Goal: Information Seeking & Learning: Learn about a topic

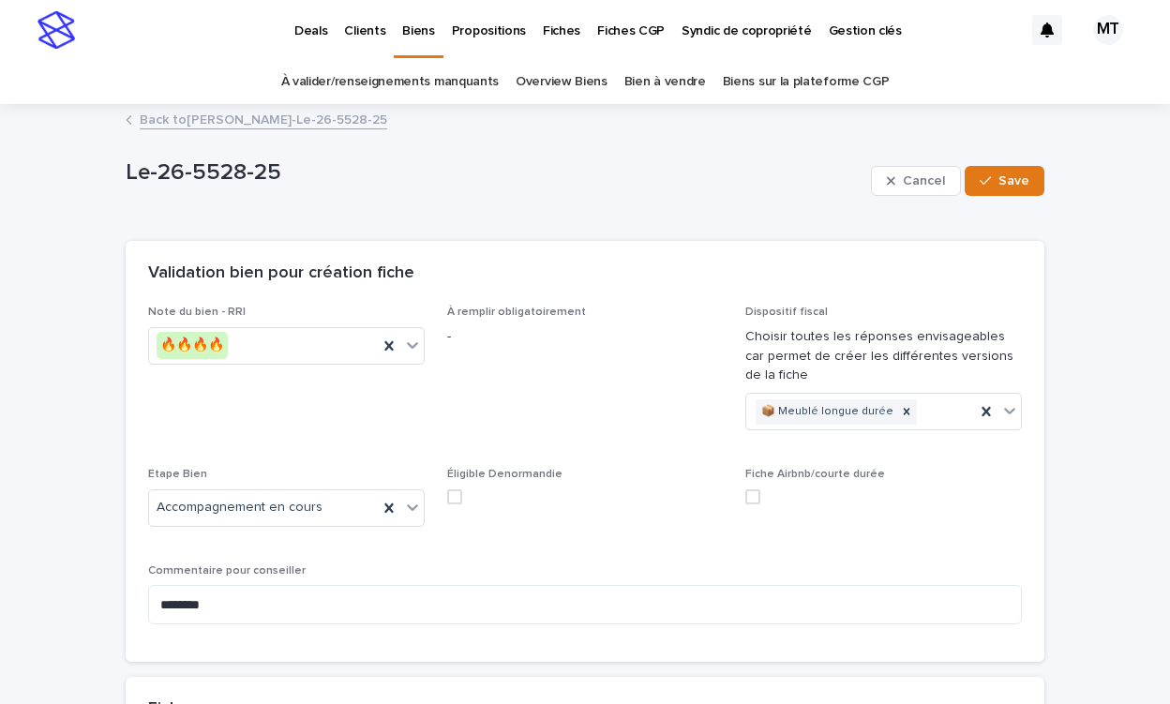
click at [486, 40] on link "Propositions" at bounding box center [488, 29] width 91 height 58
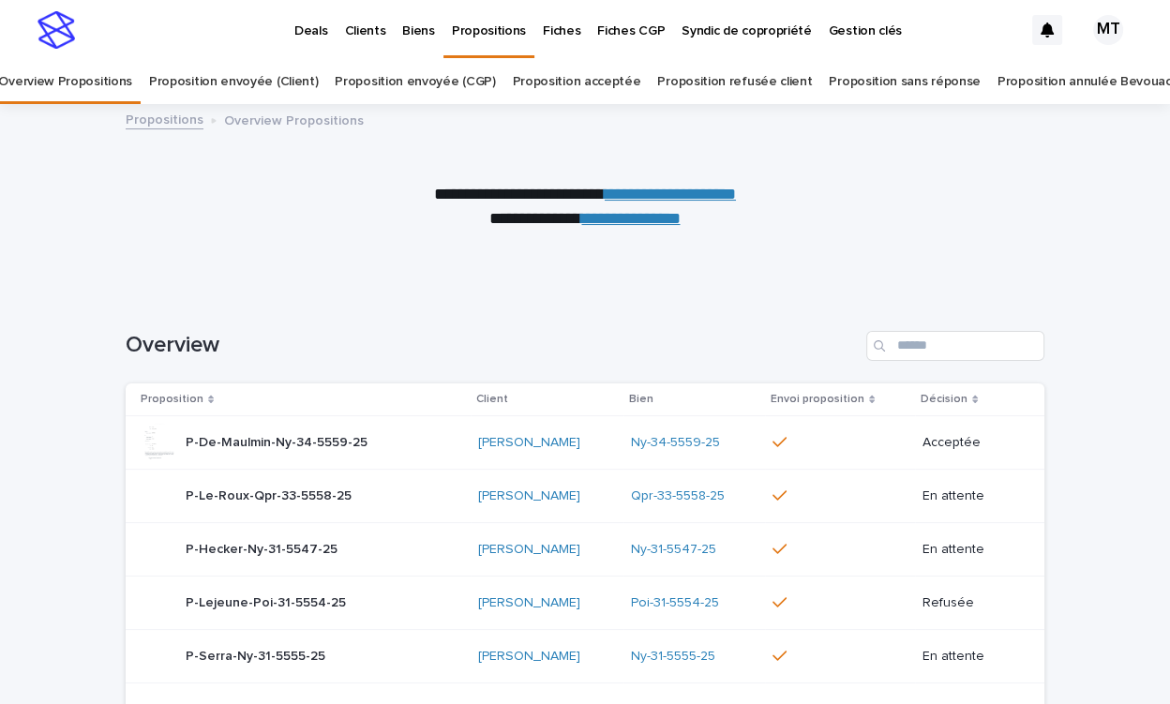
click at [307, 80] on link "Proposition envoyée (Client)" at bounding box center [233, 82] width 169 height 44
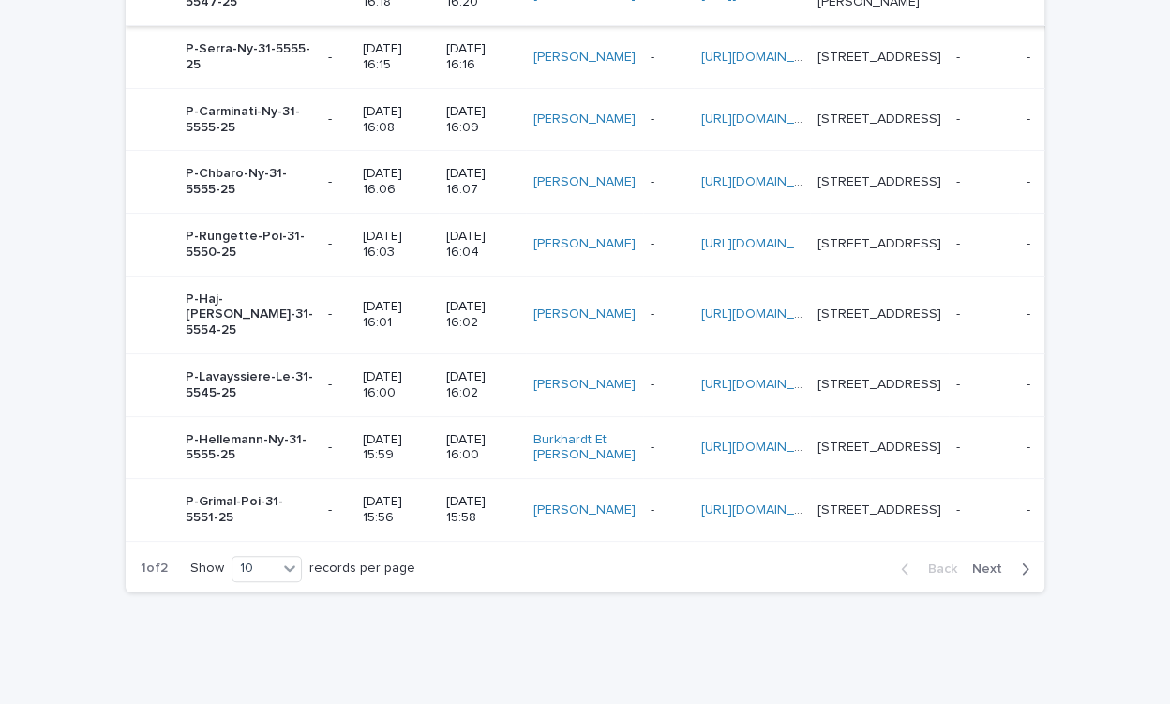
scroll to position [948, 0]
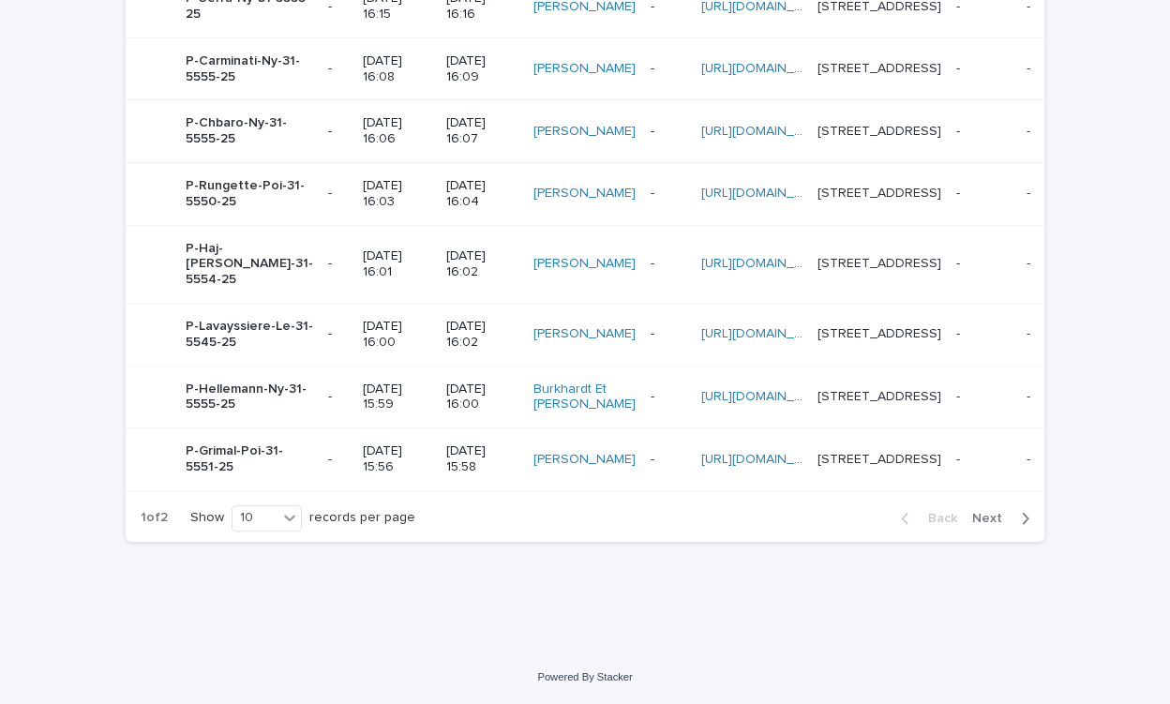
click at [1004, 515] on span "Next" at bounding box center [992, 518] width 41 height 13
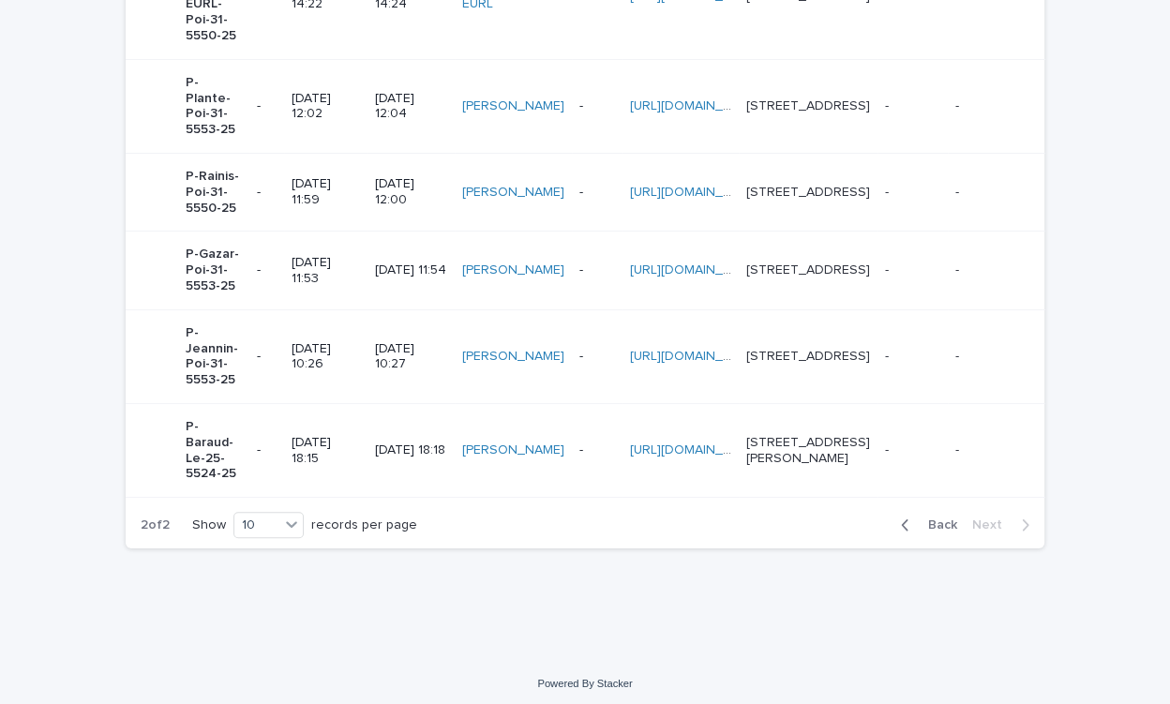
scroll to position [543, 0]
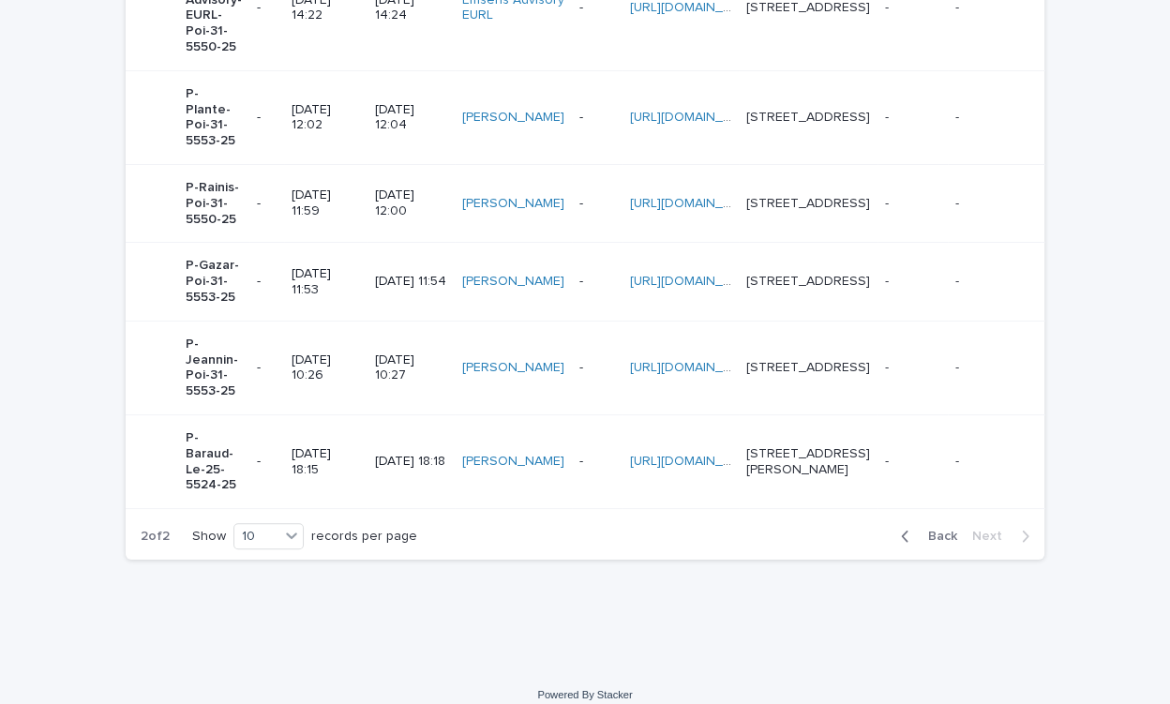
click at [367, 414] on td "31/7/2025 10:27" at bounding box center [410, 368] width 86 height 94
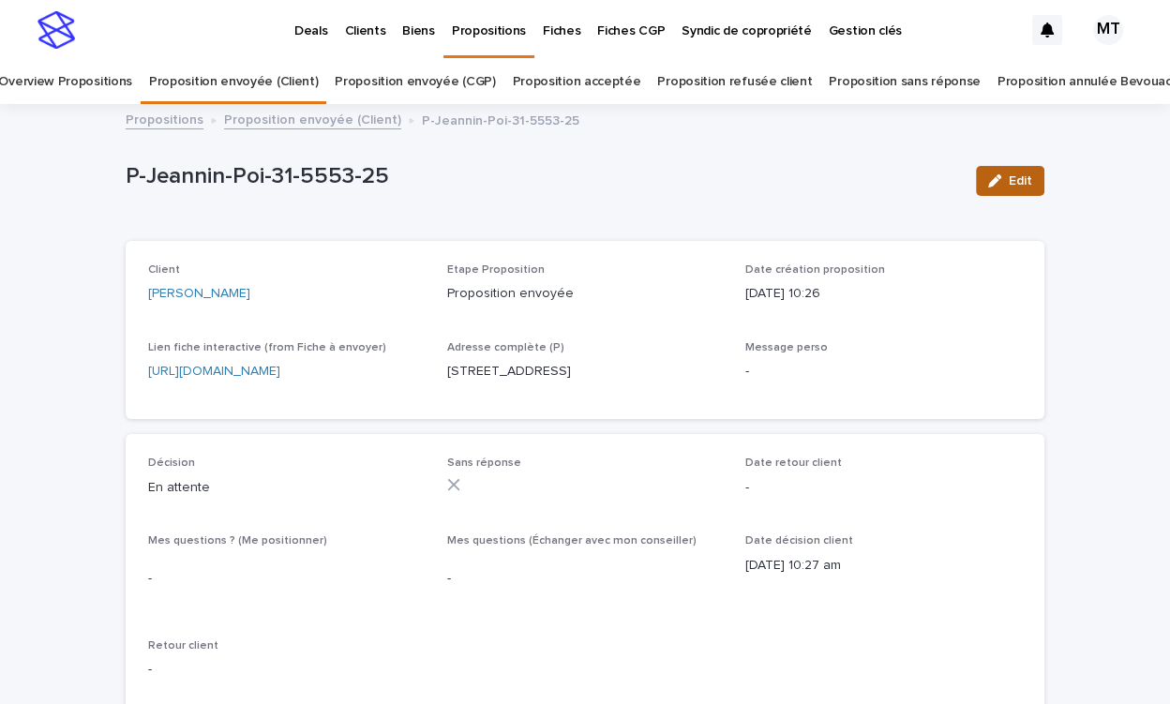
click at [1030, 178] on span "Edit" at bounding box center [1020, 180] width 23 height 13
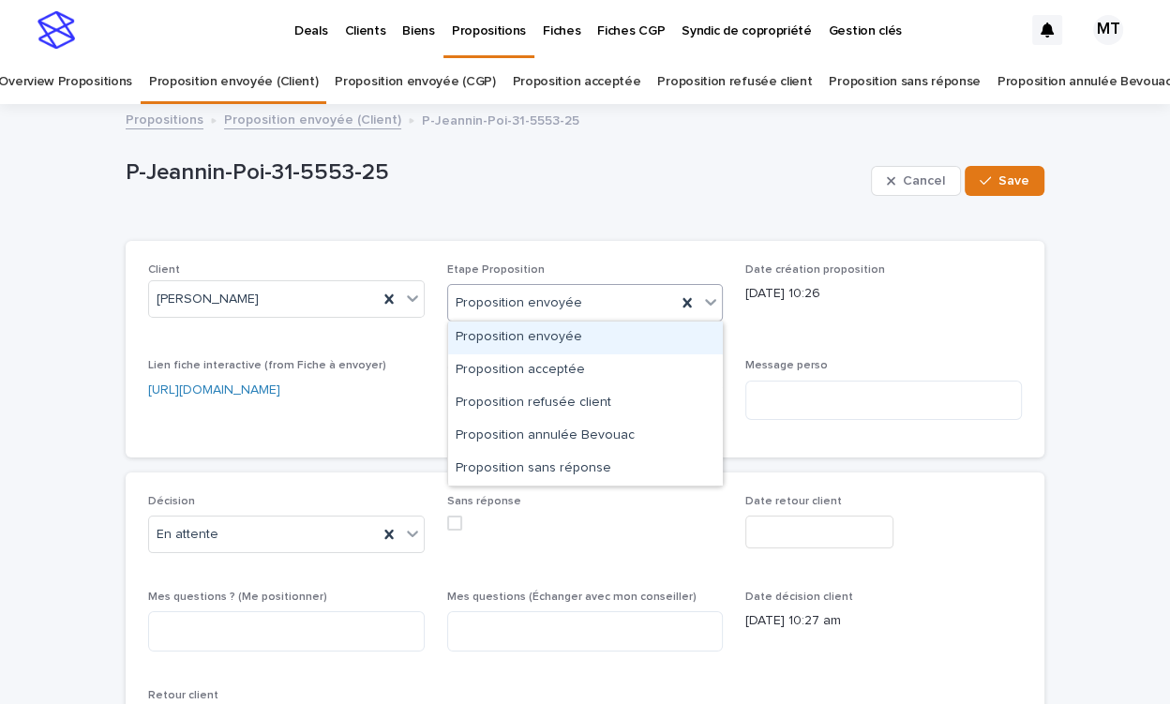
click at [623, 299] on div "Proposition envoyée" at bounding box center [562, 303] width 229 height 31
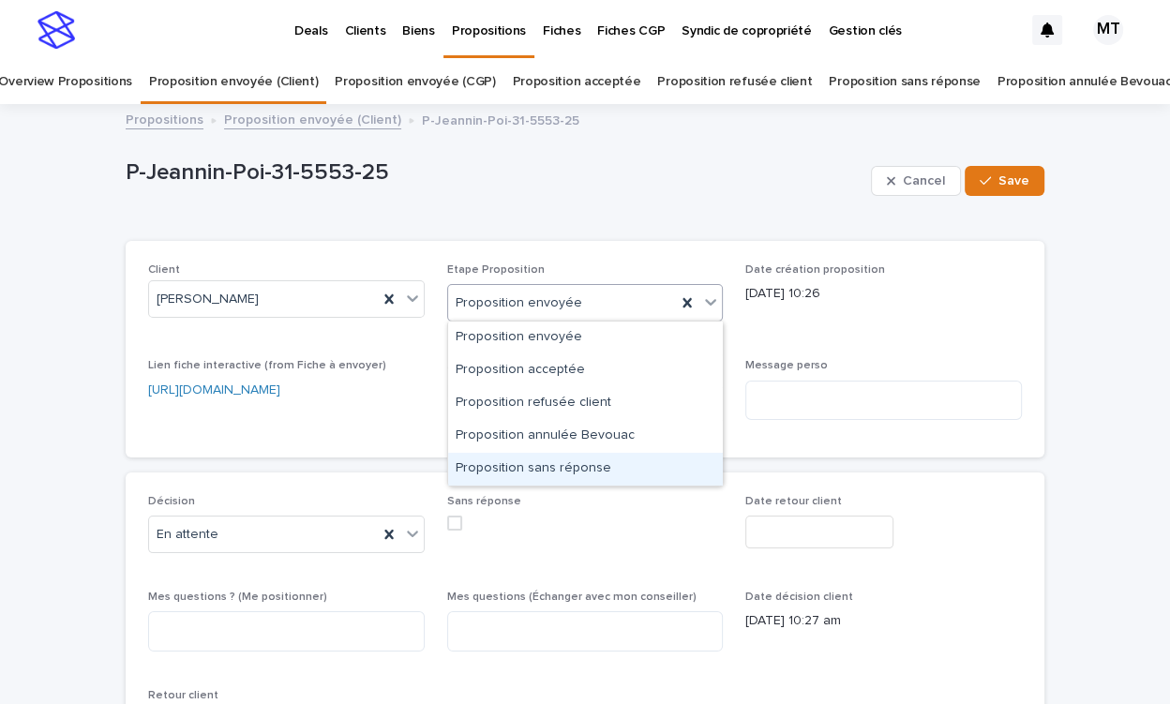
click at [548, 464] on div "Proposition sans réponse" at bounding box center [585, 469] width 275 height 33
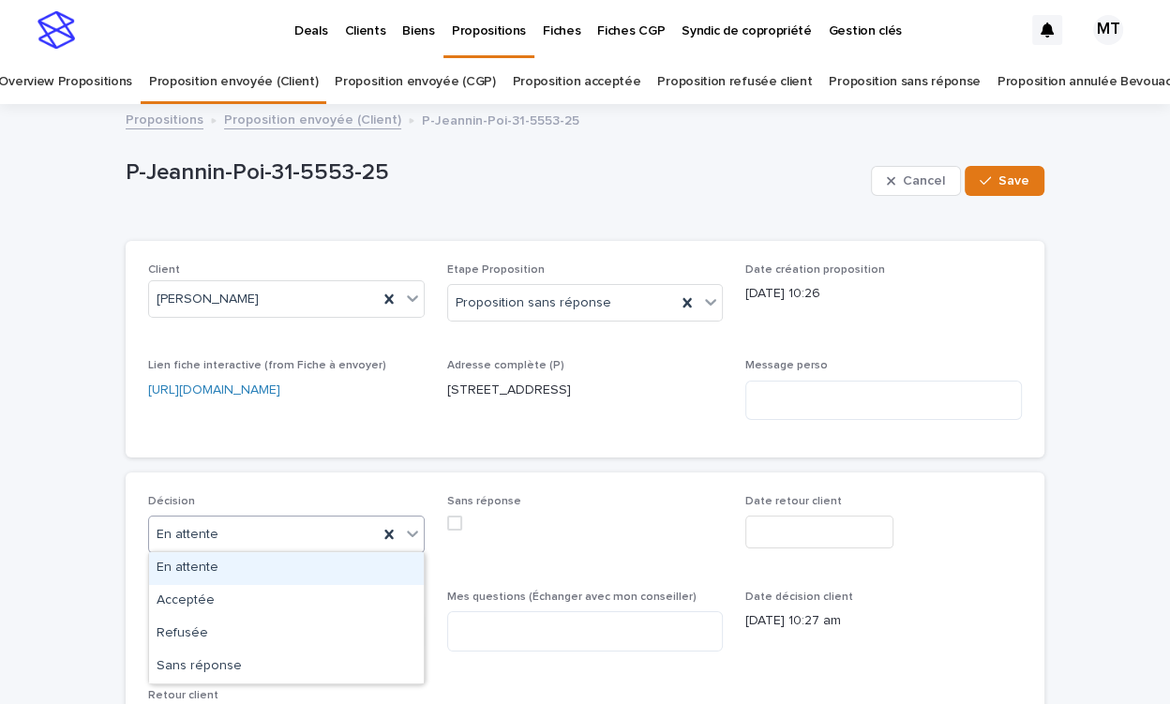
click at [301, 534] on div "En attente" at bounding box center [263, 534] width 229 height 31
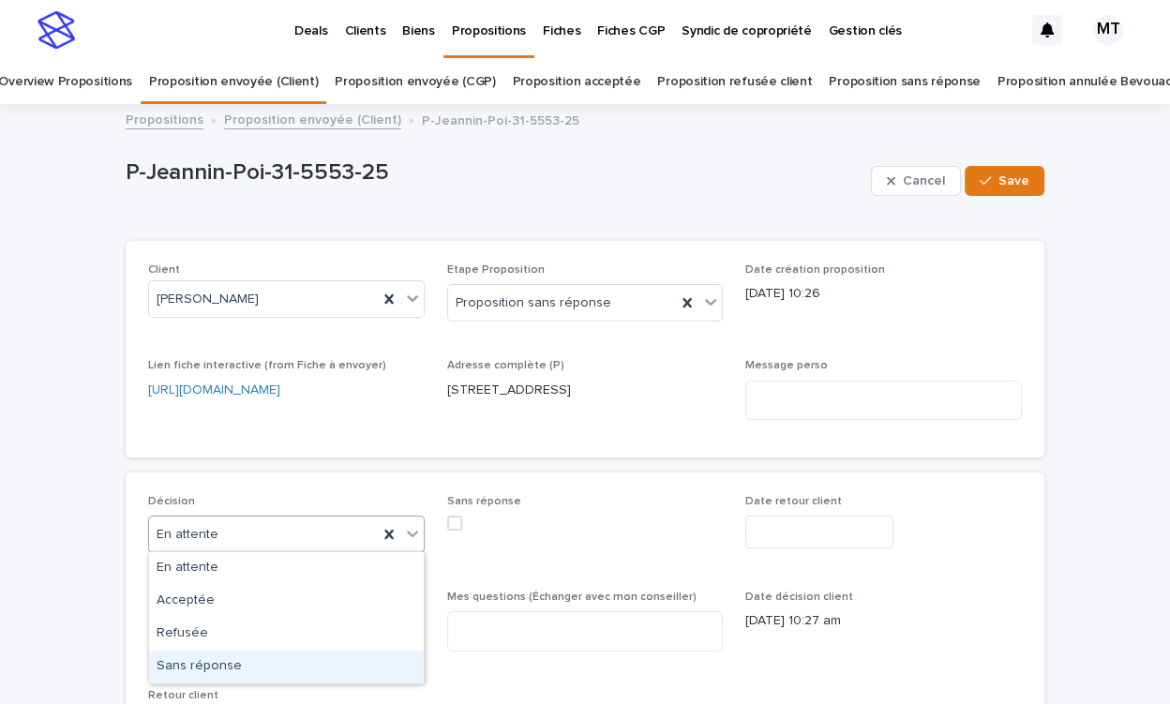
click at [266, 661] on div "Sans réponse" at bounding box center [286, 667] width 275 height 33
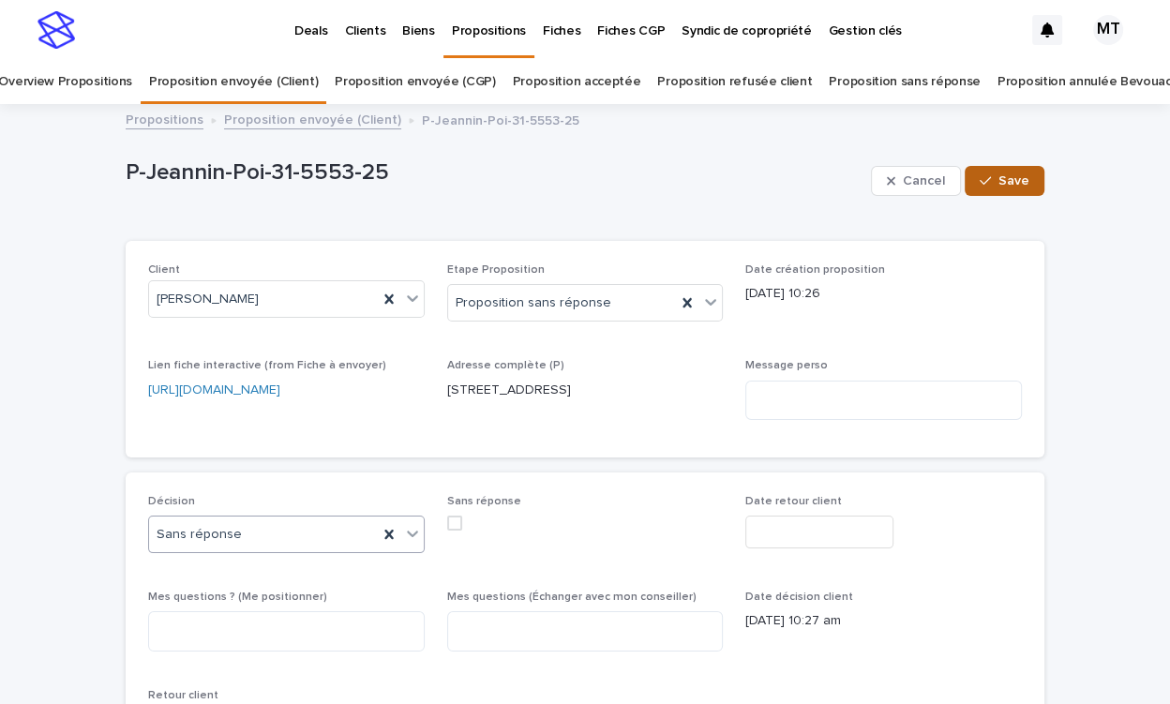
click at [1014, 177] on span "Save" at bounding box center [1013, 180] width 31 height 13
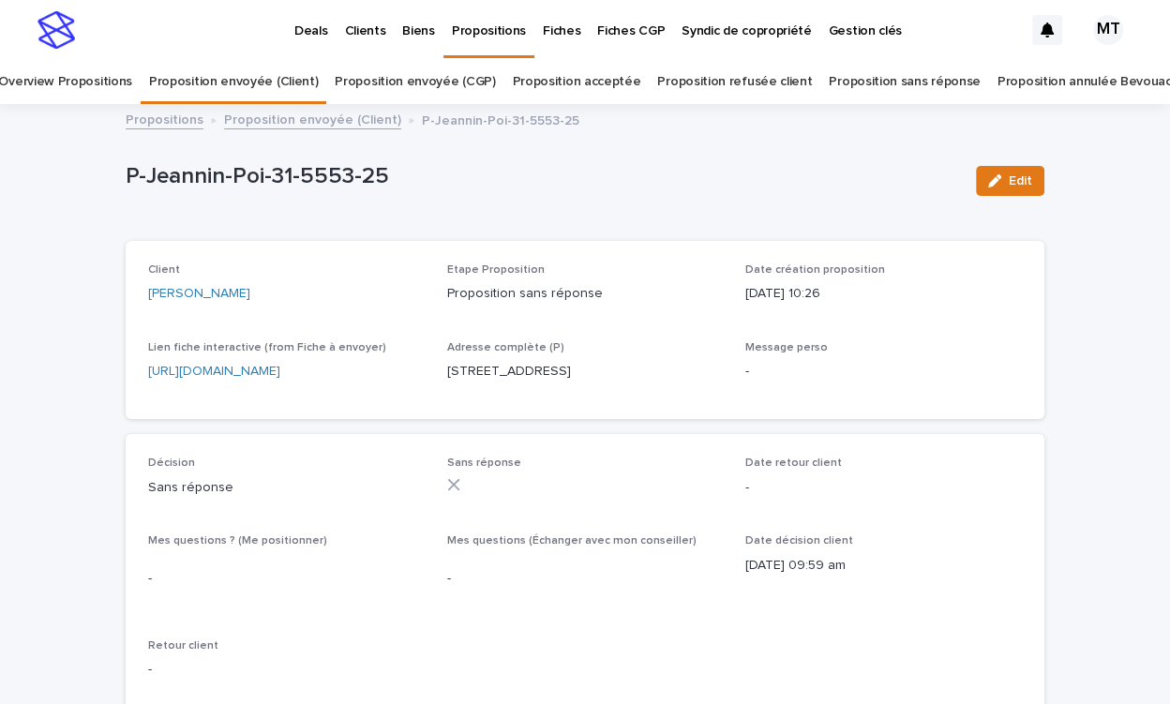
click at [369, 123] on link "Proposition envoyée (Client)" at bounding box center [312, 119] width 177 height 22
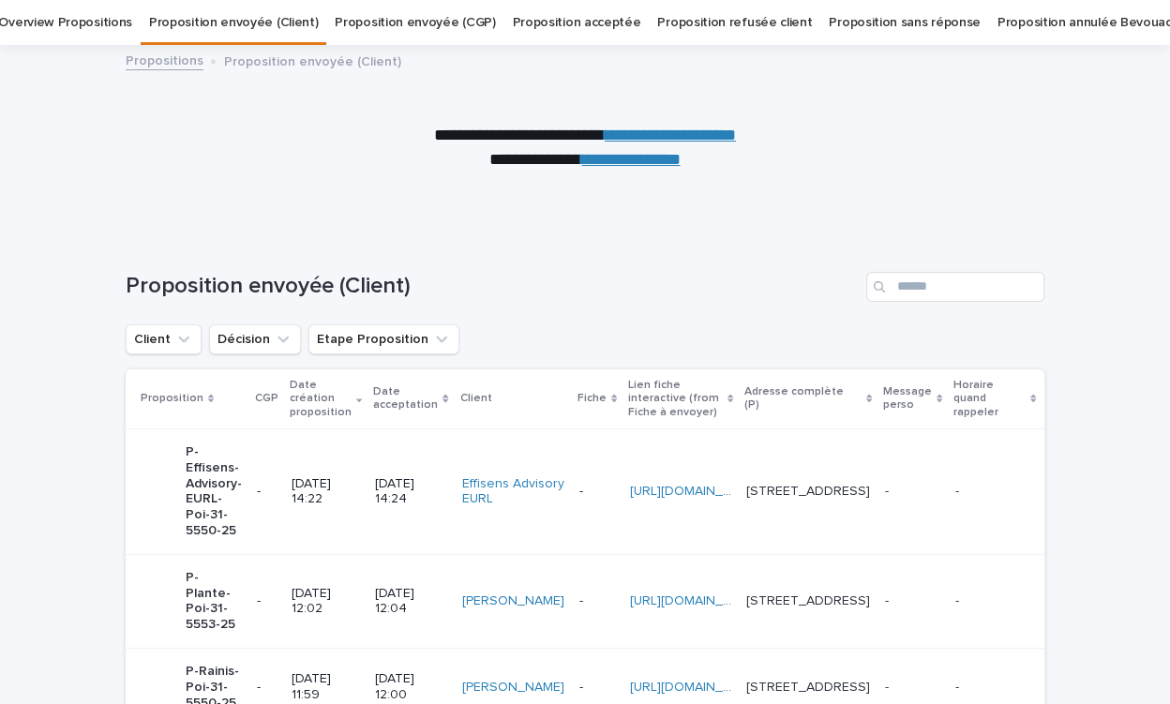
scroll to position [543, 0]
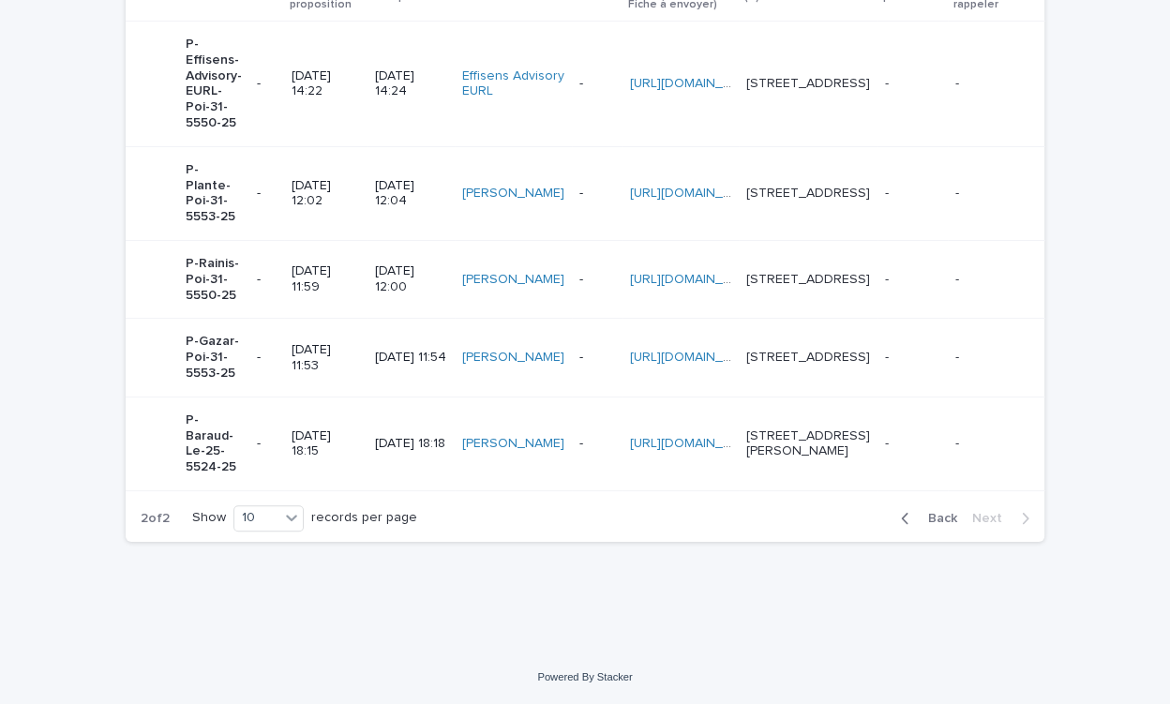
click at [333, 342] on p "31/07/2025 11:53" at bounding box center [326, 358] width 68 height 32
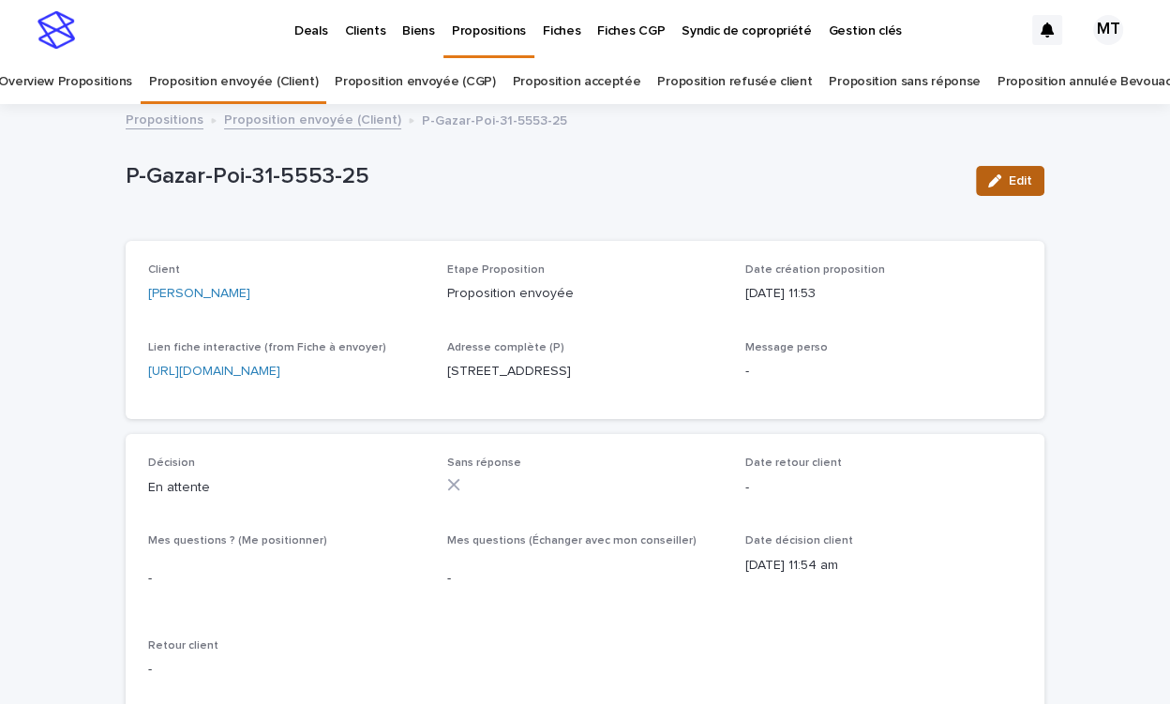
click at [1011, 174] on span "Edit" at bounding box center [1020, 180] width 23 height 13
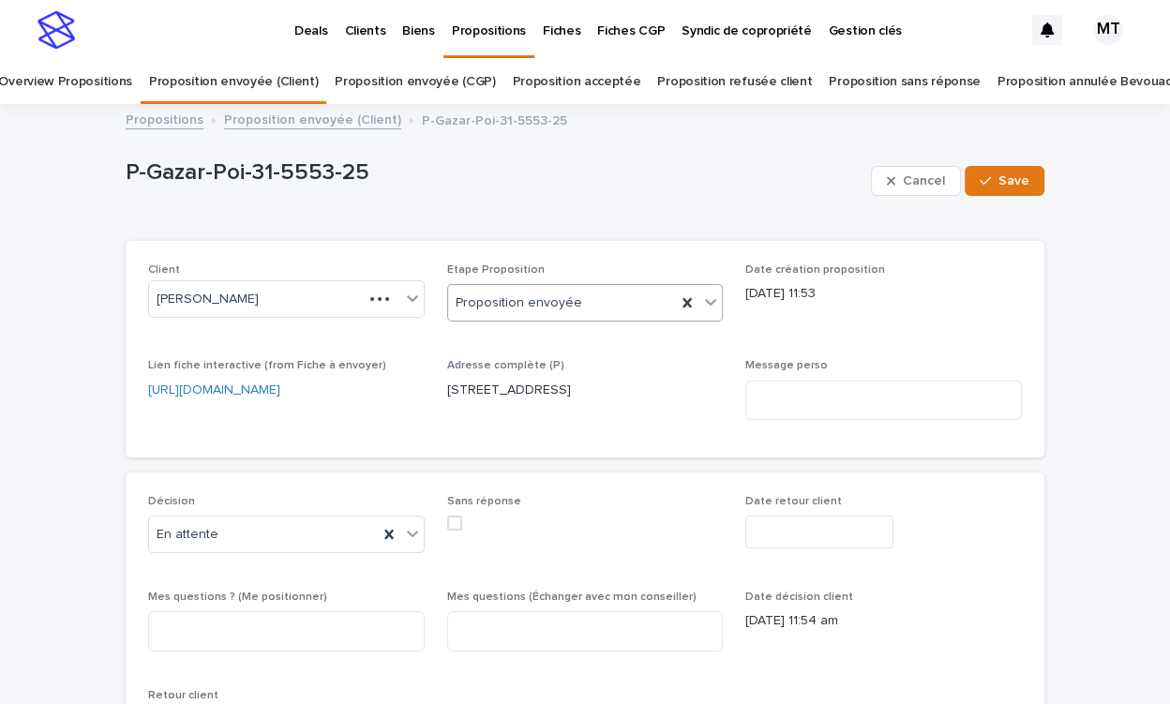
click at [584, 293] on div at bounding box center [585, 303] width 2 height 20
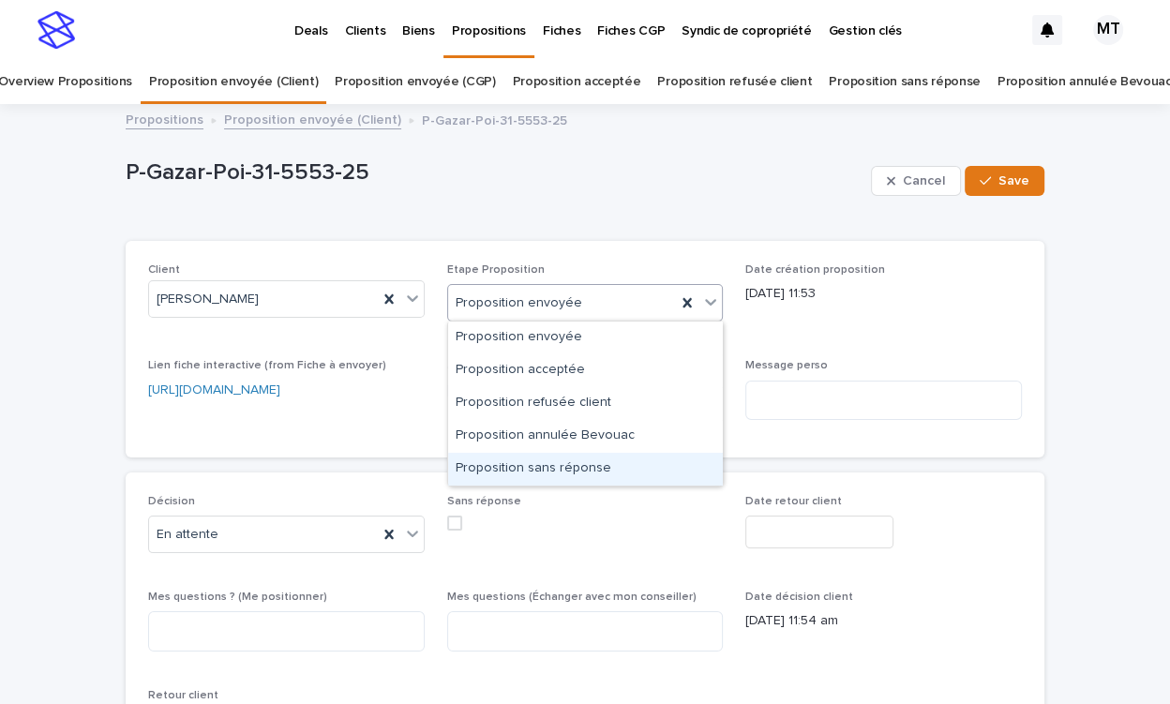
click at [537, 457] on div "Proposition sans réponse" at bounding box center [585, 469] width 275 height 33
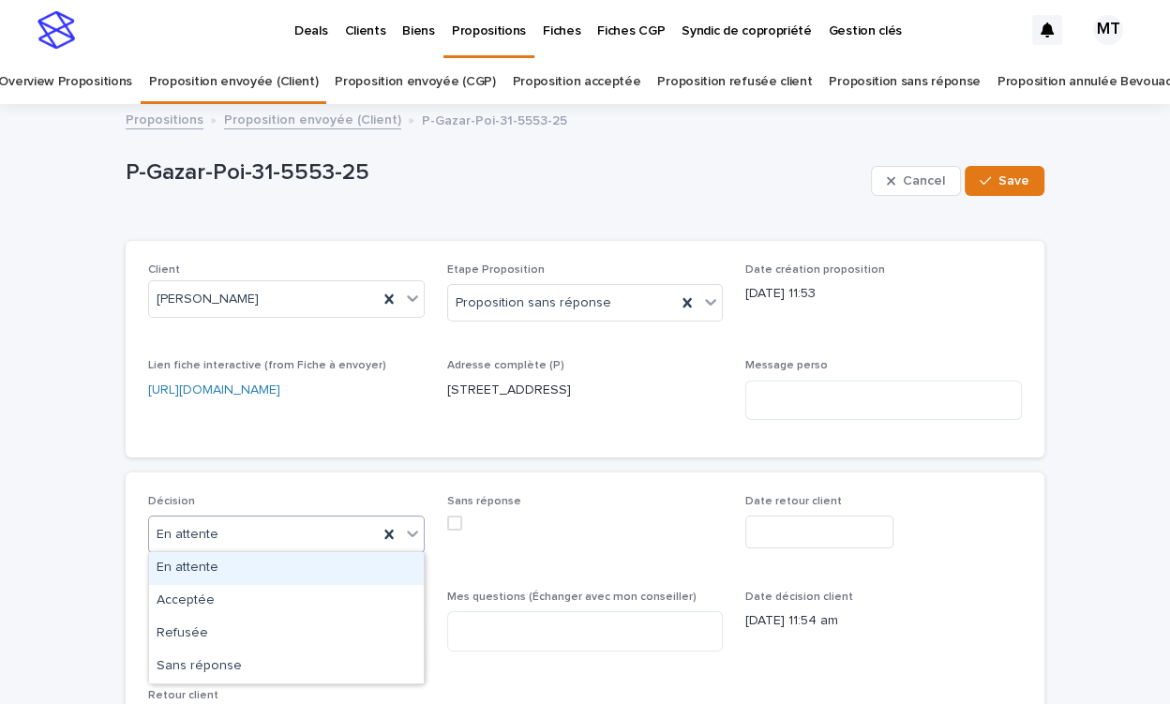
click at [266, 547] on div "En attente" at bounding box center [263, 534] width 229 height 31
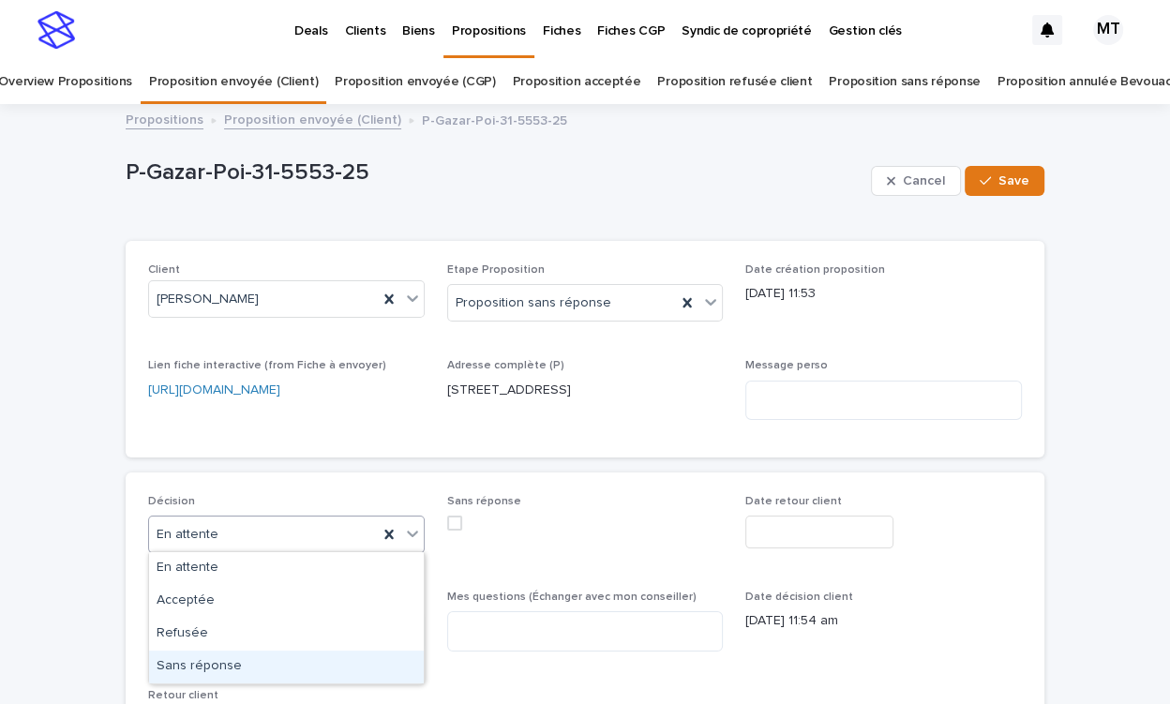
click at [245, 659] on div "Sans réponse" at bounding box center [286, 667] width 275 height 33
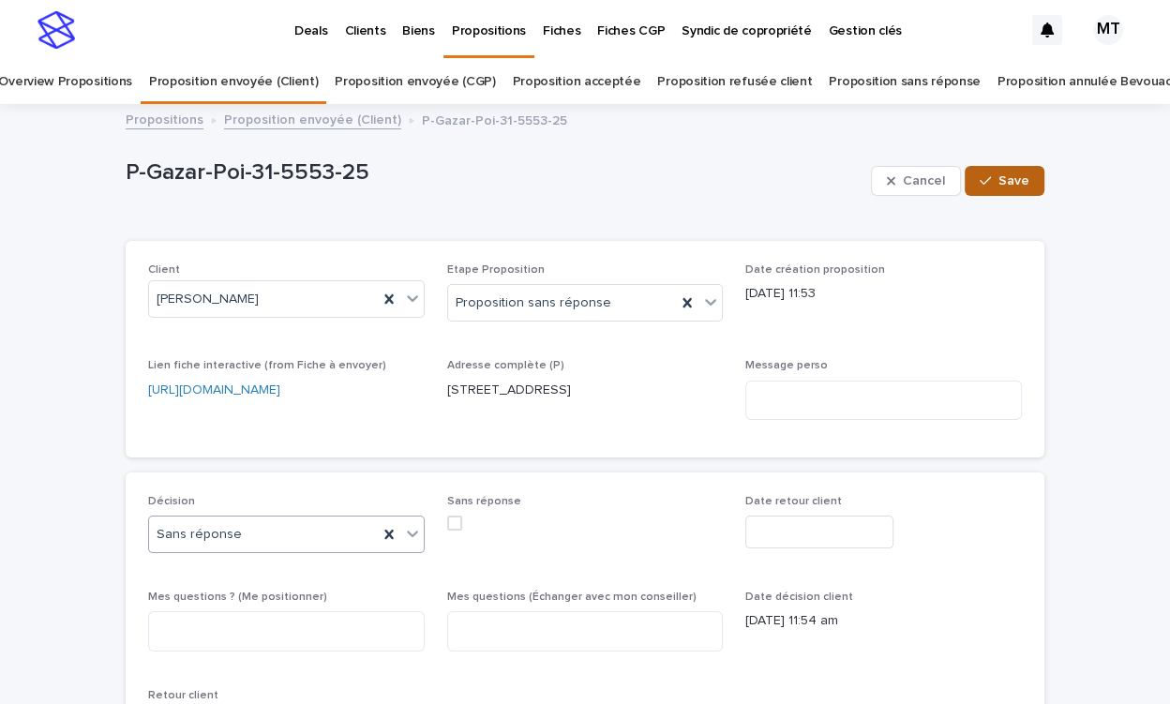
click at [1010, 174] on span "Save" at bounding box center [1013, 180] width 31 height 13
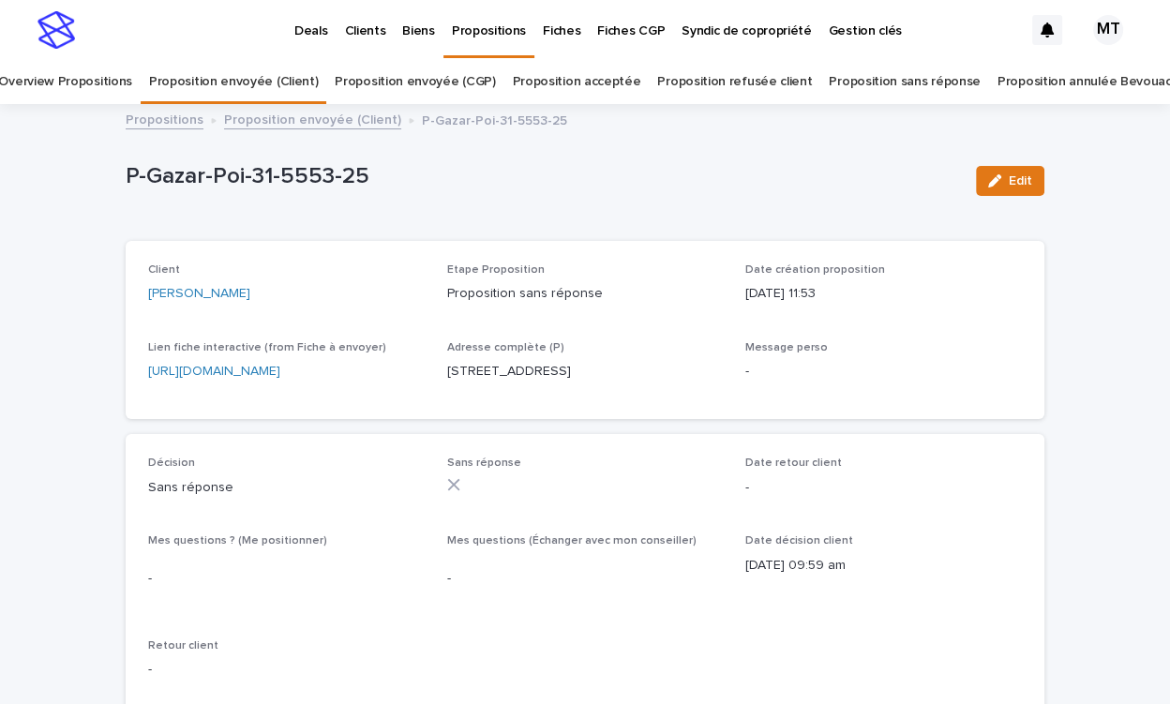
click at [336, 122] on link "Proposition envoyée (Client)" at bounding box center [312, 119] width 177 height 22
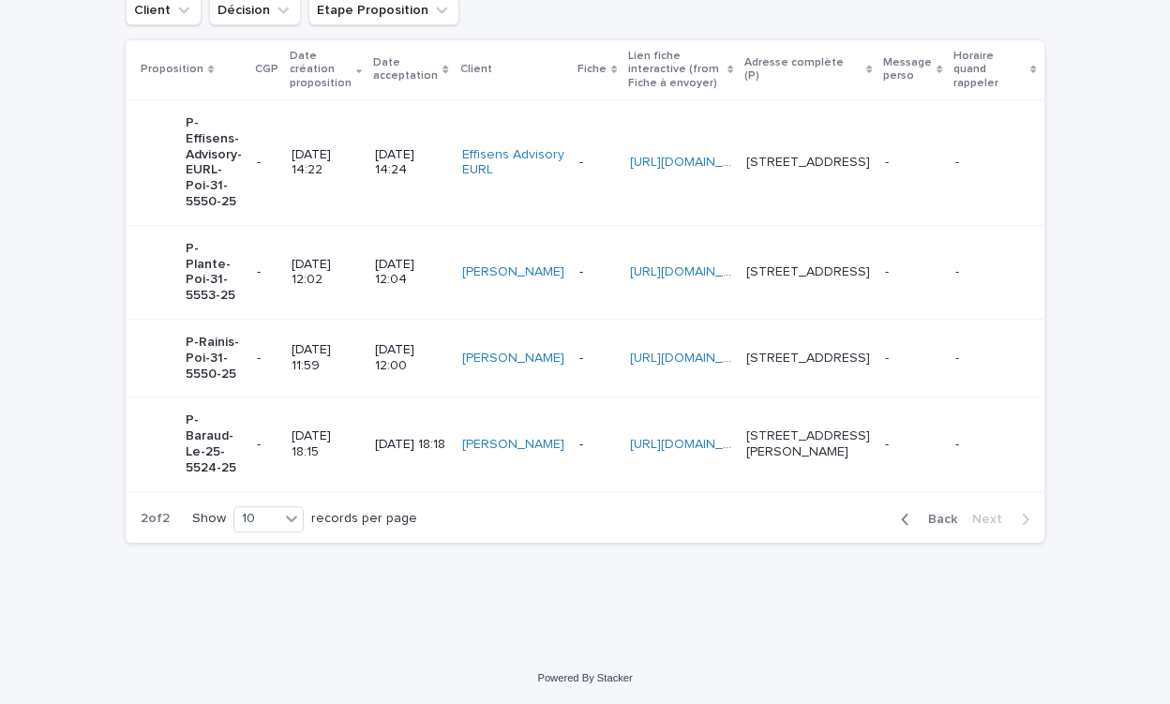
scroll to position [450, 0]
click at [332, 342] on p "31/07/2025 11:59" at bounding box center [326, 358] width 68 height 32
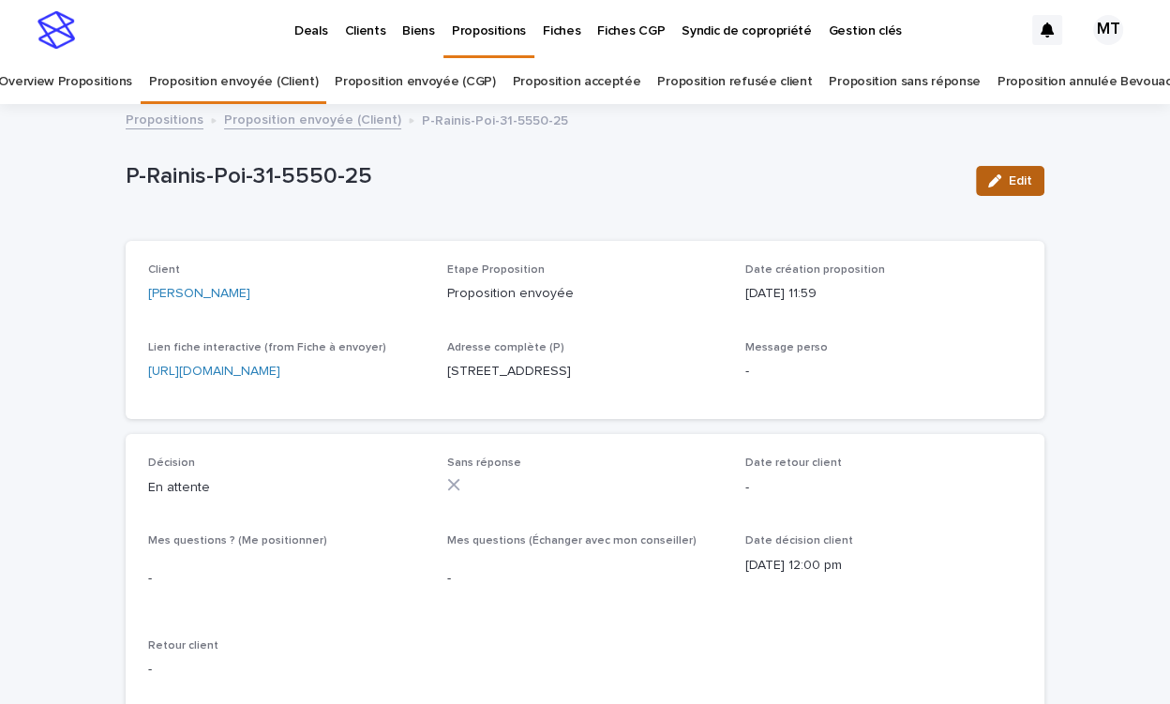
click at [1020, 185] on span "Edit" at bounding box center [1020, 180] width 23 height 13
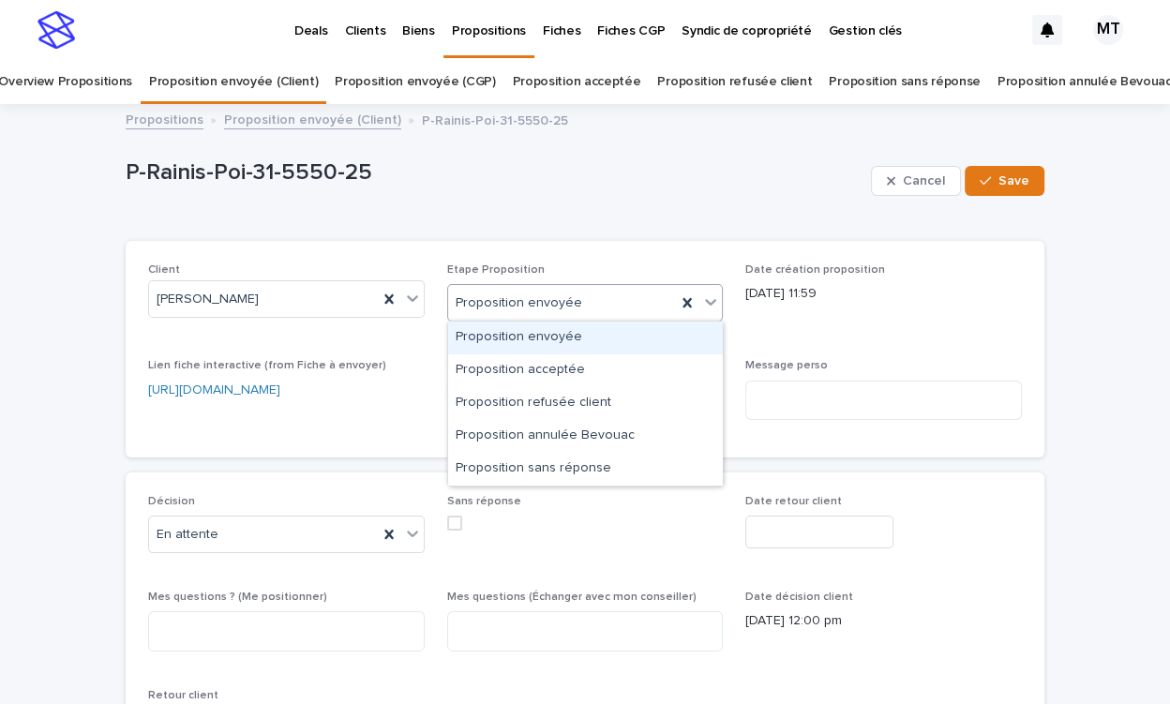
click at [590, 290] on div "Proposition envoyée" at bounding box center [562, 303] width 229 height 31
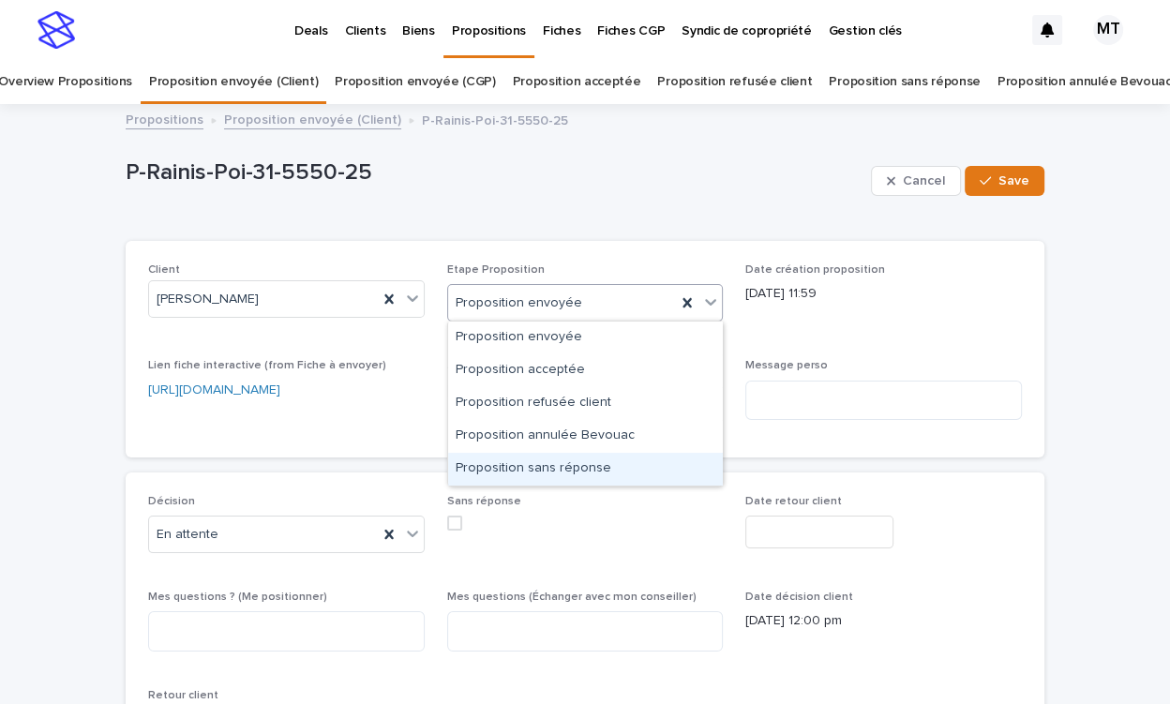
click at [541, 457] on div "Proposition sans réponse" at bounding box center [585, 469] width 275 height 33
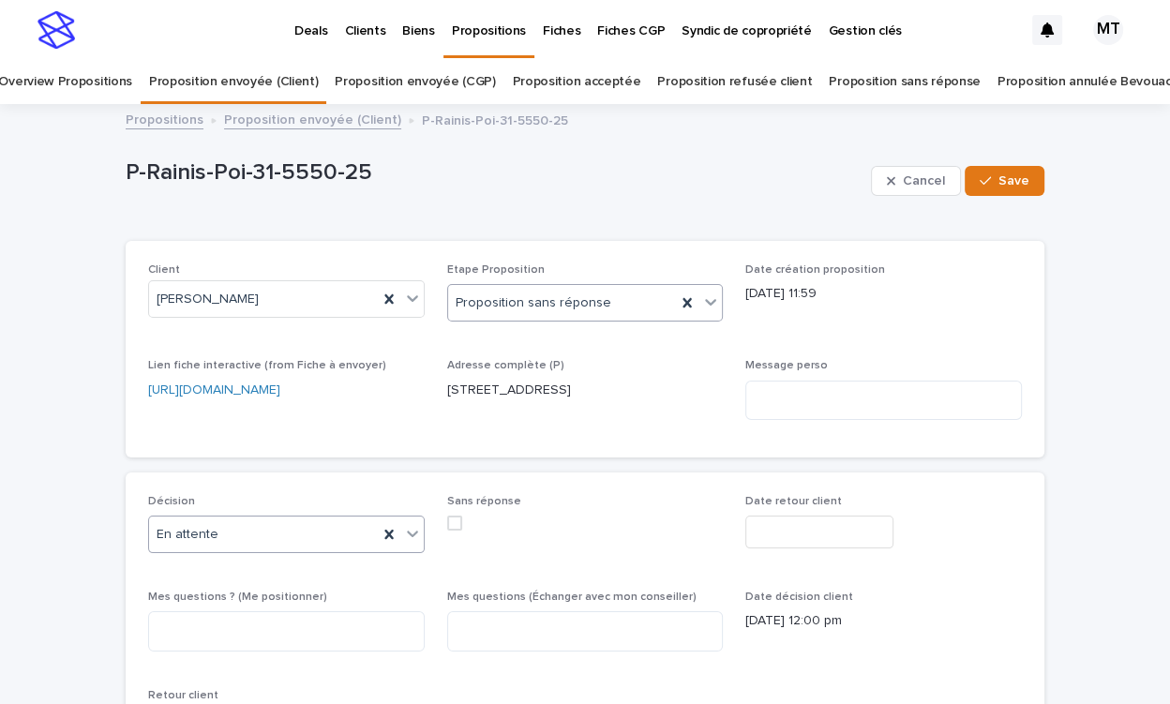
click at [294, 530] on div "En attente" at bounding box center [263, 534] width 229 height 31
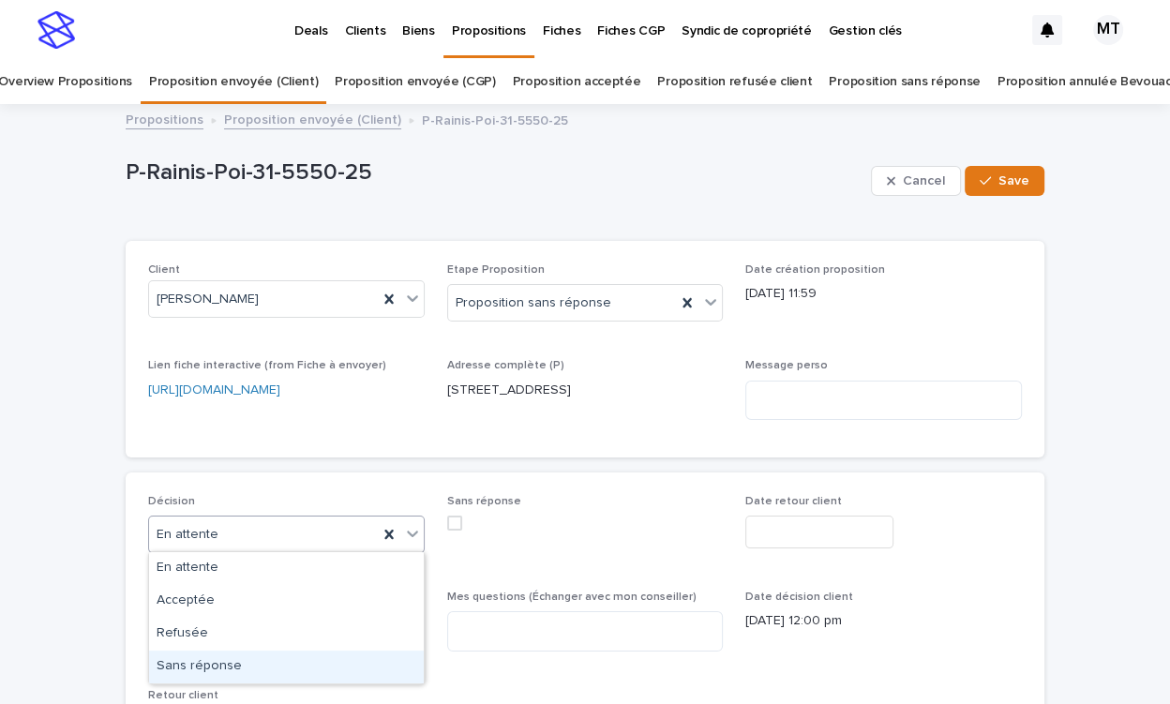
click at [284, 657] on div "Sans réponse" at bounding box center [286, 667] width 275 height 33
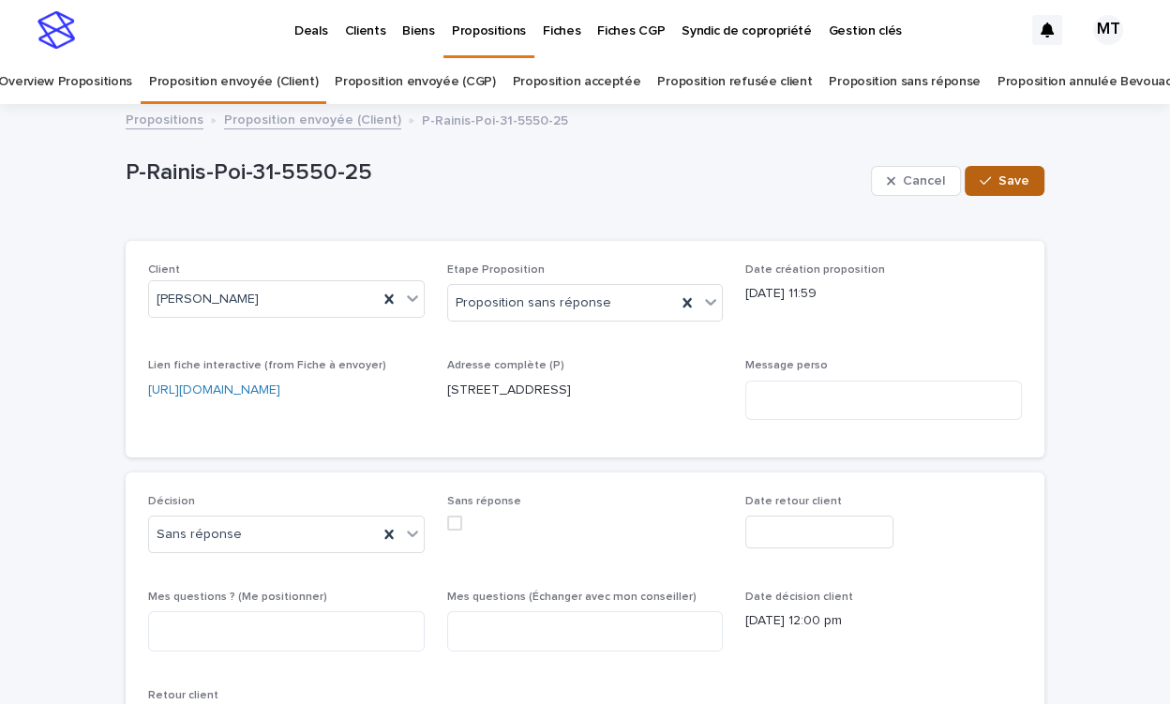
click at [1024, 172] on button "Save" at bounding box center [1005, 181] width 80 height 30
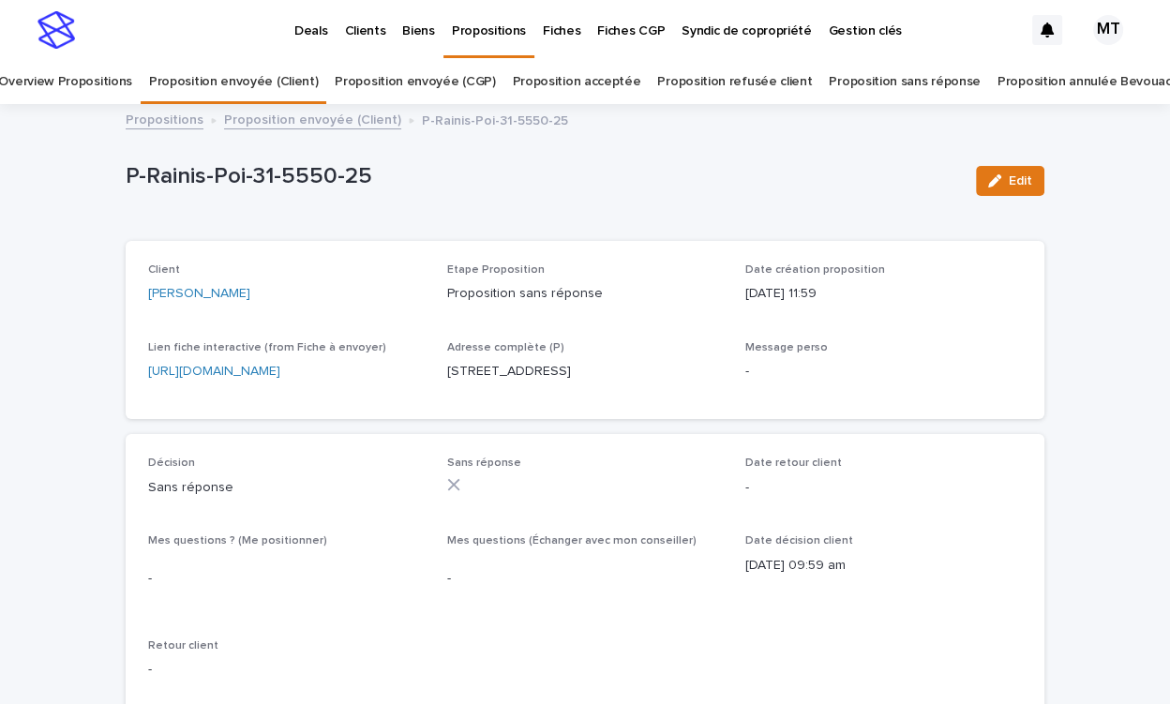
click at [371, 123] on link "Proposition envoyée (Client)" at bounding box center [312, 119] width 177 height 22
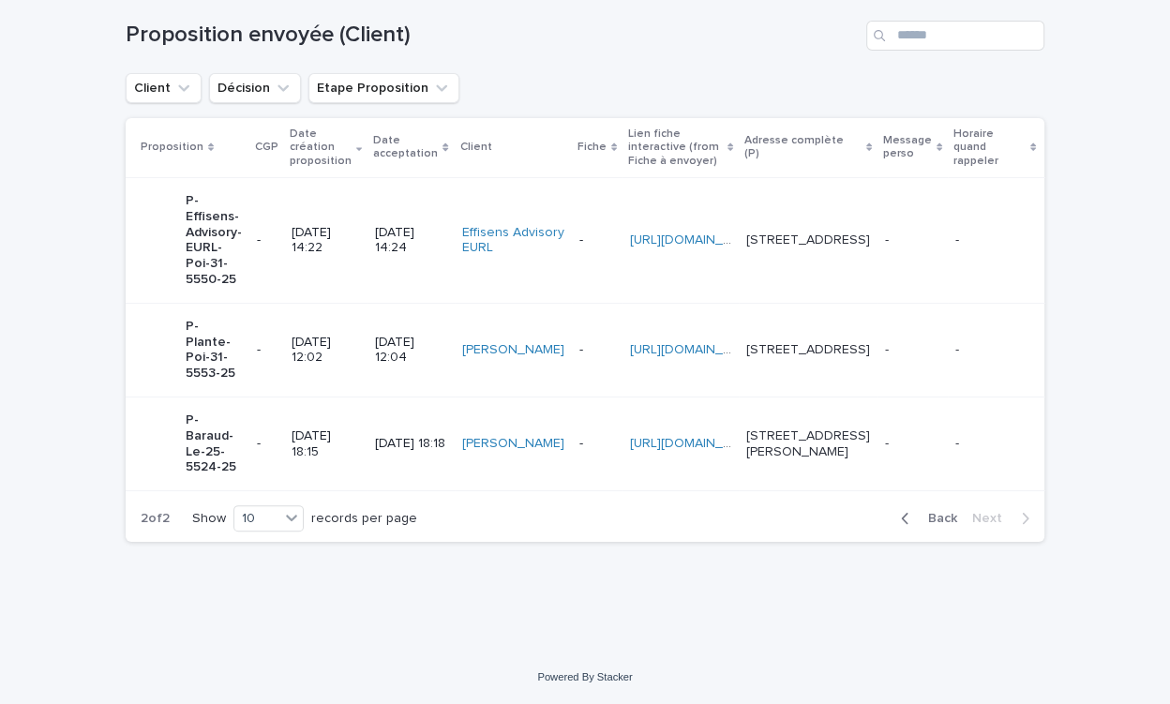
scroll to position [320, 0]
click at [361, 335] on td "31/07/2025 12:02" at bounding box center [325, 350] width 83 height 94
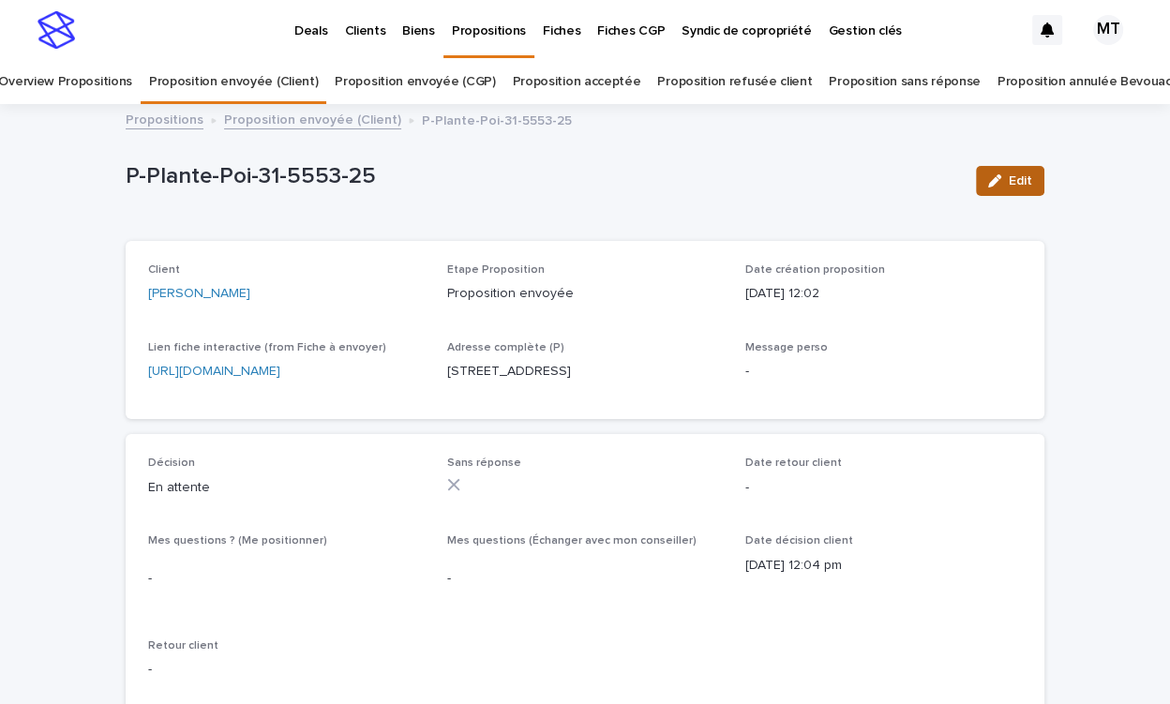
click at [1024, 176] on span "Edit" at bounding box center [1020, 180] width 23 height 13
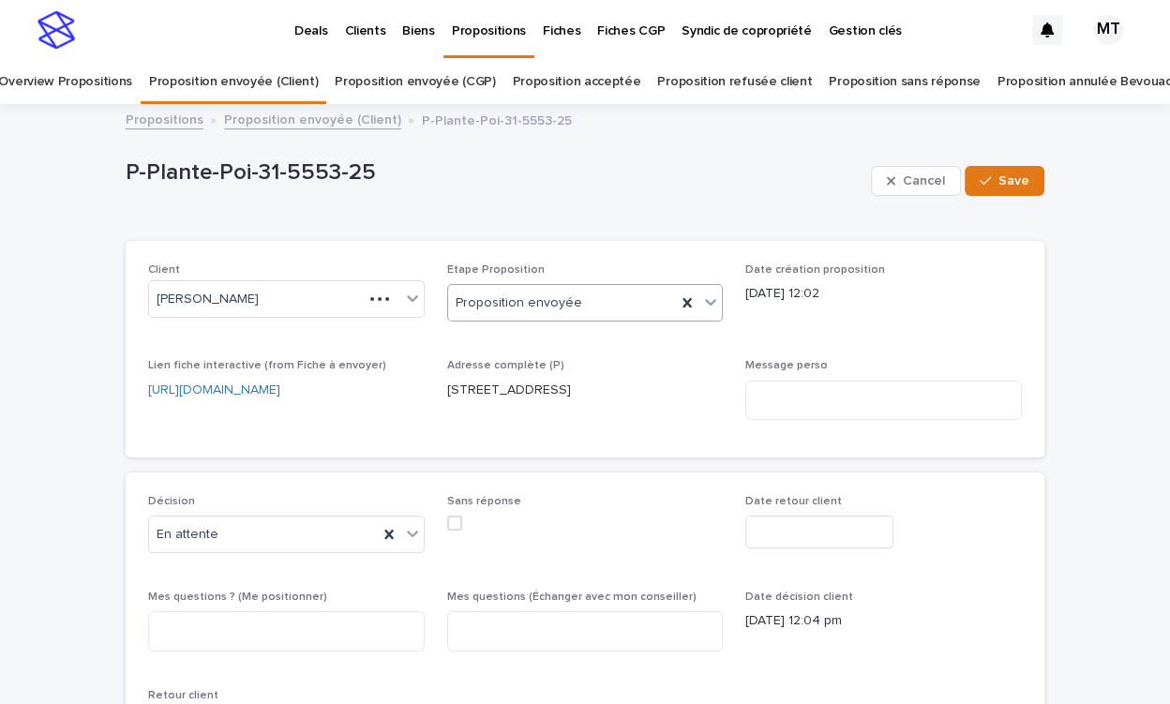
click at [591, 292] on div "Proposition envoyée" at bounding box center [562, 303] width 229 height 31
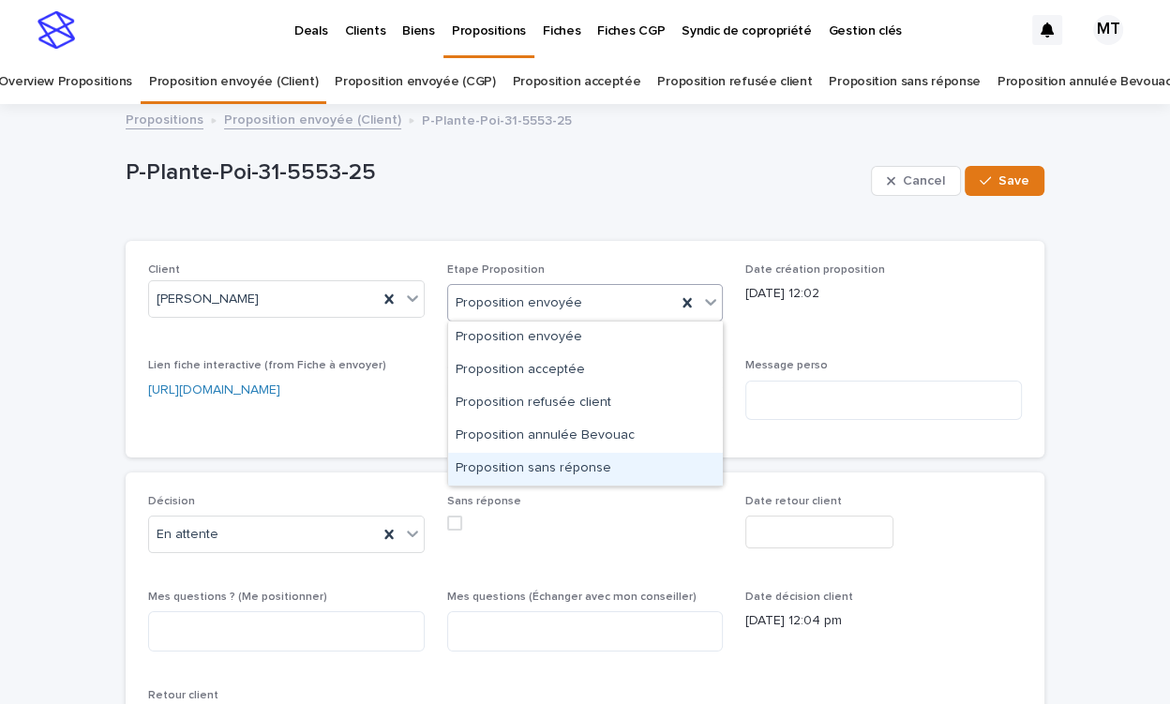
click at [535, 459] on div "Proposition sans réponse" at bounding box center [585, 469] width 275 height 33
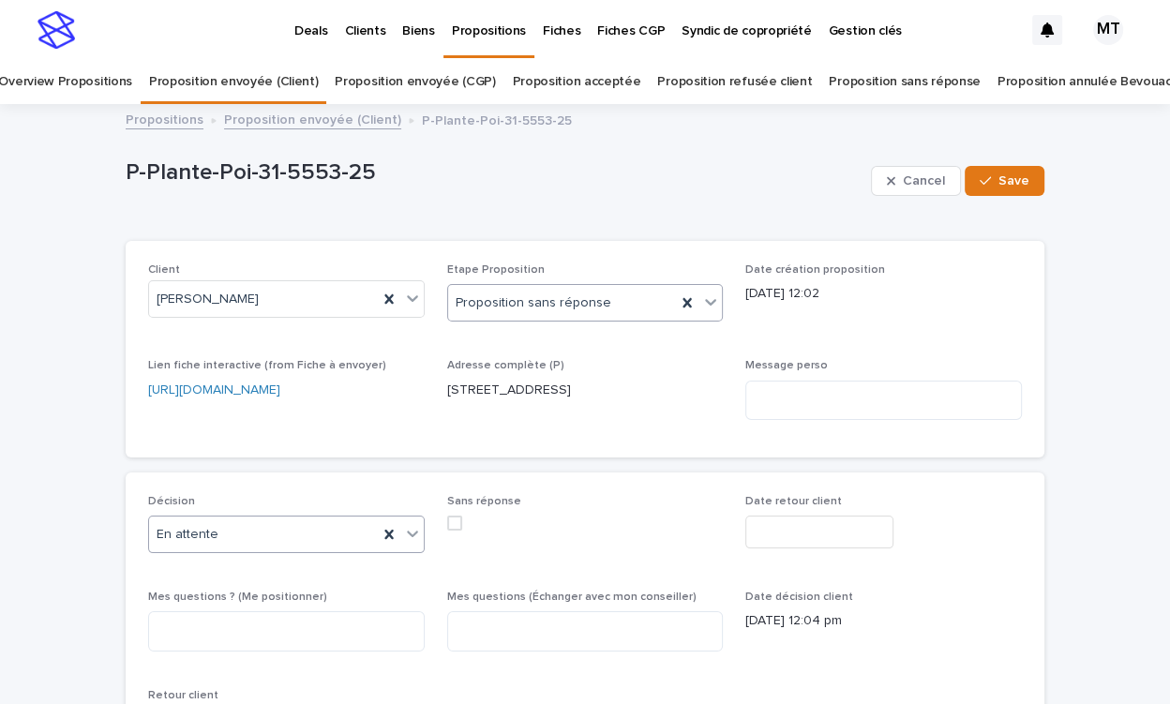
click at [292, 533] on div "En attente" at bounding box center [263, 534] width 229 height 31
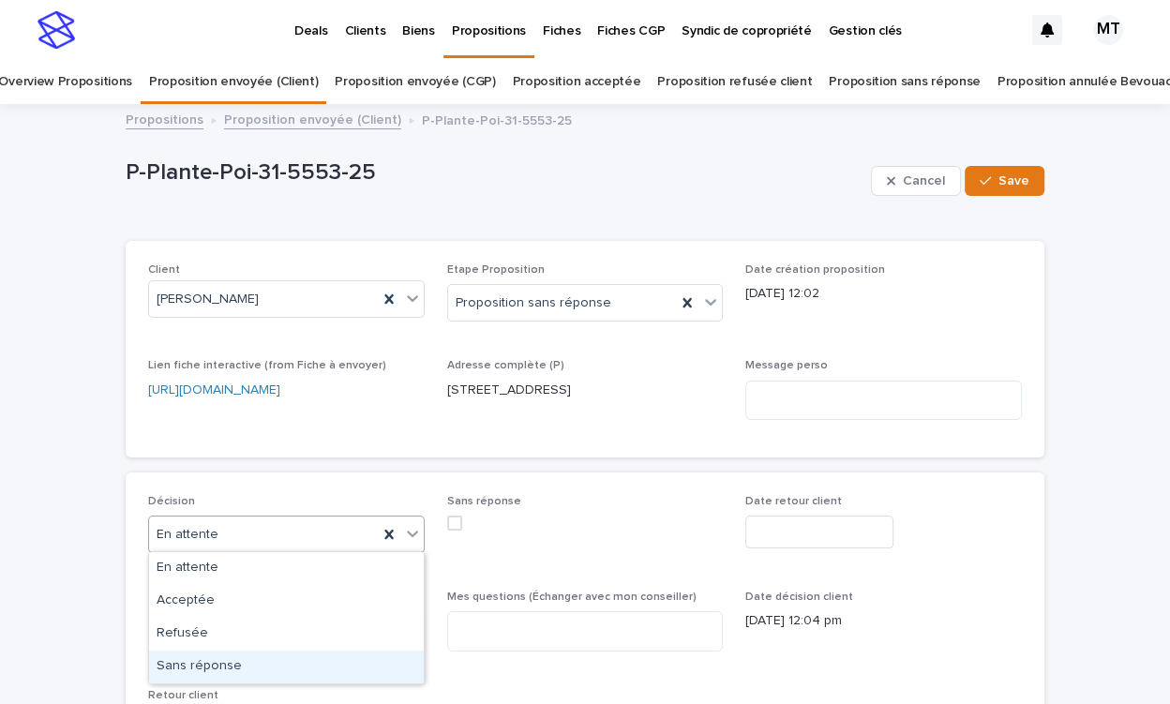
click at [264, 658] on div "Sans réponse" at bounding box center [286, 667] width 275 height 33
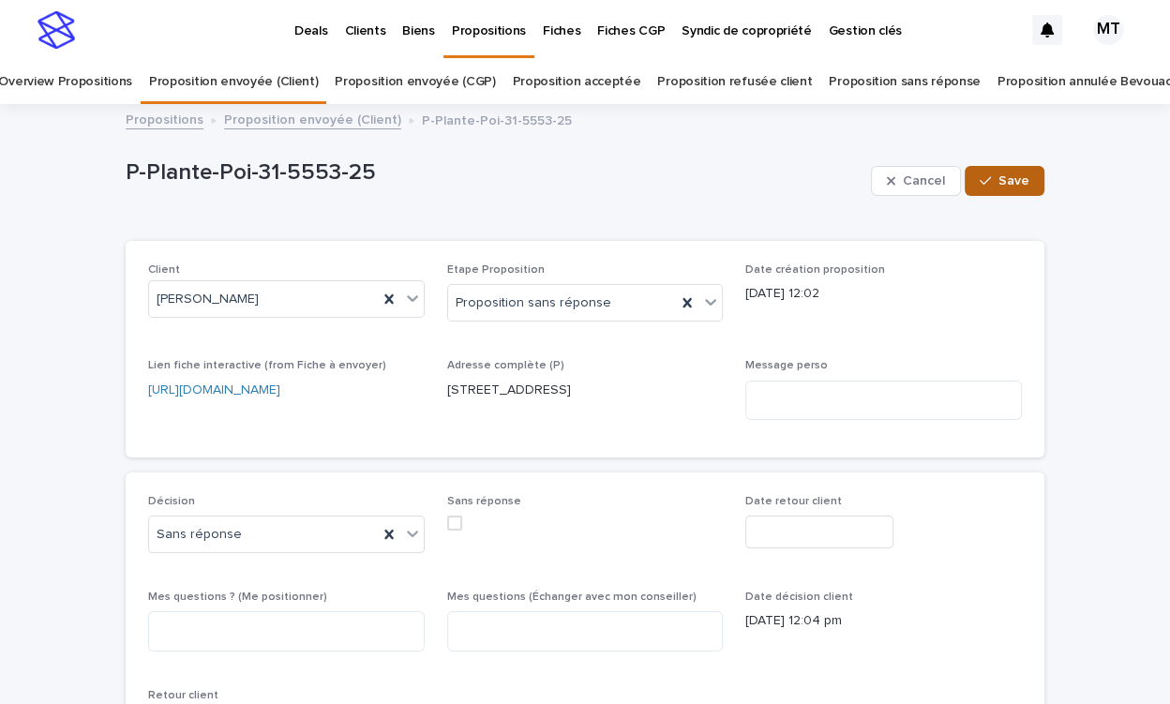
click at [1039, 182] on button "Save" at bounding box center [1005, 181] width 80 height 30
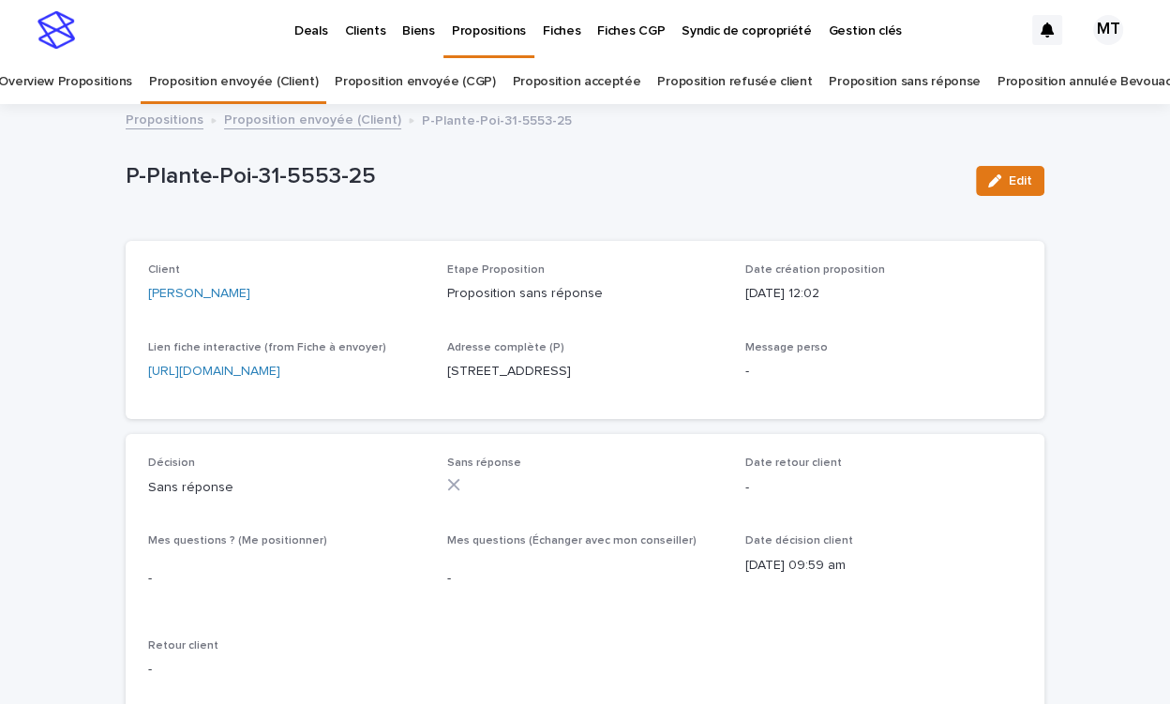
click at [350, 119] on link "Proposition envoyée (Client)" at bounding box center [312, 119] width 177 height 22
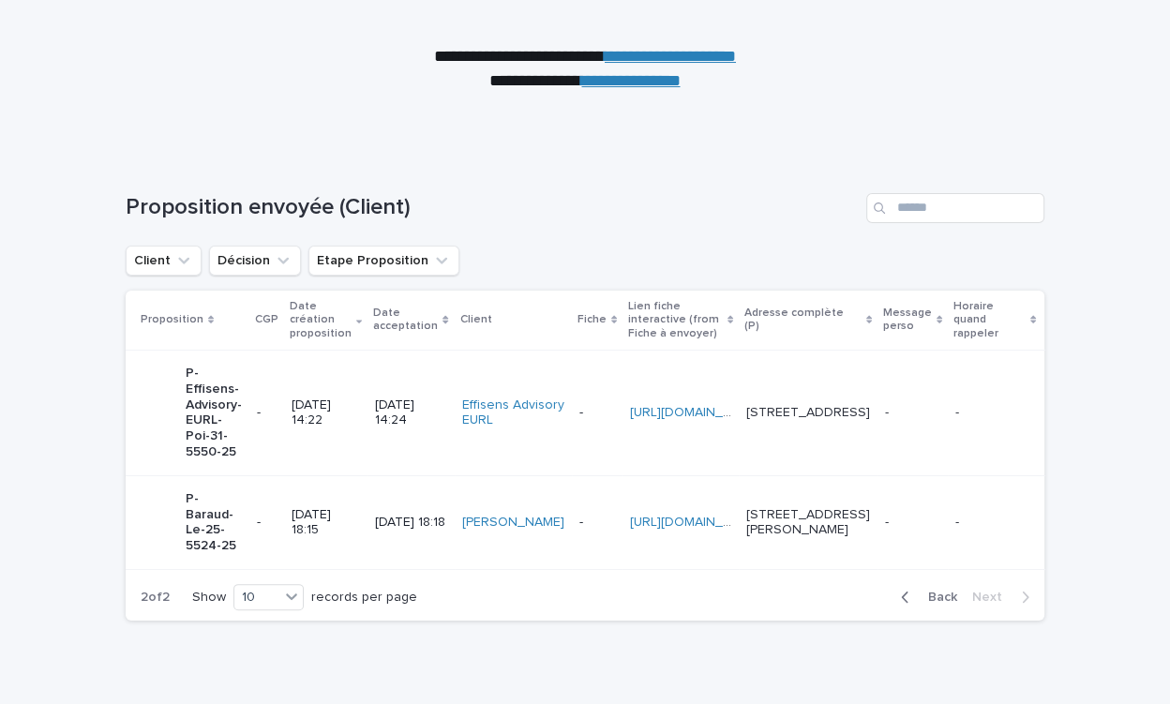
scroll to position [145, 0]
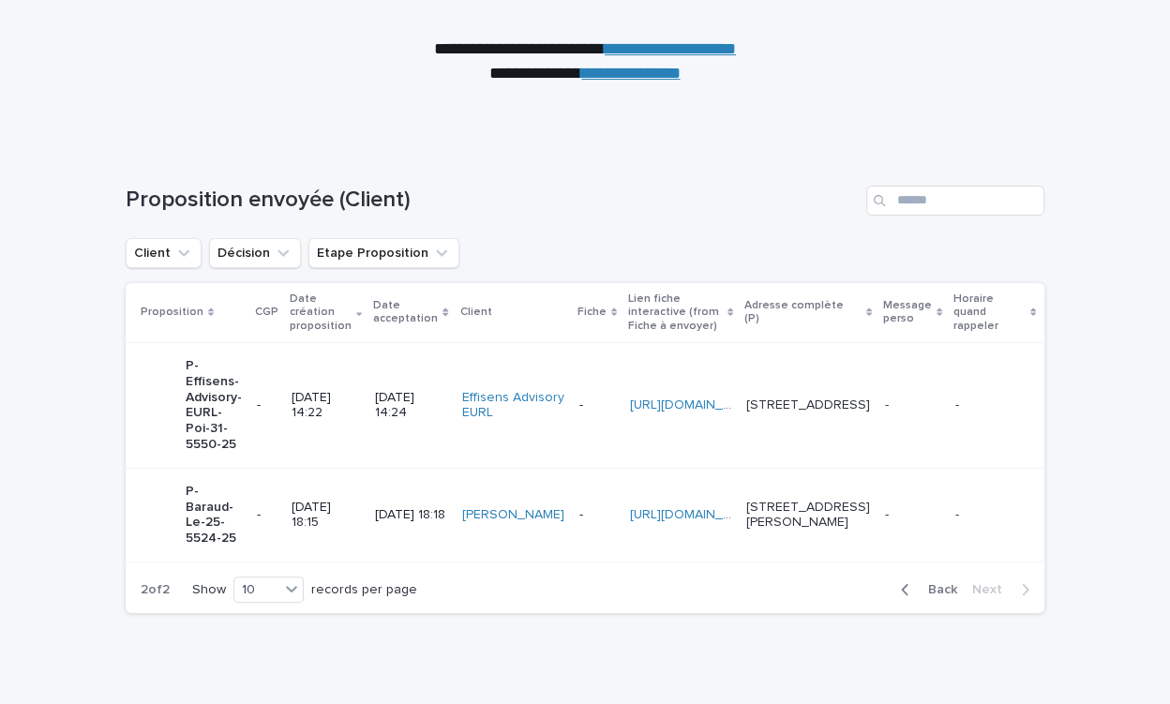
click at [335, 415] on p "31/07/2025 14:22" at bounding box center [326, 406] width 68 height 32
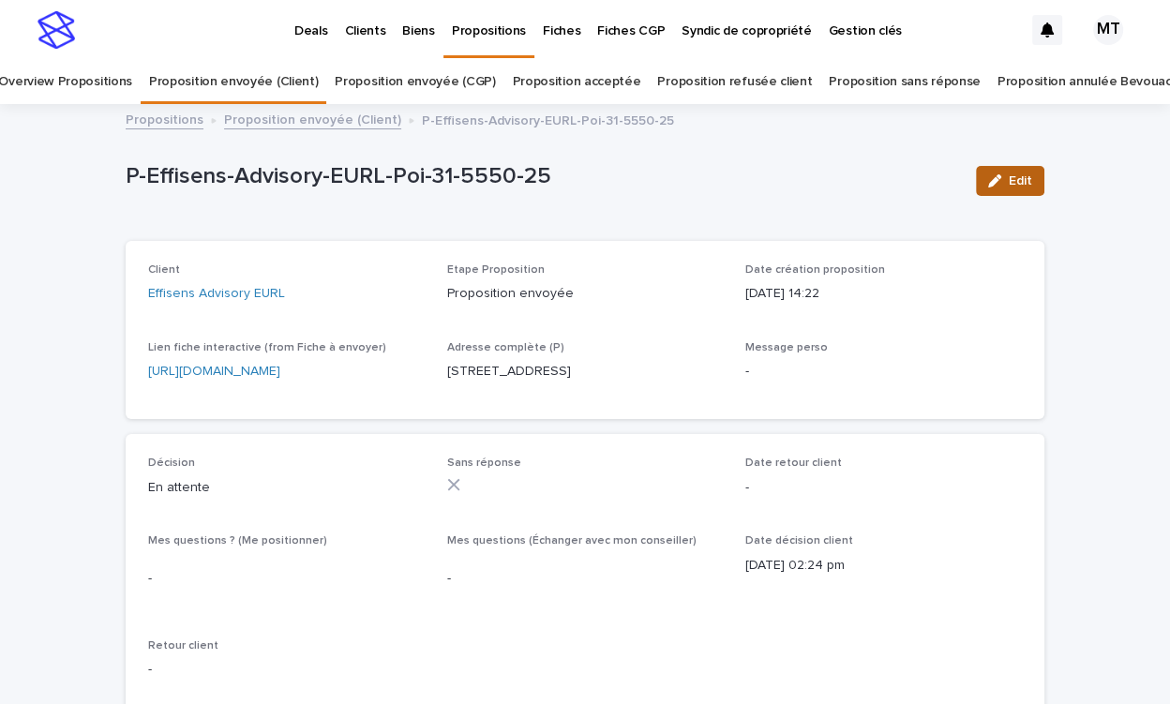
click at [1026, 176] on span "Edit" at bounding box center [1020, 180] width 23 height 13
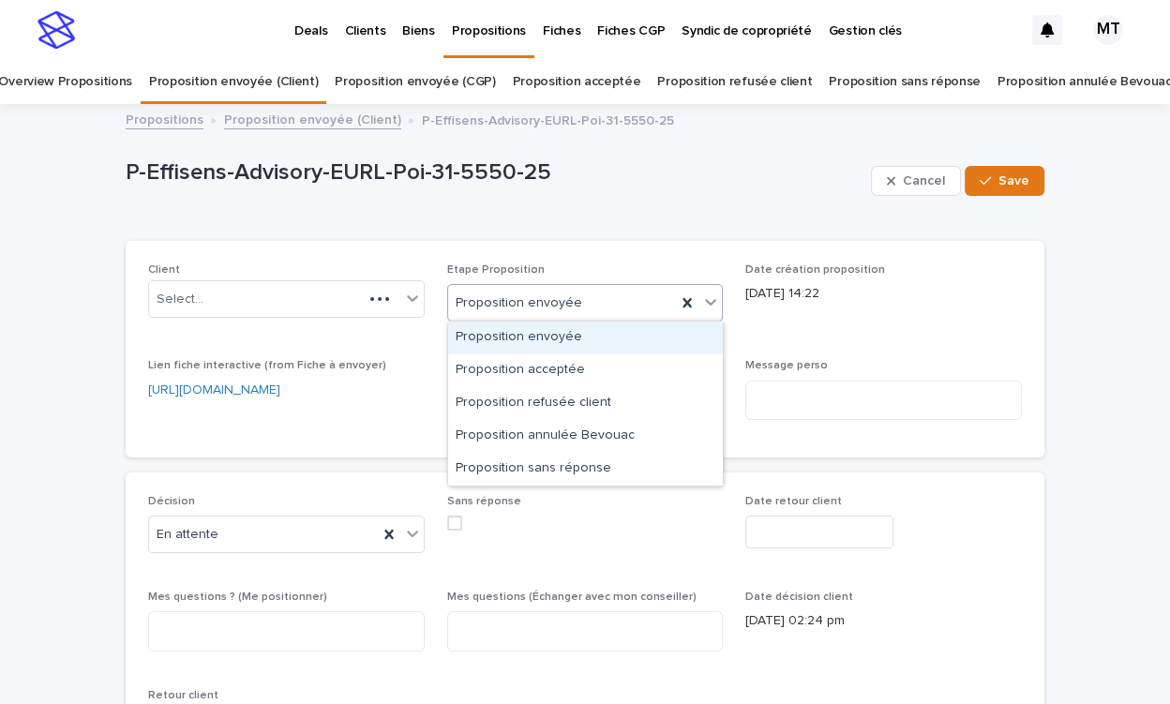
click at [615, 299] on div "Proposition envoyée" at bounding box center [562, 303] width 229 height 31
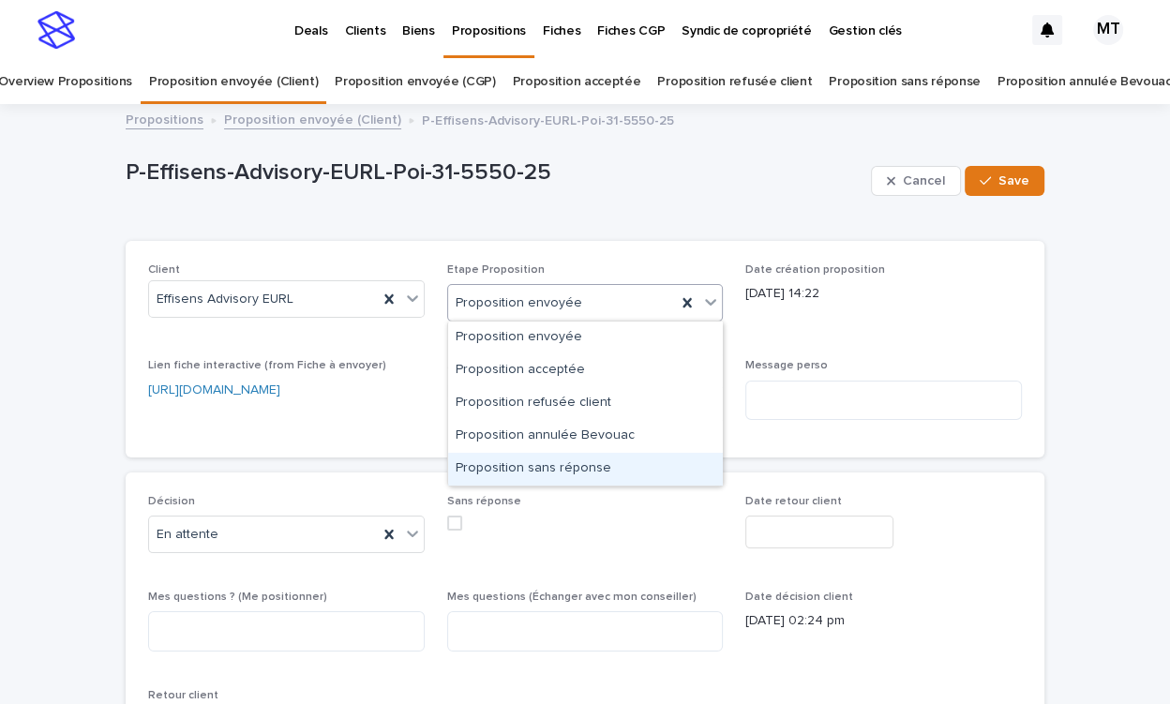
click at [574, 460] on div "Proposition sans réponse" at bounding box center [585, 469] width 275 height 33
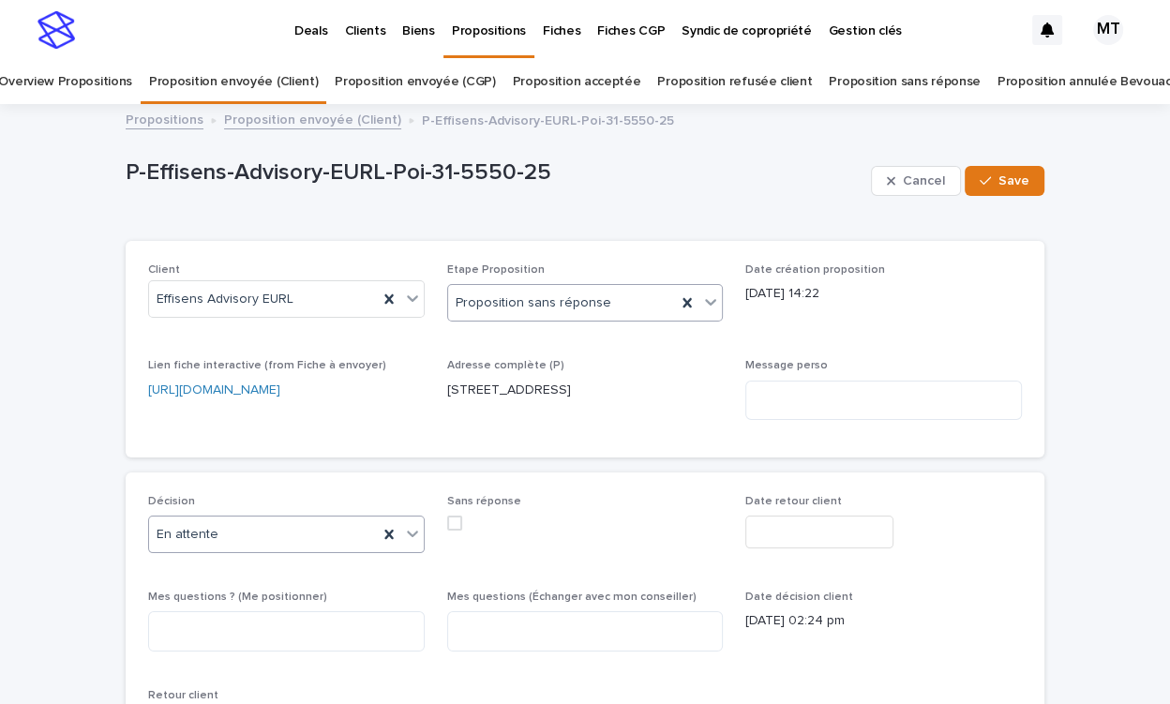
click at [289, 535] on div "En attente" at bounding box center [263, 534] width 229 height 31
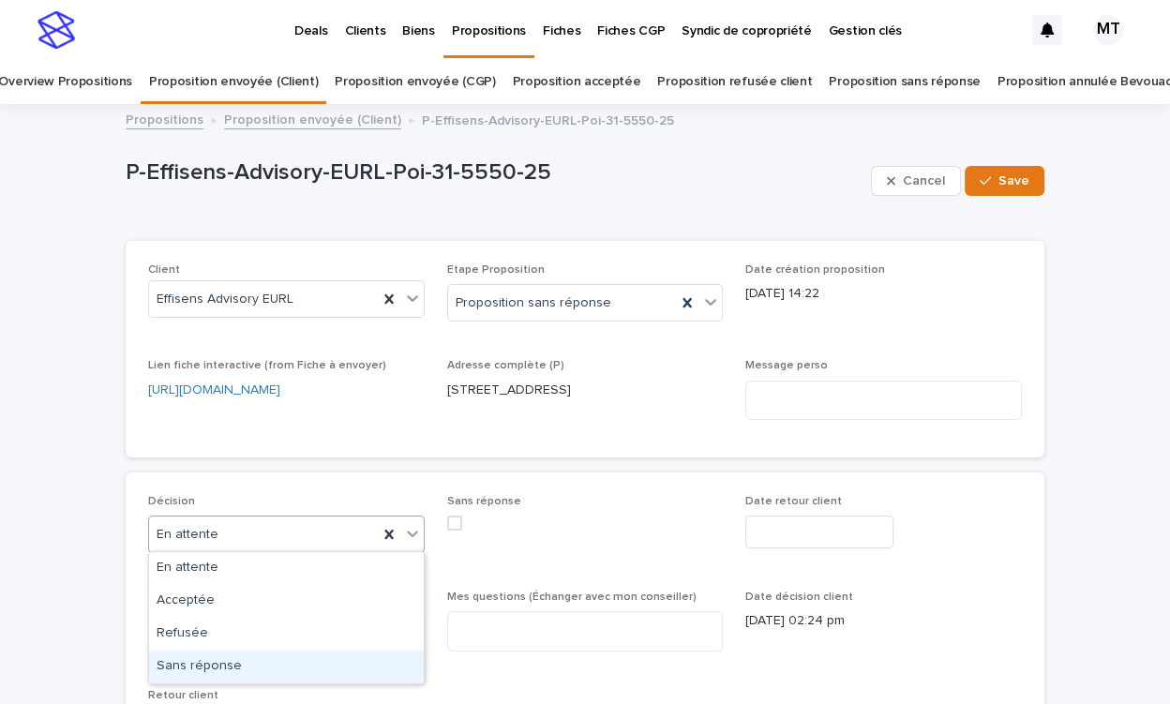
click at [259, 658] on div "Sans réponse" at bounding box center [286, 667] width 275 height 33
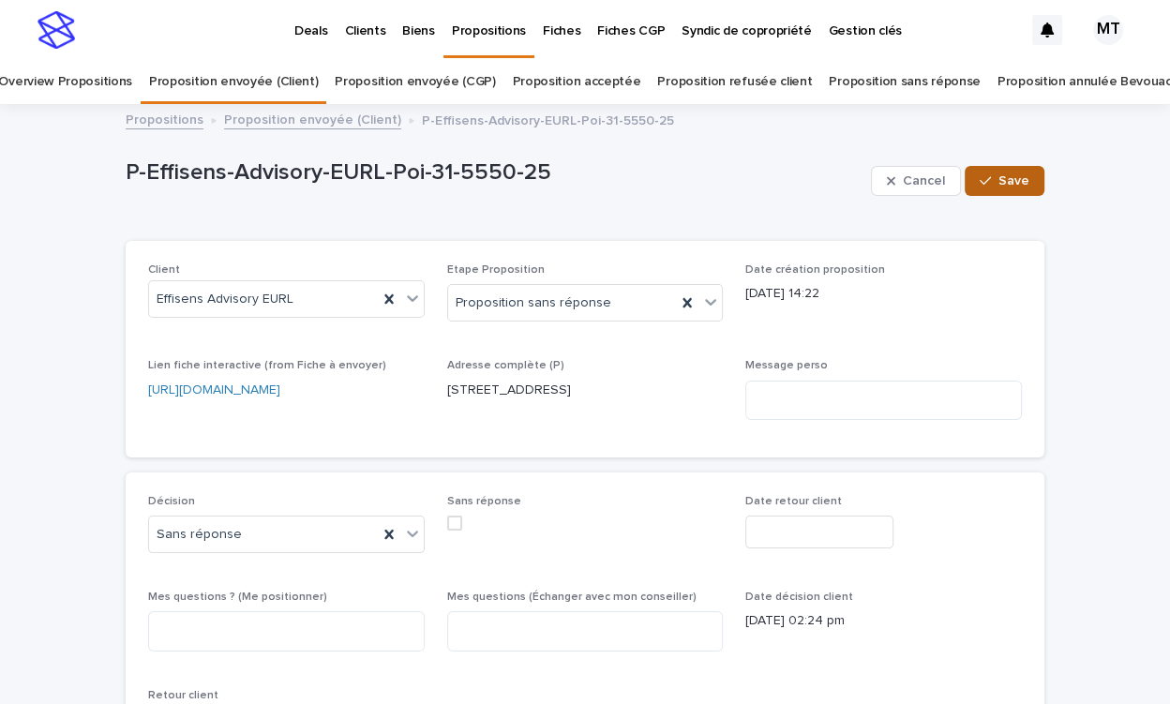
click at [1027, 182] on span "Save" at bounding box center [1013, 180] width 31 height 13
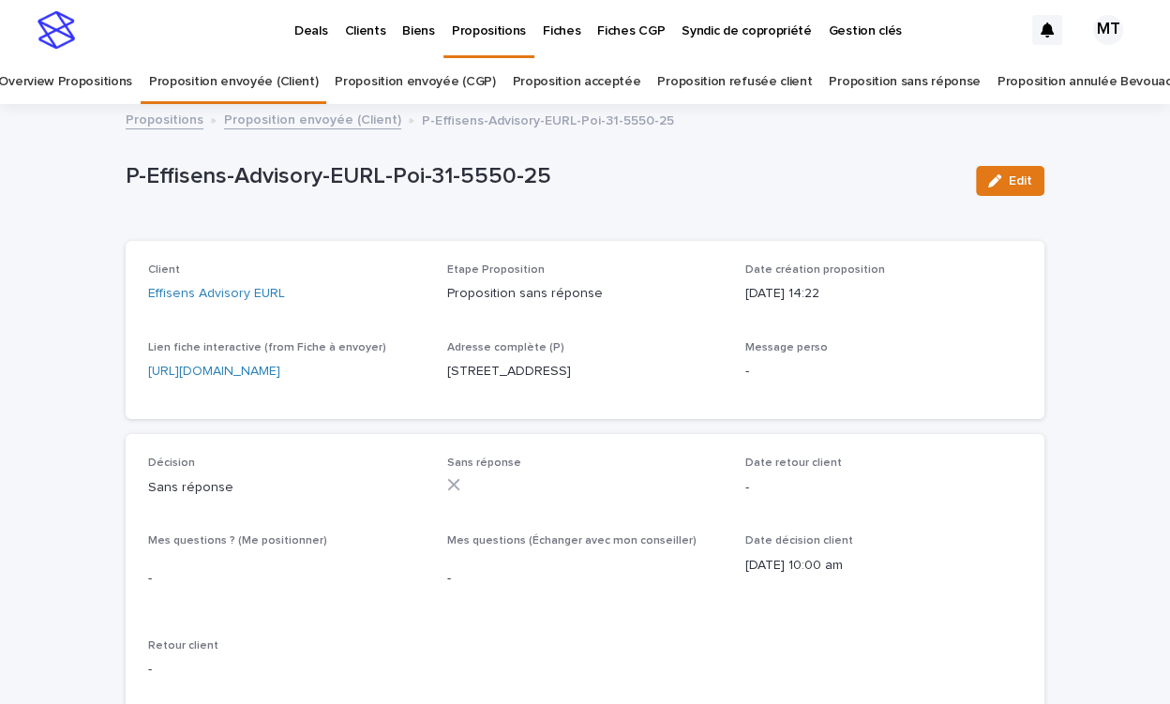
click at [353, 114] on link "Proposition envoyée (Client)" at bounding box center [312, 119] width 177 height 22
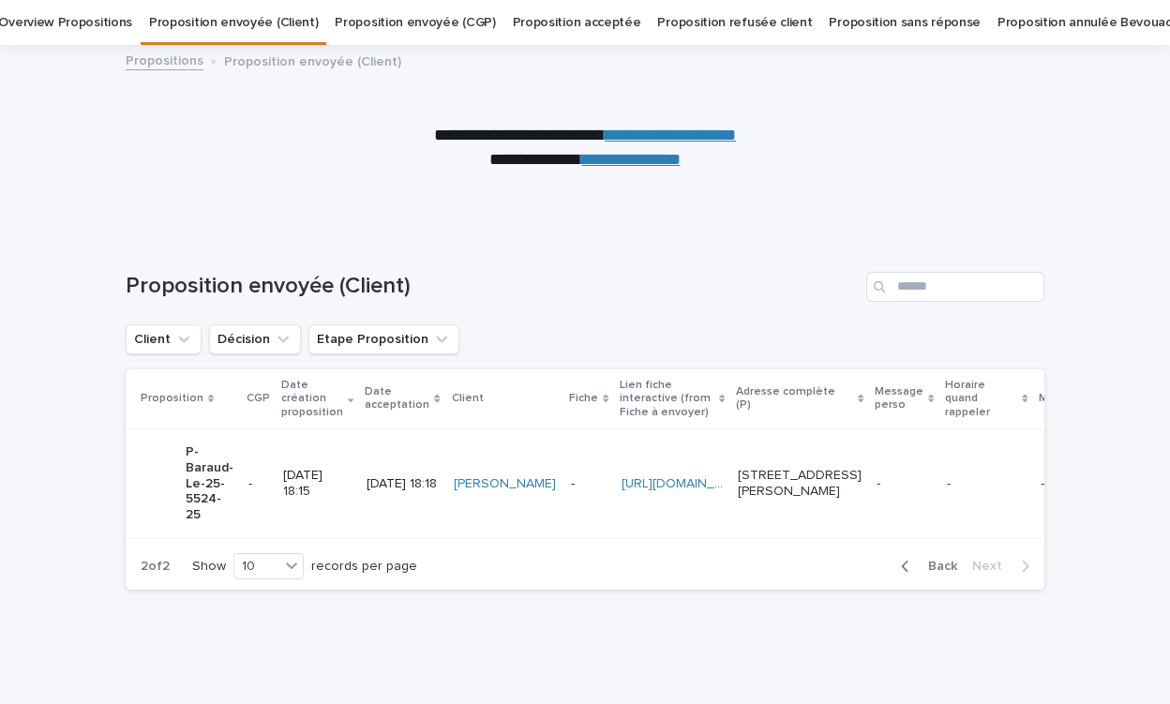
scroll to position [138, 0]
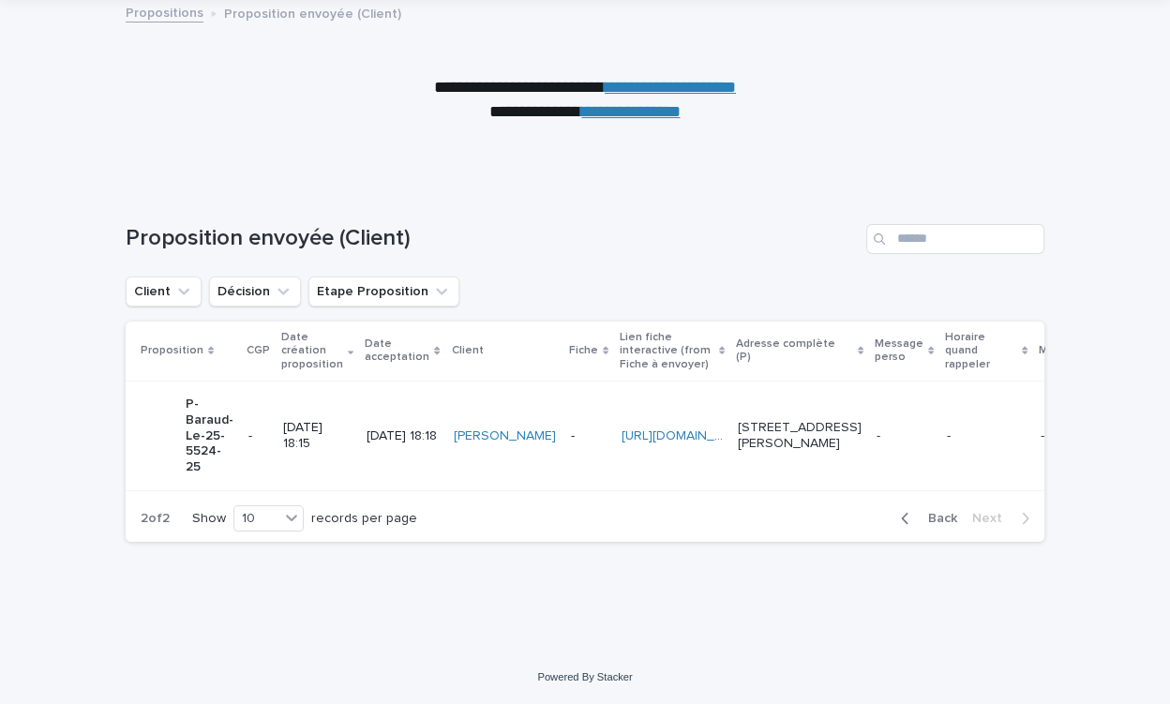
click at [915, 520] on div "button" at bounding box center [909, 518] width 16 height 17
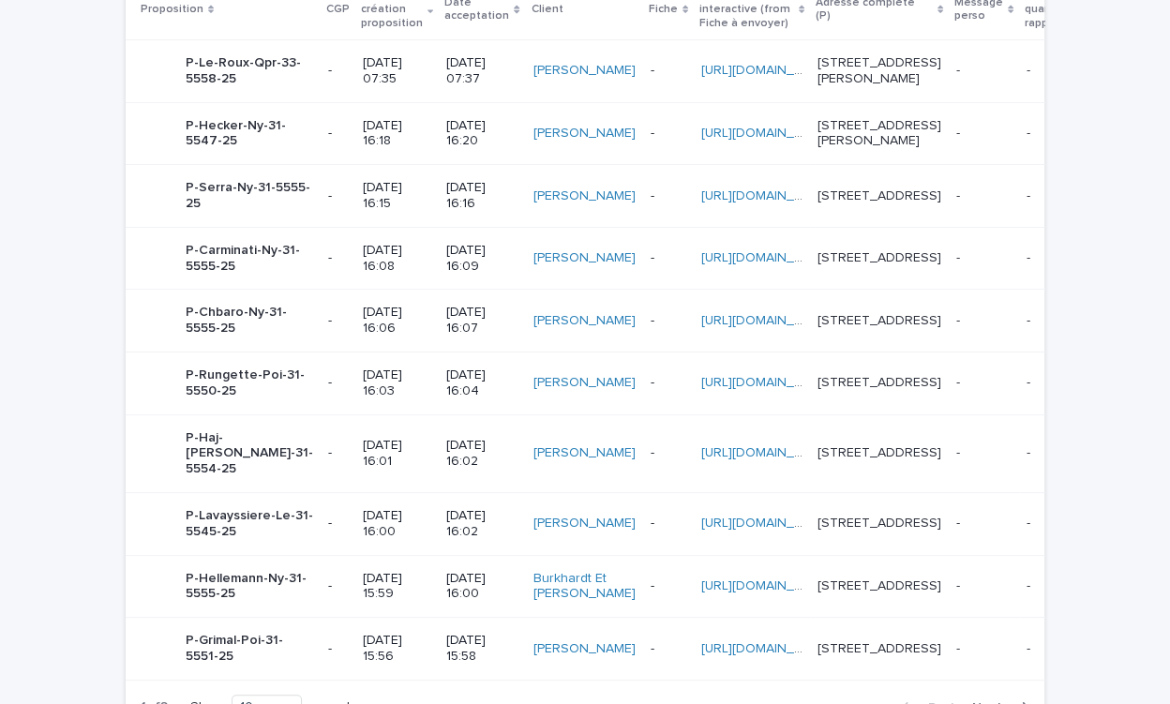
scroll to position [948, 0]
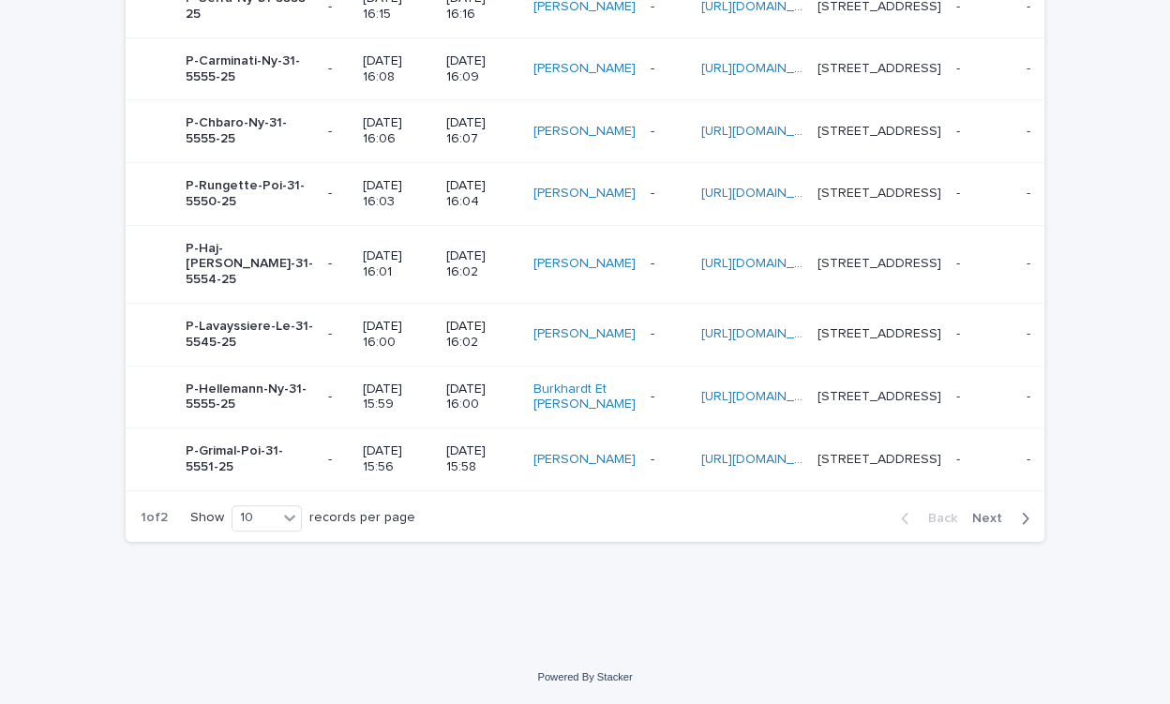
click at [363, 443] on p "31/07/2025 15:56" at bounding box center [397, 459] width 68 height 32
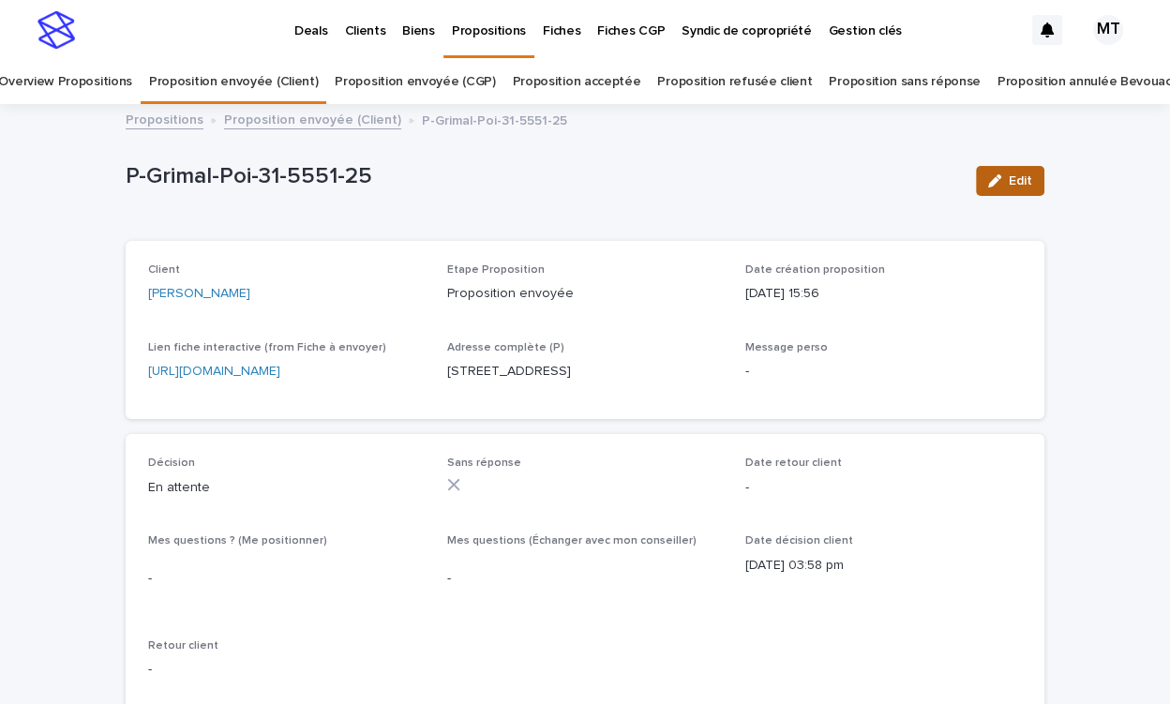
click at [1015, 188] on button "Edit" at bounding box center [1010, 181] width 68 height 30
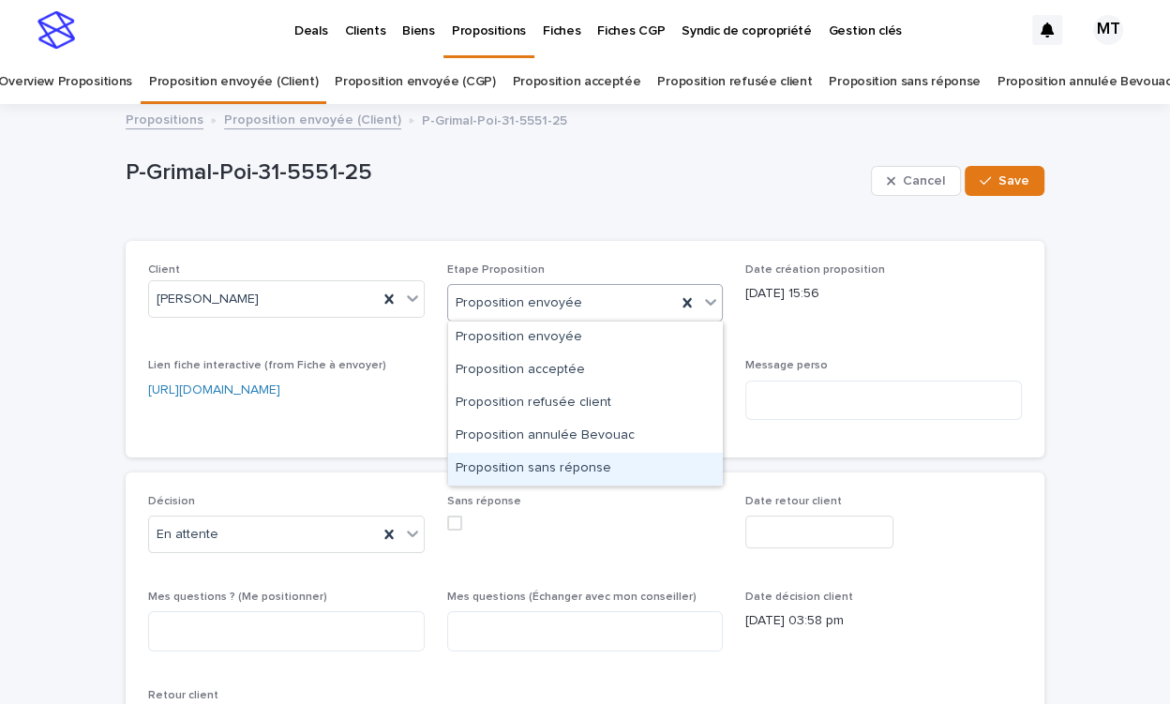
click at [524, 456] on div "Proposition sans réponse" at bounding box center [585, 469] width 275 height 33
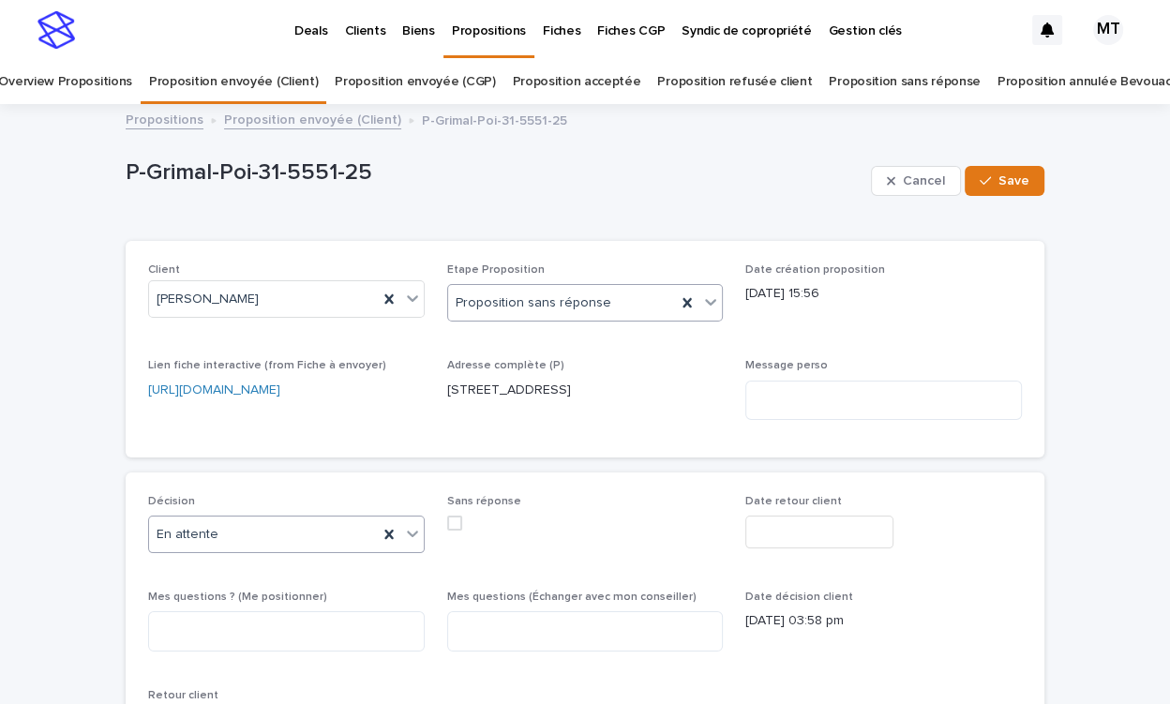
click at [306, 531] on div "En attente" at bounding box center [263, 534] width 229 height 31
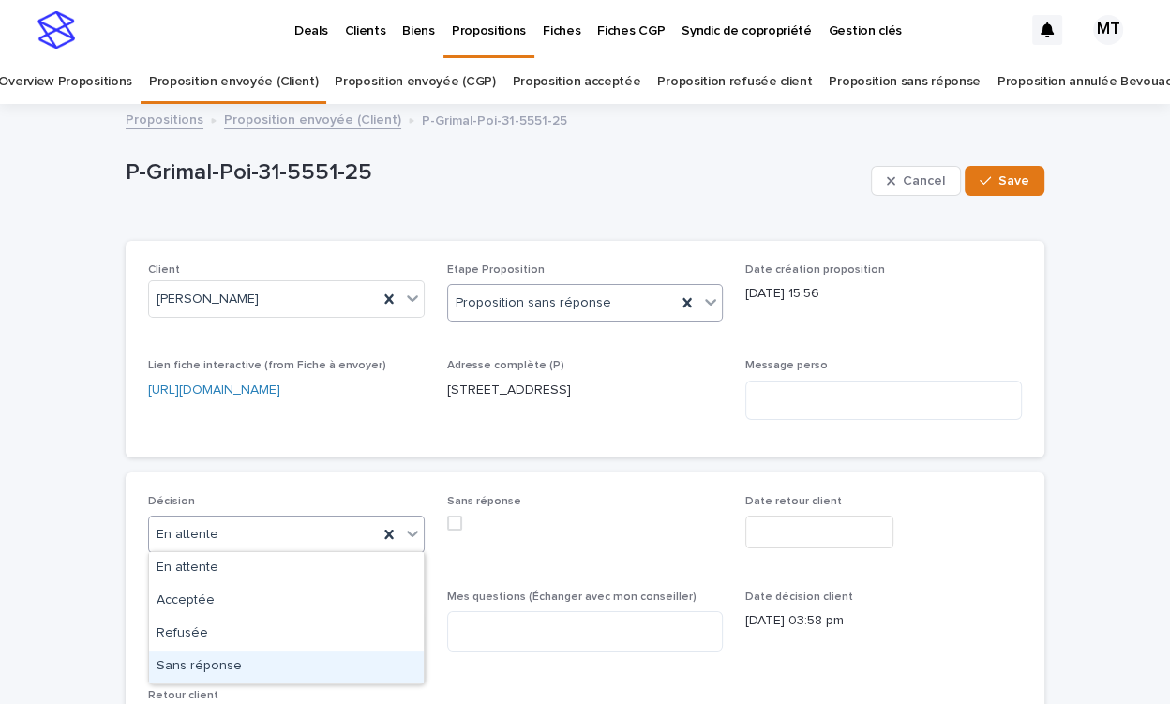
click at [303, 655] on div "Sans réponse" at bounding box center [286, 667] width 275 height 33
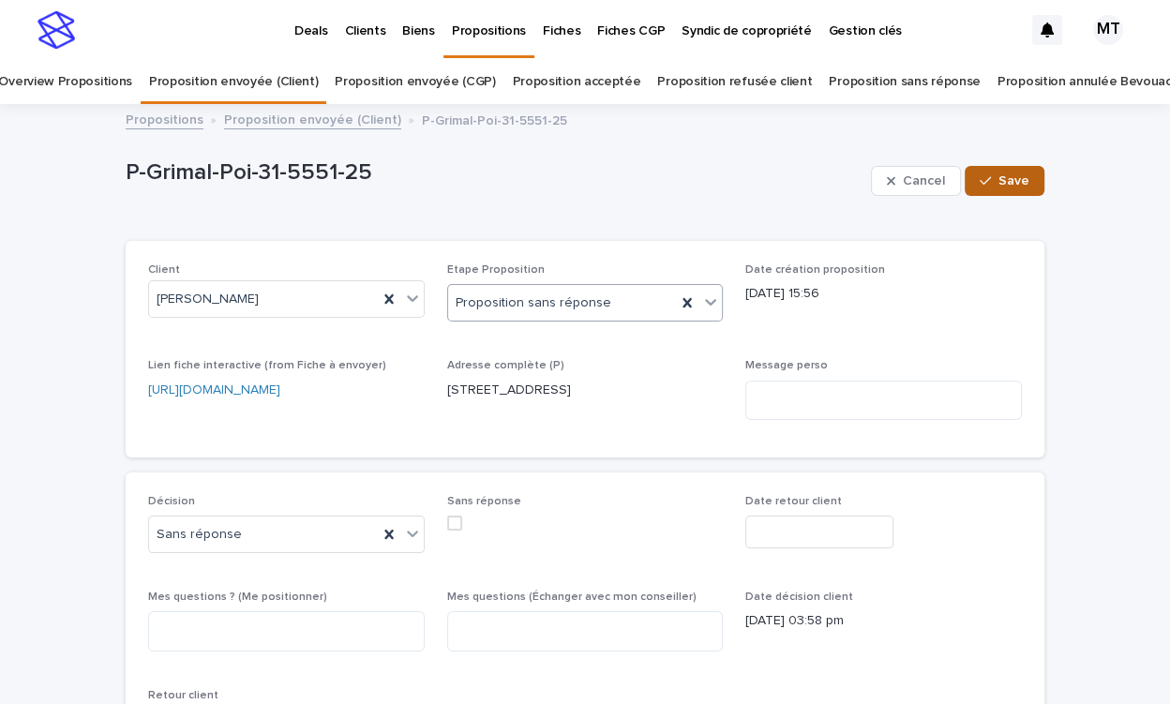
click at [1016, 182] on span "Save" at bounding box center [1013, 180] width 31 height 13
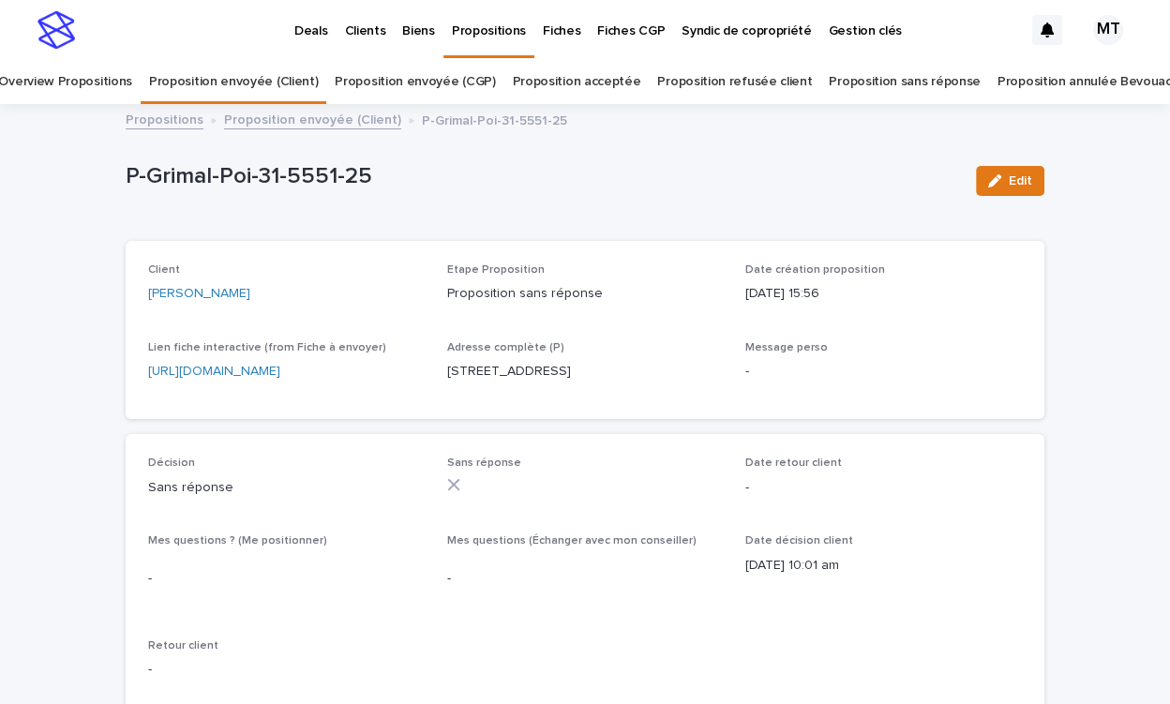
click at [346, 128] on link "Proposition envoyée (Client)" at bounding box center [312, 119] width 177 height 22
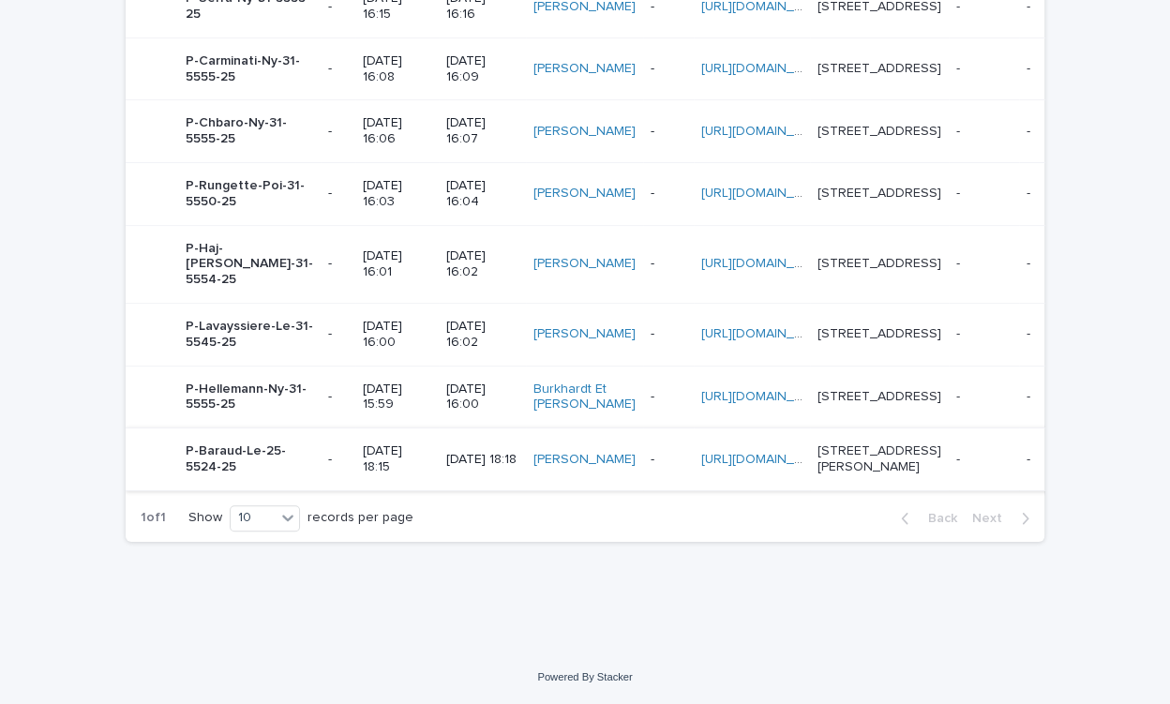
scroll to position [921, 0]
click at [446, 382] on p "31/7/2025 16:00" at bounding box center [481, 398] width 71 height 32
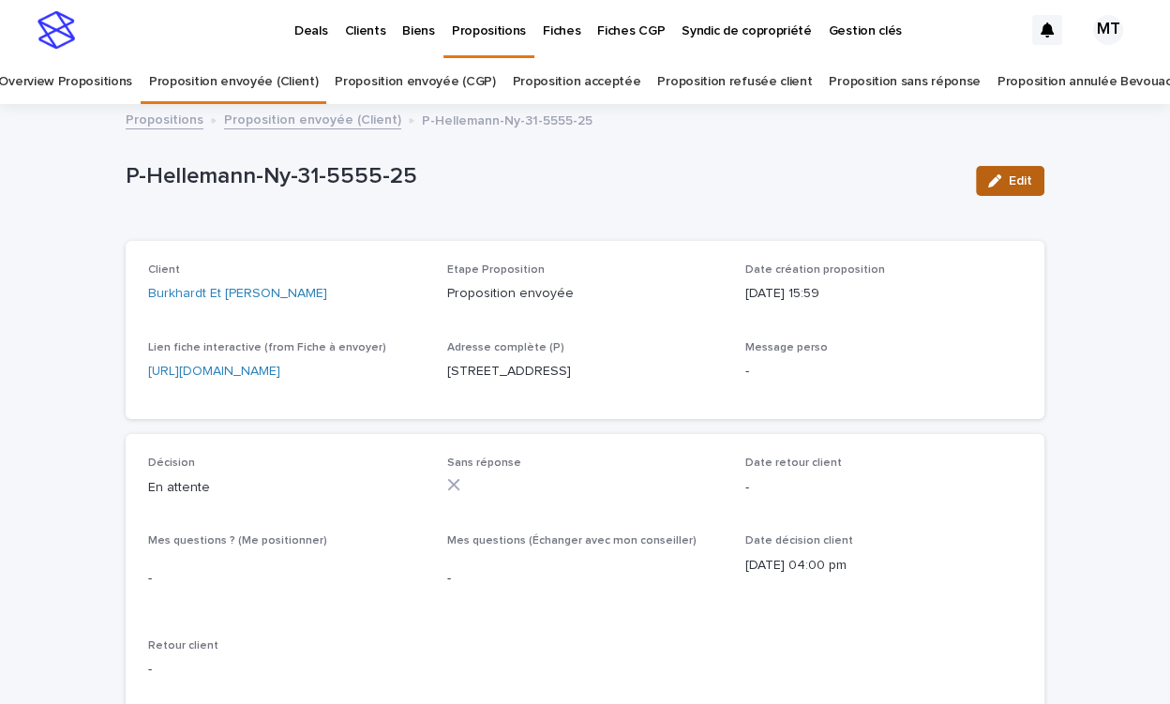
click at [1003, 187] on button "Edit" at bounding box center [1010, 181] width 68 height 30
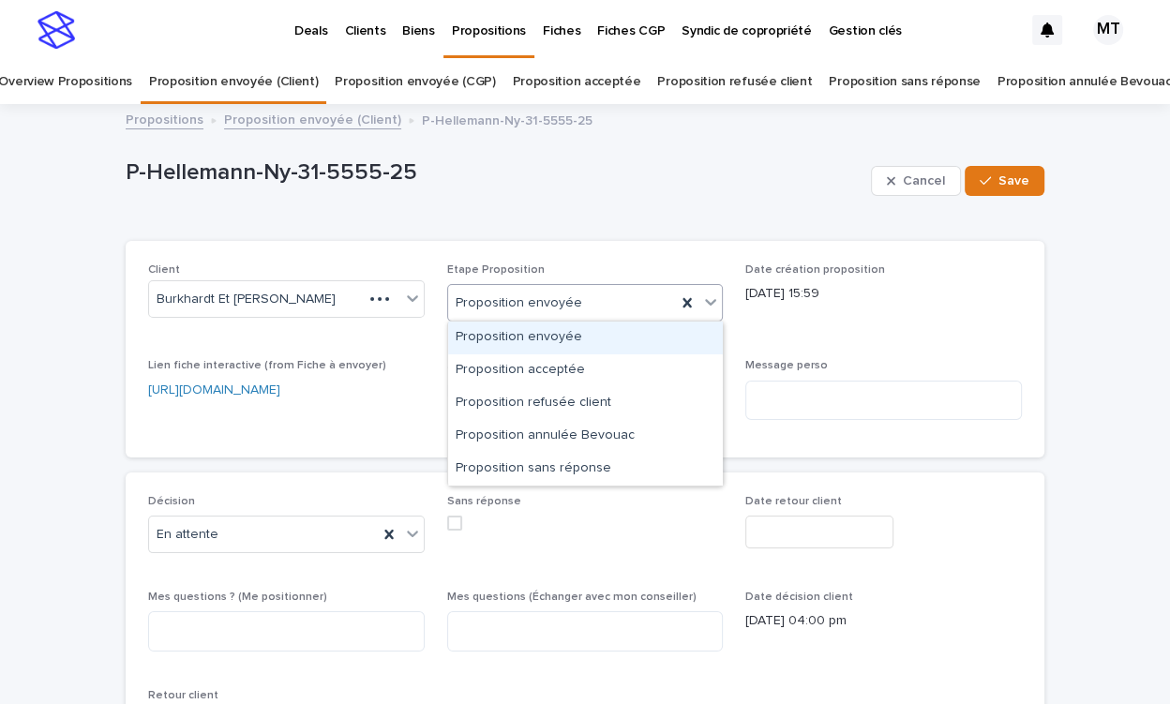
click at [581, 296] on div "Proposition envoyée" at bounding box center [562, 303] width 229 height 31
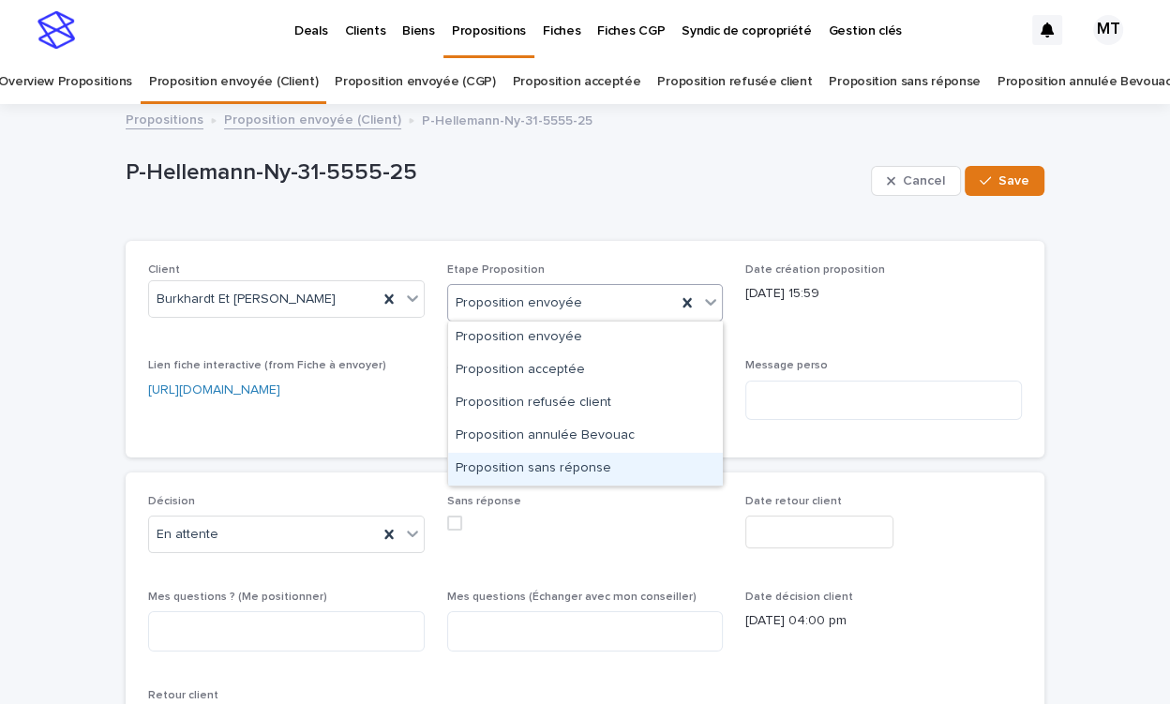
click at [562, 457] on div "Proposition sans réponse" at bounding box center [585, 469] width 275 height 33
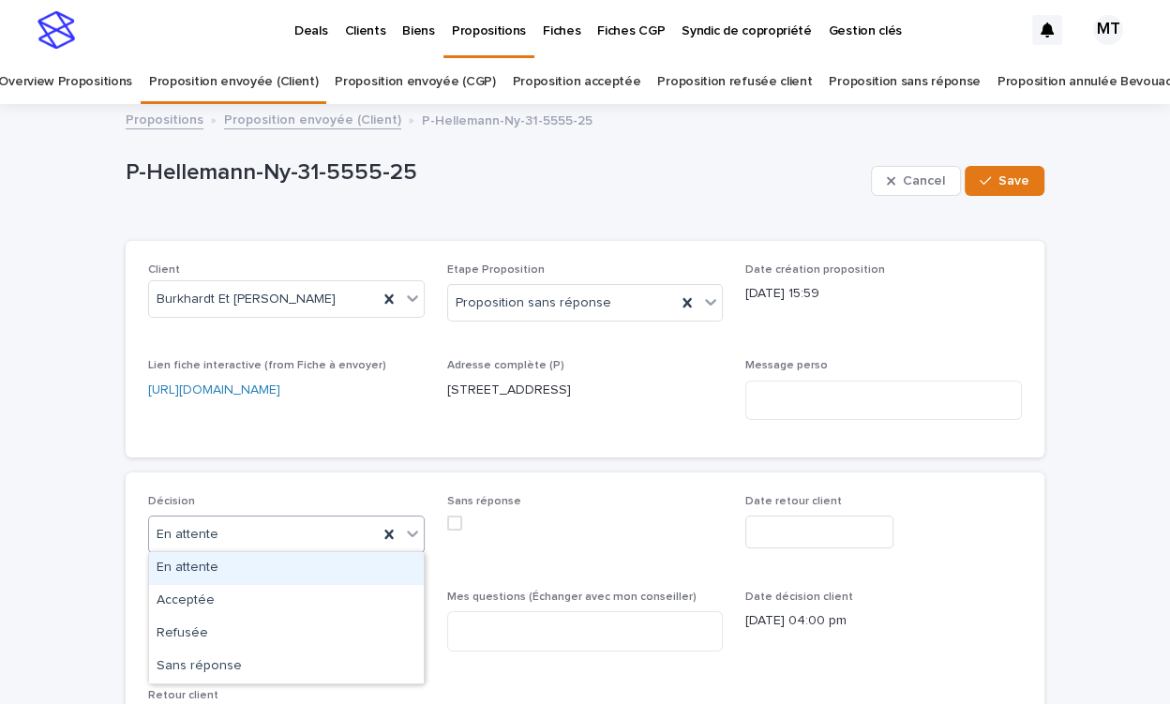
click at [322, 534] on div "En attente" at bounding box center [263, 534] width 229 height 31
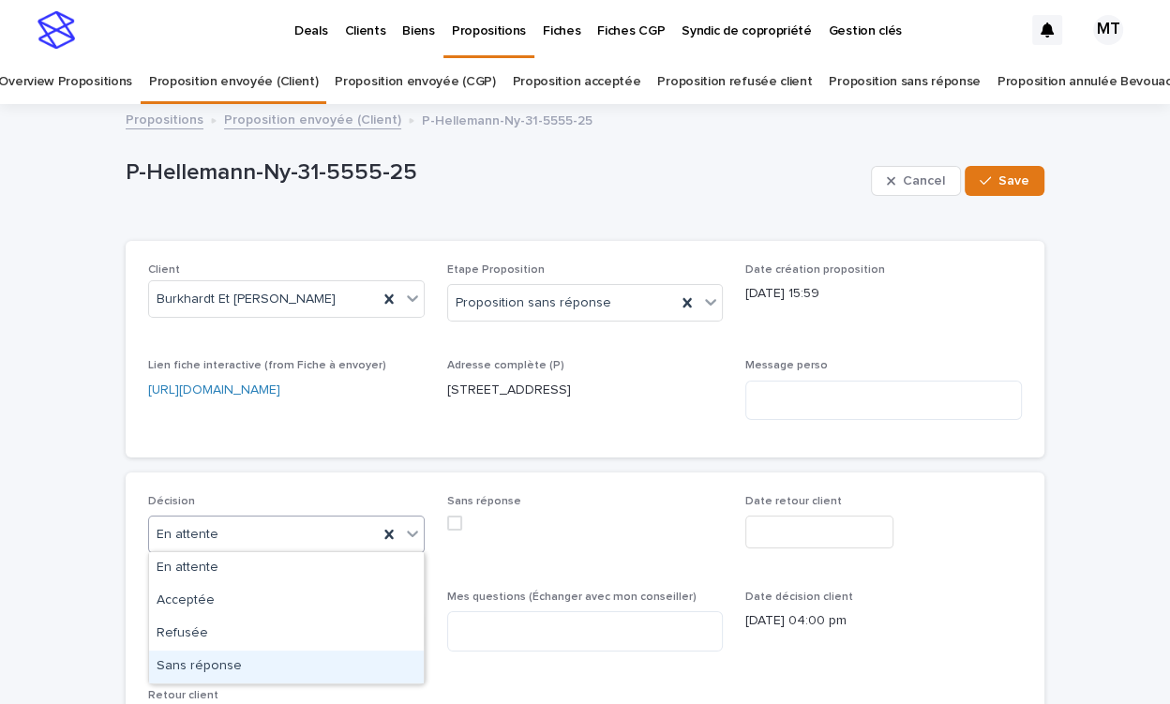
click at [299, 655] on div "Sans réponse" at bounding box center [286, 667] width 275 height 33
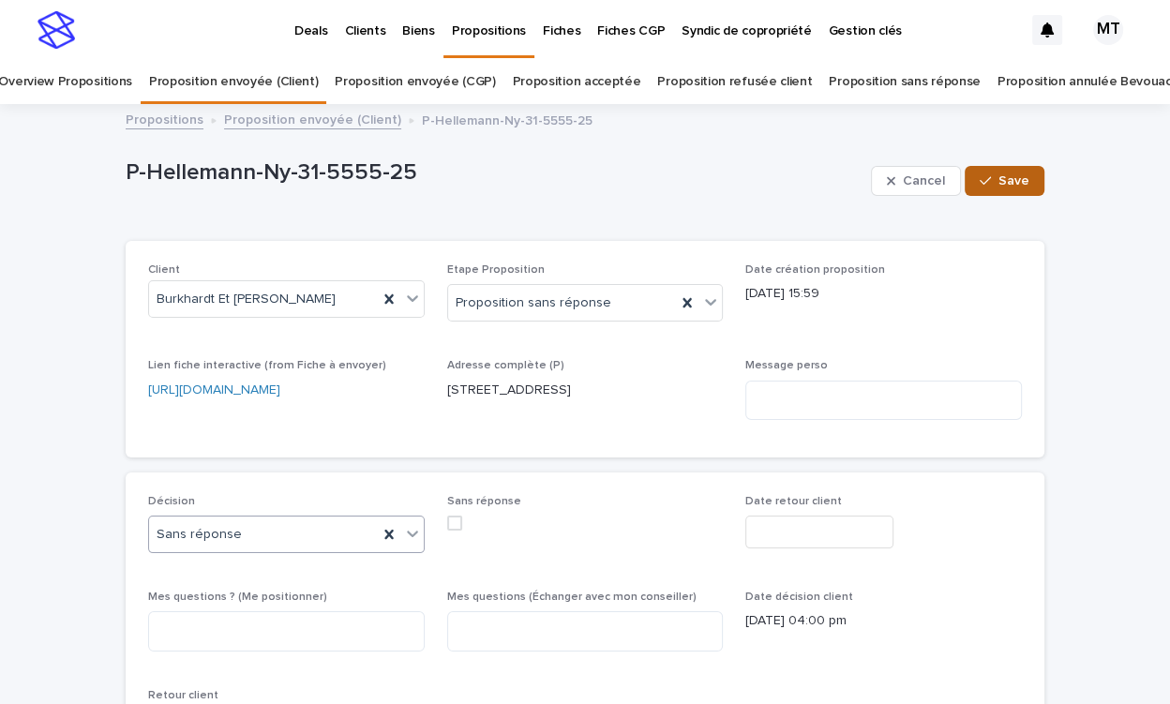
click at [1019, 186] on span "Save" at bounding box center [1013, 180] width 31 height 13
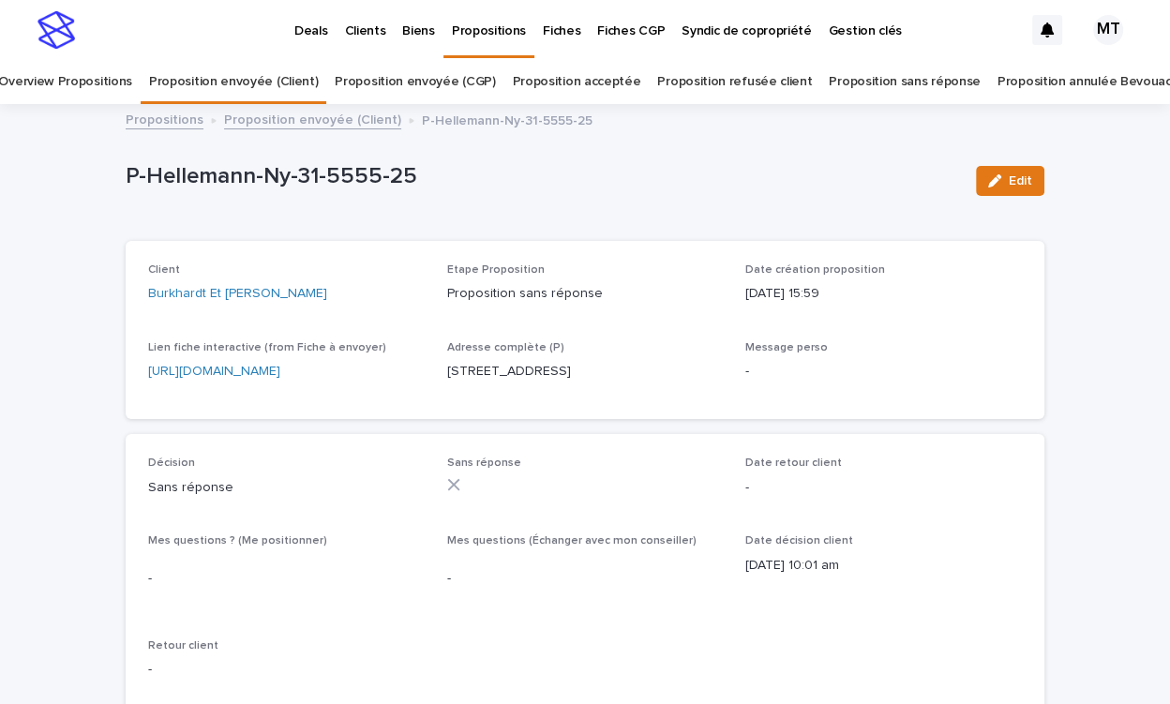
click at [340, 129] on div "Propositions Proposition envoyée (Client) P-Hellemann-Ny-31-5555-25" at bounding box center [584, 121] width 937 height 26
click at [342, 123] on link "Proposition envoyée (Client)" at bounding box center [312, 119] width 177 height 22
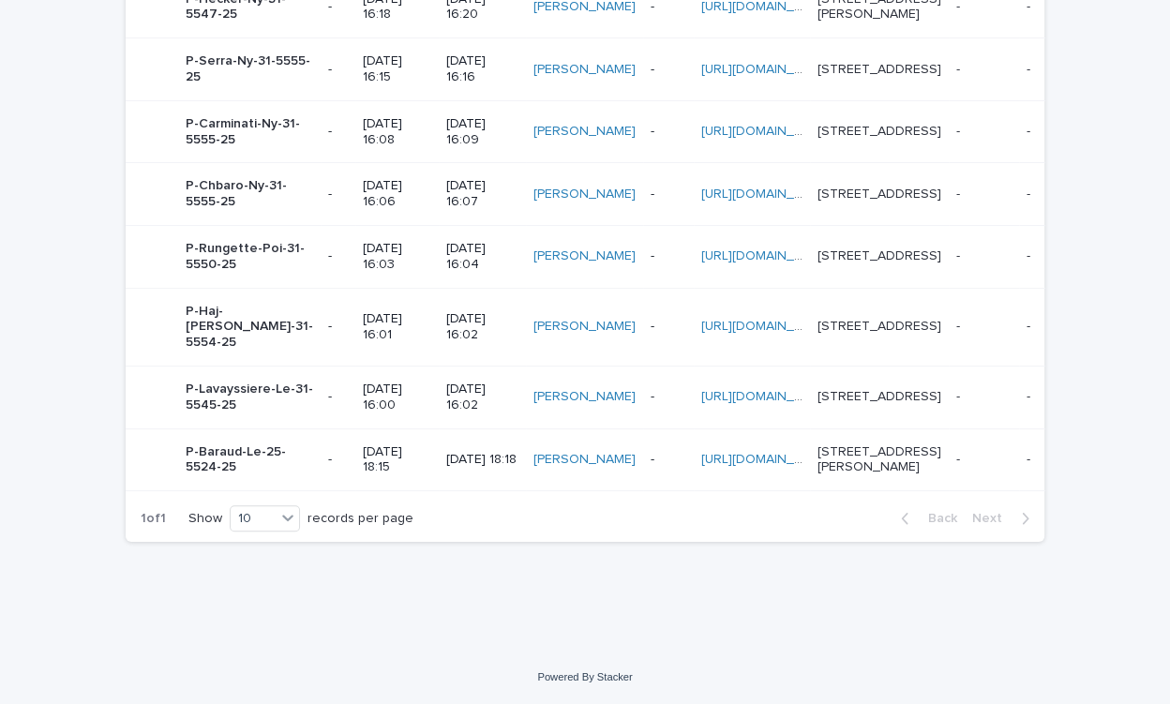
scroll to position [901, 0]
click at [367, 382] on p "31/07/2025 16:00" at bounding box center [397, 398] width 68 height 32
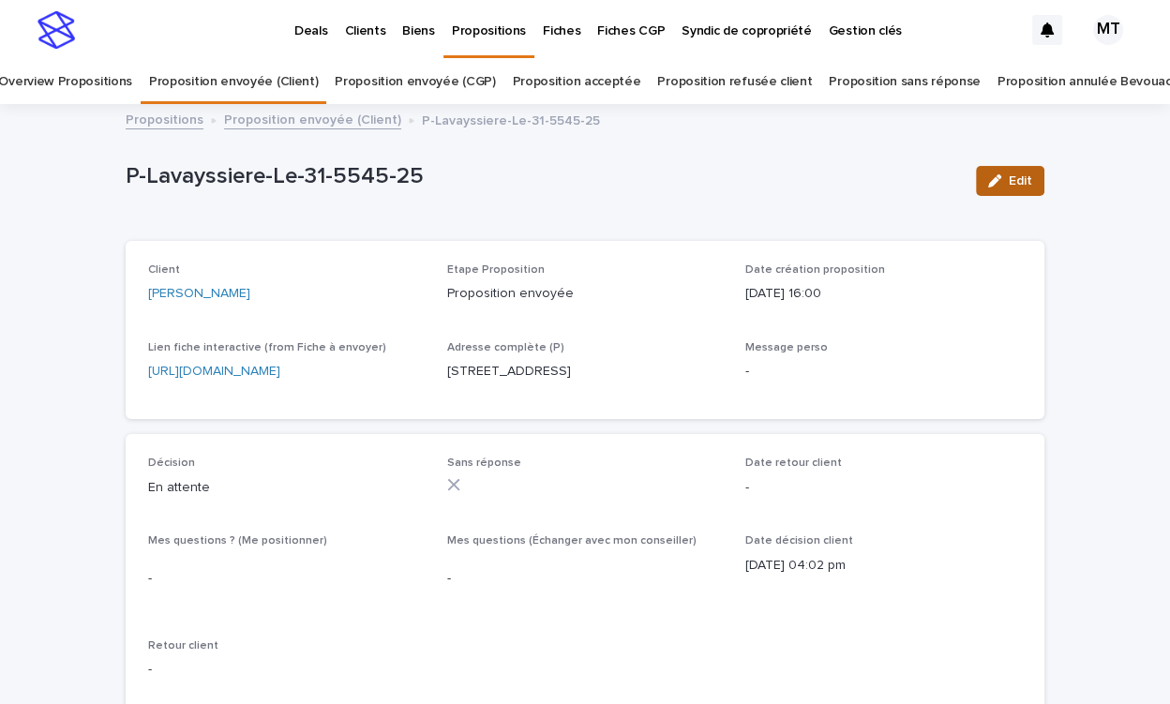
click at [1009, 184] on button "Edit" at bounding box center [1010, 181] width 68 height 30
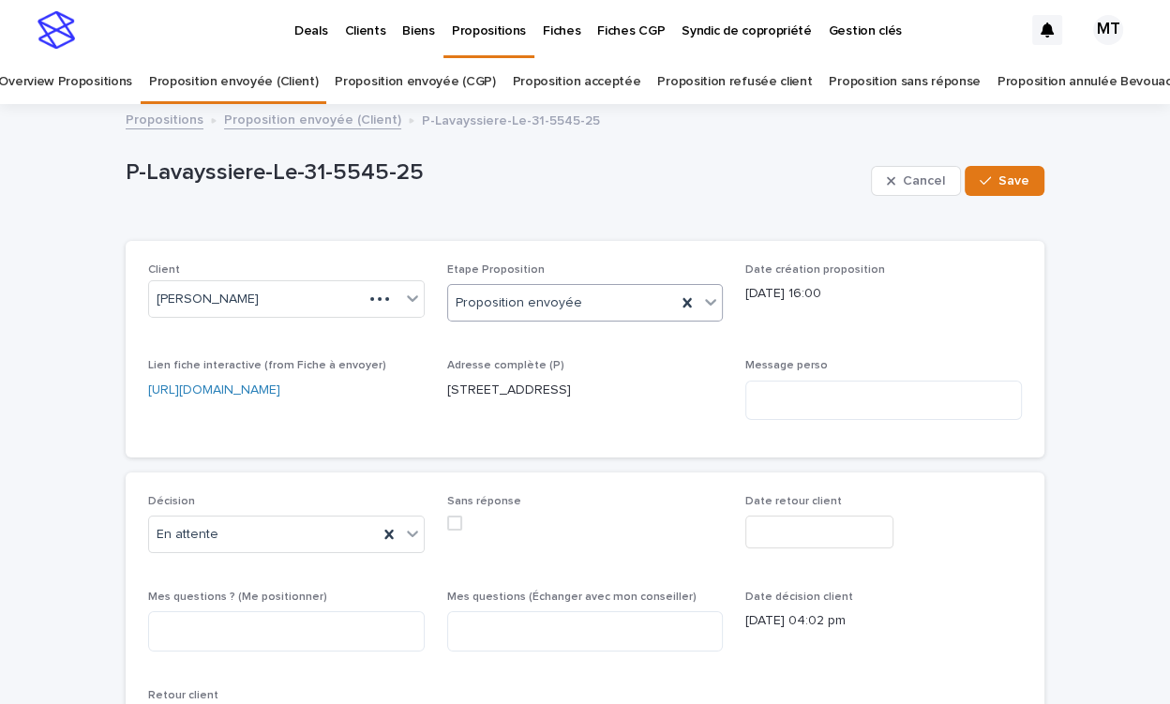
click at [617, 298] on div "Proposition envoyée" at bounding box center [562, 303] width 229 height 31
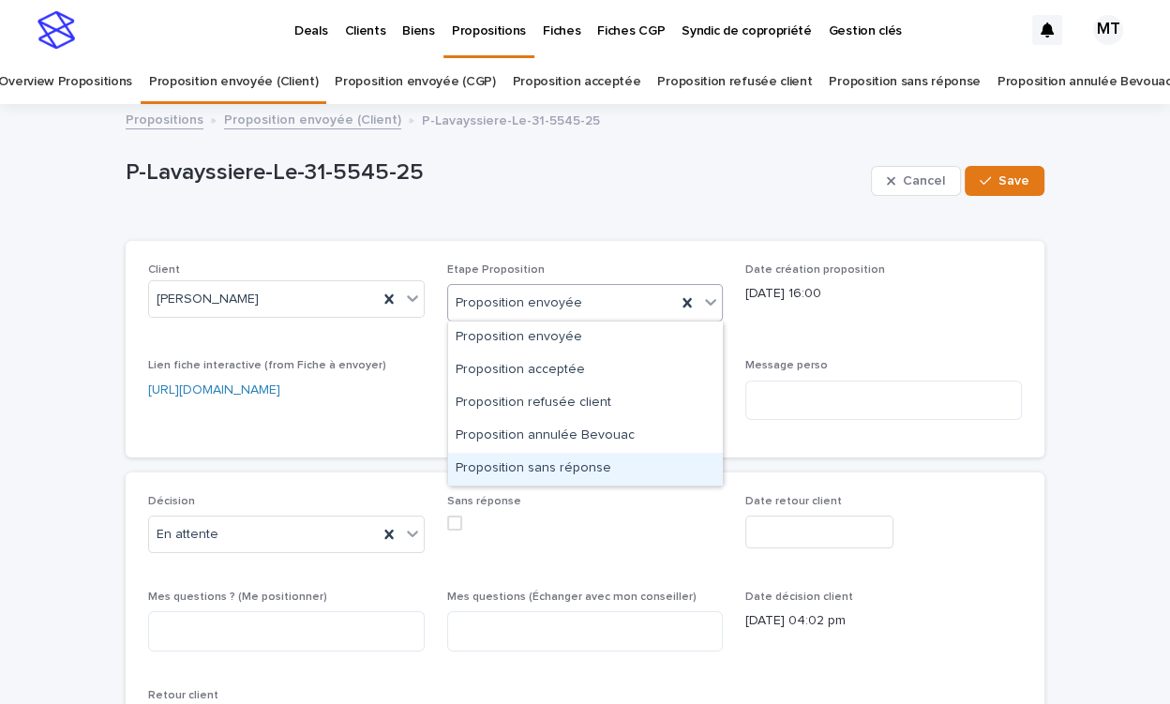
click at [582, 458] on div "Proposition sans réponse" at bounding box center [585, 469] width 275 height 33
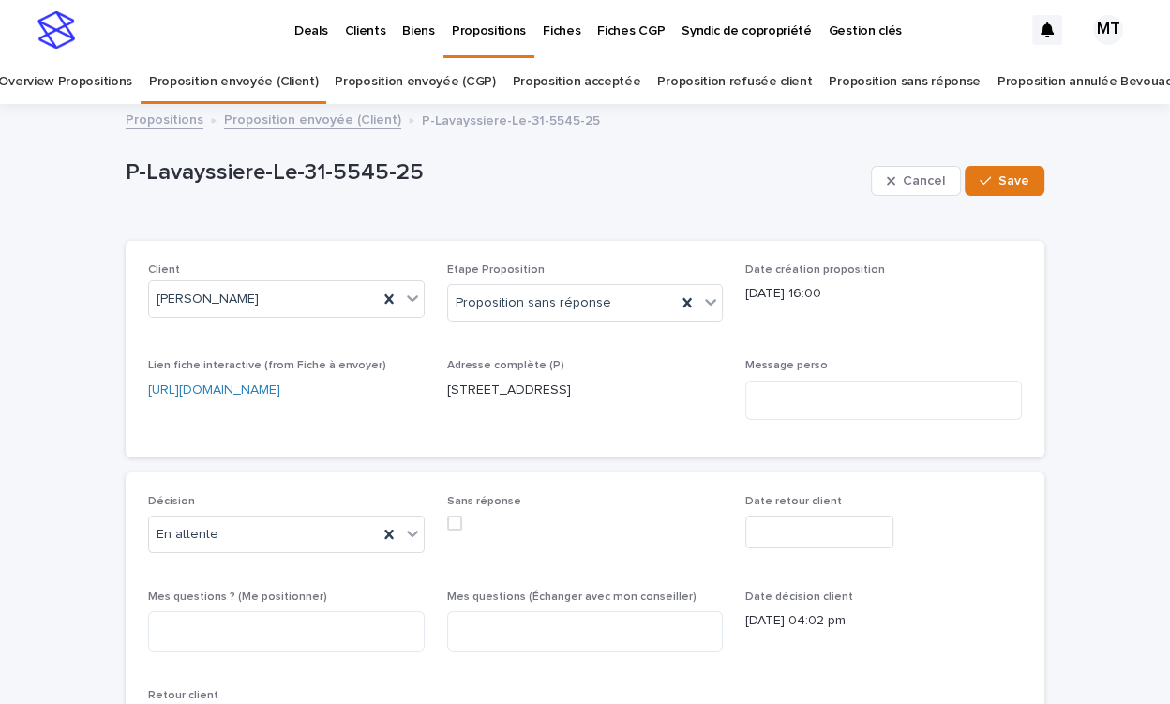
click at [267, 550] on div "Décision En attente" at bounding box center [286, 531] width 277 height 73
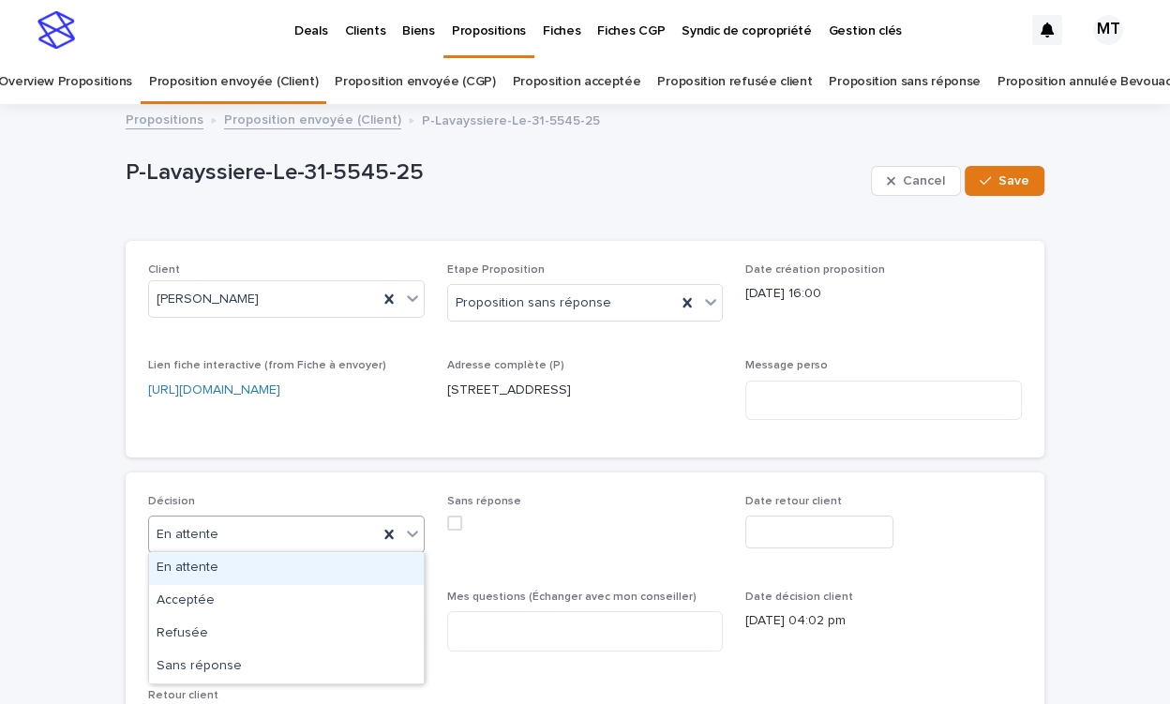
click at [274, 537] on div "En attente" at bounding box center [263, 534] width 229 height 31
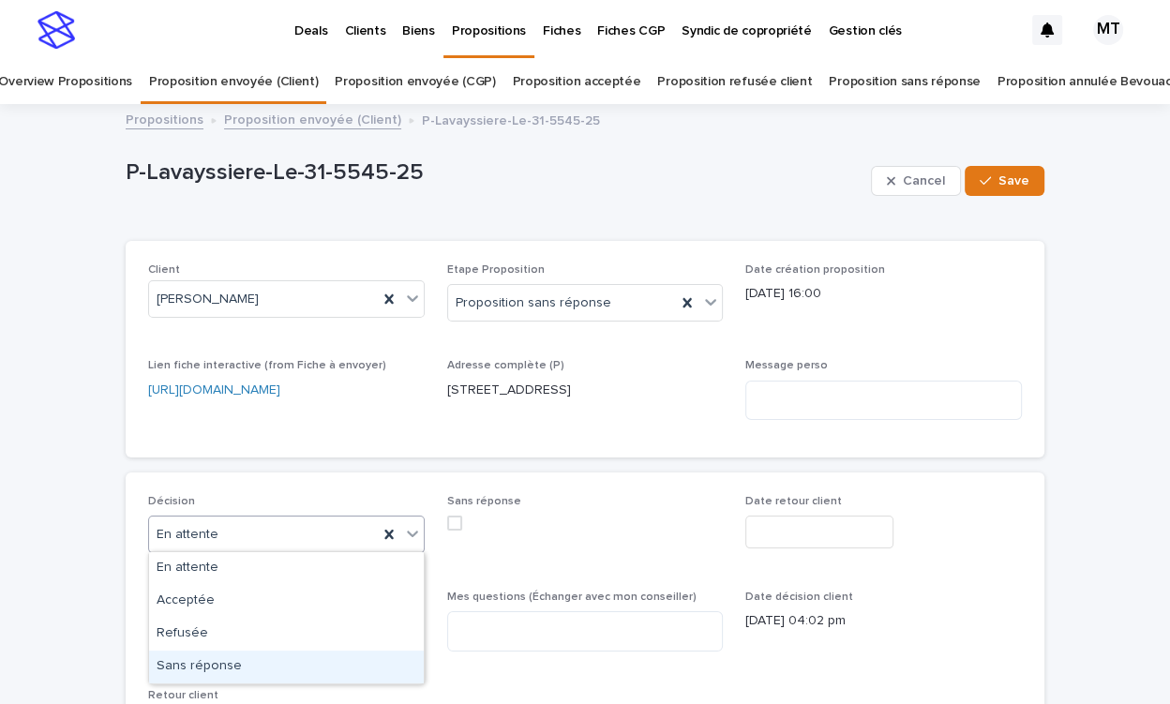
click at [275, 659] on div "Sans réponse" at bounding box center [286, 667] width 275 height 33
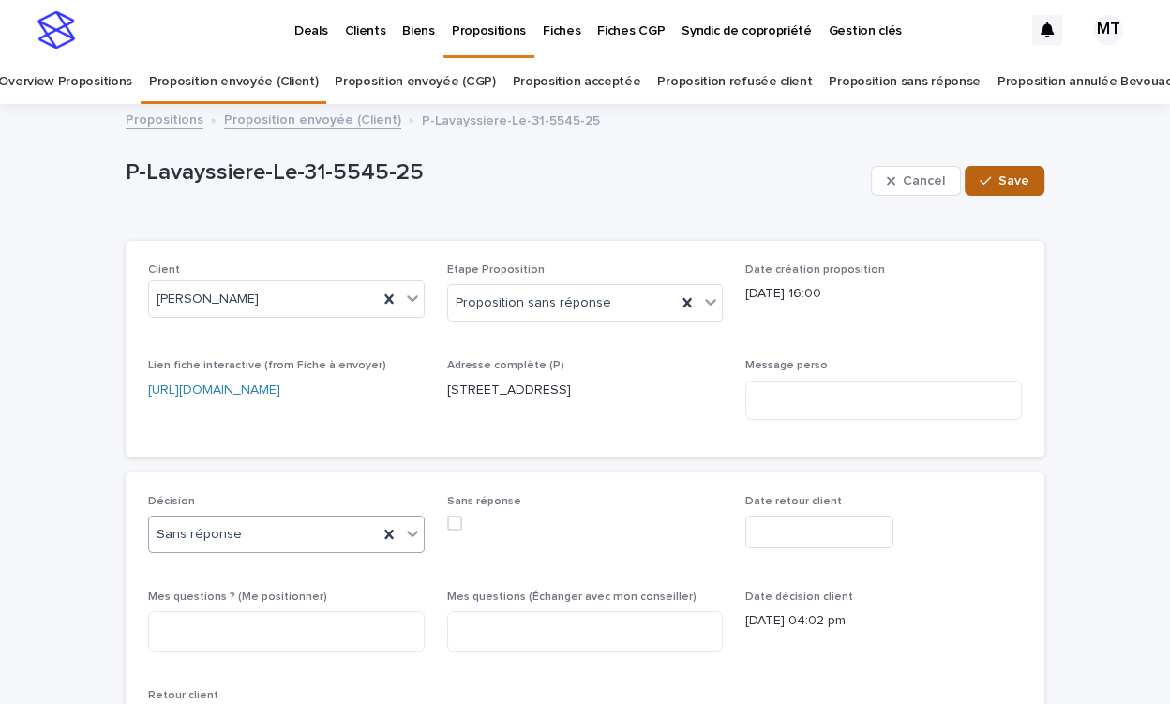
click at [1021, 172] on button "Save" at bounding box center [1005, 181] width 80 height 30
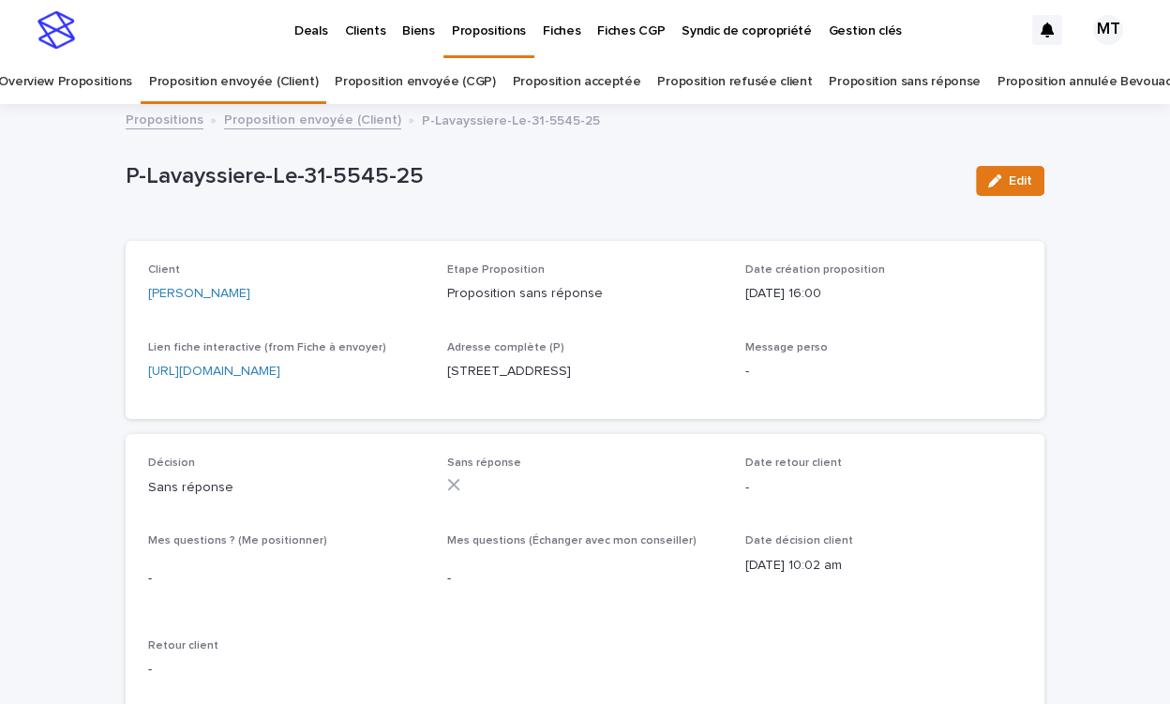
click at [345, 117] on link "Proposition envoyée (Client)" at bounding box center [312, 119] width 177 height 22
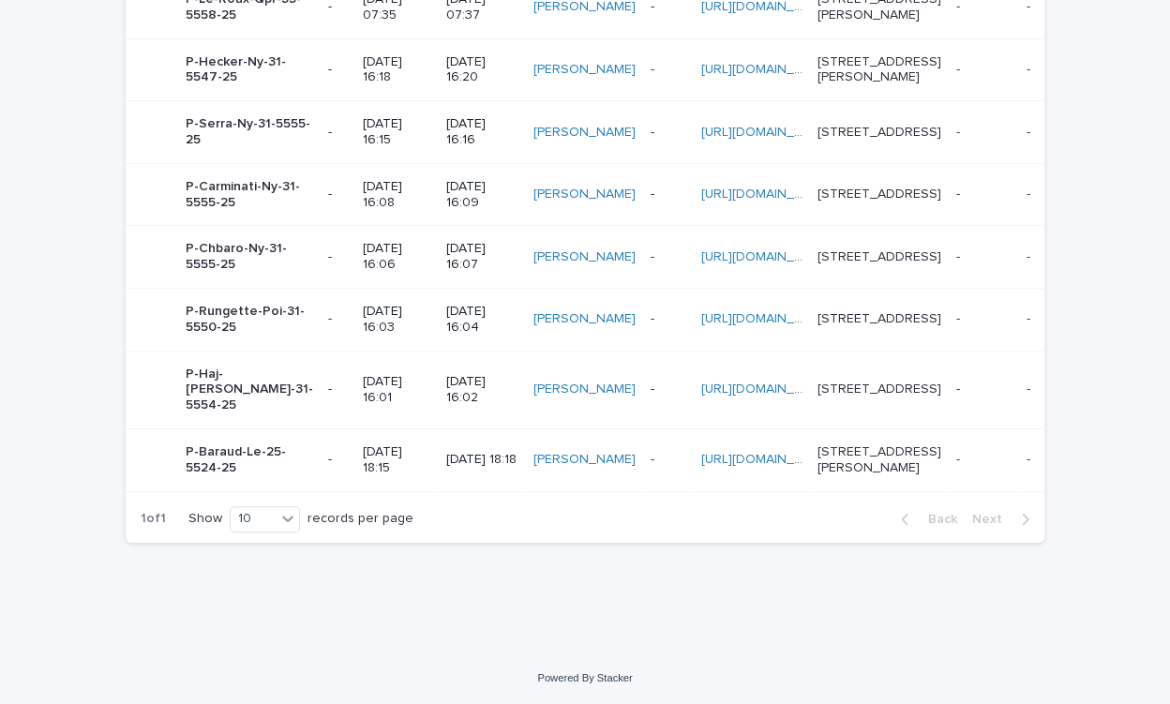
scroll to position [755, 0]
click at [439, 358] on td "31/7/2025 16:02" at bounding box center [482, 390] width 86 height 78
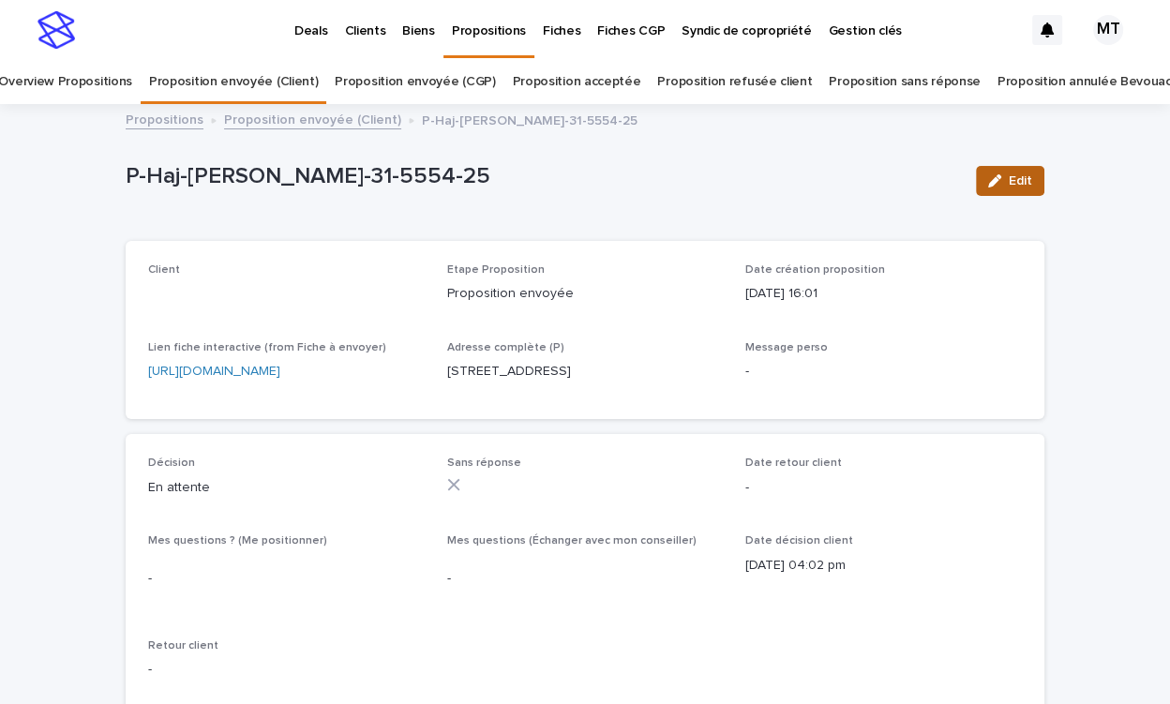
click at [1016, 176] on span "Edit" at bounding box center [1020, 180] width 23 height 13
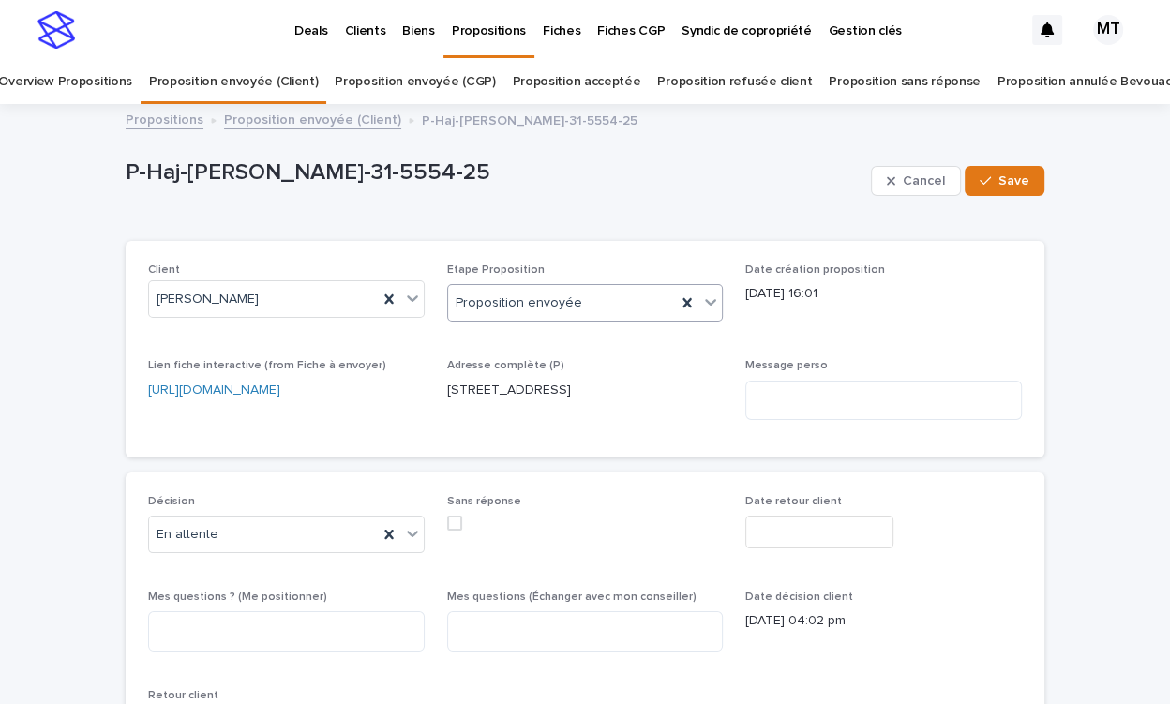
click at [588, 289] on div "Proposition envoyée" at bounding box center [562, 303] width 229 height 31
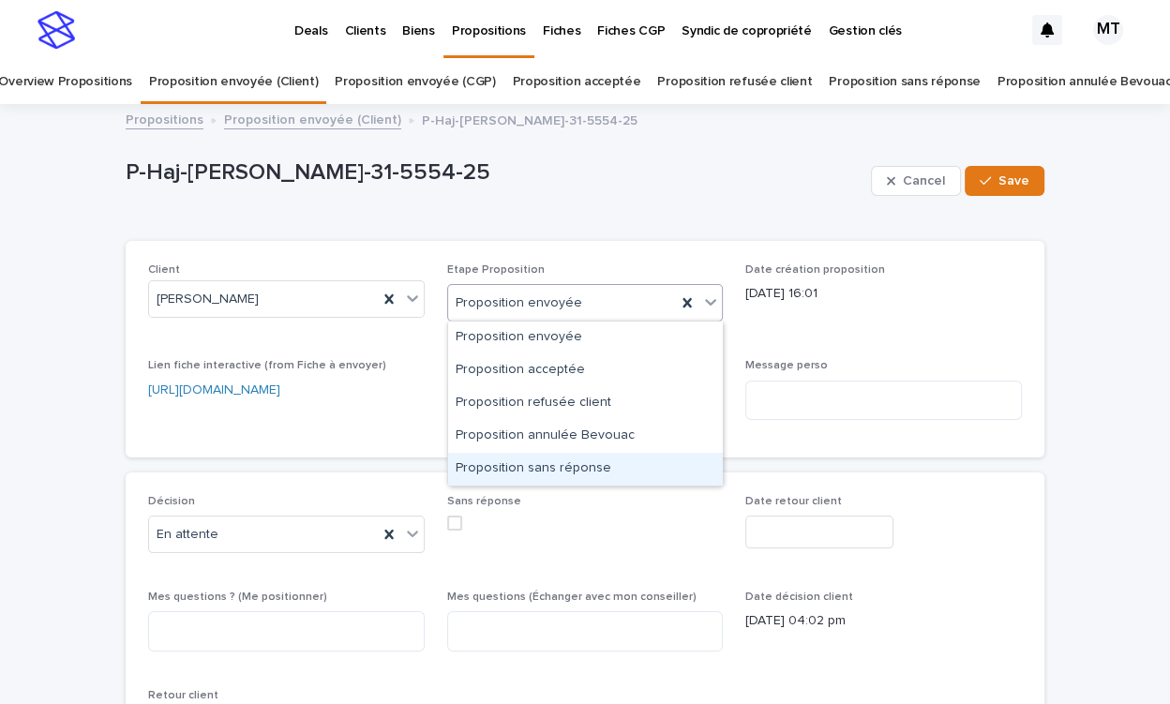
click at [545, 462] on div "Proposition sans réponse" at bounding box center [585, 469] width 275 height 33
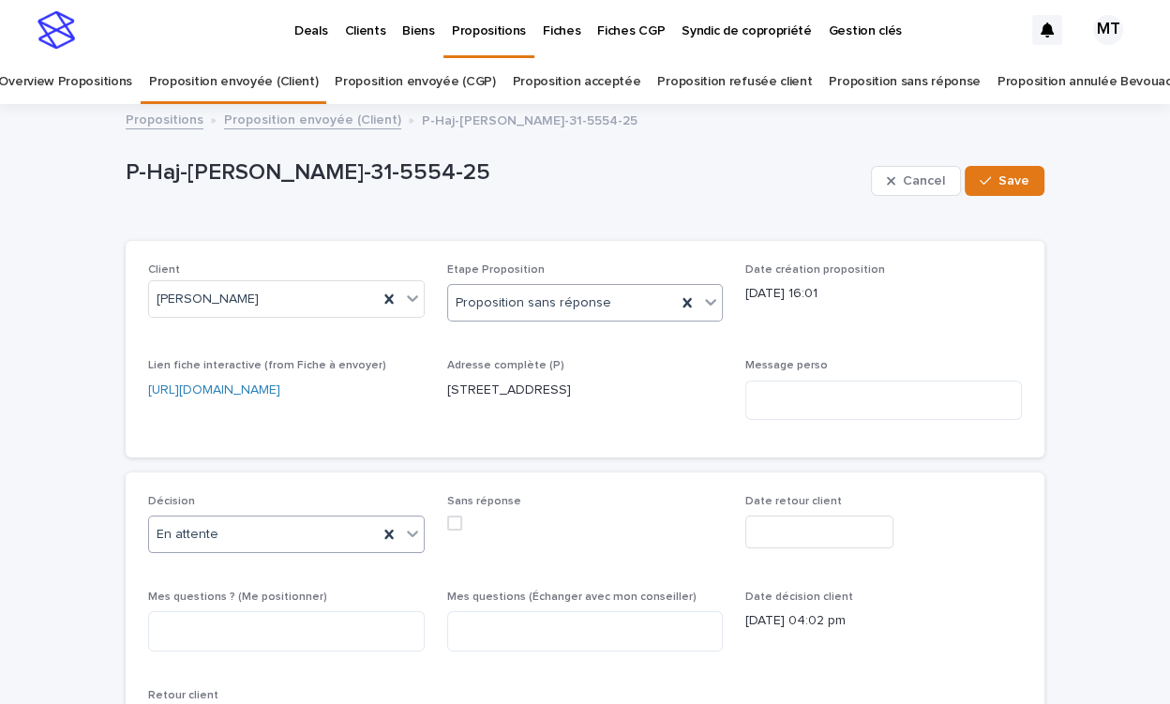
click at [284, 547] on div "En attente" at bounding box center [263, 534] width 229 height 31
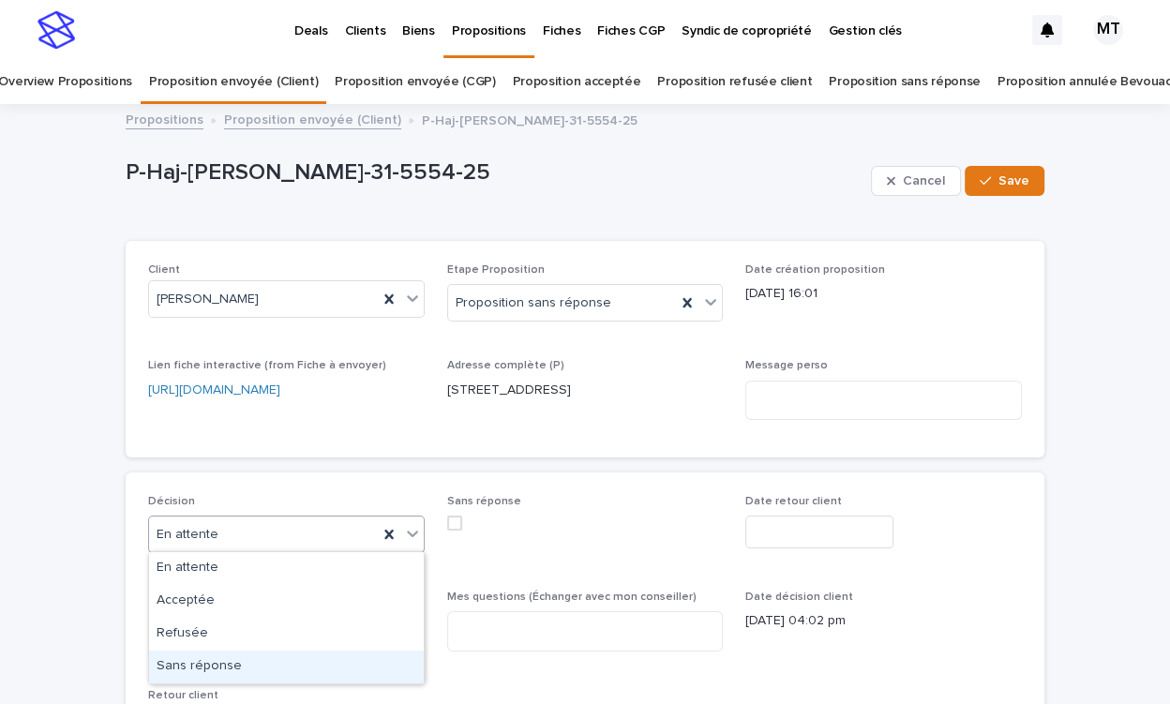
click at [277, 651] on div "Sans réponse" at bounding box center [286, 667] width 275 height 33
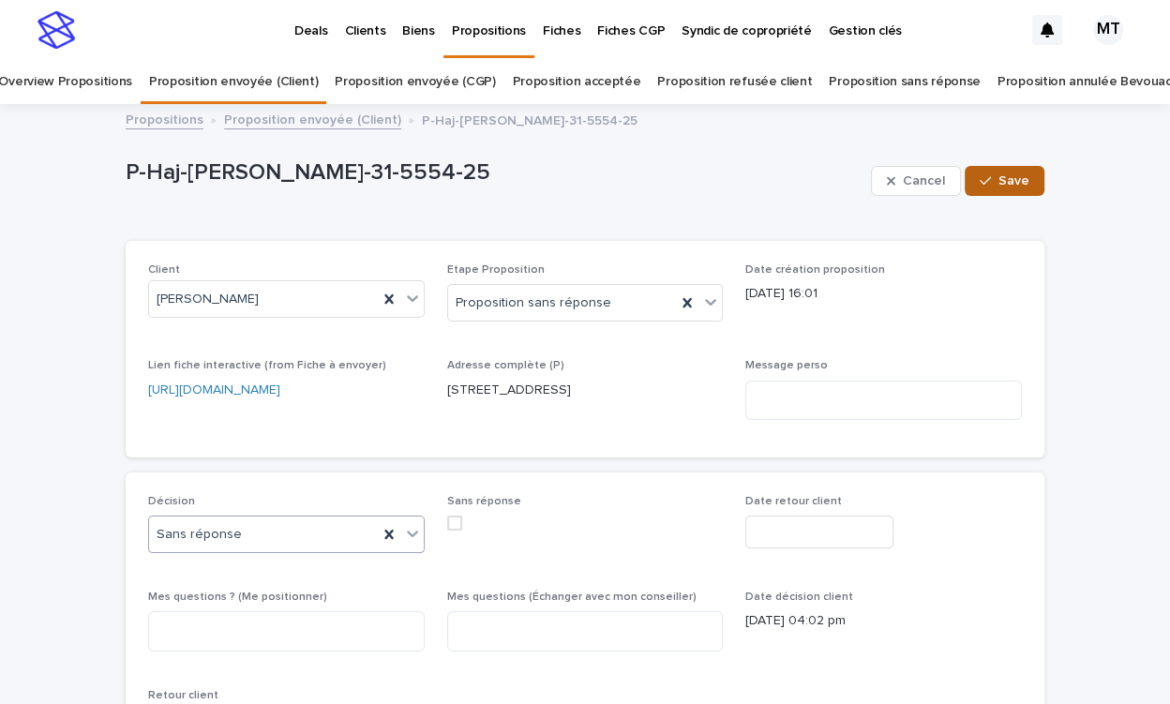
click at [1022, 185] on span "Save" at bounding box center [1013, 180] width 31 height 13
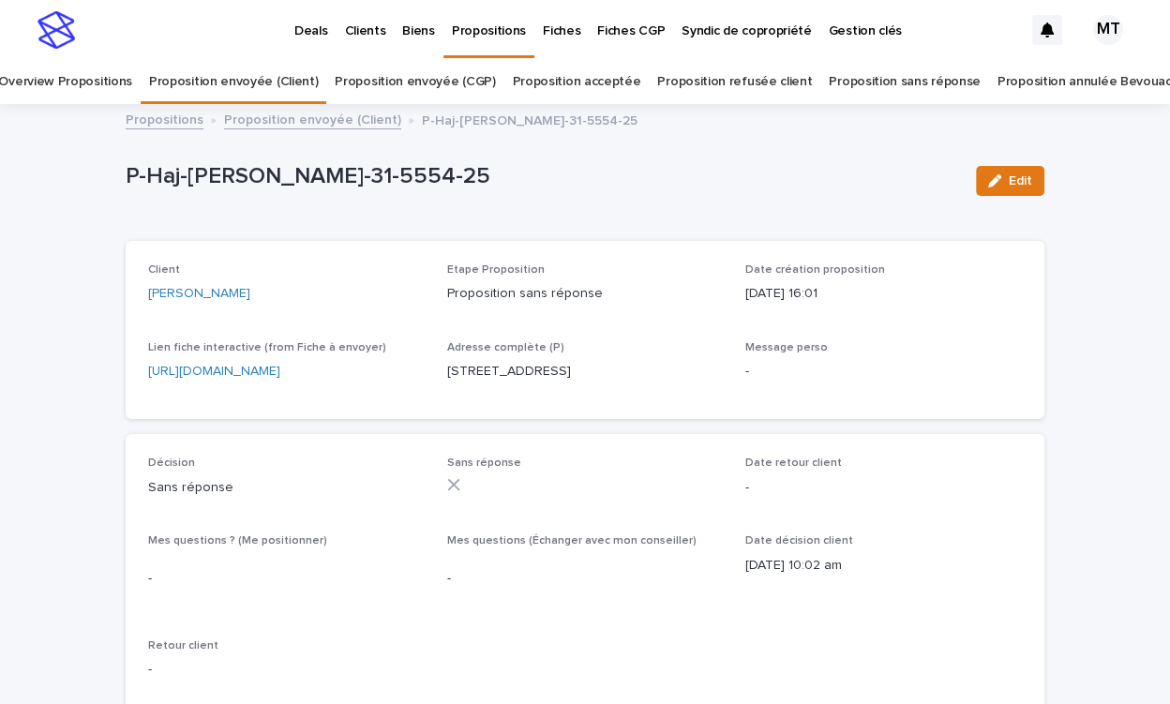
click at [360, 123] on link "Proposition envoyée (Client)" at bounding box center [312, 119] width 177 height 22
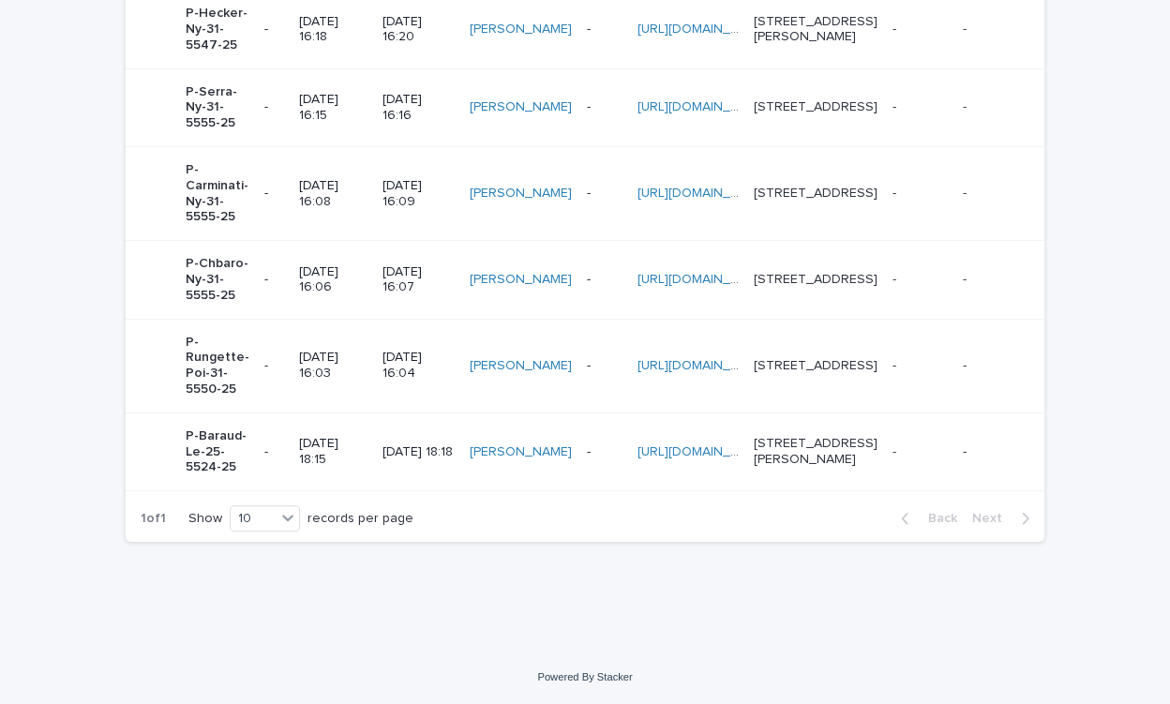
scroll to position [670, 0]
click at [331, 350] on p "31/07/2025 16:03" at bounding box center [333, 366] width 68 height 32
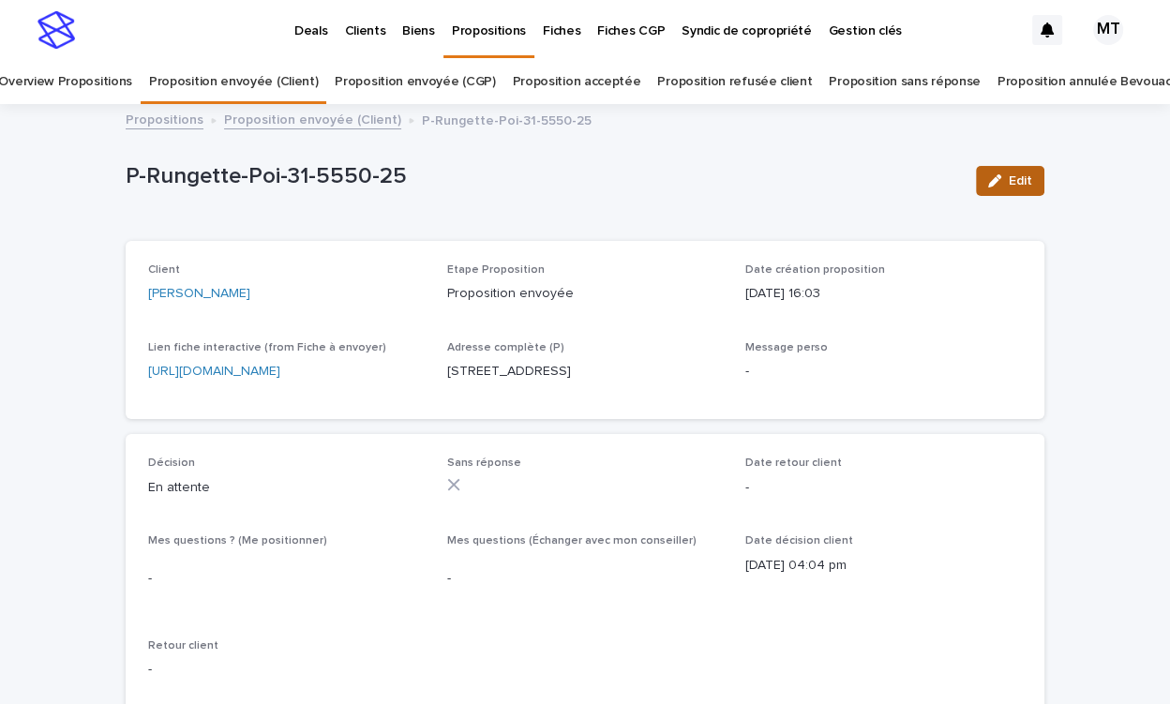
click at [1023, 180] on span "Edit" at bounding box center [1020, 180] width 23 height 13
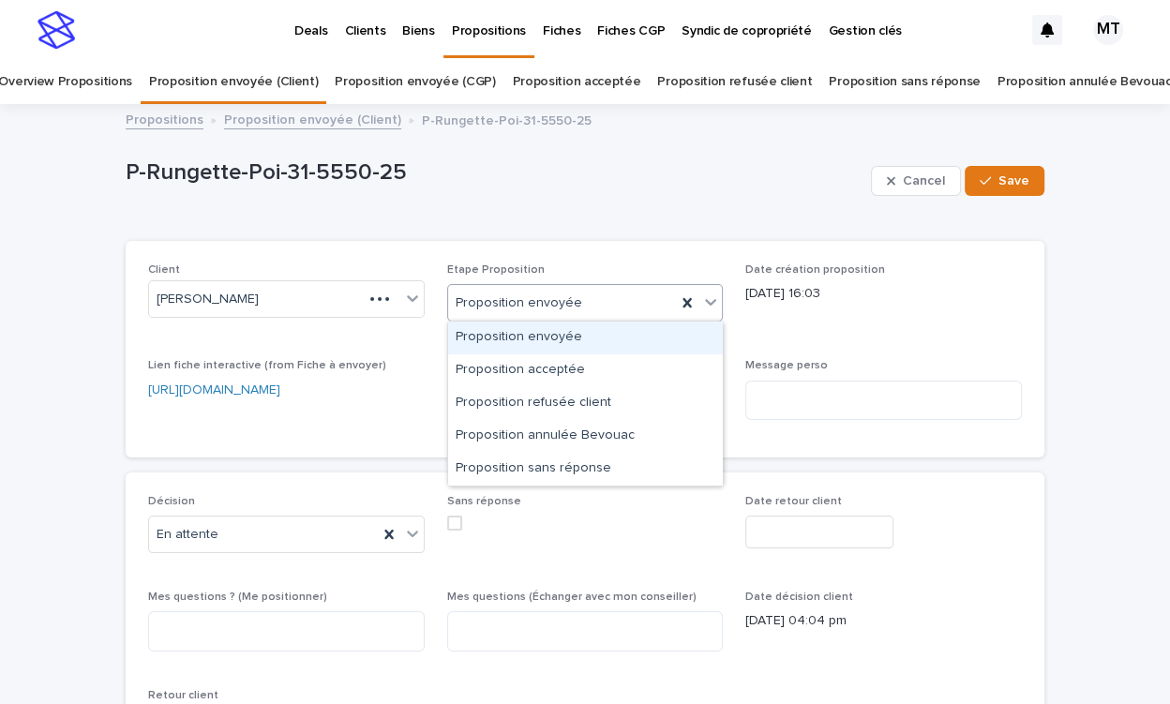
click at [589, 303] on div "Proposition envoyée" at bounding box center [562, 303] width 229 height 31
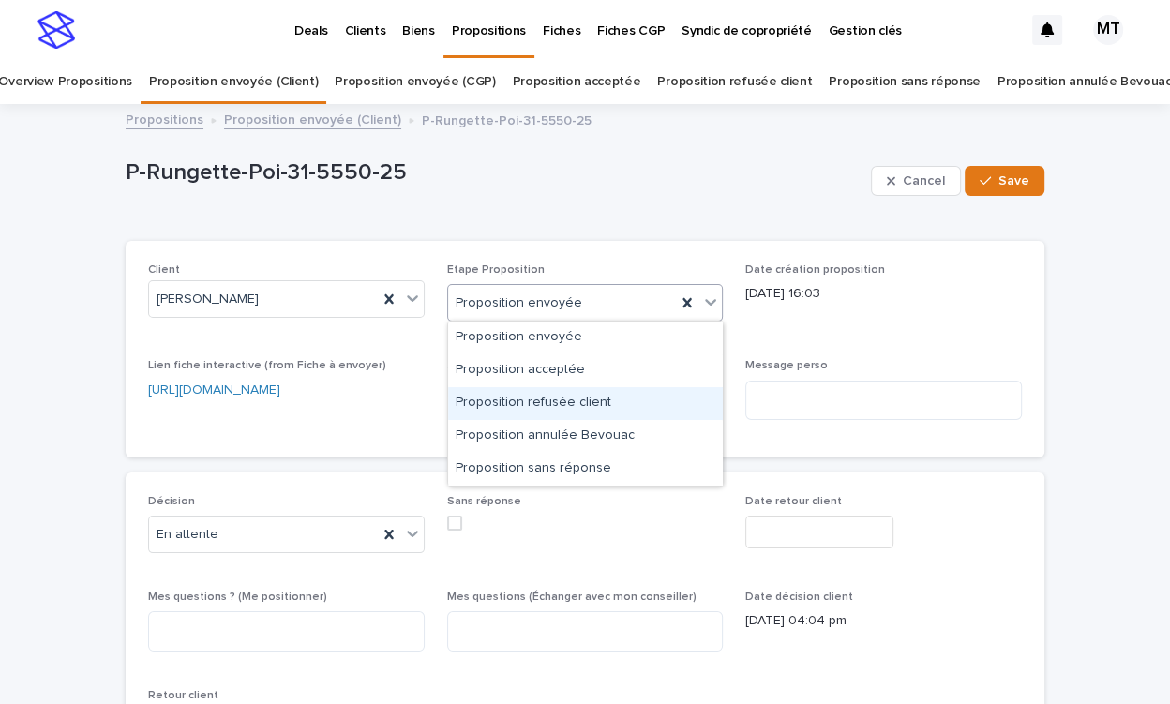
click at [569, 406] on div "Proposition refusée client" at bounding box center [585, 403] width 275 height 33
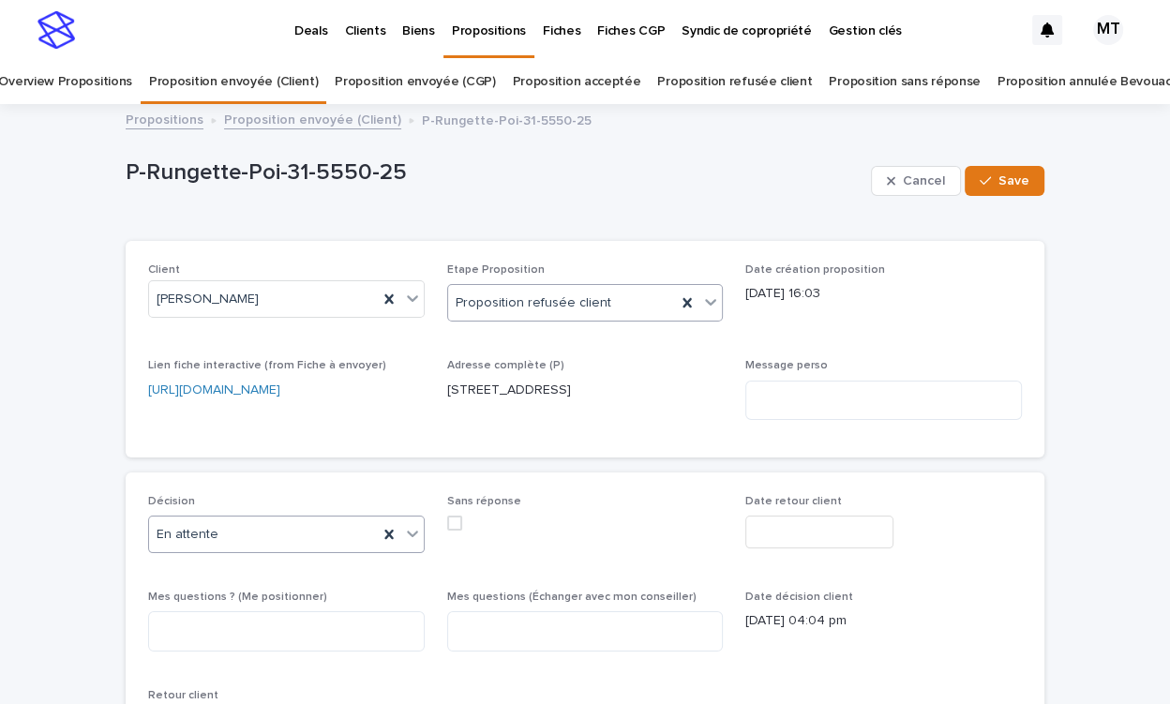
click at [345, 524] on div "En attente" at bounding box center [263, 534] width 229 height 31
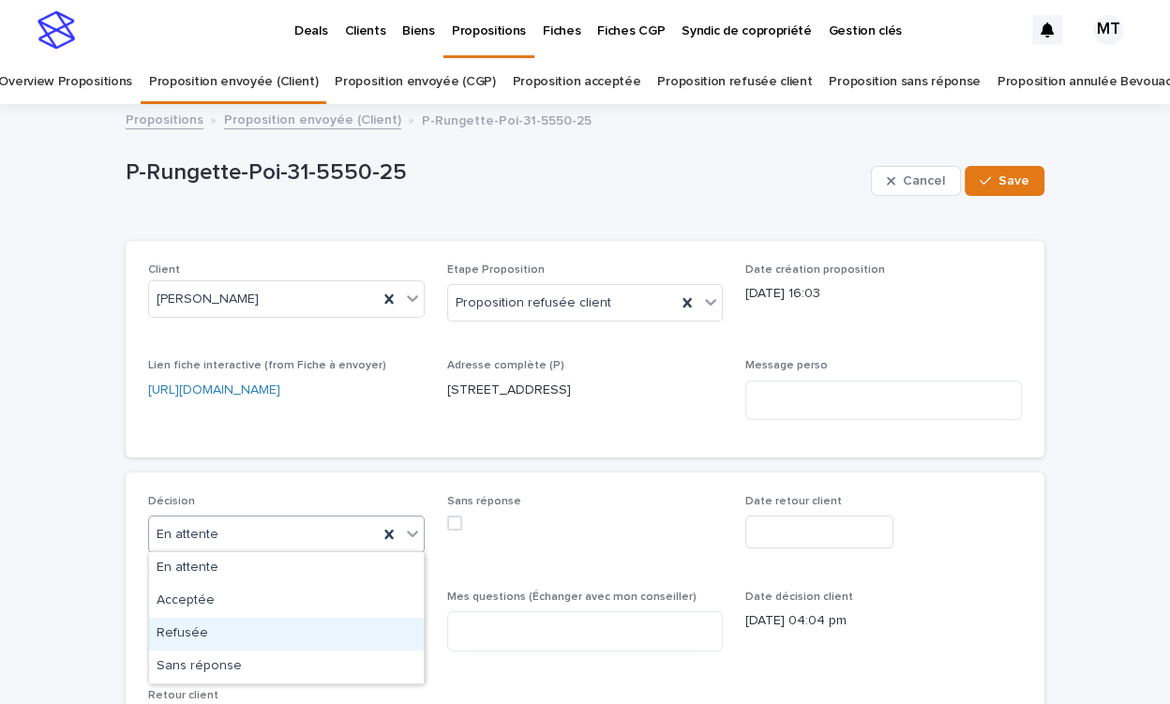
drag, startPoint x: 317, startPoint y: 612, endPoint x: 310, endPoint y: 634, distance: 22.5
click at [310, 634] on div "Refusée" at bounding box center [286, 634] width 275 height 33
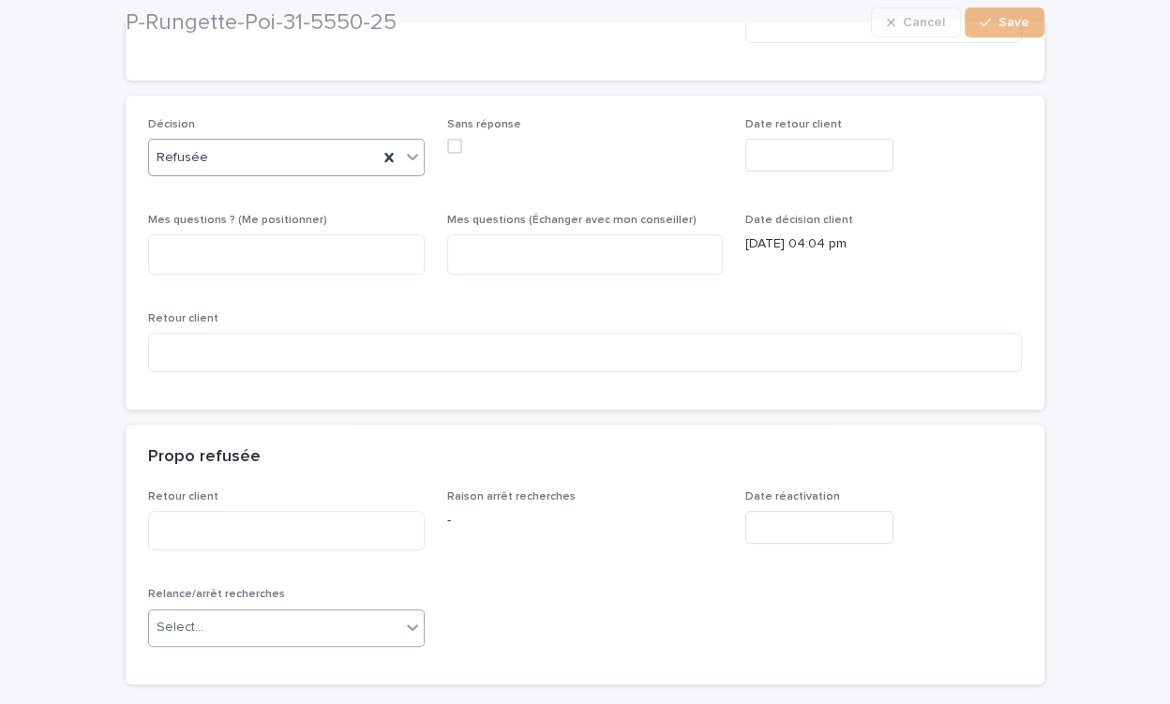
scroll to position [397, 0]
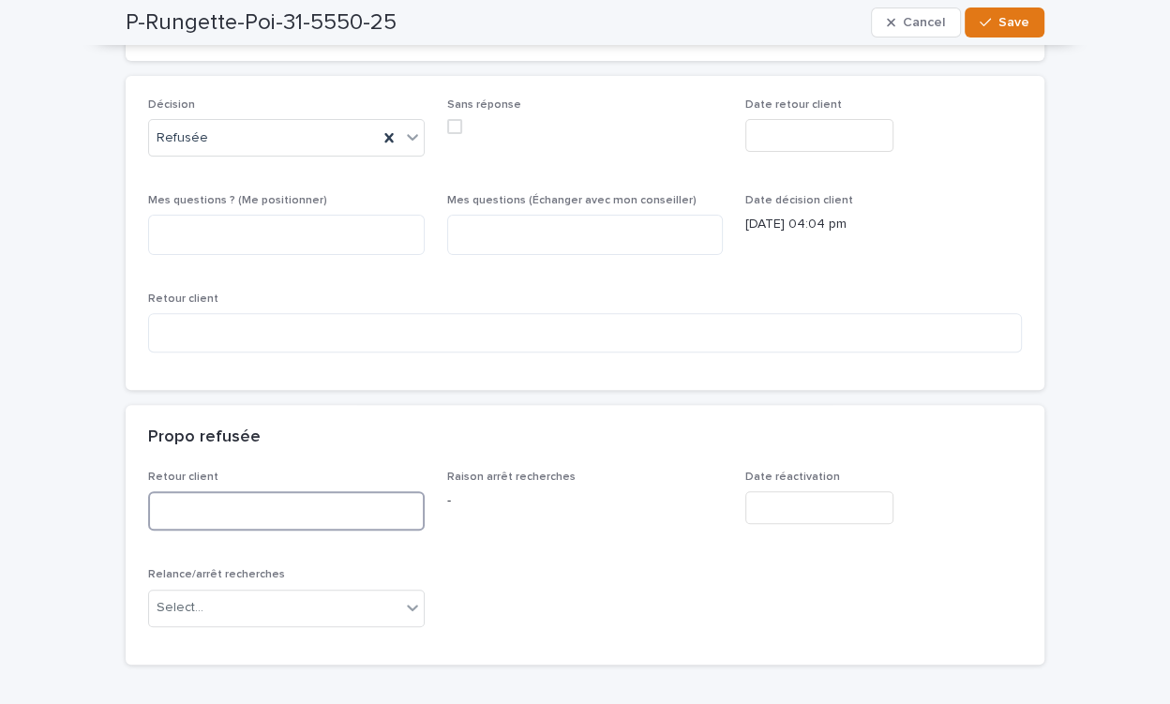
click at [296, 513] on textarea at bounding box center [286, 510] width 277 height 39
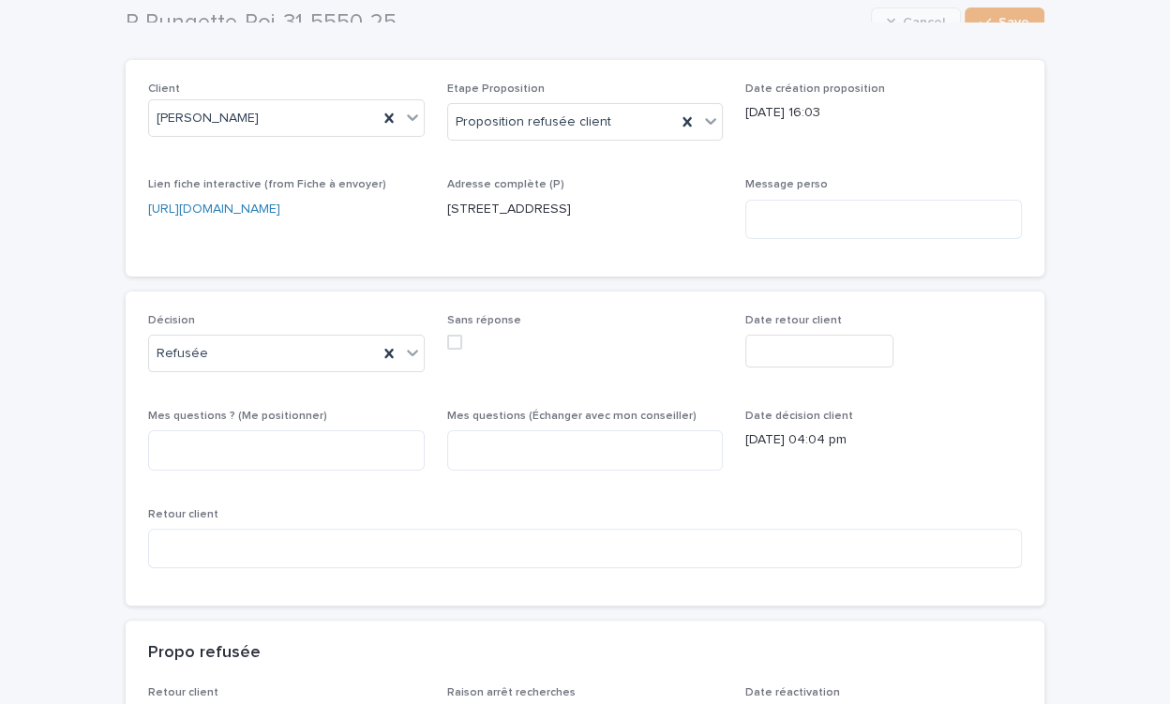
scroll to position [169, 0]
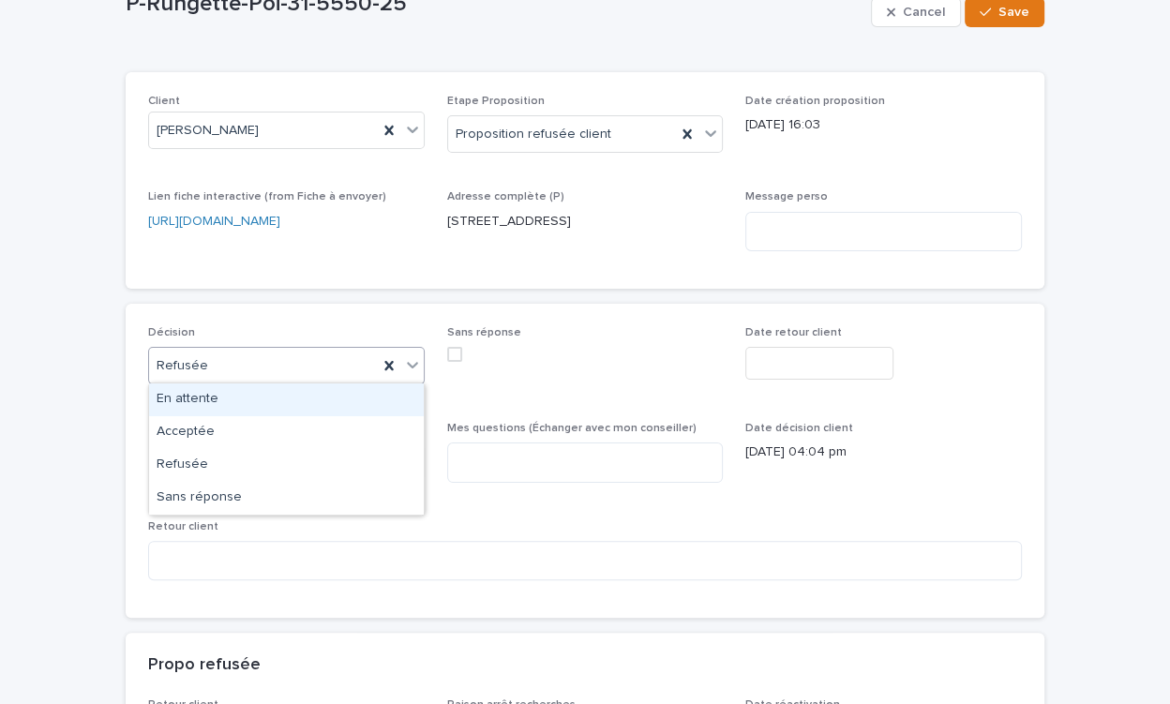
click at [321, 369] on div "Refusée" at bounding box center [263, 366] width 229 height 31
click at [322, 367] on div "Refusée" at bounding box center [263, 366] width 229 height 31
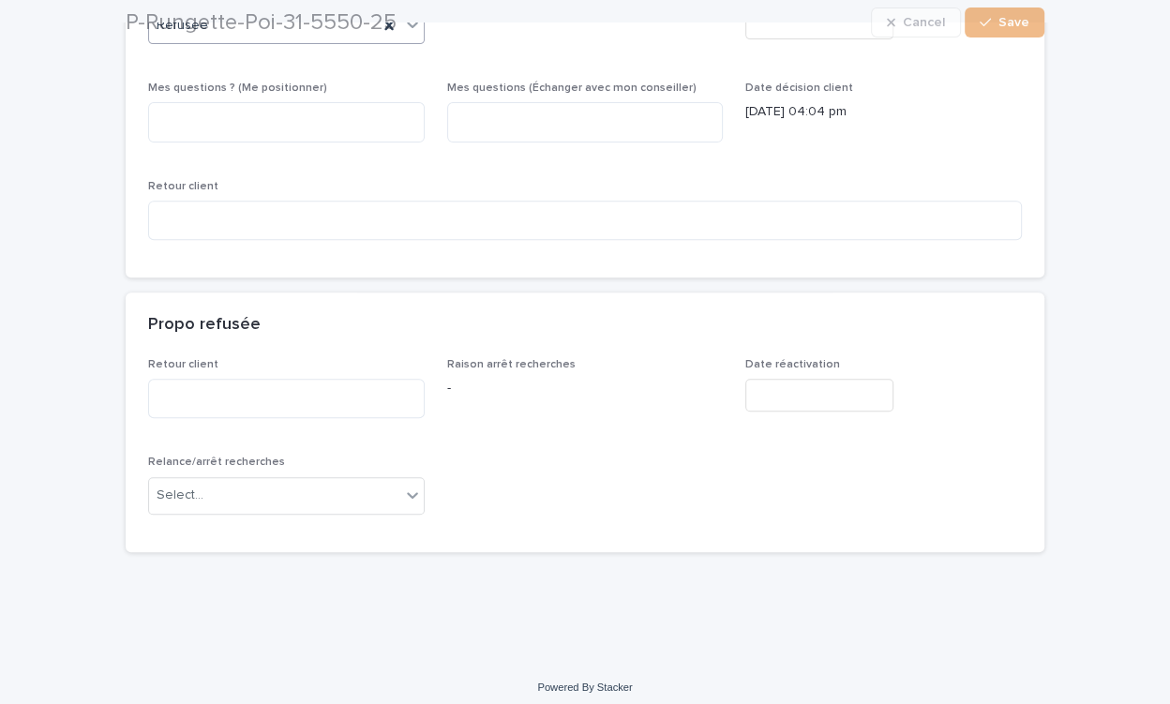
scroll to position [516, 0]
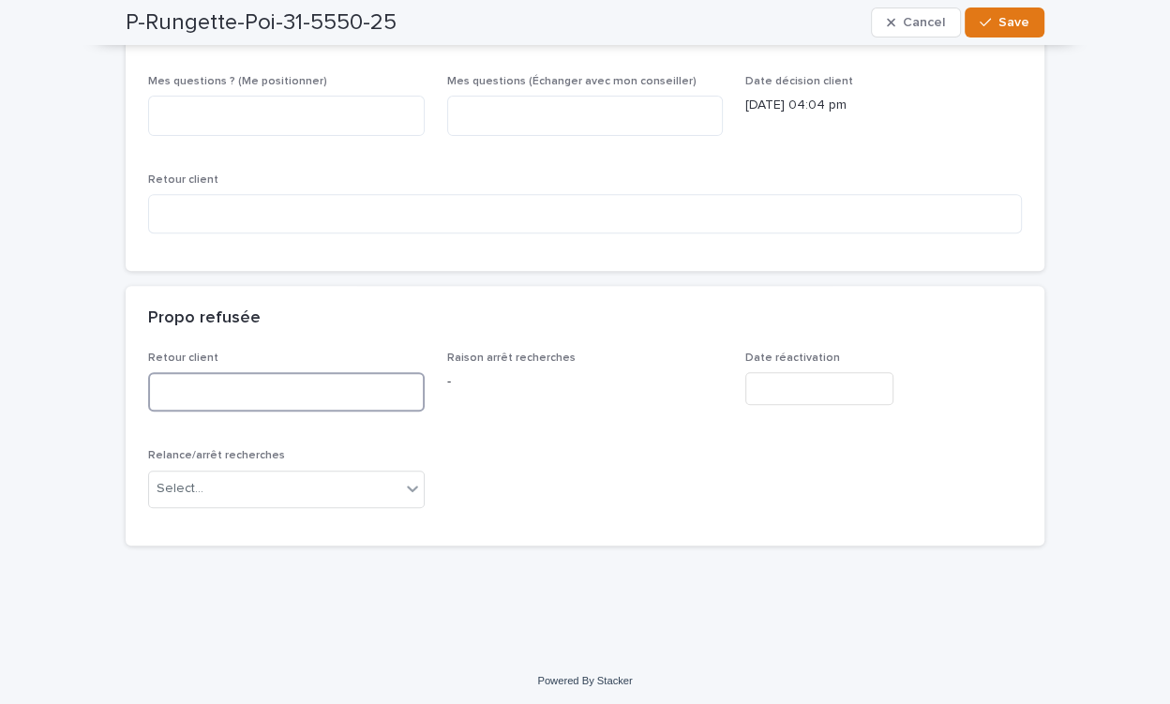
click at [305, 376] on textarea at bounding box center [286, 391] width 277 height 39
type textarea "*"
type textarea "**"
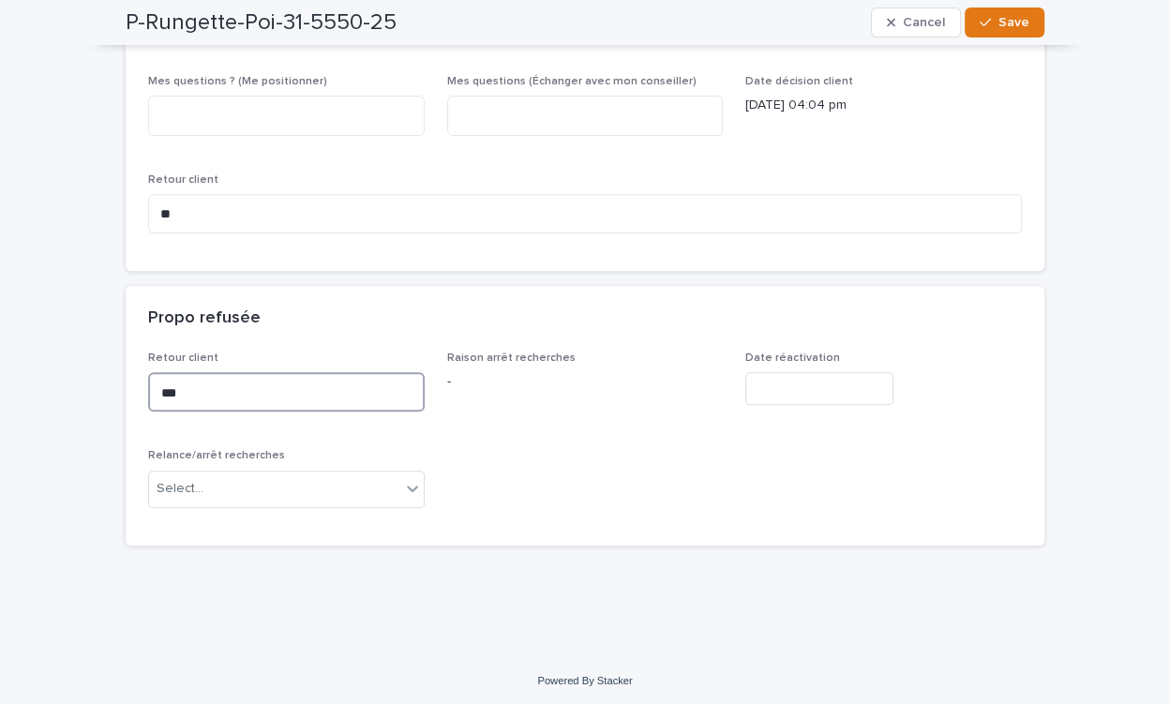
type textarea "***"
type textarea "******"
type textarea "*****"
type textarea "**********"
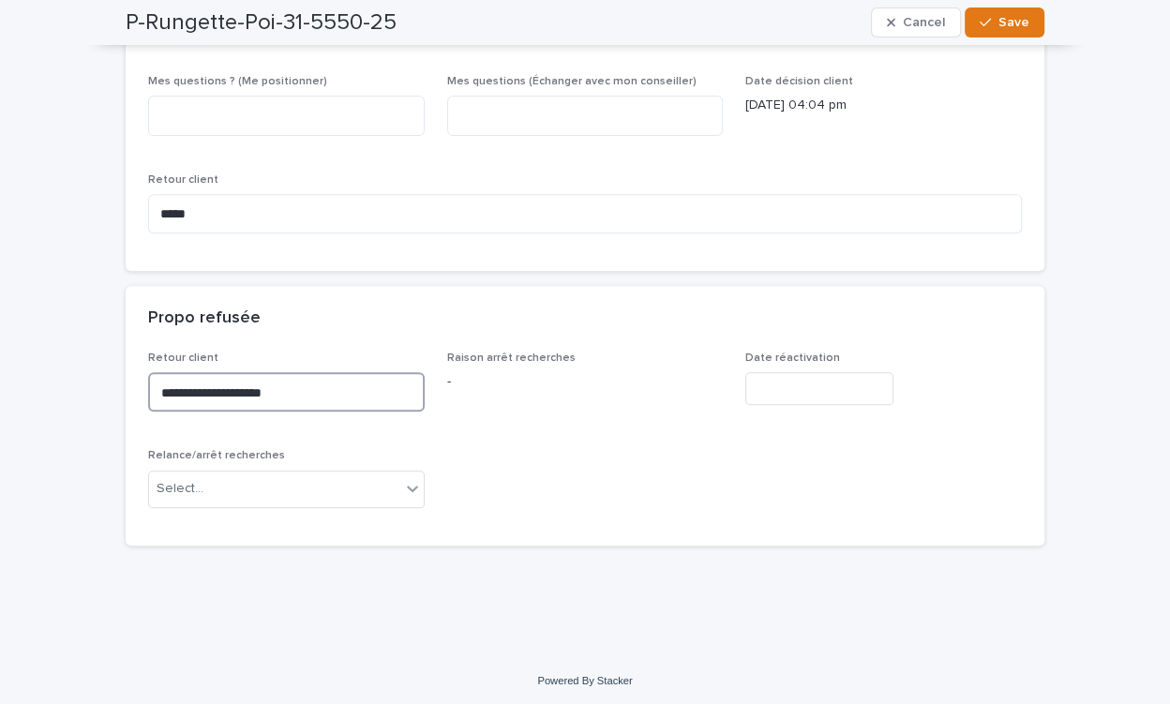
type textarea "**********"
click at [274, 473] on div "Select..." at bounding box center [274, 488] width 251 height 31
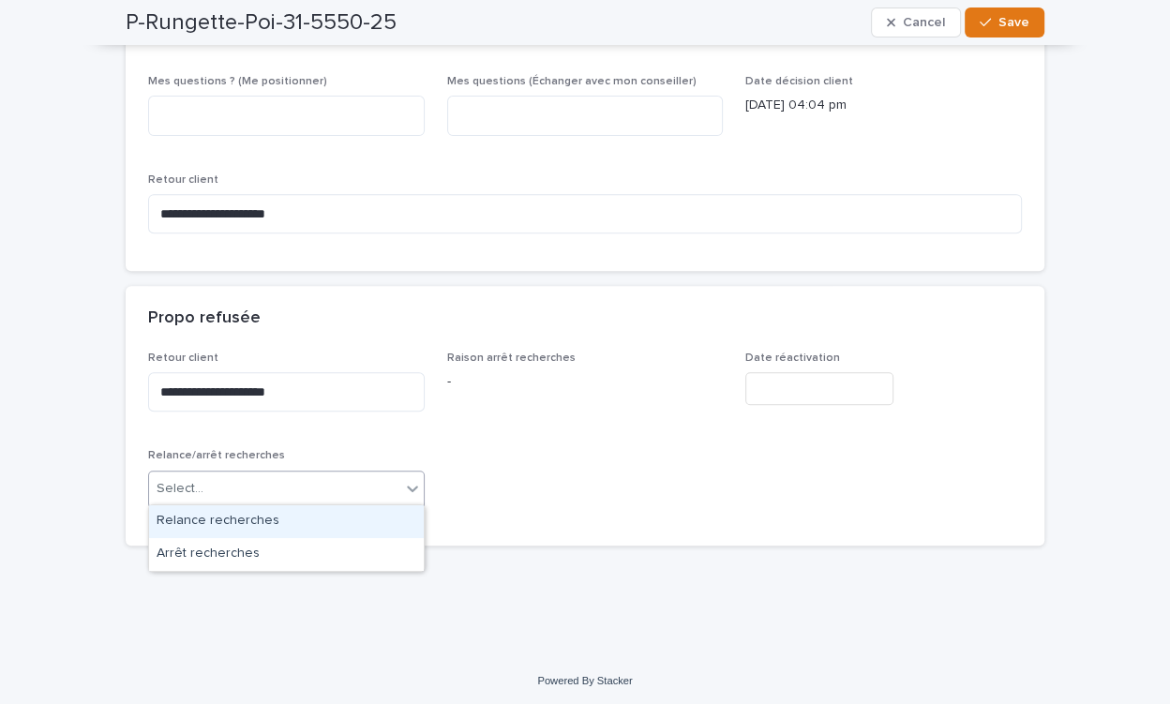
click at [272, 512] on div "Relance recherches" at bounding box center [286, 521] width 275 height 33
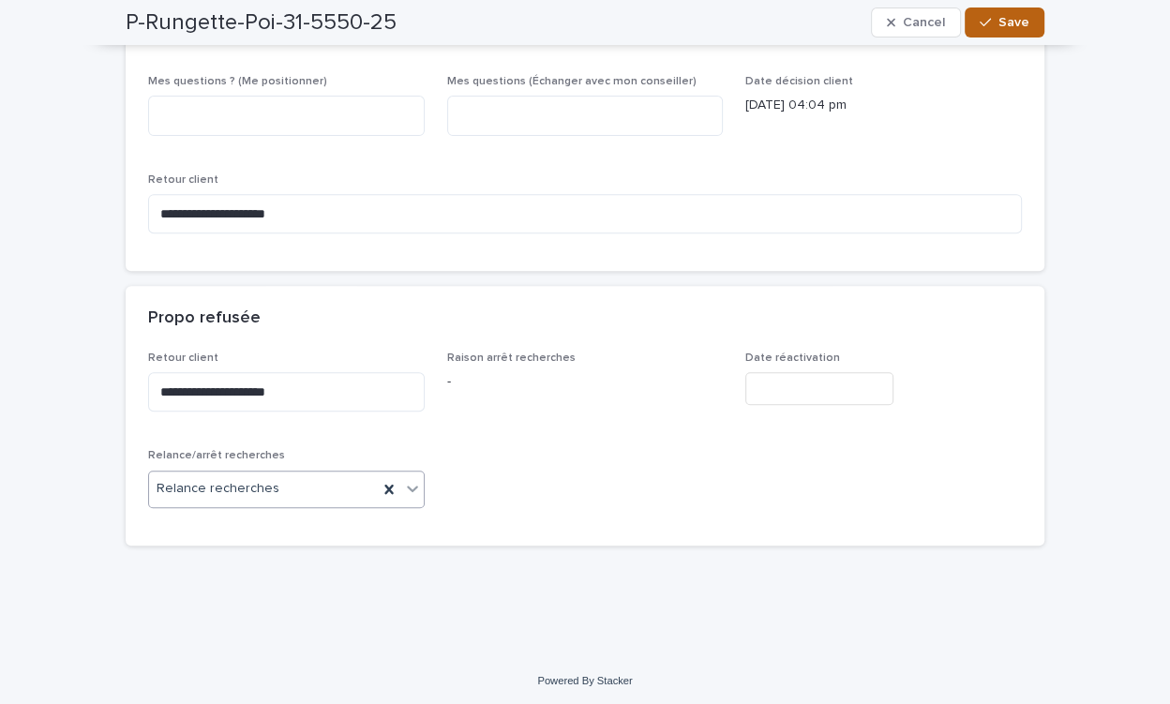
click at [1016, 19] on span "Save" at bounding box center [1013, 22] width 31 height 13
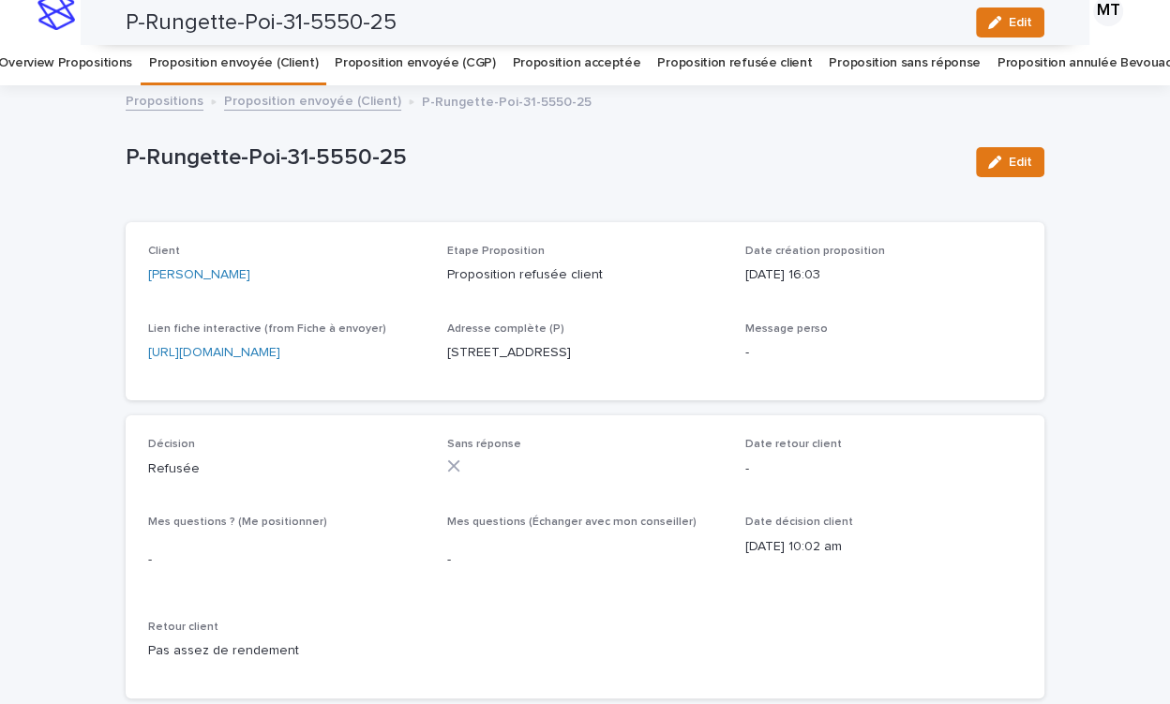
scroll to position [0, 0]
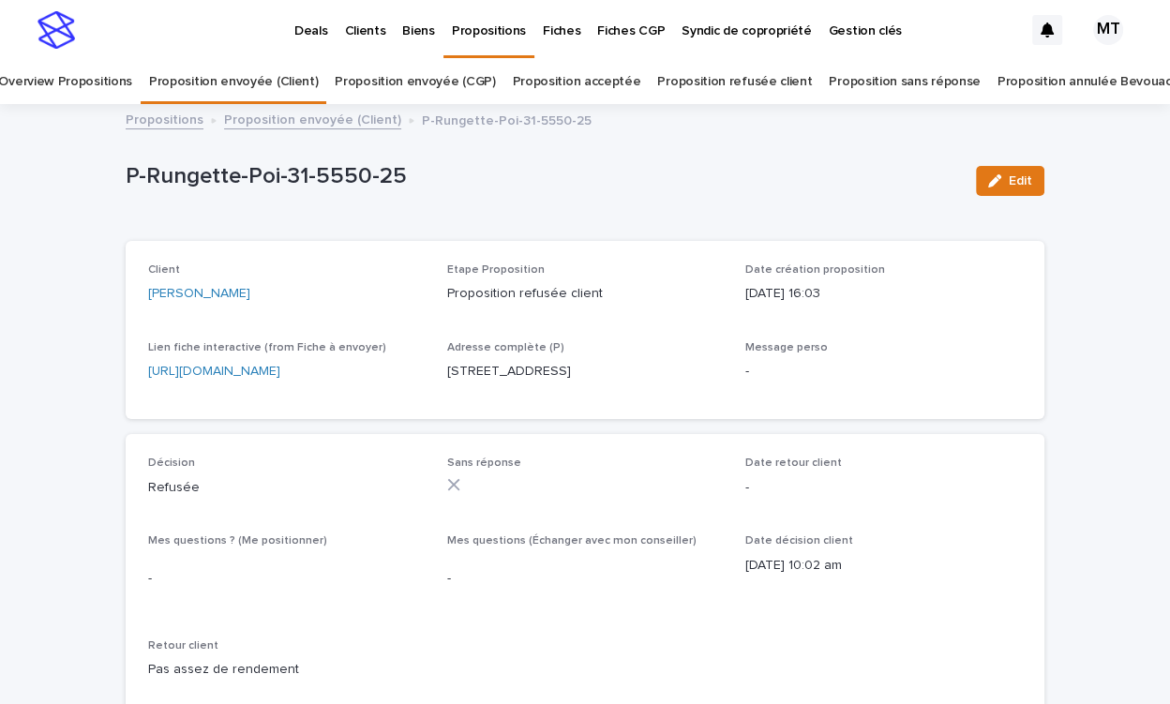
click at [346, 127] on link "Proposition envoyée (Client)" at bounding box center [312, 119] width 177 height 22
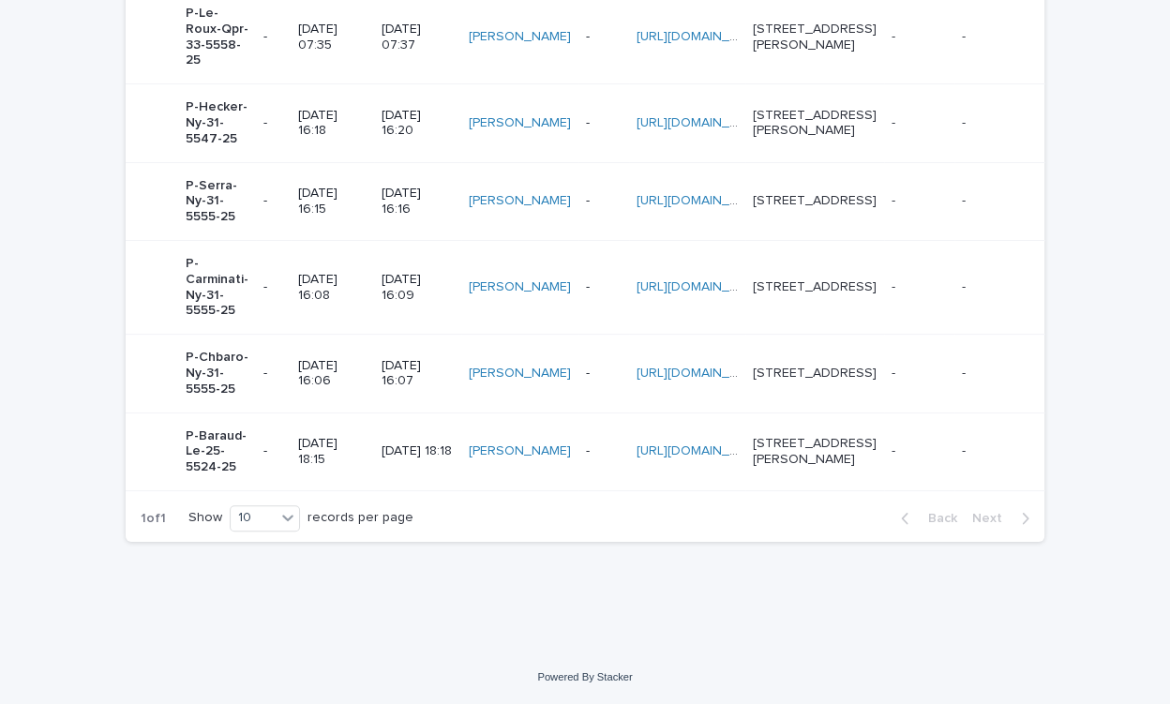
scroll to position [476, 0]
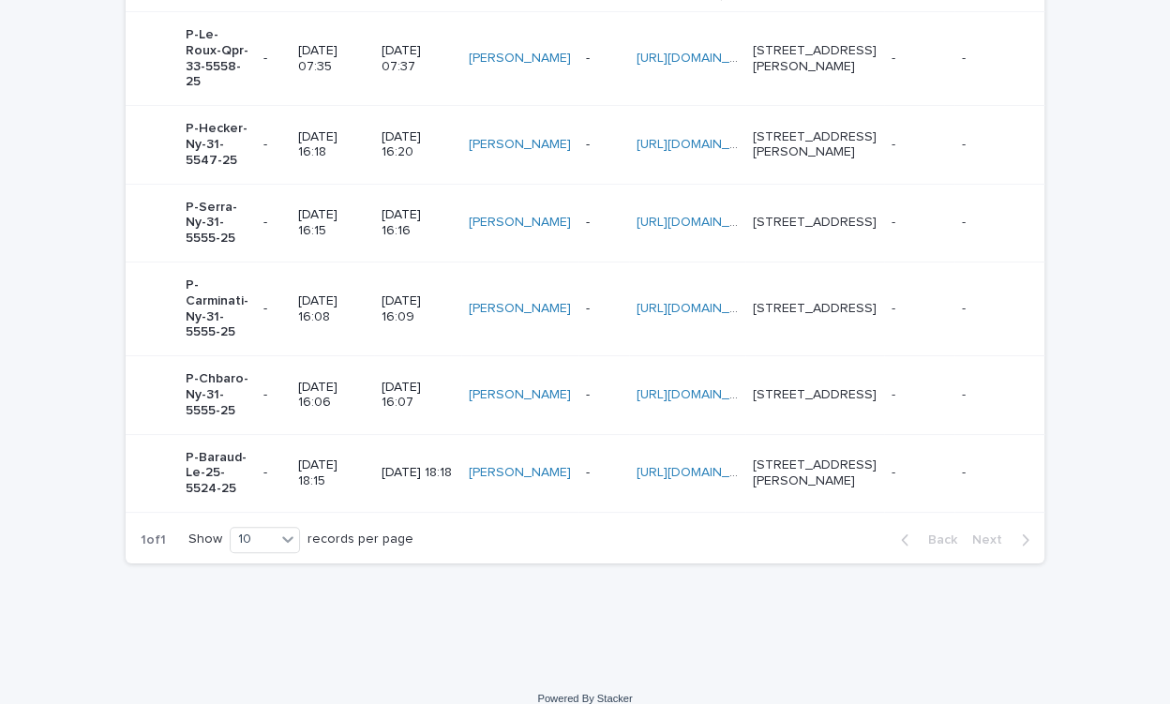
click at [347, 412] on p "31/07/2025 16:06" at bounding box center [332, 396] width 68 height 32
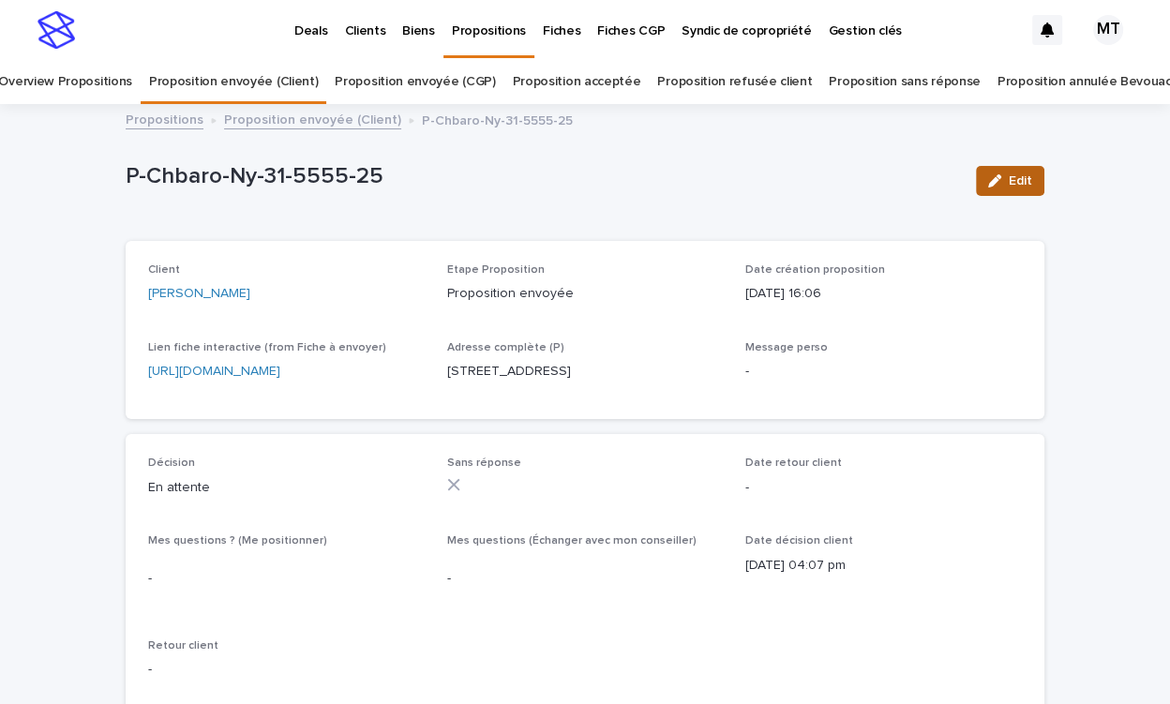
click at [999, 186] on icon "button" at bounding box center [994, 180] width 13 height 13
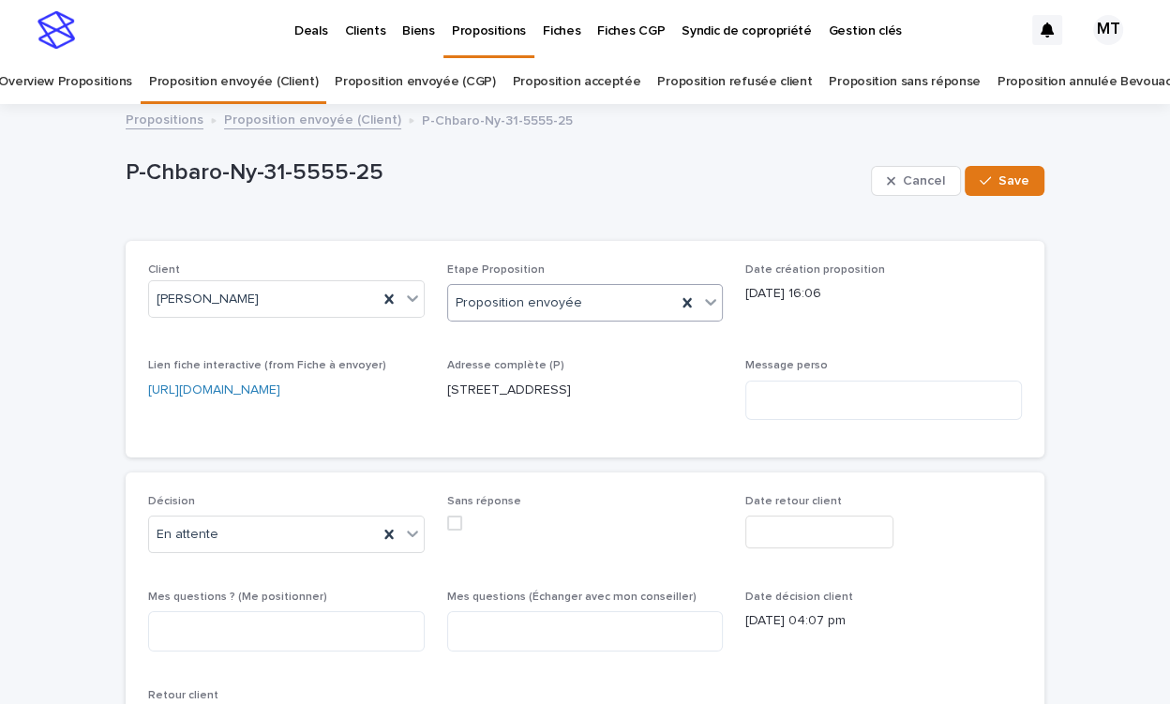
click at [622, 294] on div "Proposition envoyée" at bounding box center [562, 303] width 229 height 31
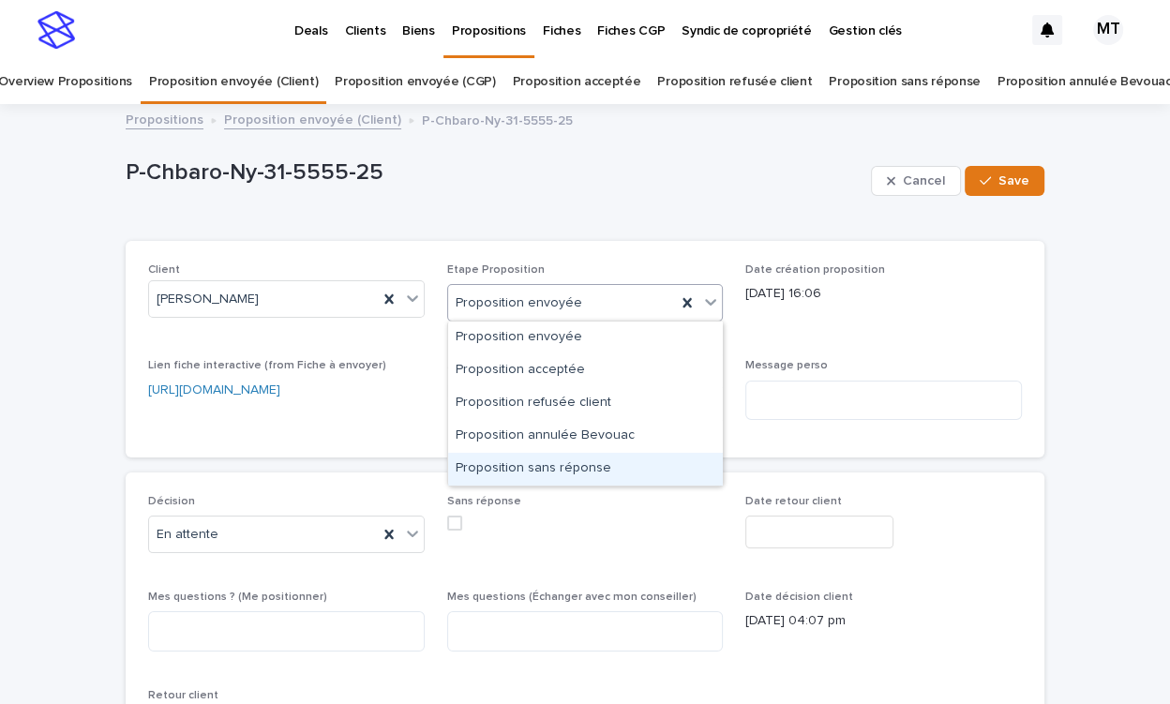
click at [546, 467] on div "Proposition sans réponse" at bounding box center [585, 469] width 275 height 33
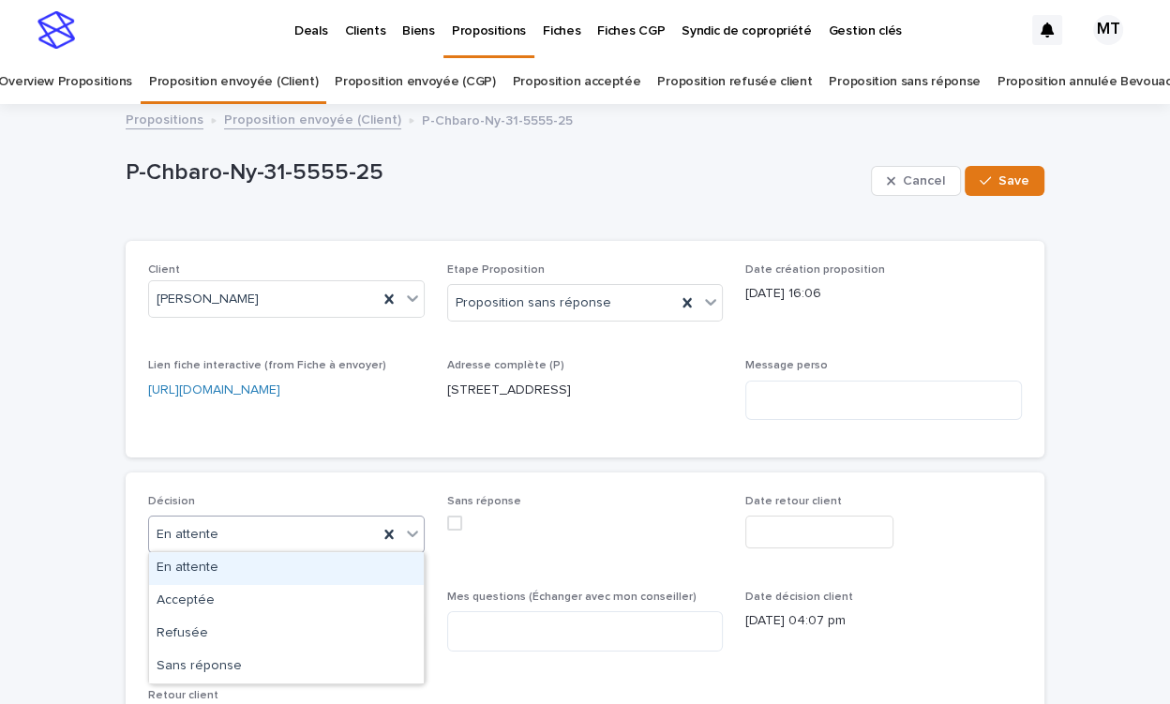
click at [266, 526] on div "En attente" at bounding box center [263, 534] width 229 height 31
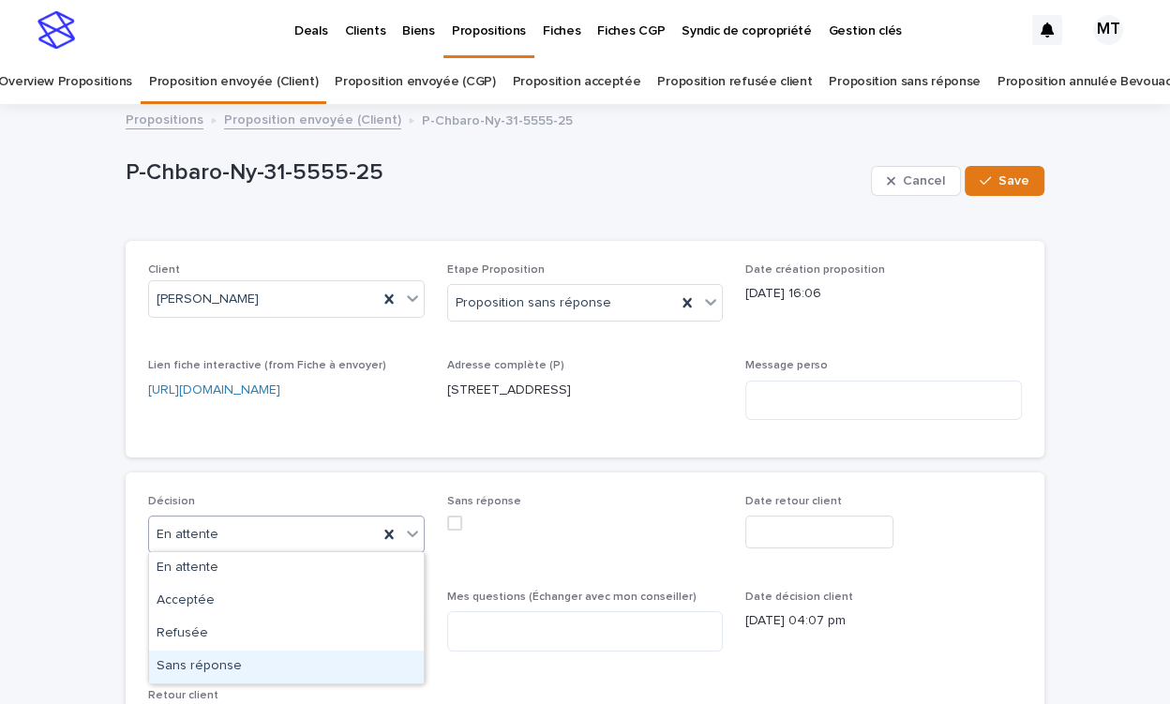
click at [265, 662] on div "Sans réponse" at bounding box center [286, 667] width 275 height 33
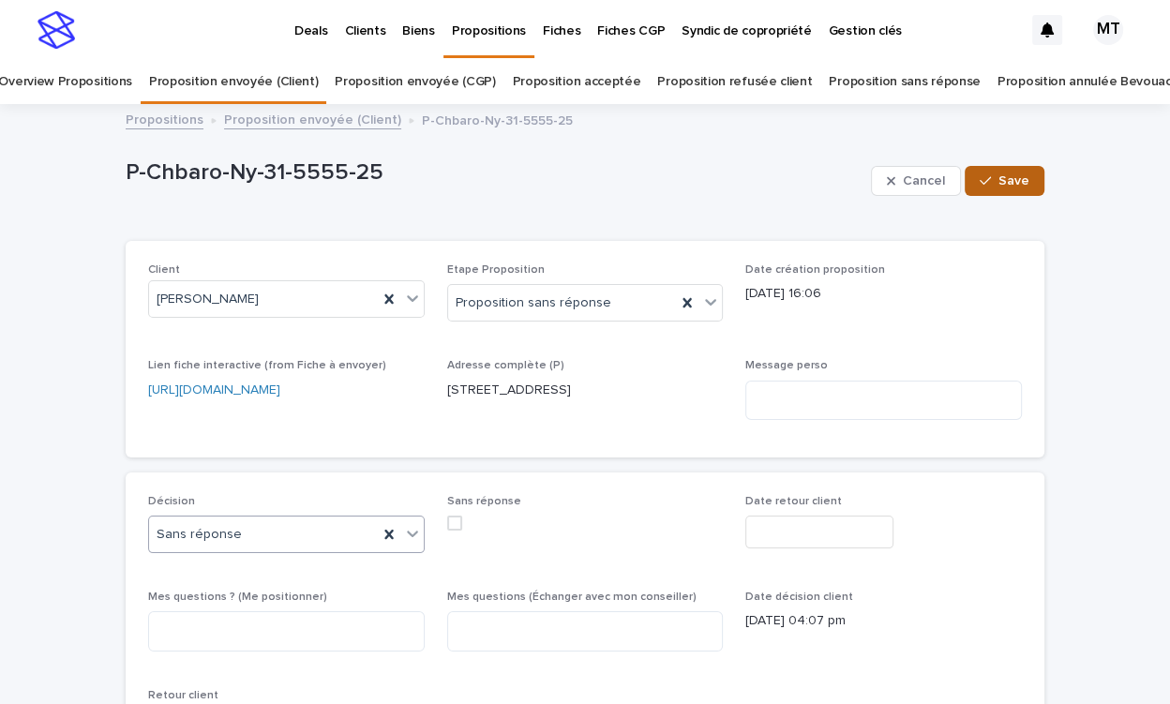
click at [1004, 180] on span "Save" at bounding box center [1013, 180] width 31 height 13
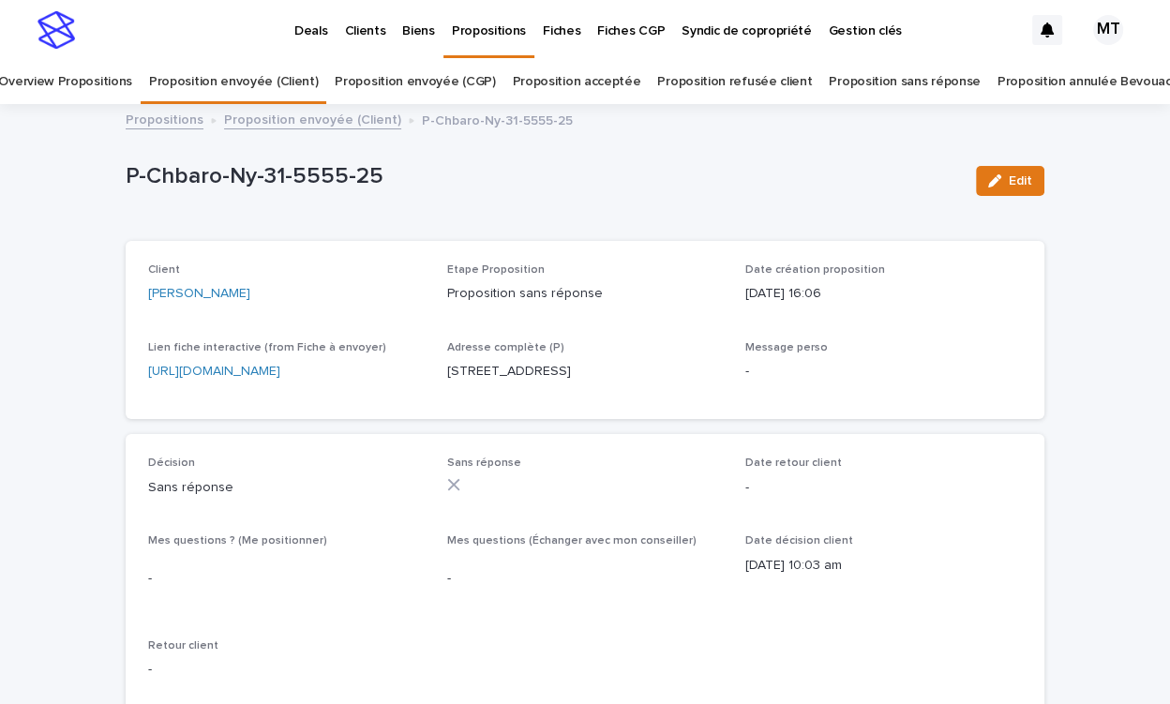
click at [337, 118] on link "Proposition envoyée (Client)" at bounding box center [312, 119] width 177 height 22
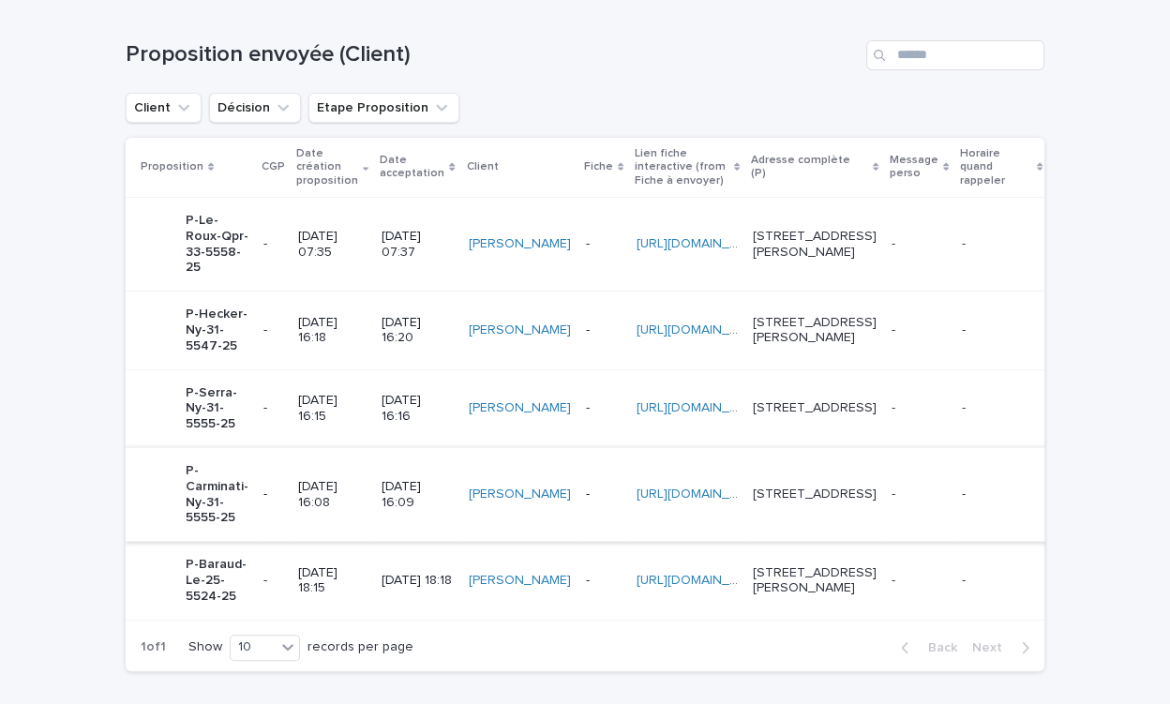
scroll to position [484, 0]
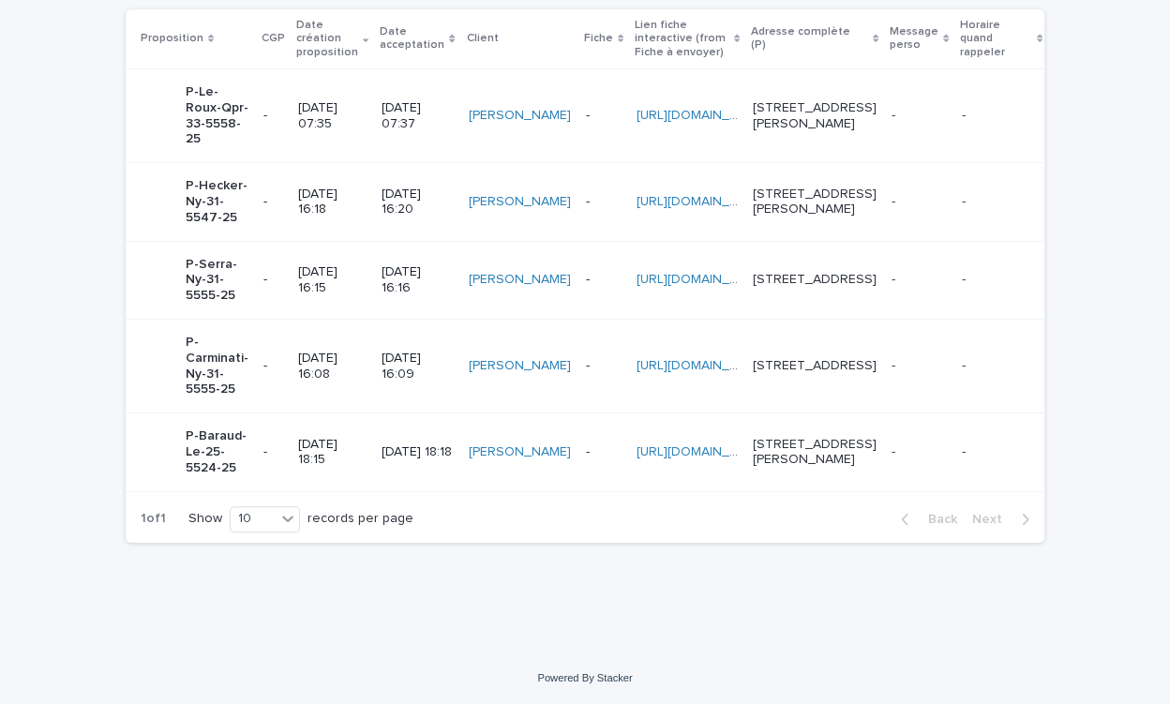
click at [352, 365] on div "31/07/2025 16:08" at bounding box center [332, 366] width 68 height 47
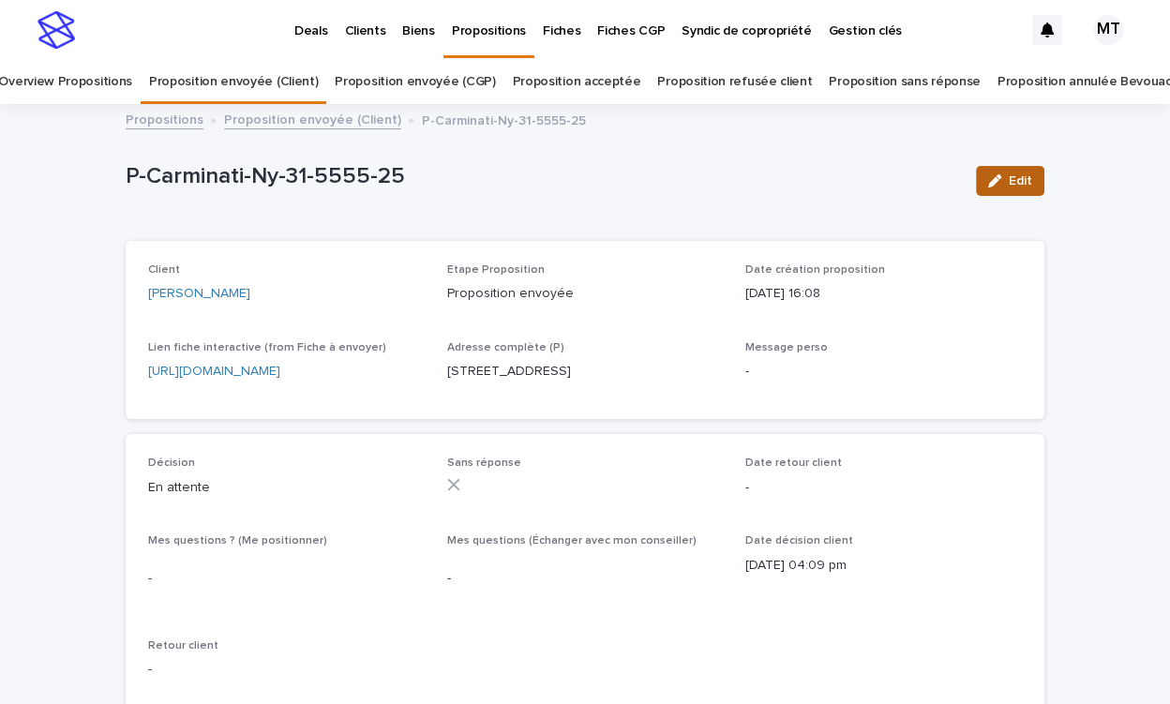
click at [1017, 172] on button "Edit" at bounding box center [1010, 181] width 68 height 30
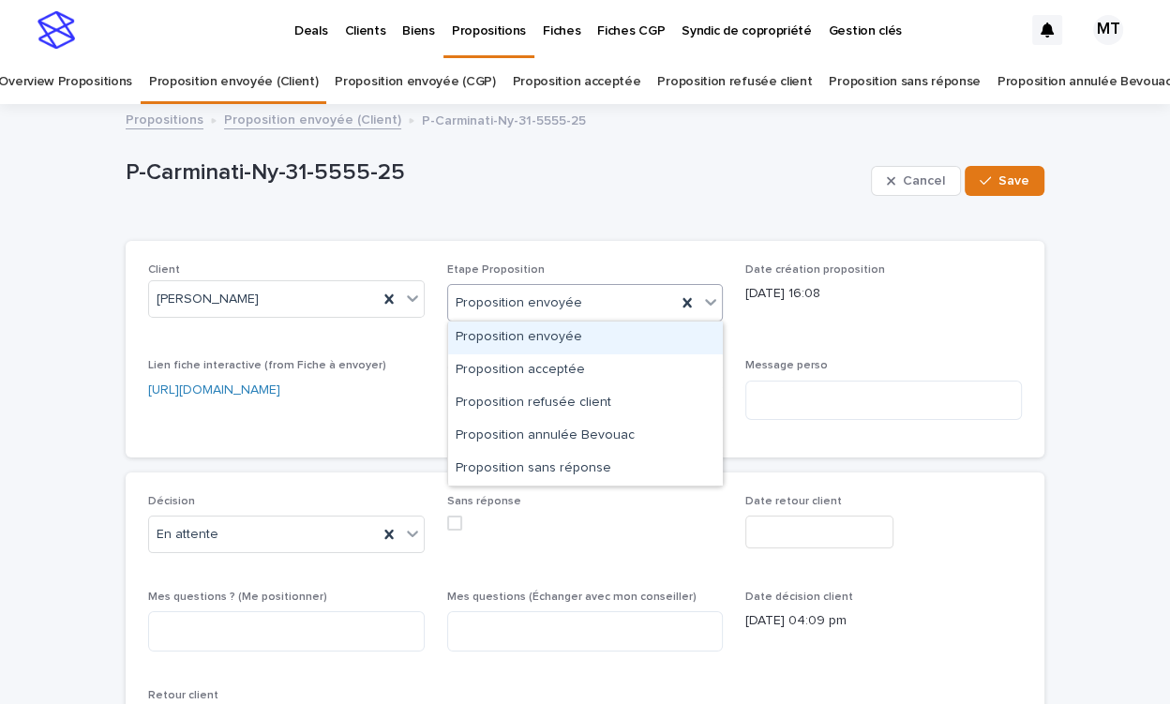
click at [612, 290] on div "Proposition envoyée" at bounding box center [562, 303] width 229 height 31
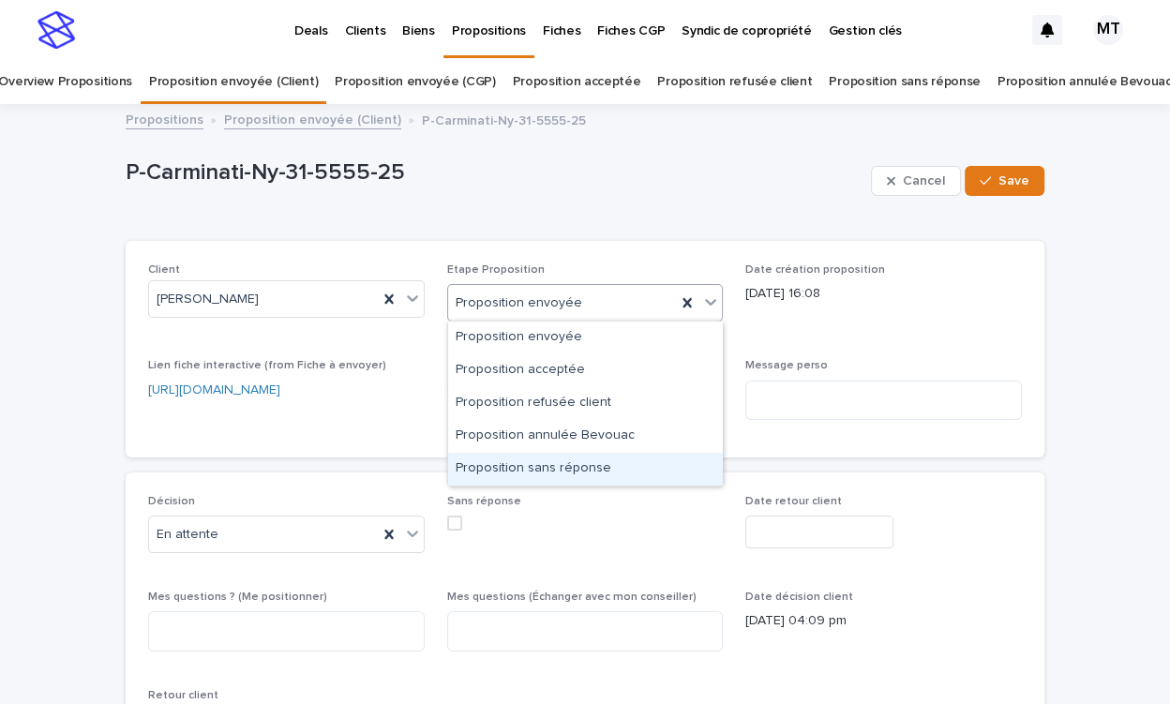
click at [543, 455] on div "Proposition sans réponse" at bounding box center [585, 469] width 275 height 33
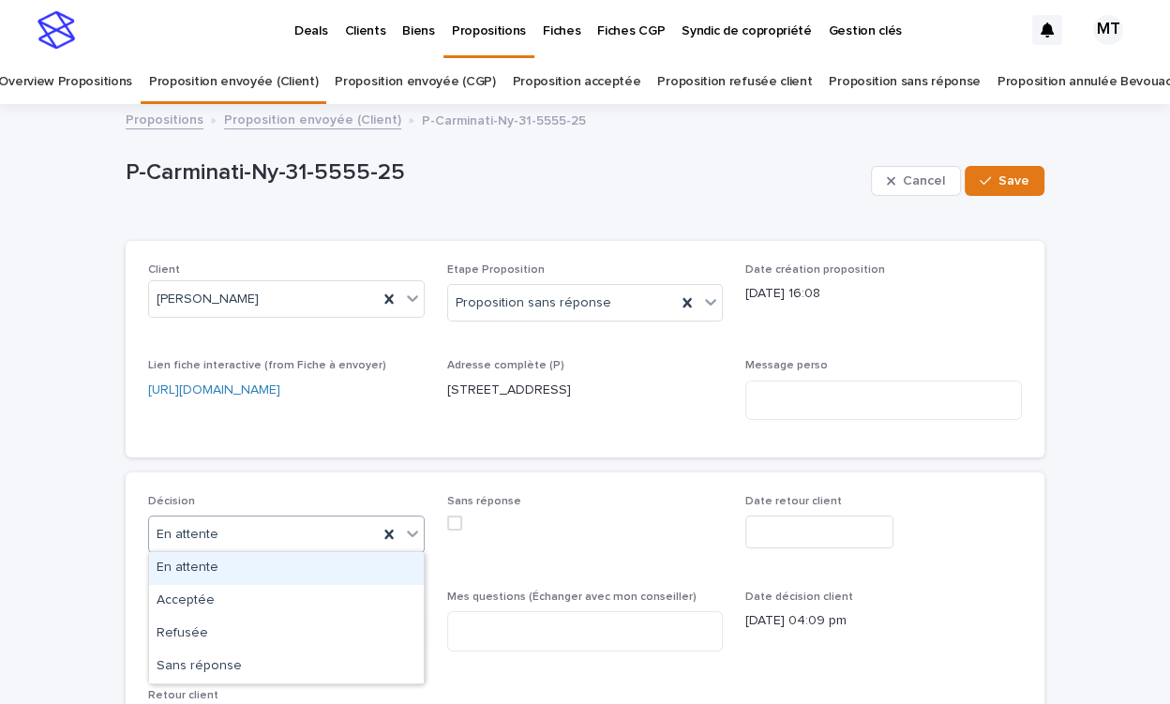
click at [305, 530] on div "En attente" at bounding box center [263, 534] width 229 height 31
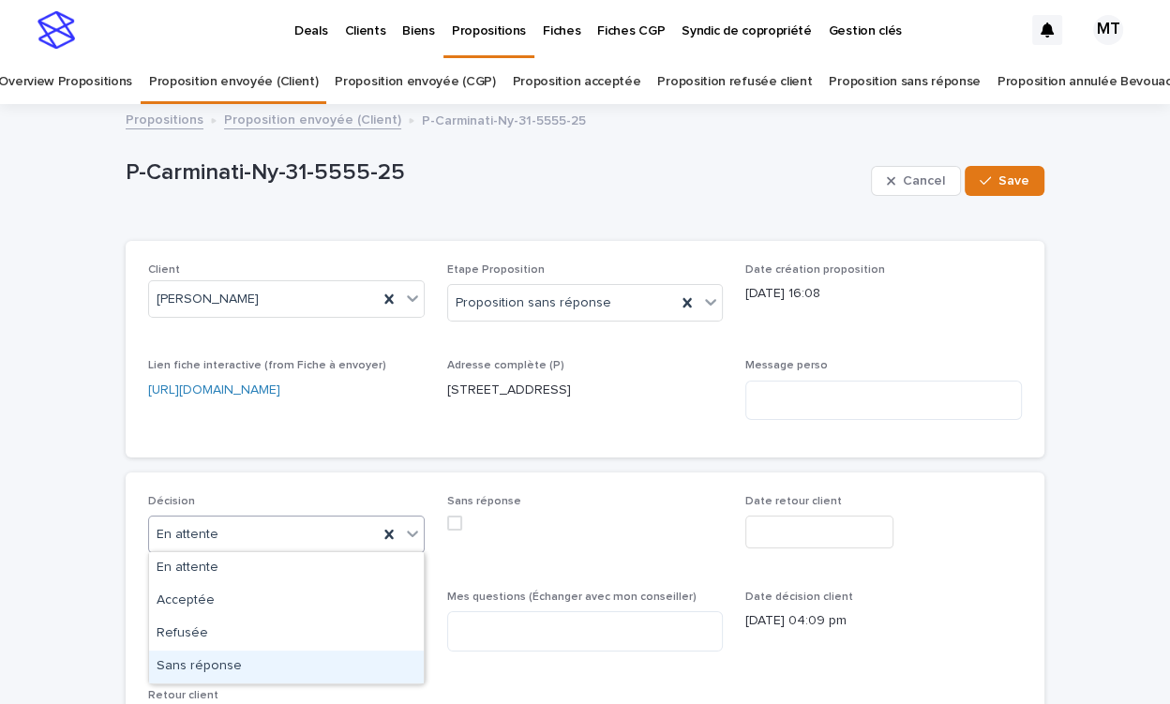
click at [277, 658] on div "Sans réponse" at bounding box center [286, 667] width 275 height 33
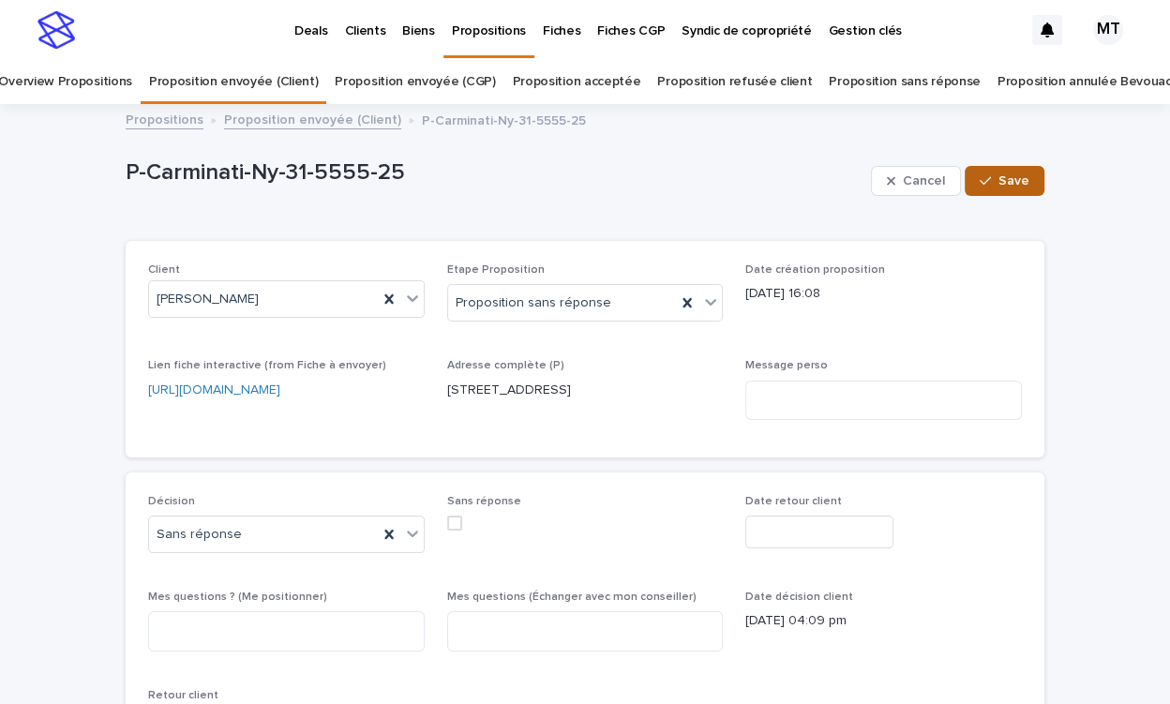
click at [1014, 185] on span "Save" at bounding box center [1013, 180] width 31 height 13
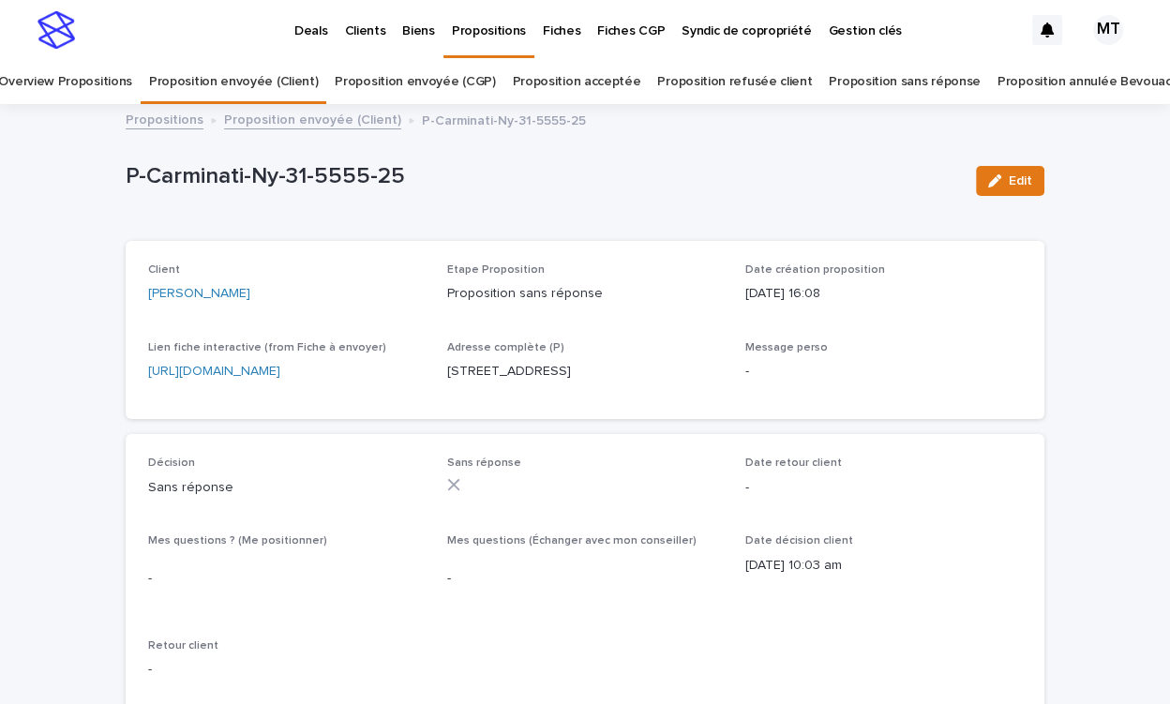
click at [362, 120] on link "Proposition envoyée (Client)" at bounding box center [312, 119] width 177 height 22
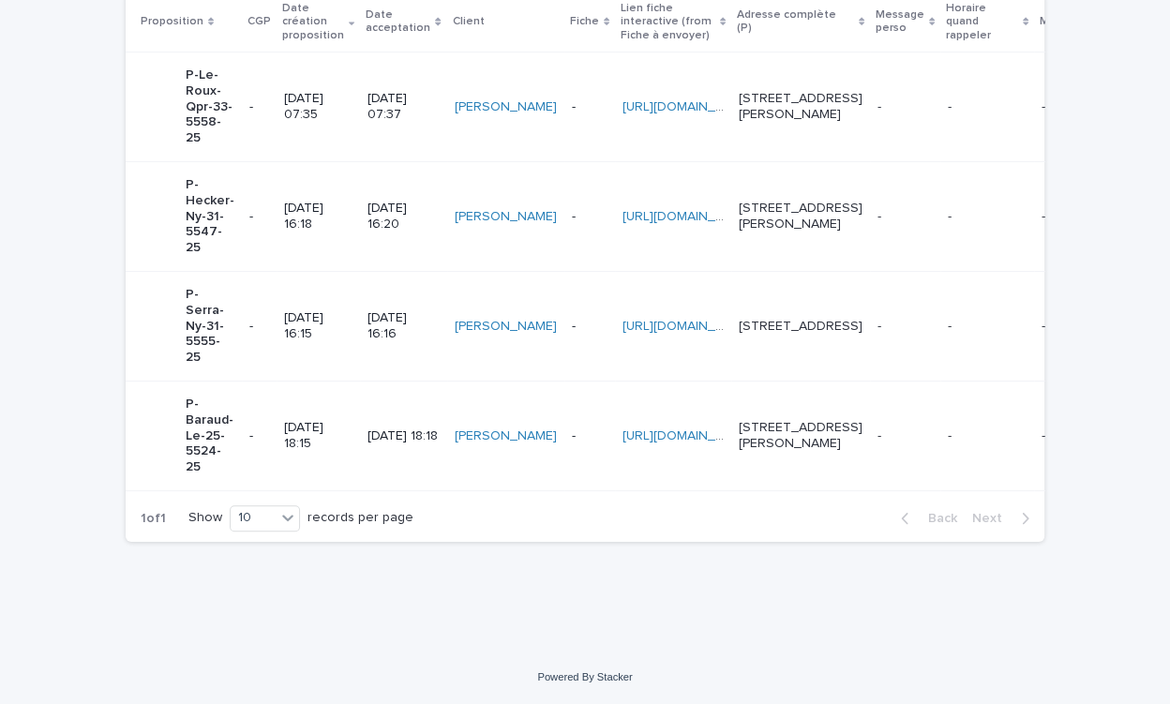
scroll to position [442, 0]
click at [382, 321] on p "31/7/2025 16:16" at bounding box center [402, 326] width 71 height 32
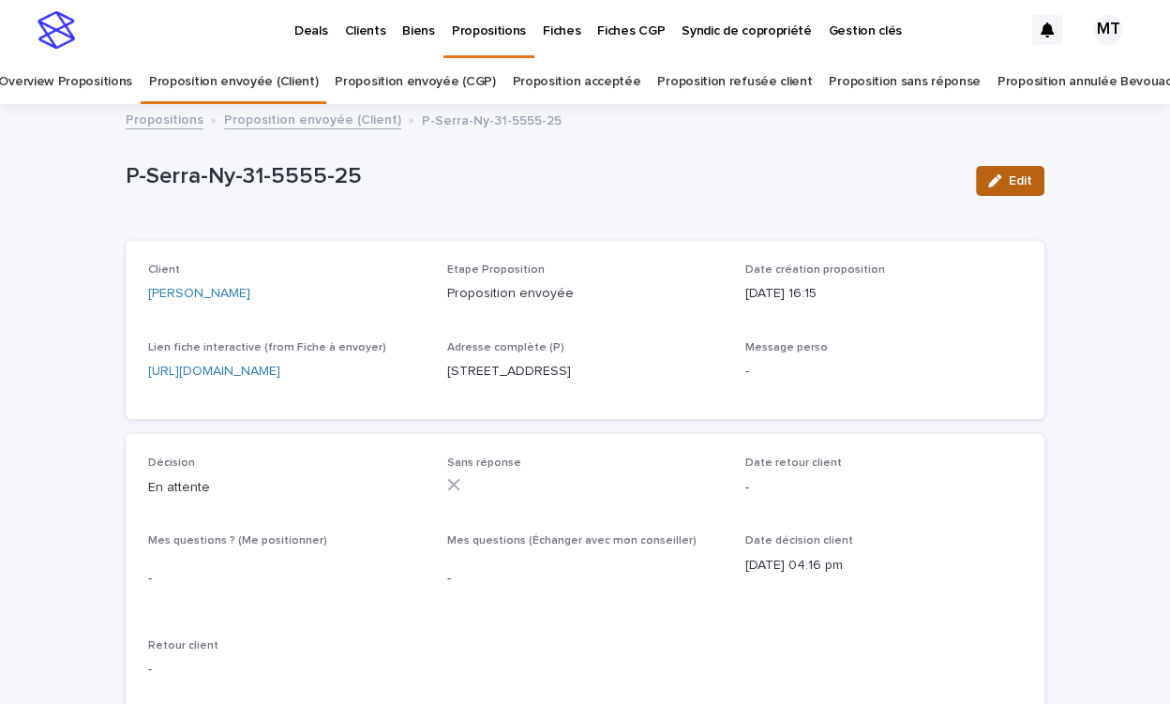
click at [996, 174] on icon "button" at bounding box center [994, 180] width 13 height 13
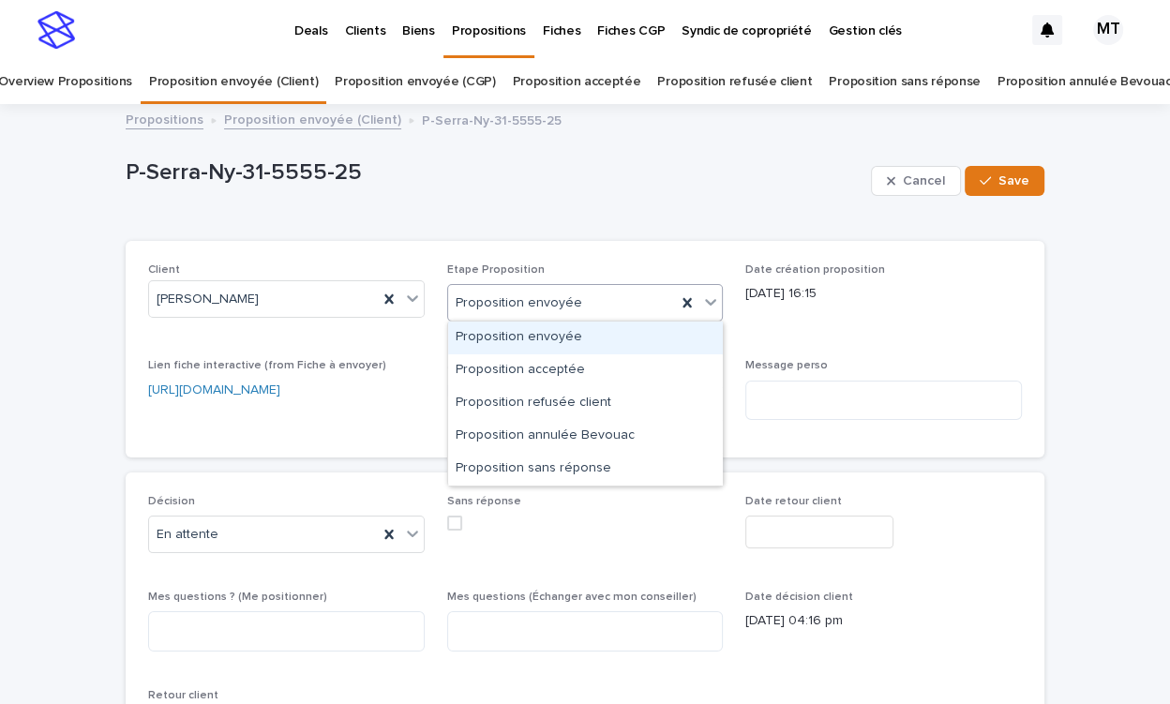
click at [600, 292] on div "Proposition envoyée" at bounding box center [562, 303] width 229 height 31
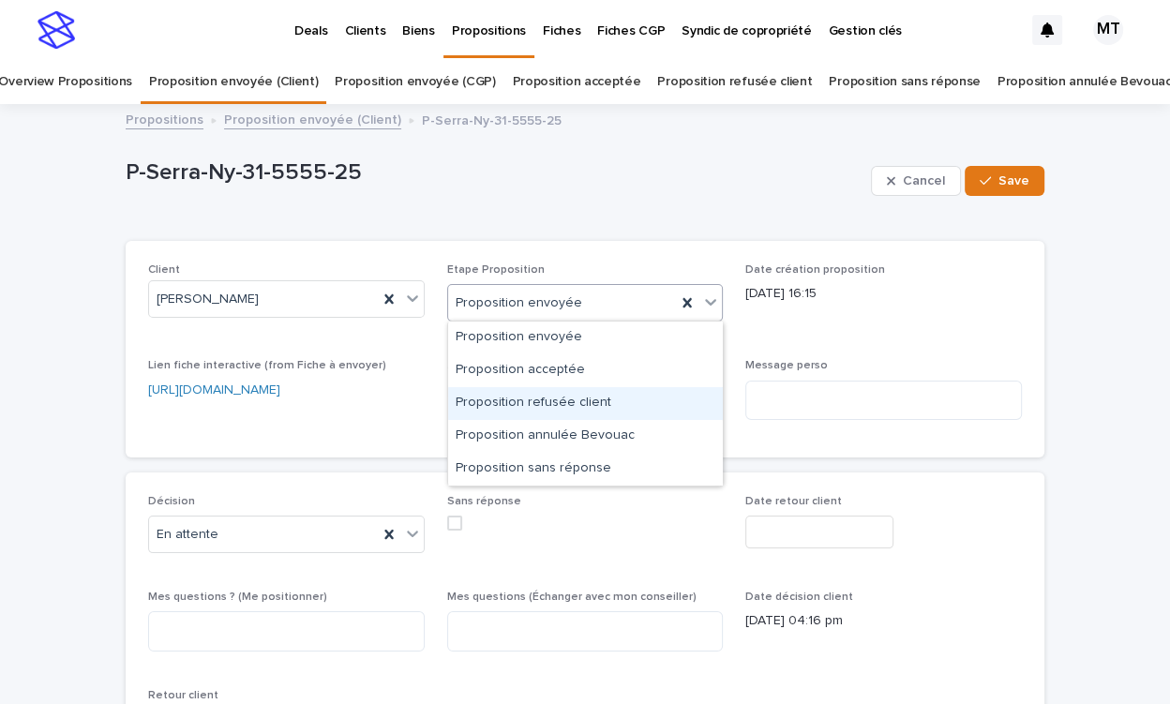
click at [557, 401] on div "Proposition refusée client" at bounding box center [585, 403] width 275 height 33
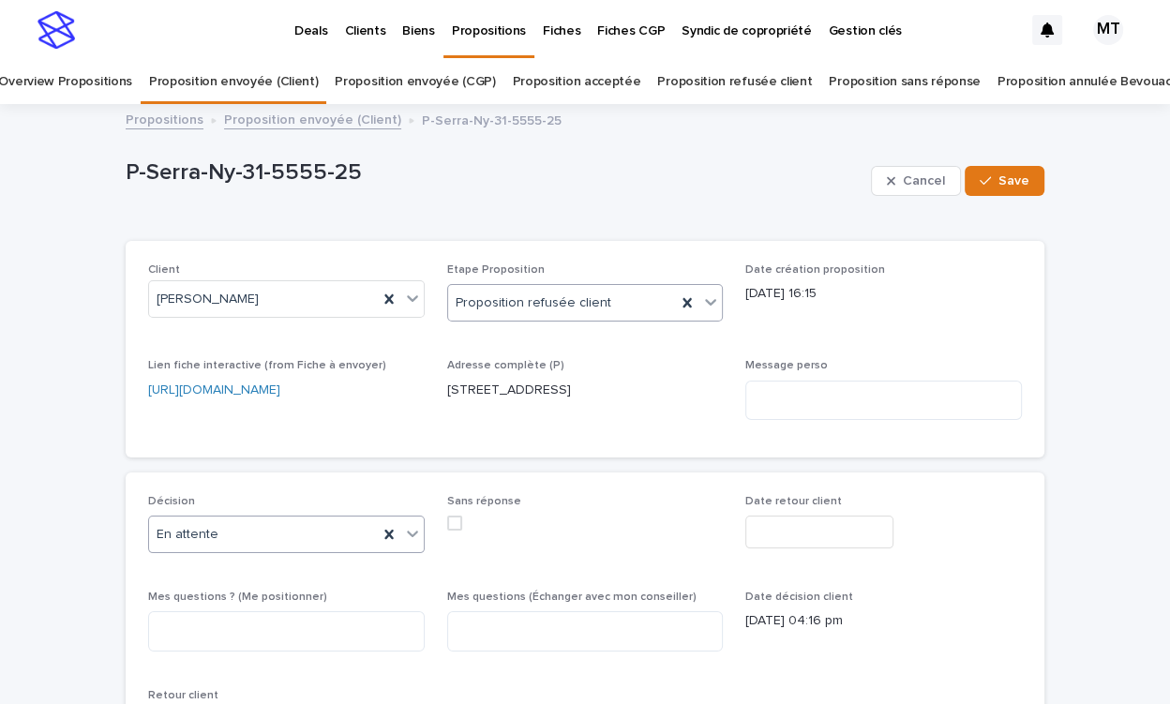
click at [272, 530] on div "En attente" at bounding box center [263, 534] width 229 height 31
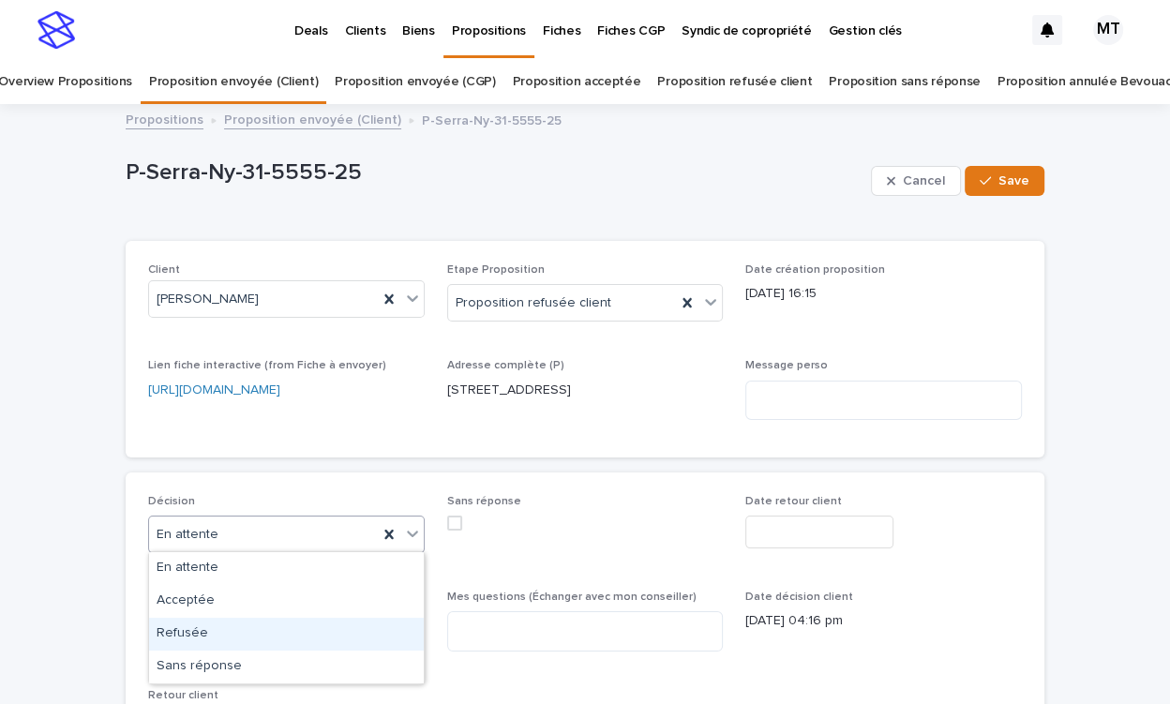
click at [242, 636] on div "Refusée" at bounding box center [286, 634] width 275 height 33
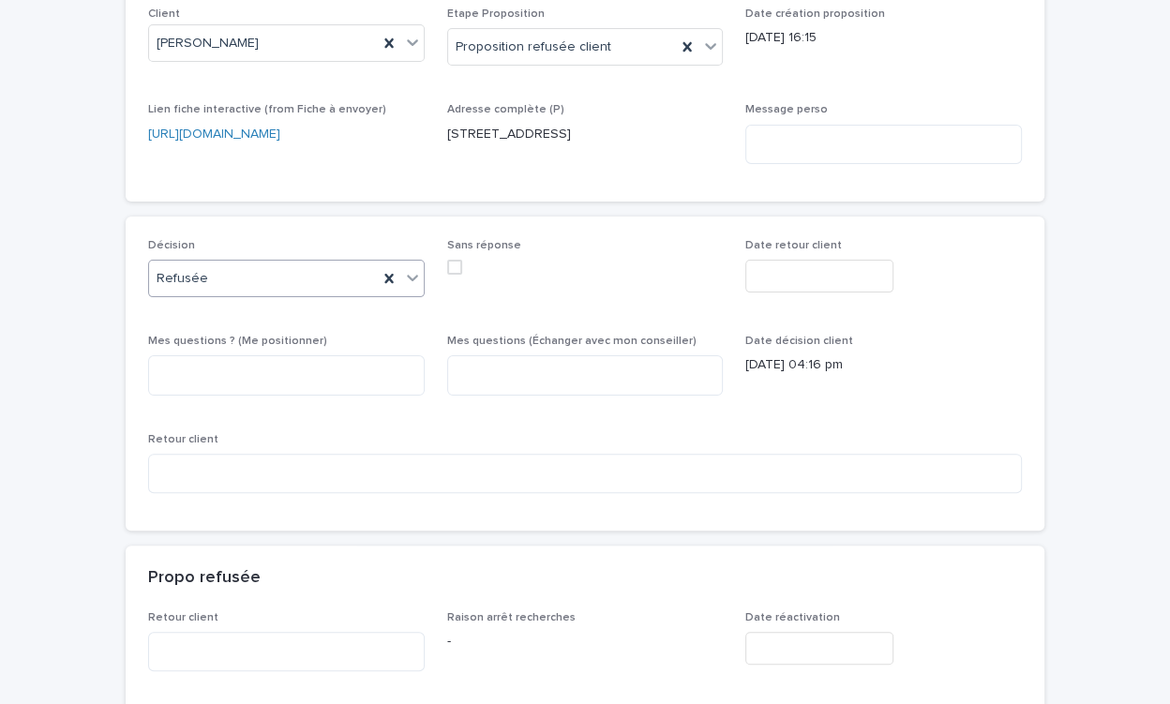
scroll to position [516, 0]
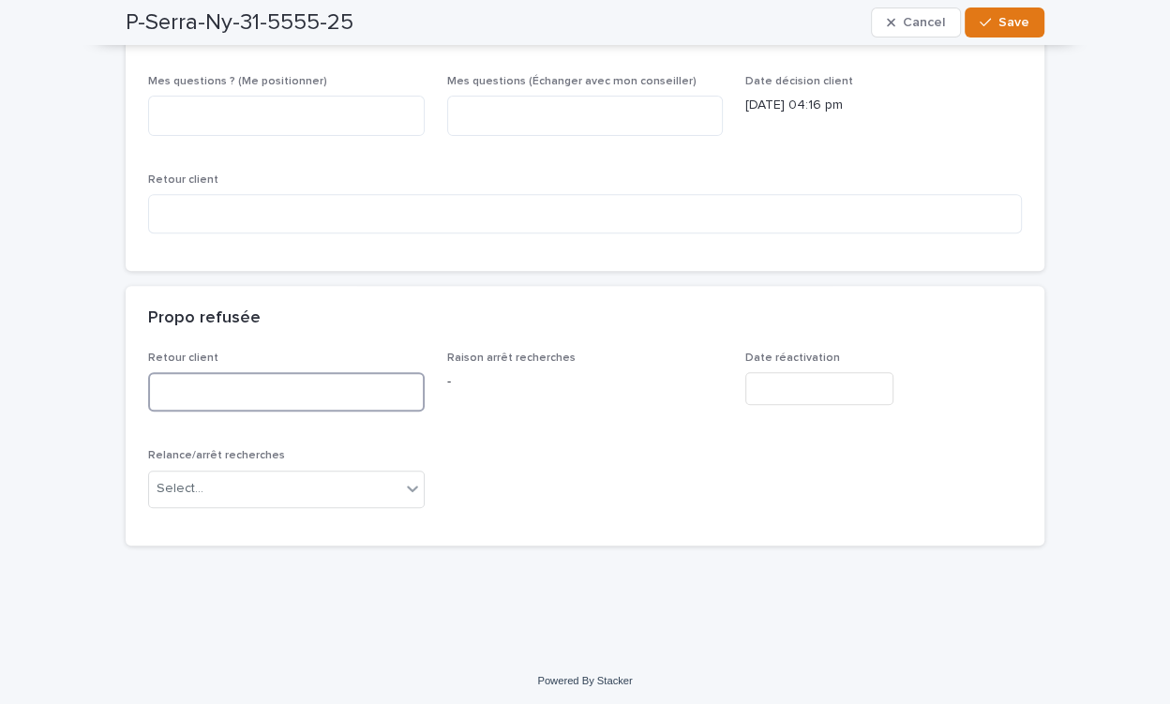
click at [247, 391] on textarea at bounding box center [286, 391] width 277 height 39
type textarea "*"
type textarea "***"
type textarea "**"
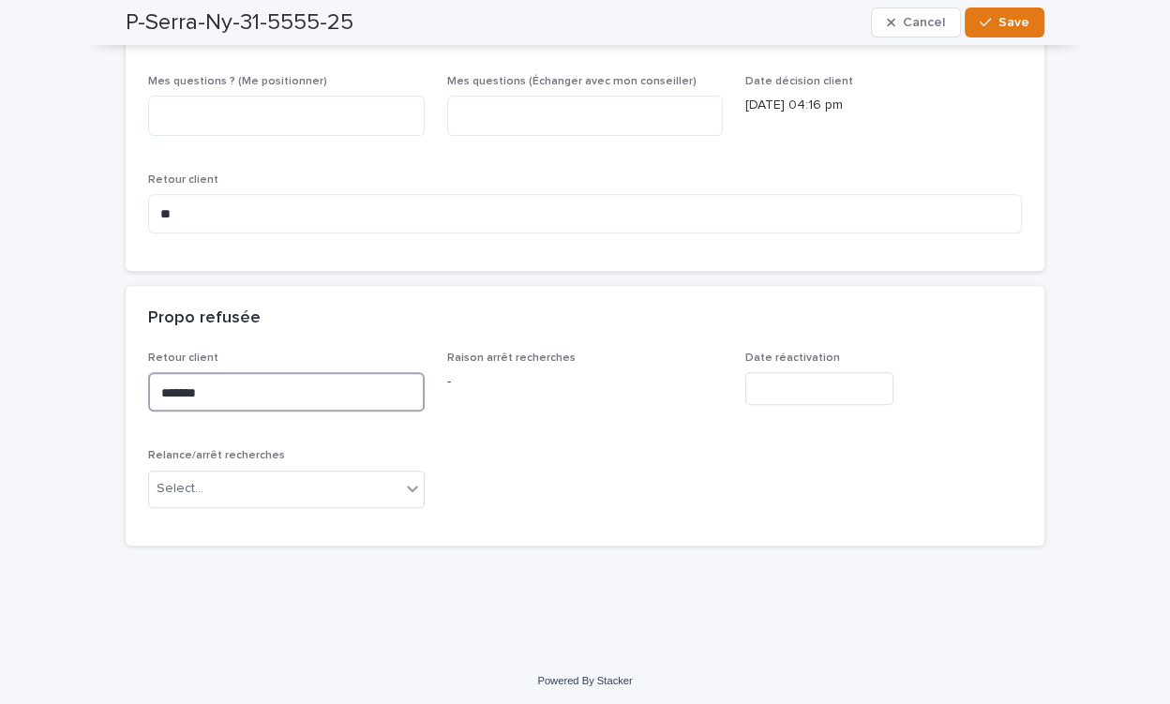
type textarea "********"
type textarea "*****"
type textarea "**********"
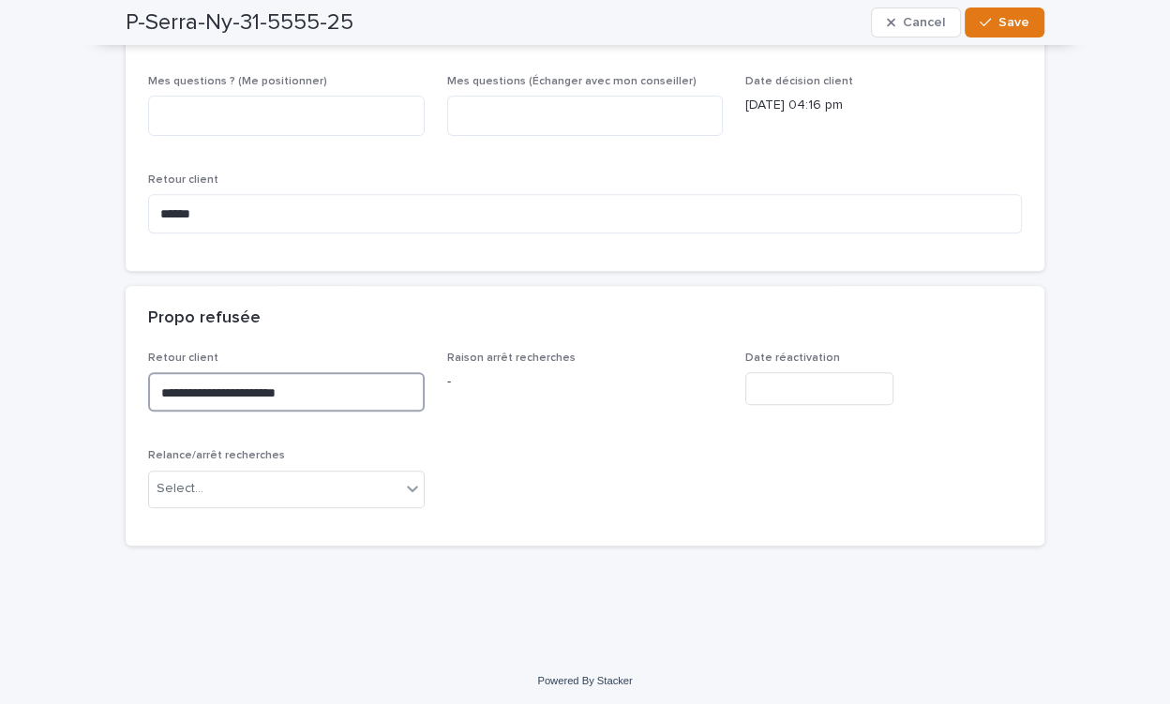
type textarea "**********"
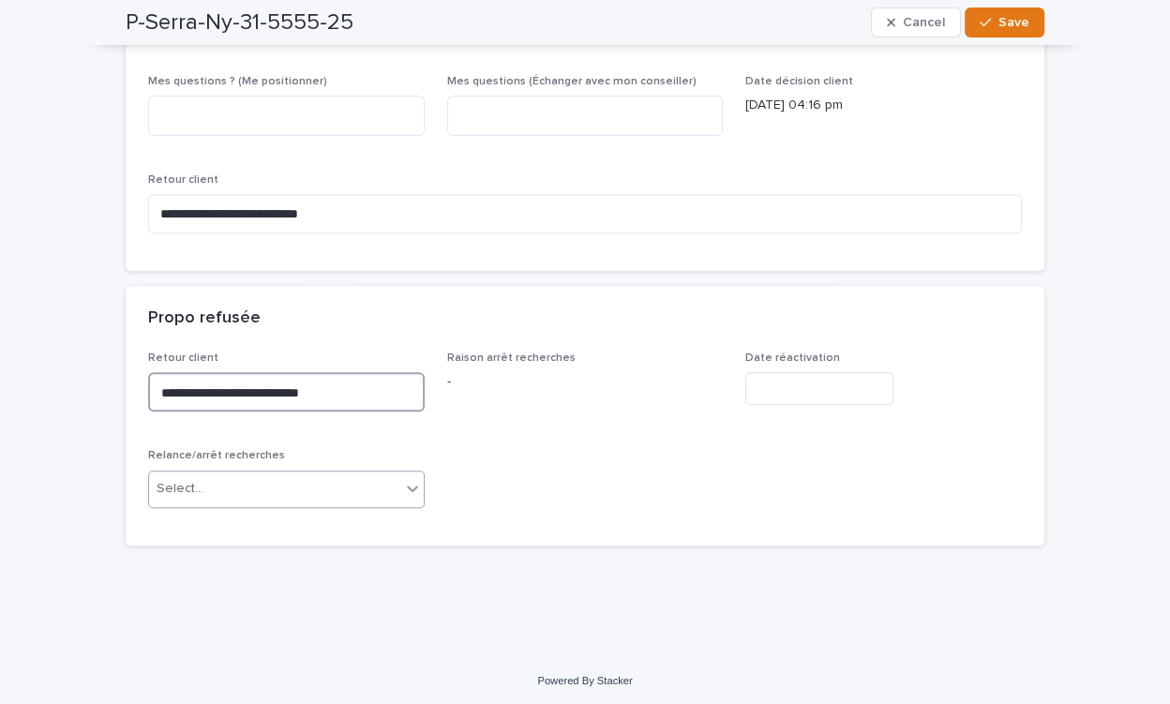
type textarea "**********"
click at [192, 481] on div "Select..." at bounding box center [180, 489] width 47 height 20
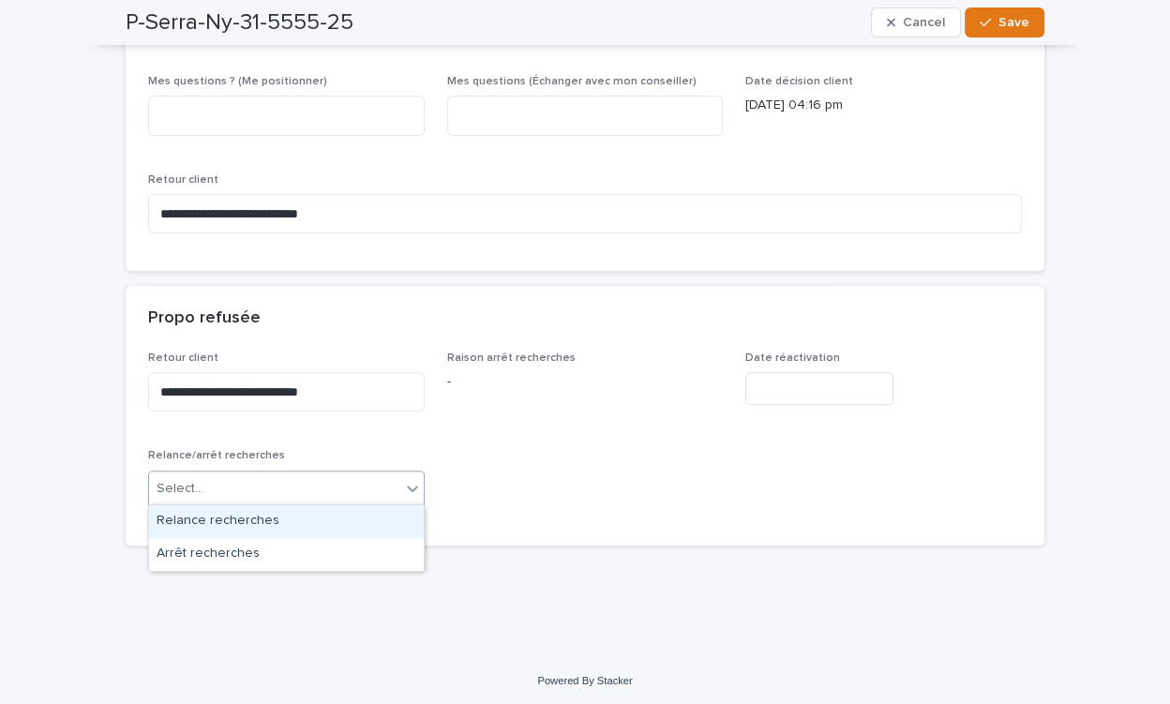
click at [193, 509] on div "Relance recherches" at bounding box center [286, 521] width 275 height 33
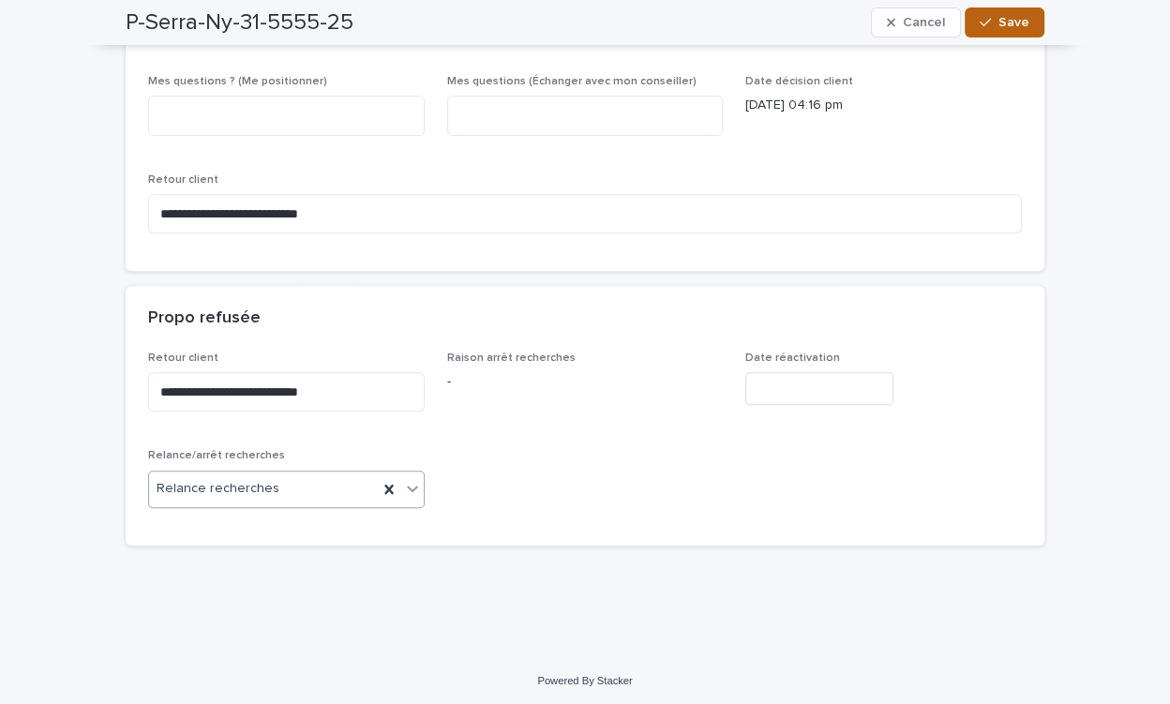
click at [1003, 27] on span "Save" at bounding box center [1013, 22] width 31 height 13
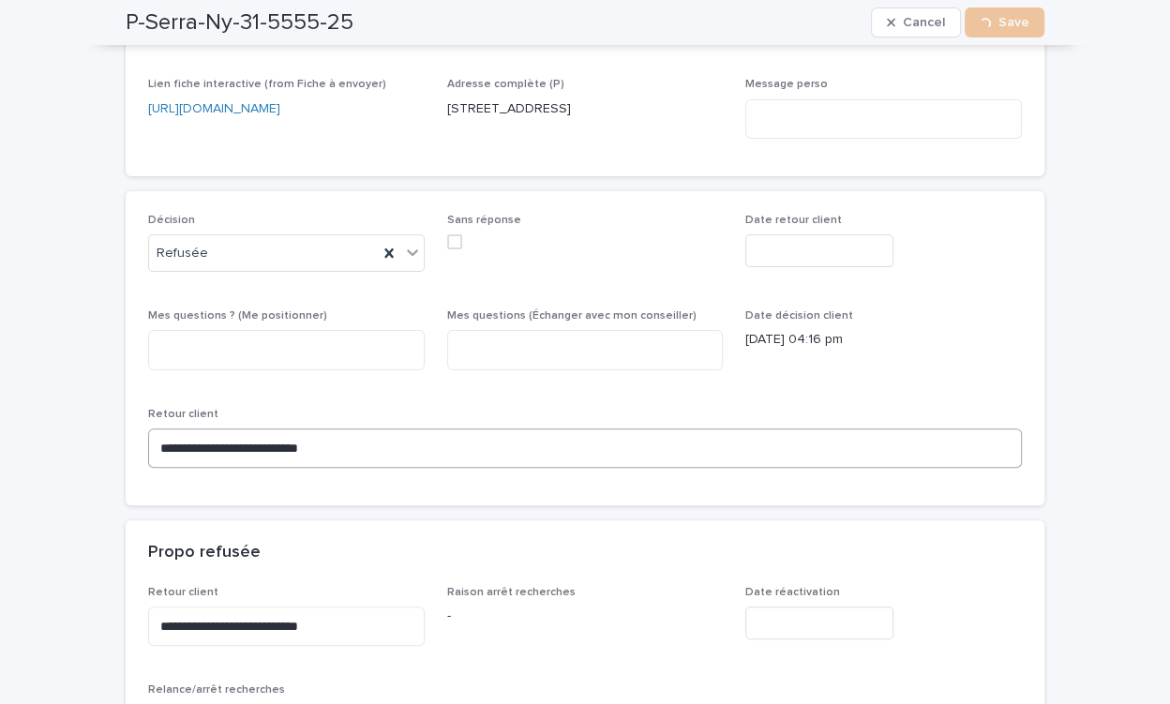
scroll to position [0, 0]
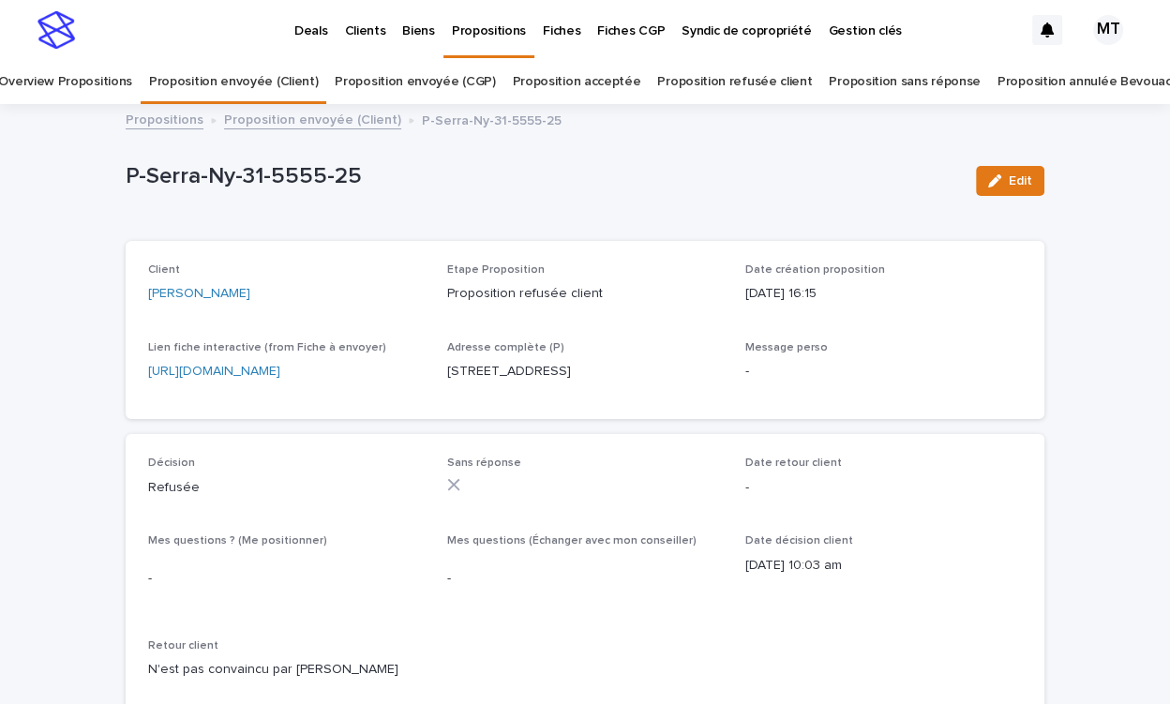
click at [332, 119] on link "Proposition envoyée (Client)" at bounding box center [312, 119] width 177 height 22
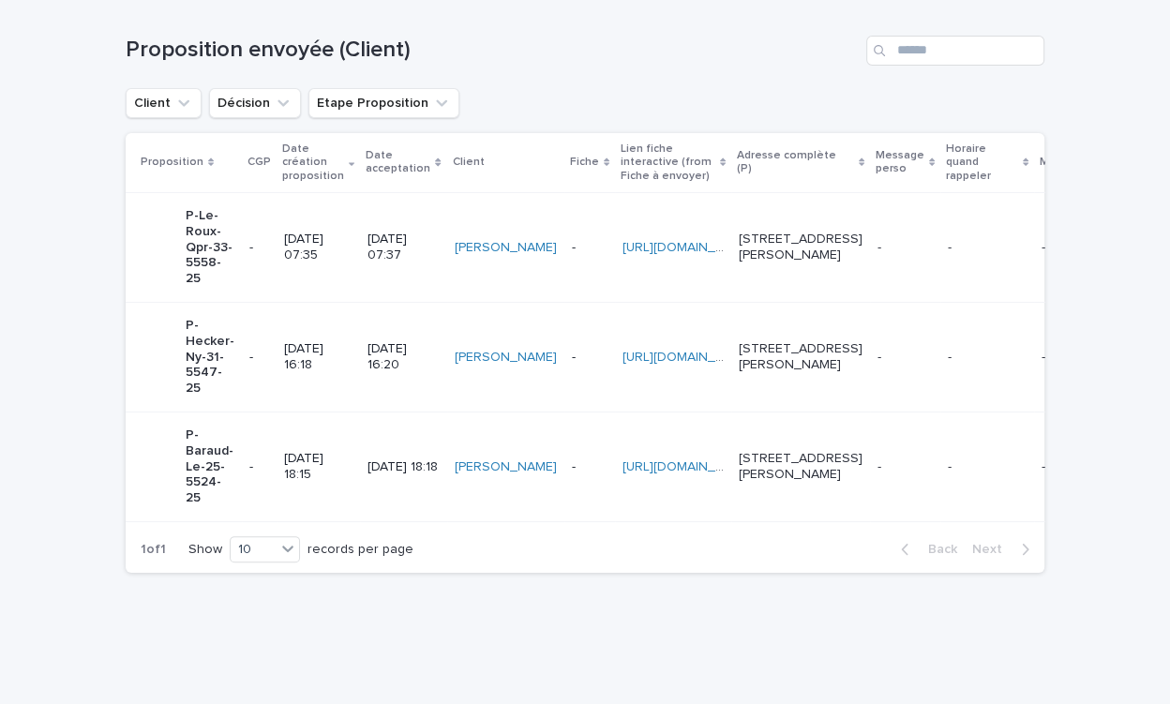
scroll to position [281, 0]
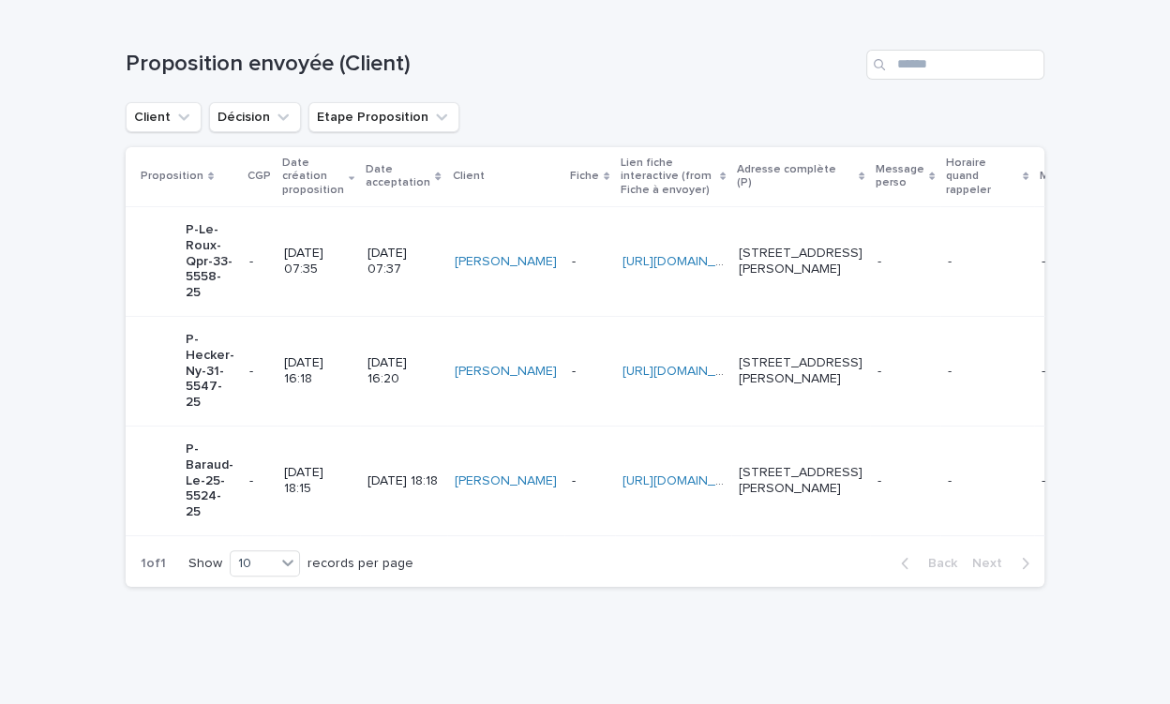
click at [379, 367] on p "31/7/2025 16:20" at bounding box center [402, 371] width 71 height 32
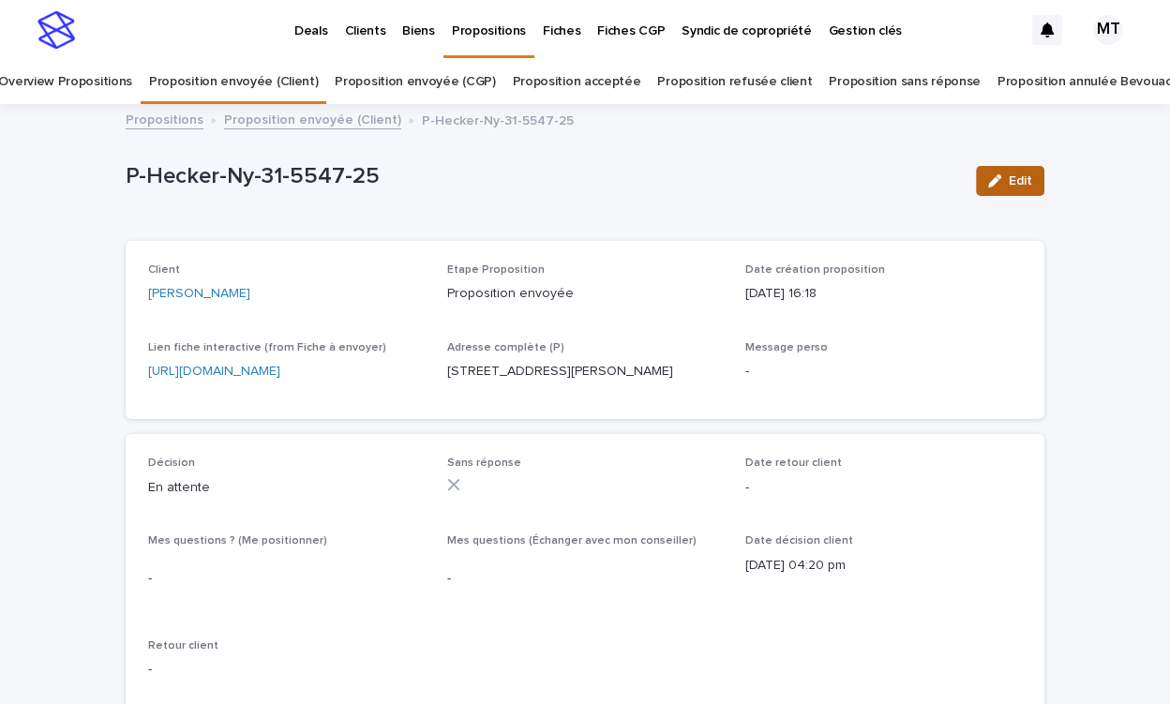
click at [995, 180] on icon "button" at bounding box center [994, 180] width 13 height 13
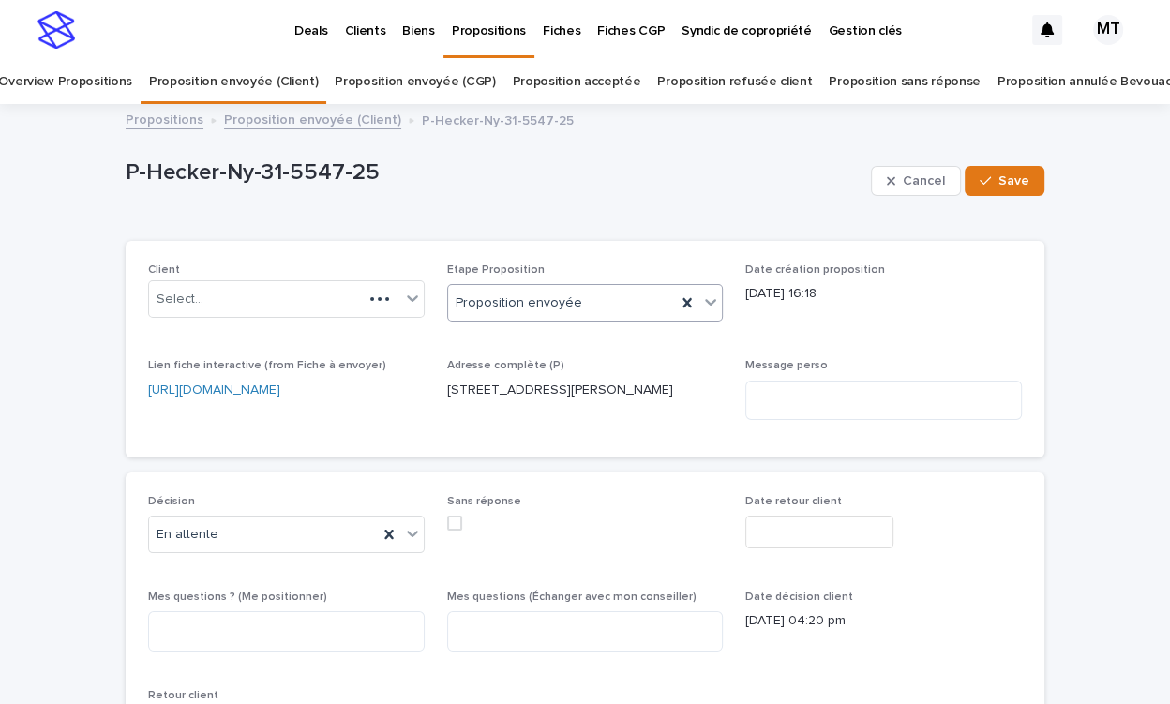
click at [602, 299] on div "Proposition envoyée" at bounding box center [562, 303] width 229 height 31
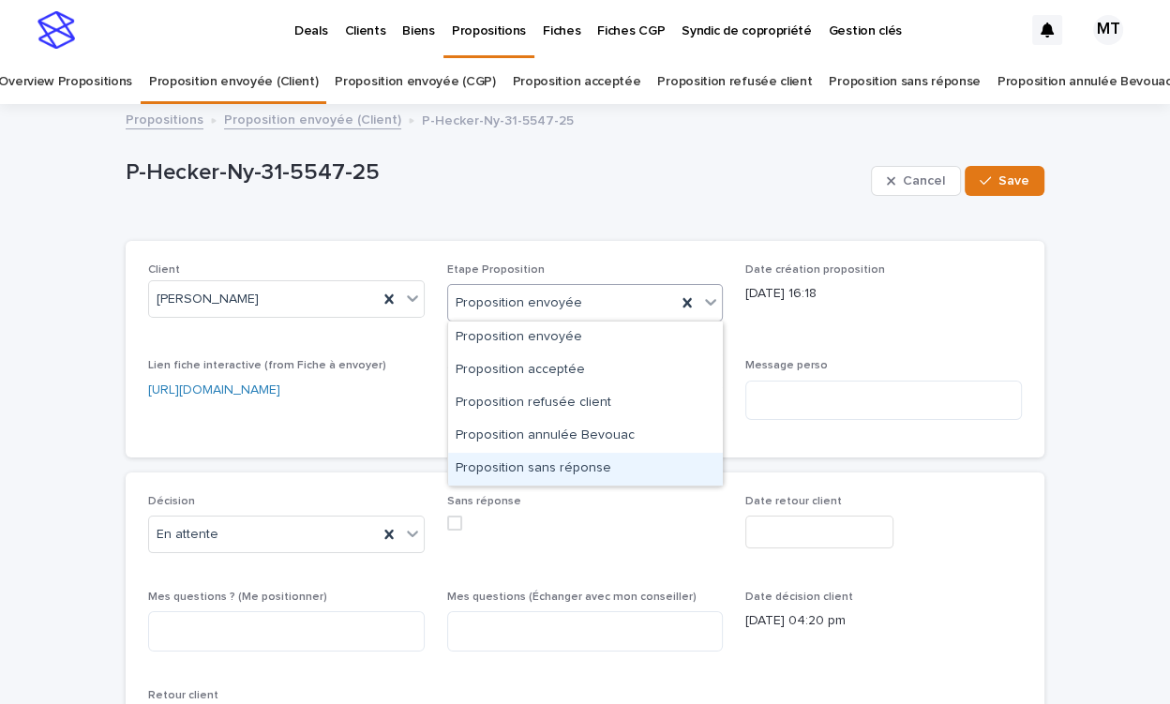
click at [547, 453] on div "Proposition sans réponse" at bounding box center [585, 469] width 275 height 33
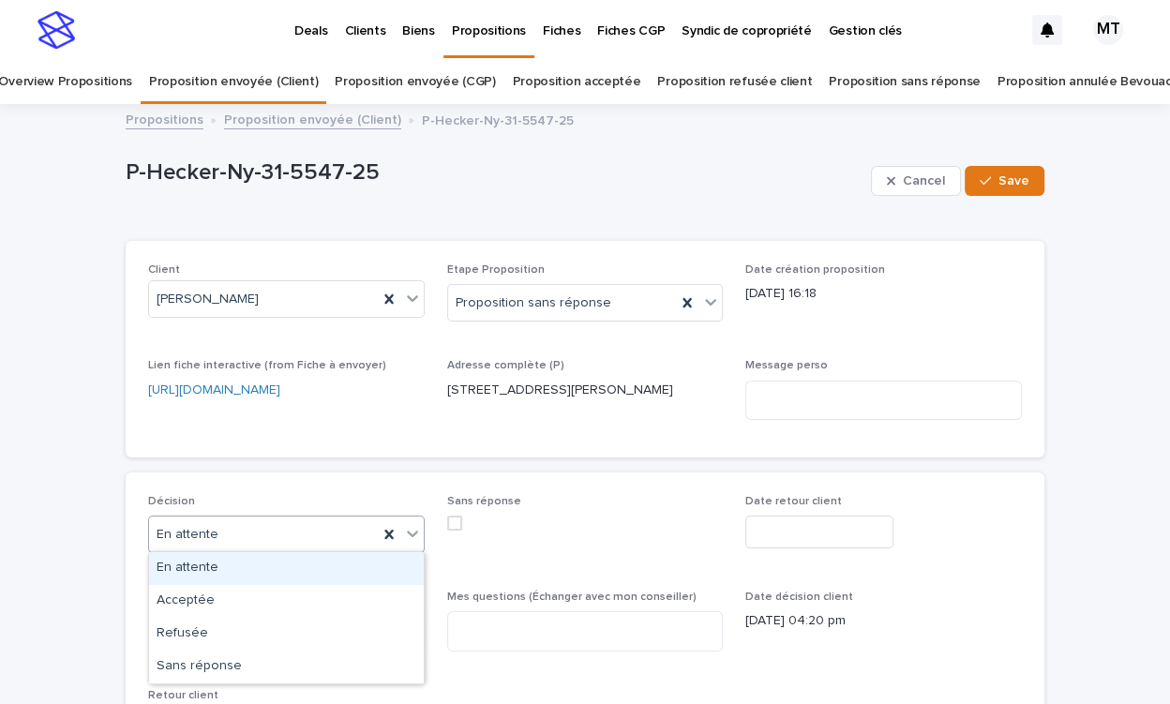
click at [275, 545] on div "En attente" at bounding box center [263, 534] width 229 height 31
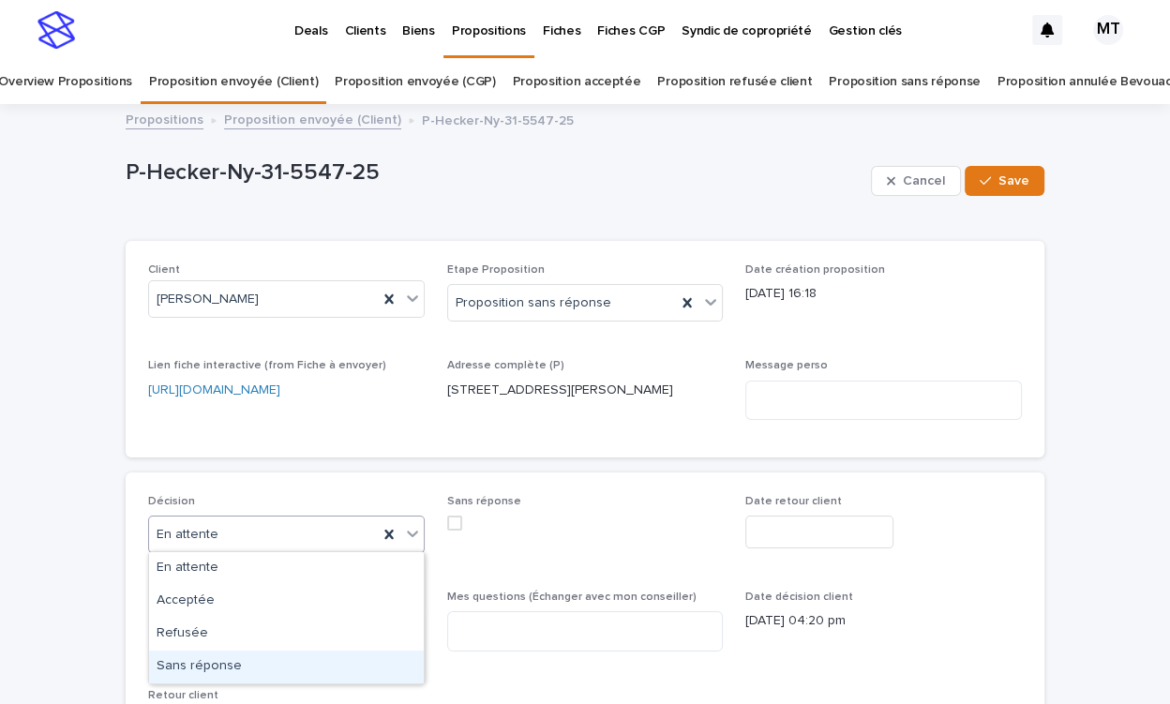
click at [273, 659] on div "Sans réponse" at bounding box center [286, 667] width 275 height 33
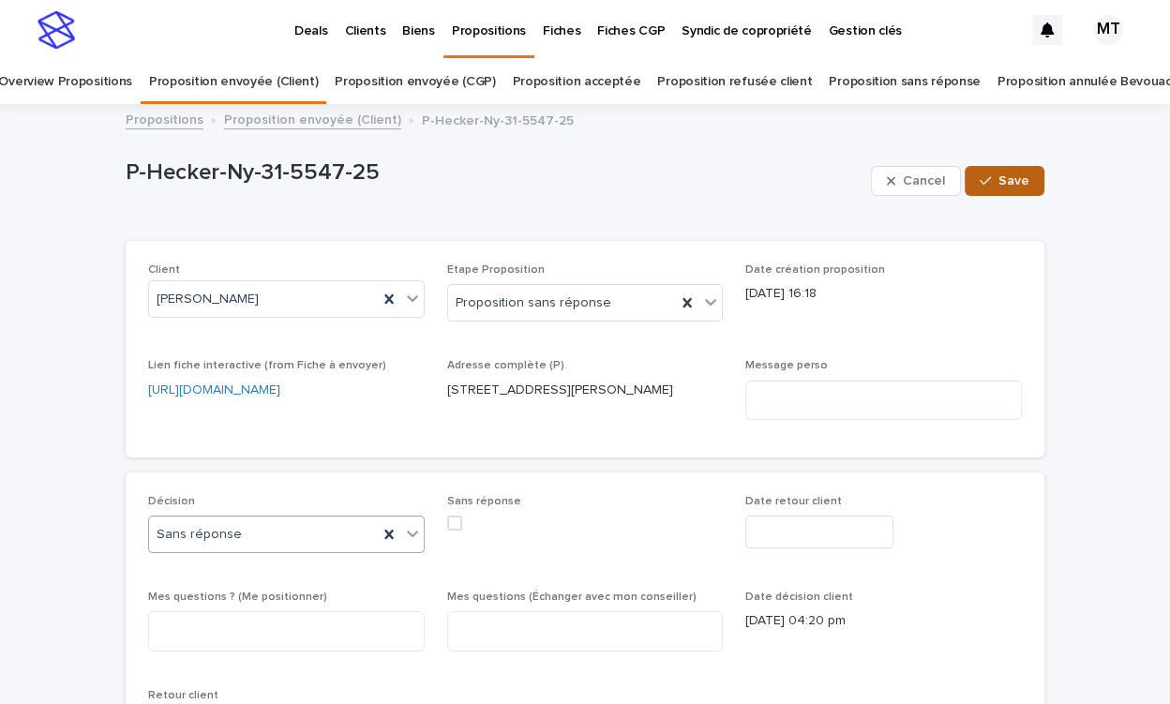
click at [1013, 182] on span "Save" at bounding box center [1013, 180] width 31 height 13
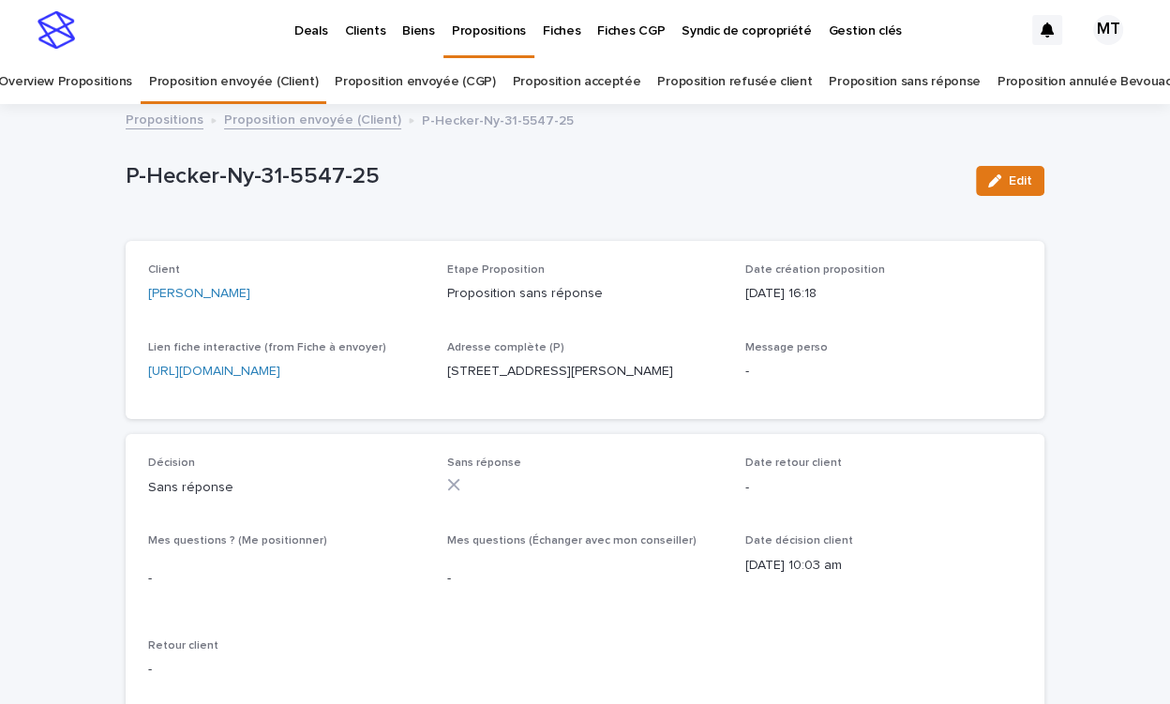
click at [357, 130] on div "Propositions Proposition envoyée (Client) P-Hecker-Ny-31-5547-25" at bounding box center [584, 121] width 937 height 26
click at [359, 118] on link "Proposition envoyée (Client)" at bounding box center [312, 119] width 177 height 22
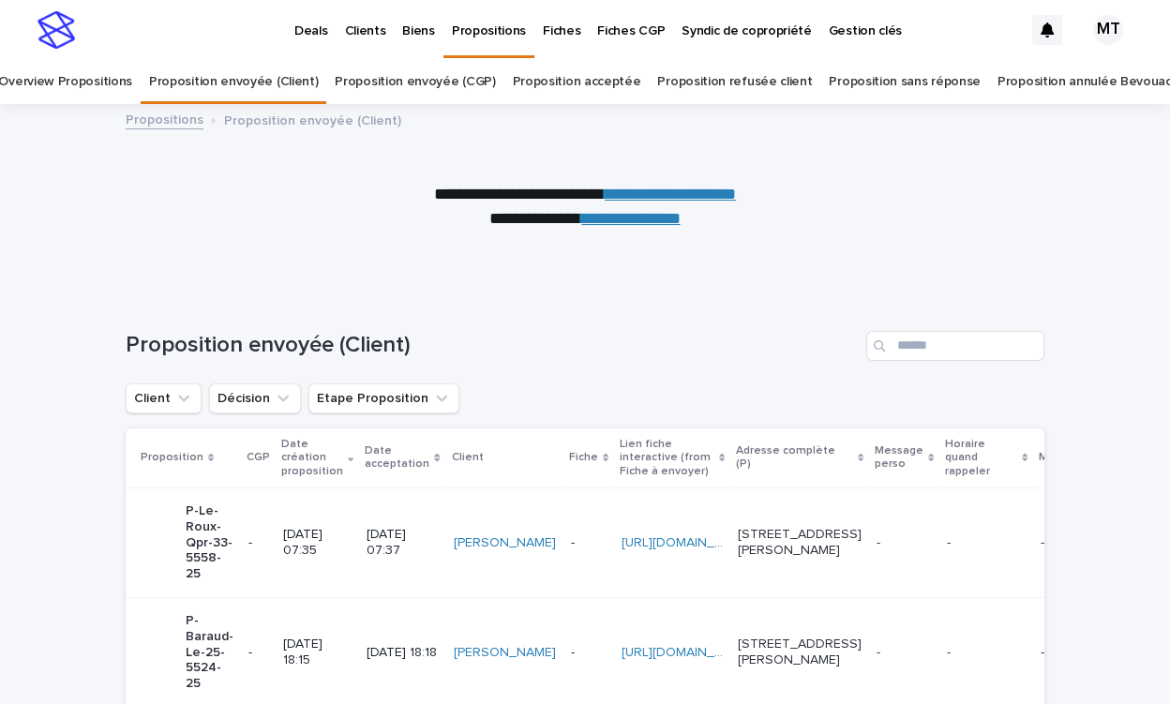
click at [359, 29] on p "Clients" at bounding box center [364, 19] width 41 height 39
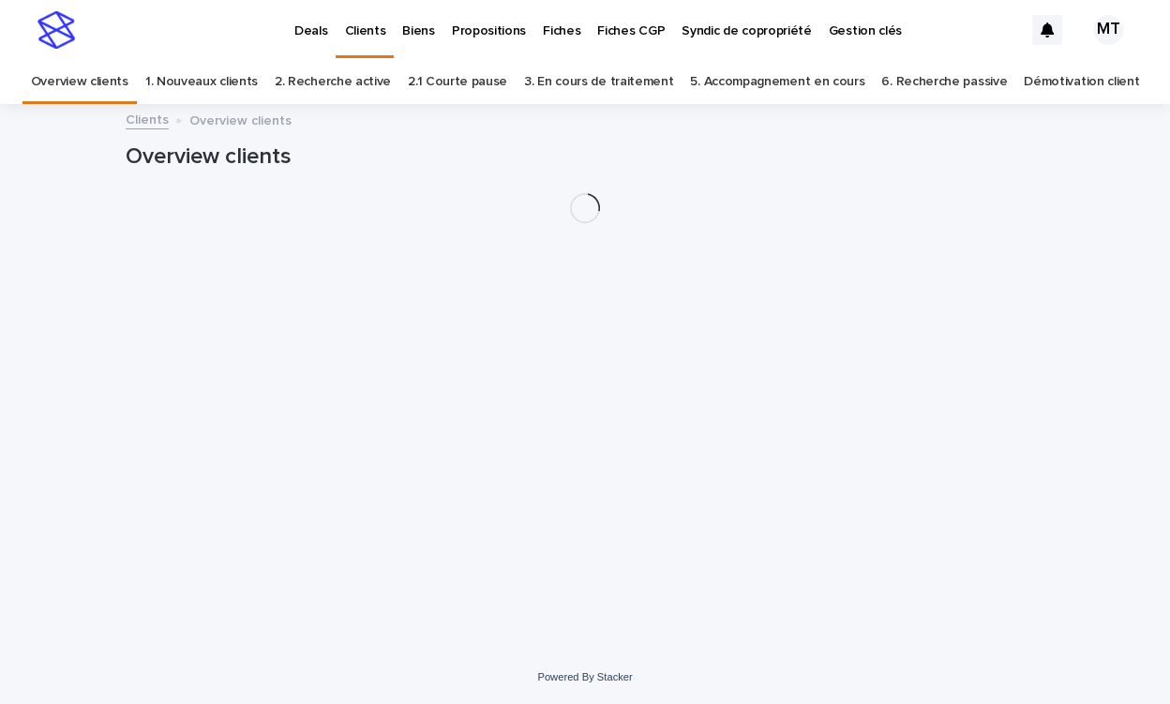
click at [340, 88] on link "2. Recherche active" at bounding box center [333, 82] width 116 height 44
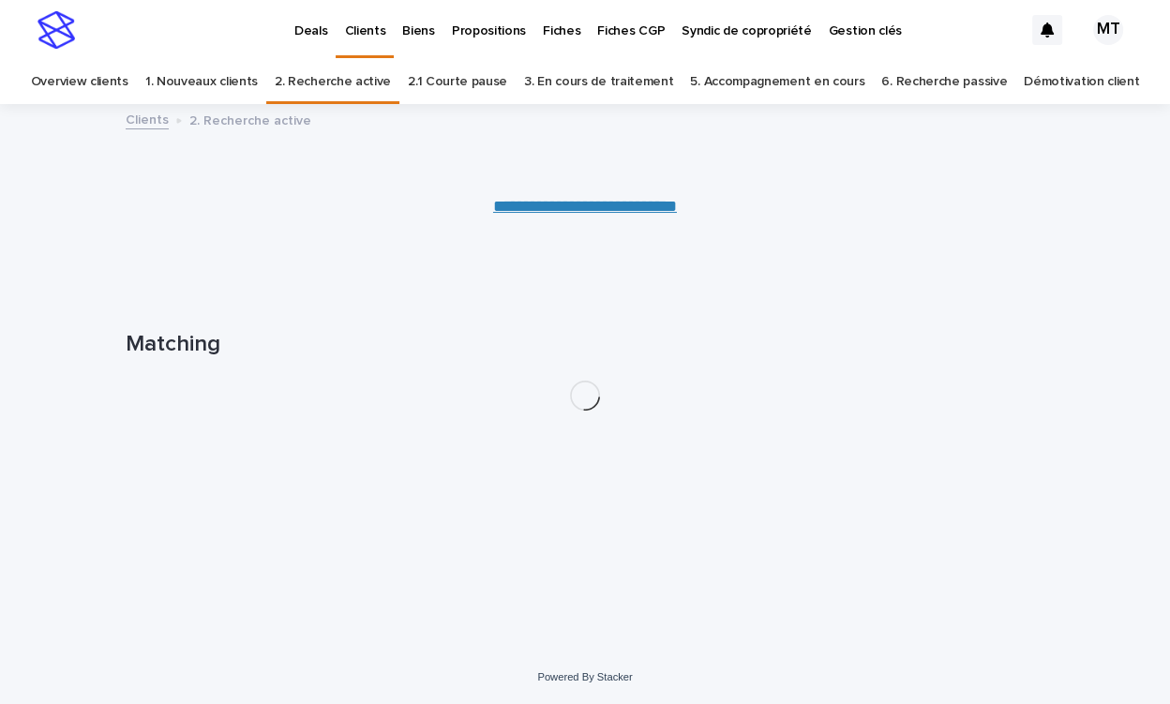
click at [351, 84] on link "2. Recherche active" at bounding box center [333, 82] width 116 height 44
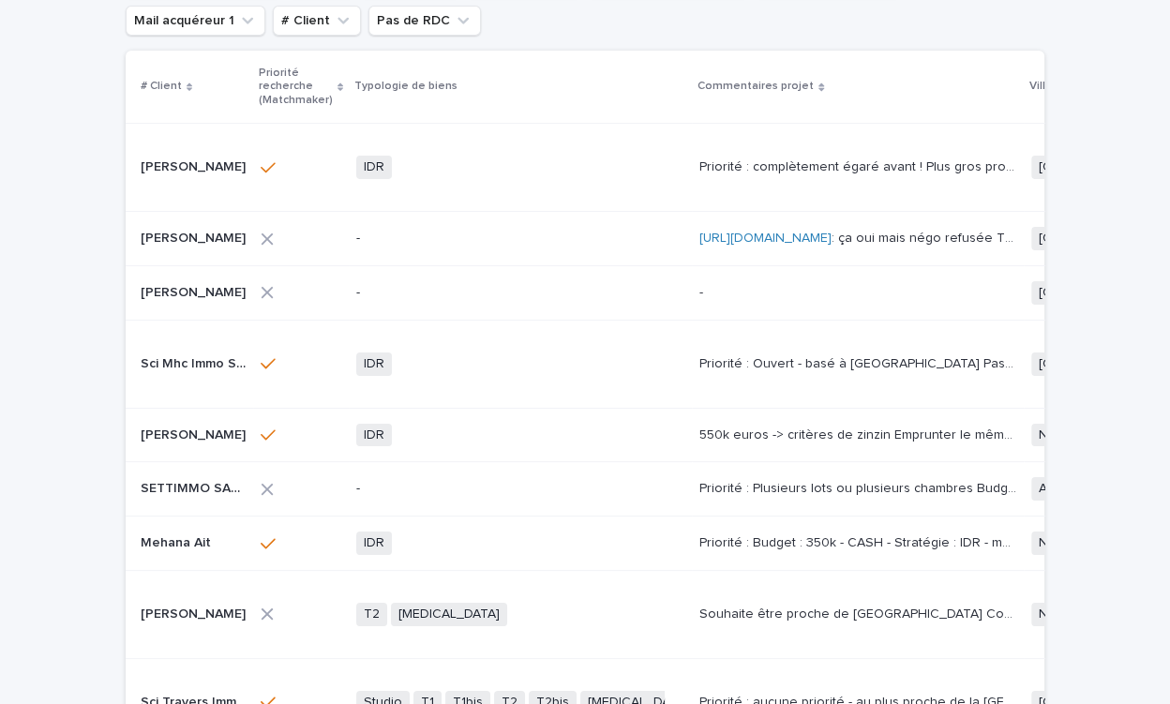
scroll to position [361, 0]
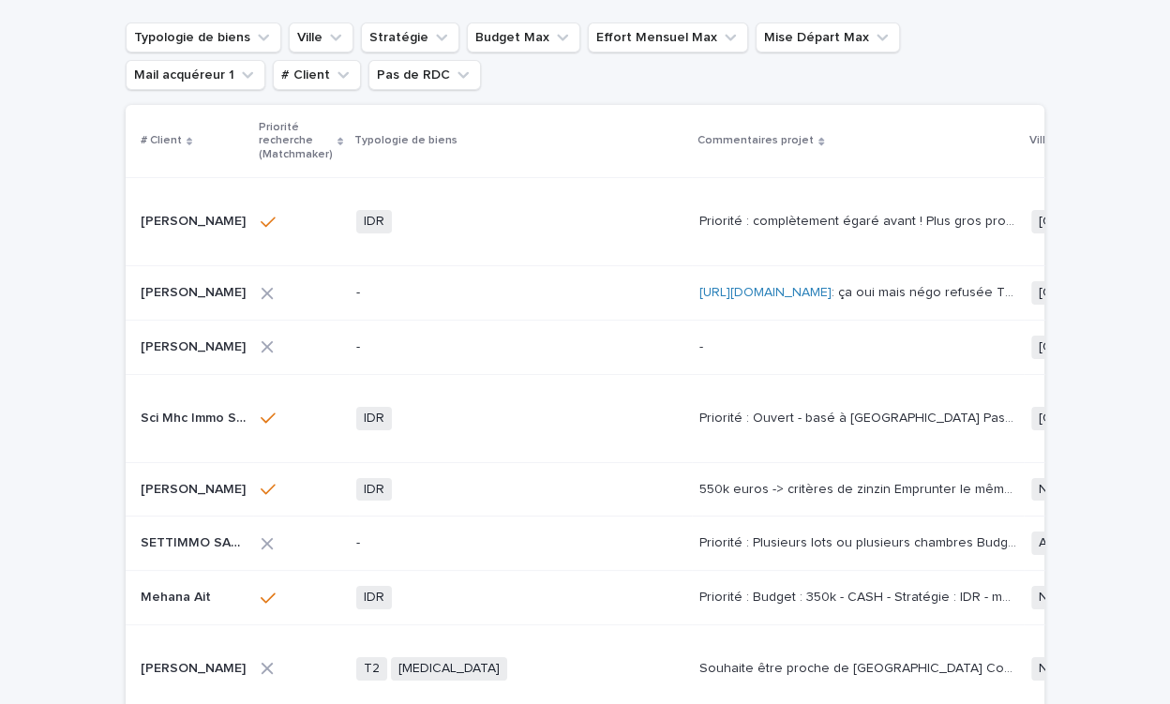
click at [273, 231] on icon at bounding box center [268, 222] width 15 height 17
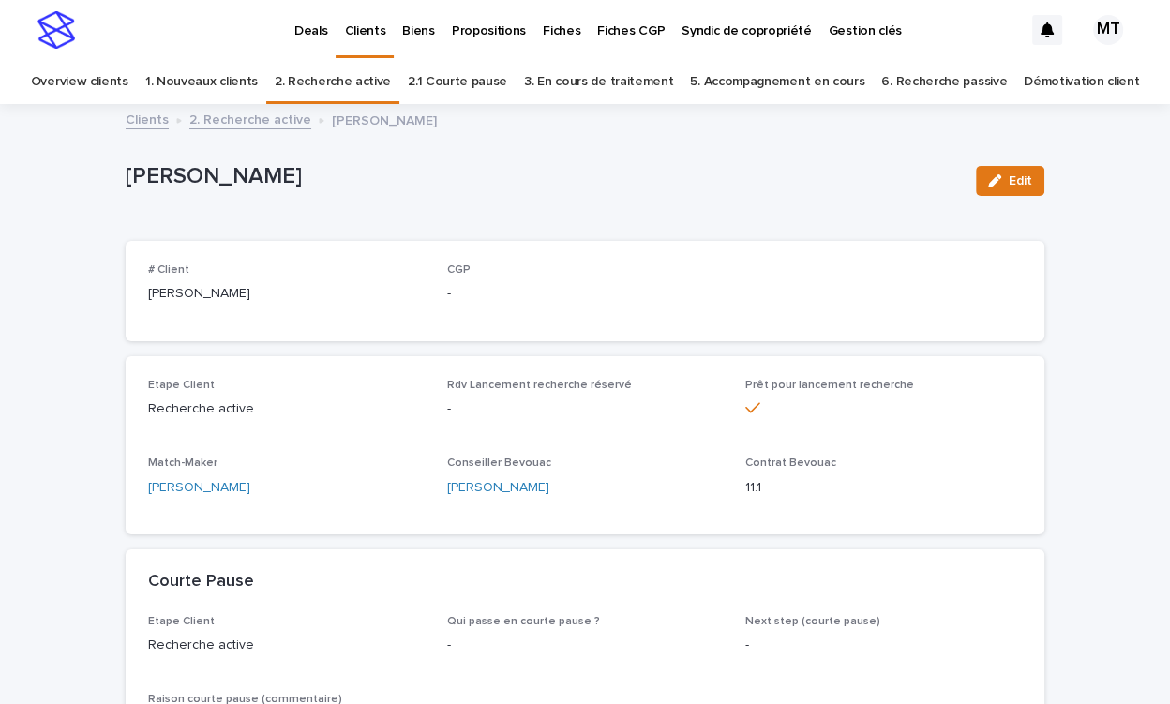
scroll to position [4, 0]
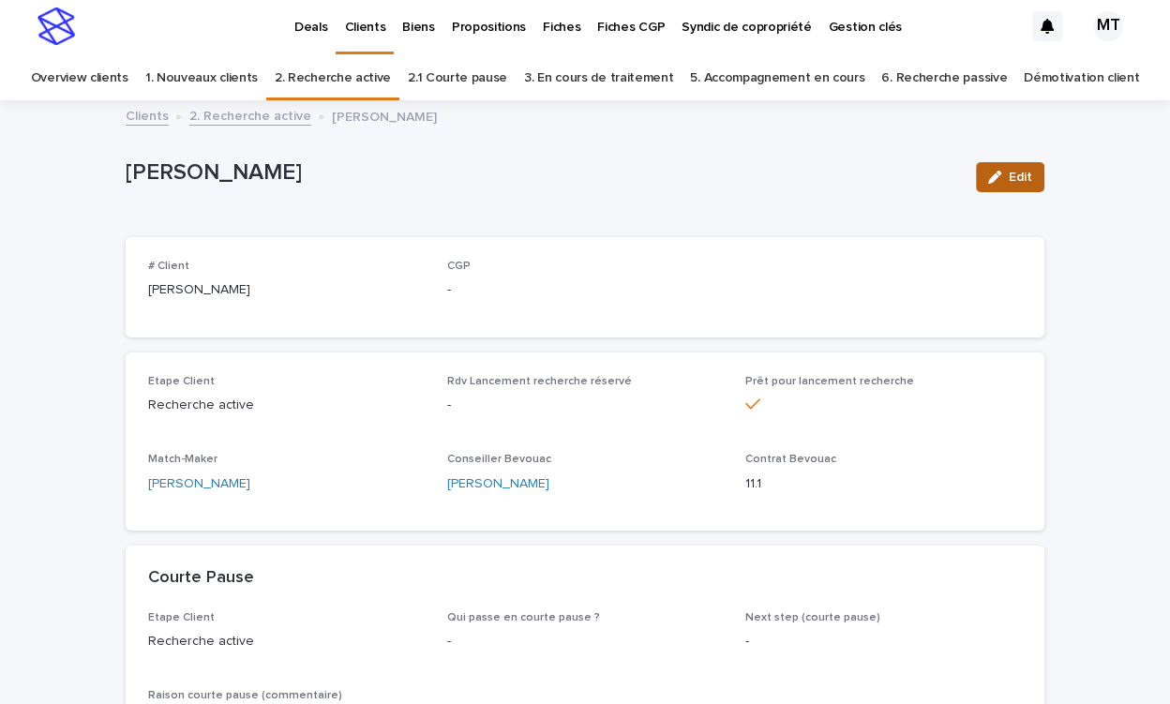
click at [1009, 178] on div "button" at bounding box center [998, 177] width 21 height 13
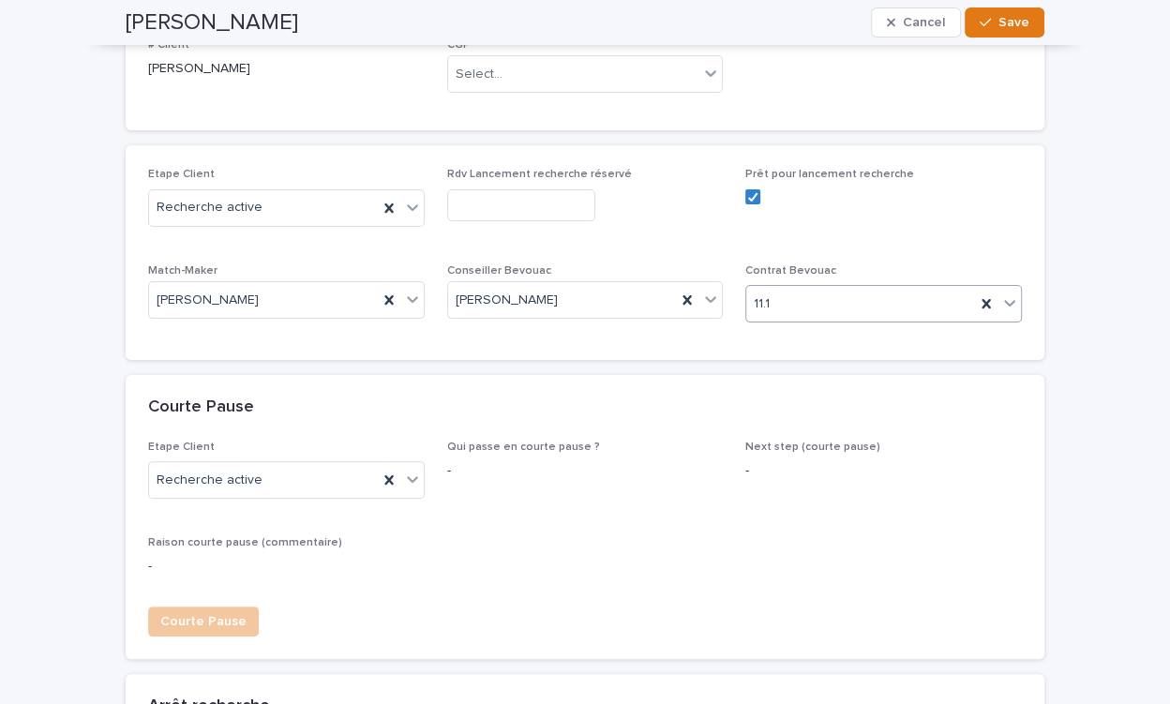
scroll to position [0, 0]
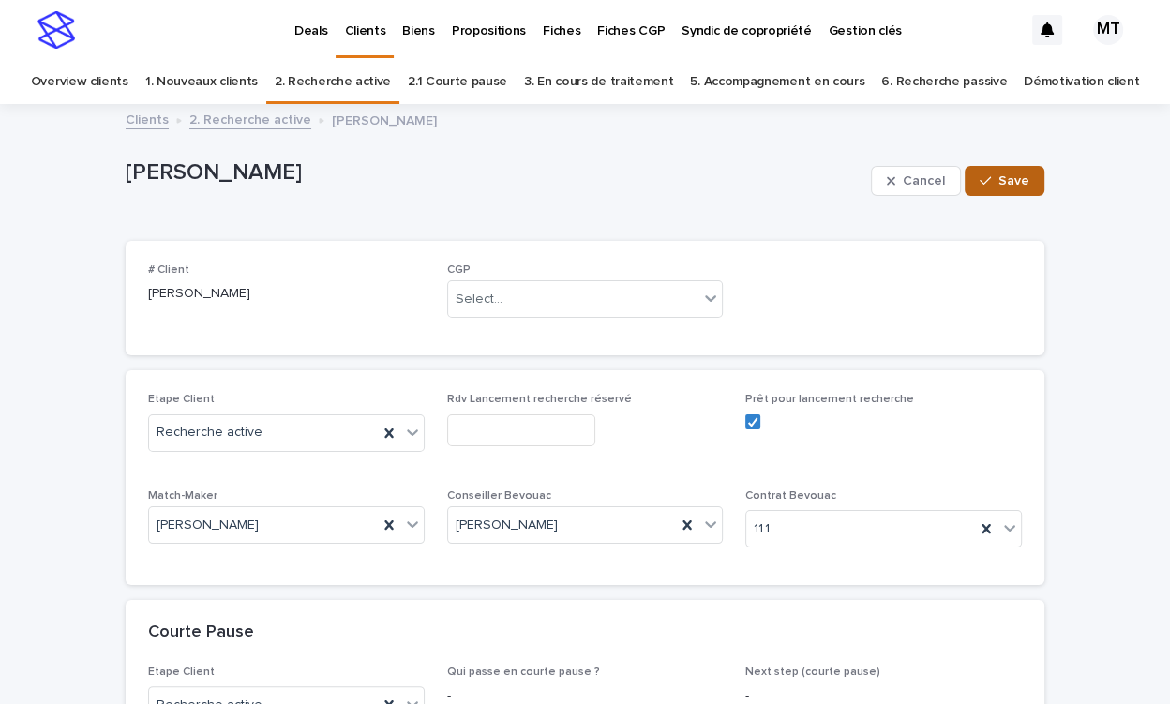
click at [997, 185] on div "button" at bounding box center [989, 180] width 19 height 13
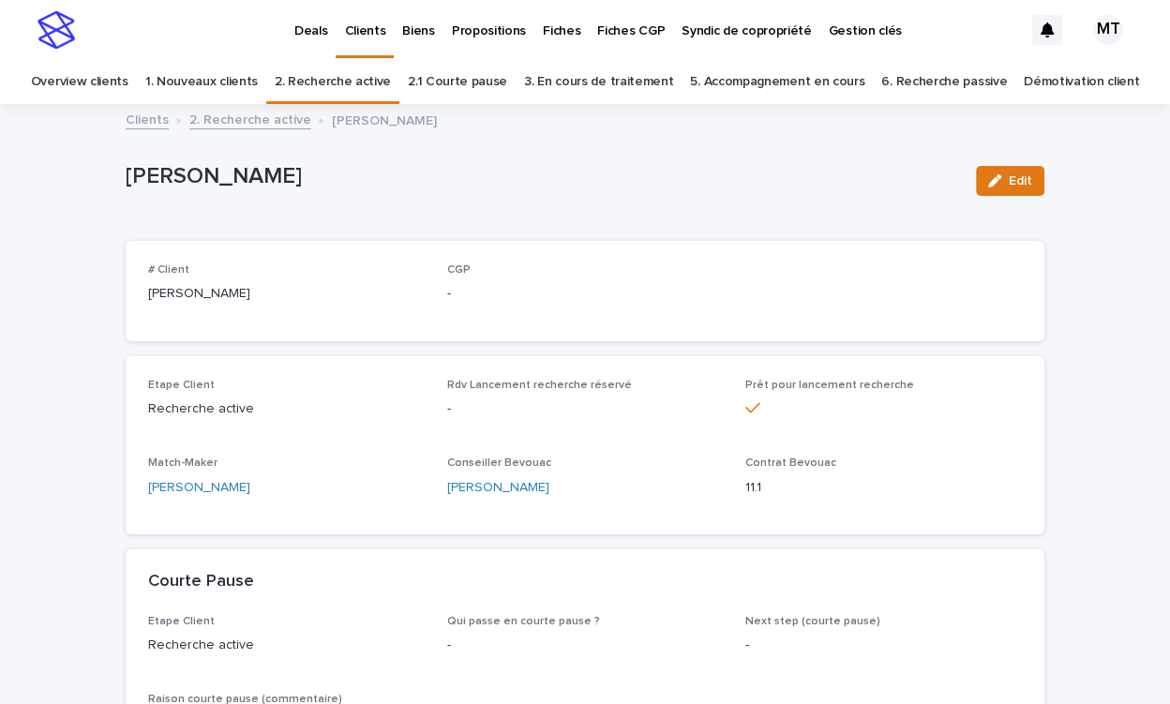
click at [266, 124] on link "2. Recherche active" at bounding box center [250, 119] width 122 height 22
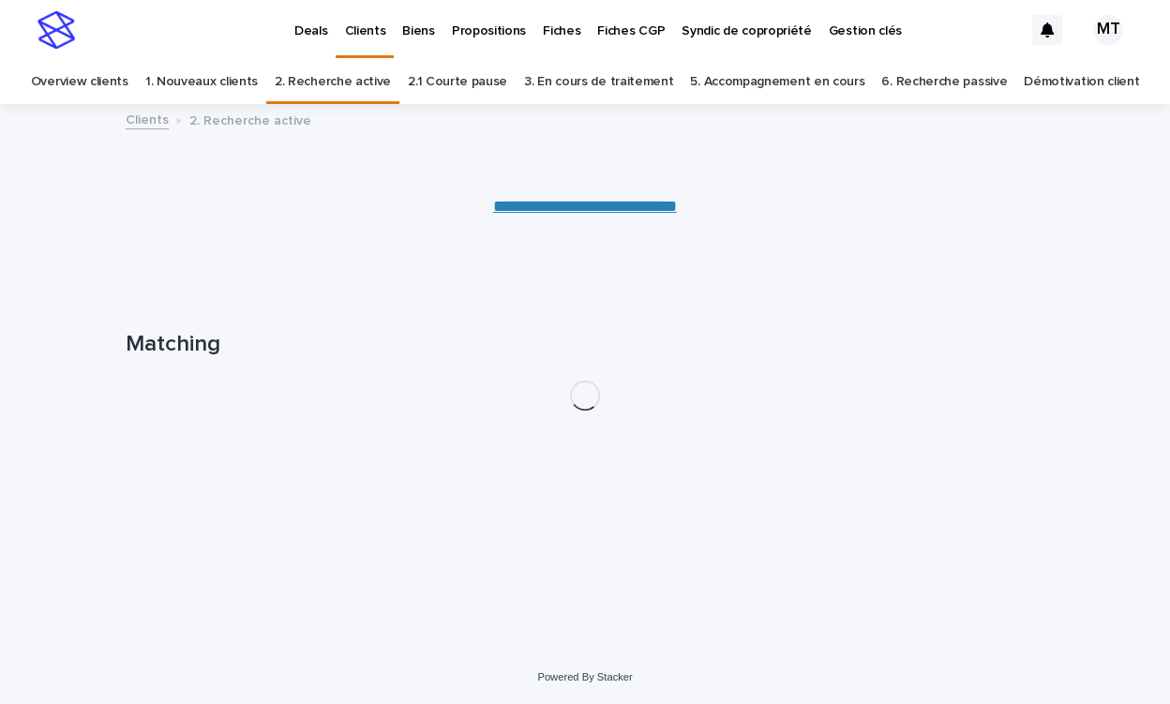
click at [477, 27] on p "Propositions" at bounding box center [489, 19] width 74 height 39
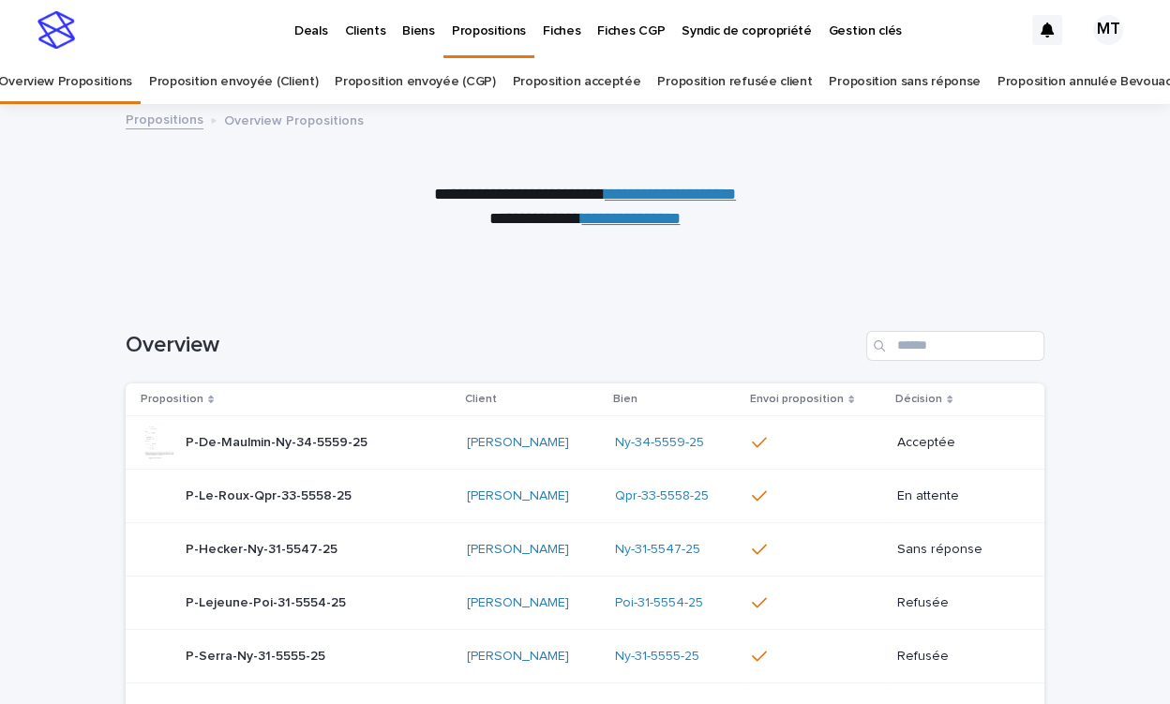
click at [745, 84] on link "Proposition refusée client" at bounding box center [734, 82] width 155 height 44
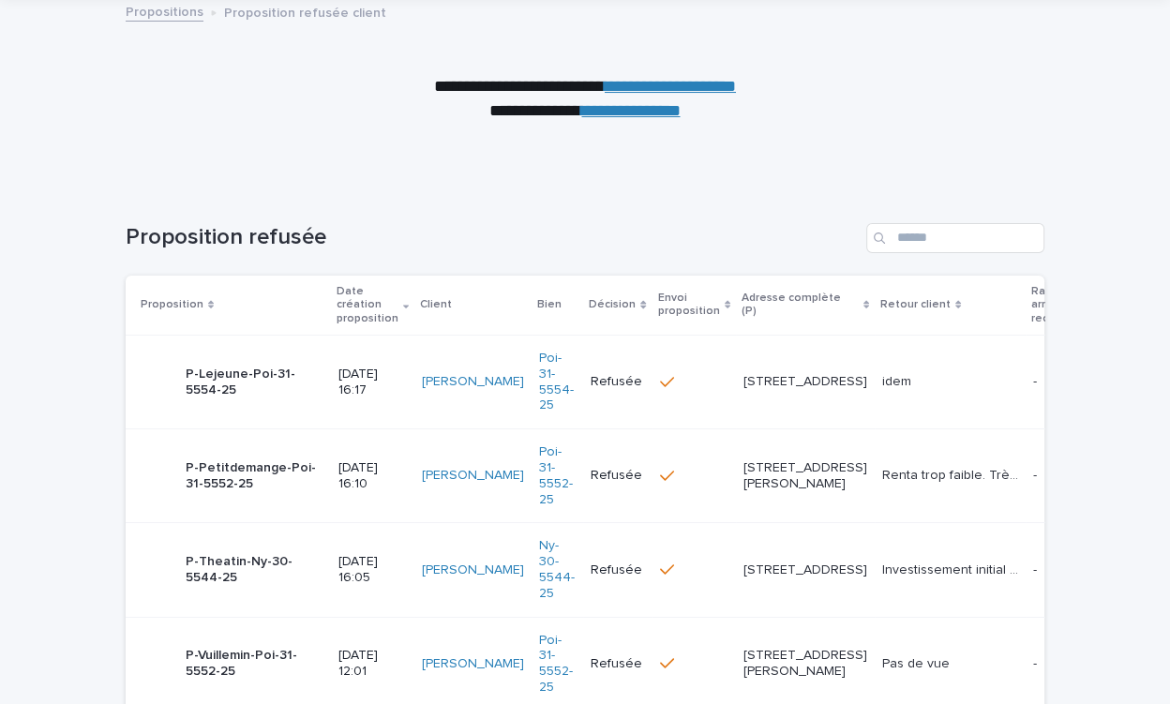
scroll to position [122, 0]
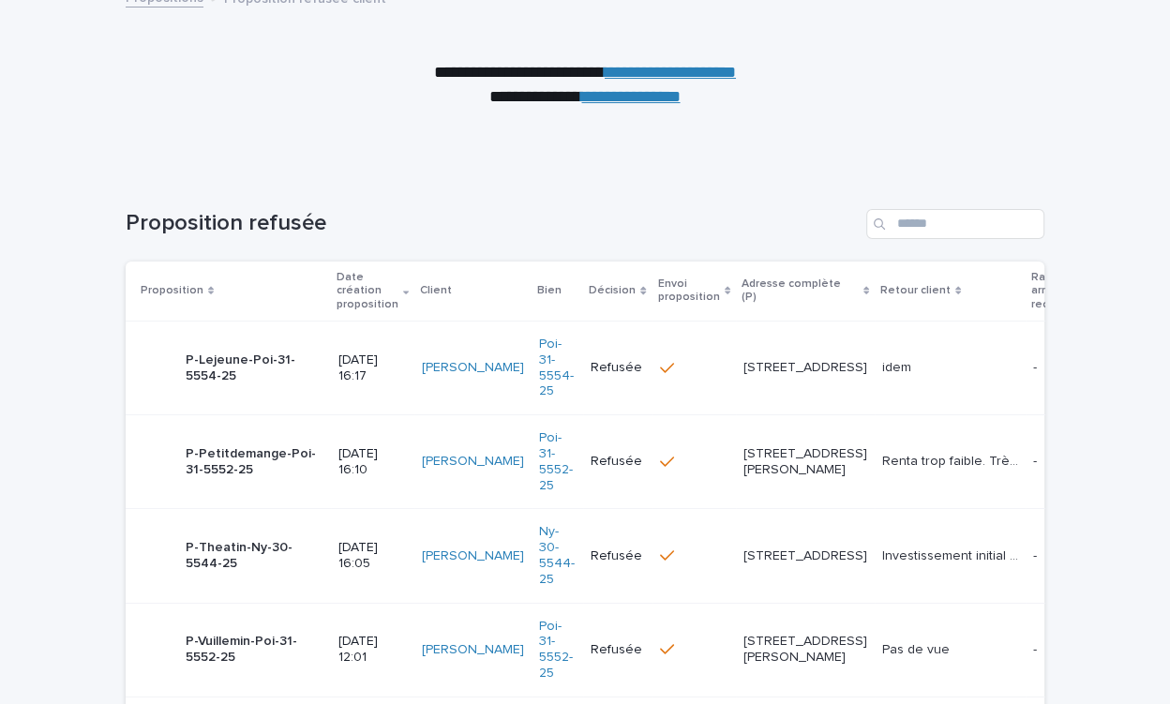
click at [1033, 375] on div "- -" at bounding box center [1066, 367] width 67 height 31
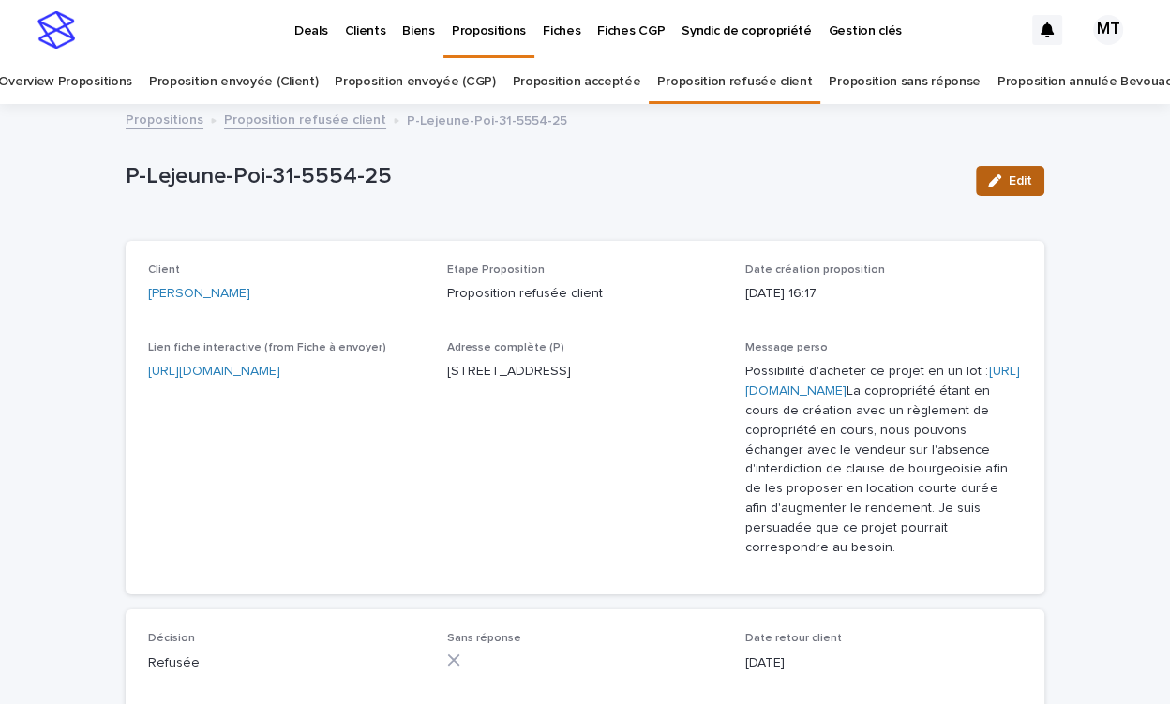
click at [1015, 177] on span "Edit" at bounding box center [1020, 180] width 23 height 13
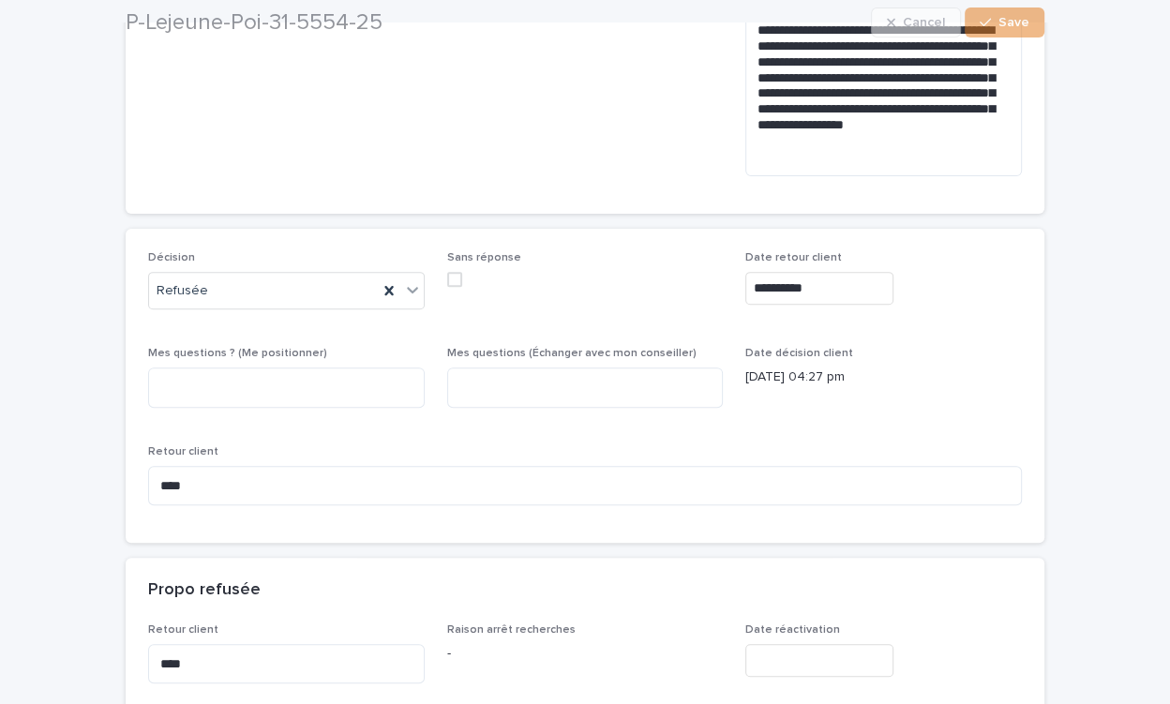
scroll to position [672, 0]
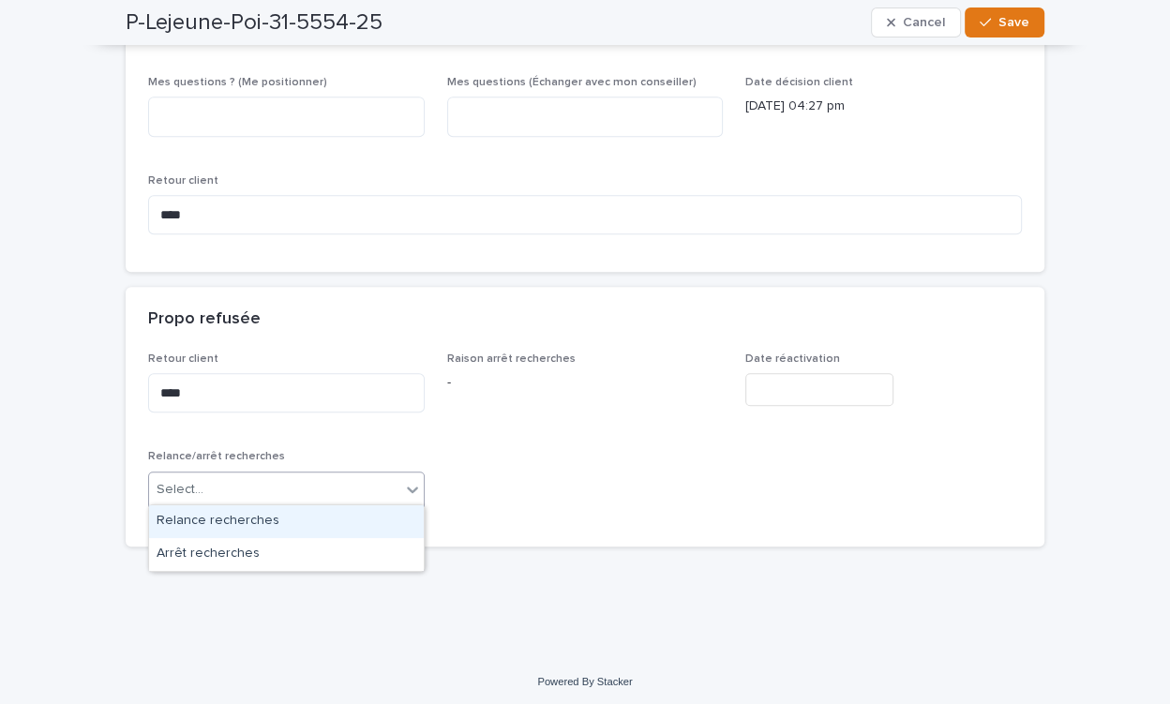
click at [279, 494] on div "Select..." at bounding box center [274, 489] width 251 height 31
click at [397, 484] on div "Select..." at bounding box center [274, 489] width 251 height 31
click at [377, 515] on div "Relance recherches" at bounding box center [286, 521] width 275 height 33
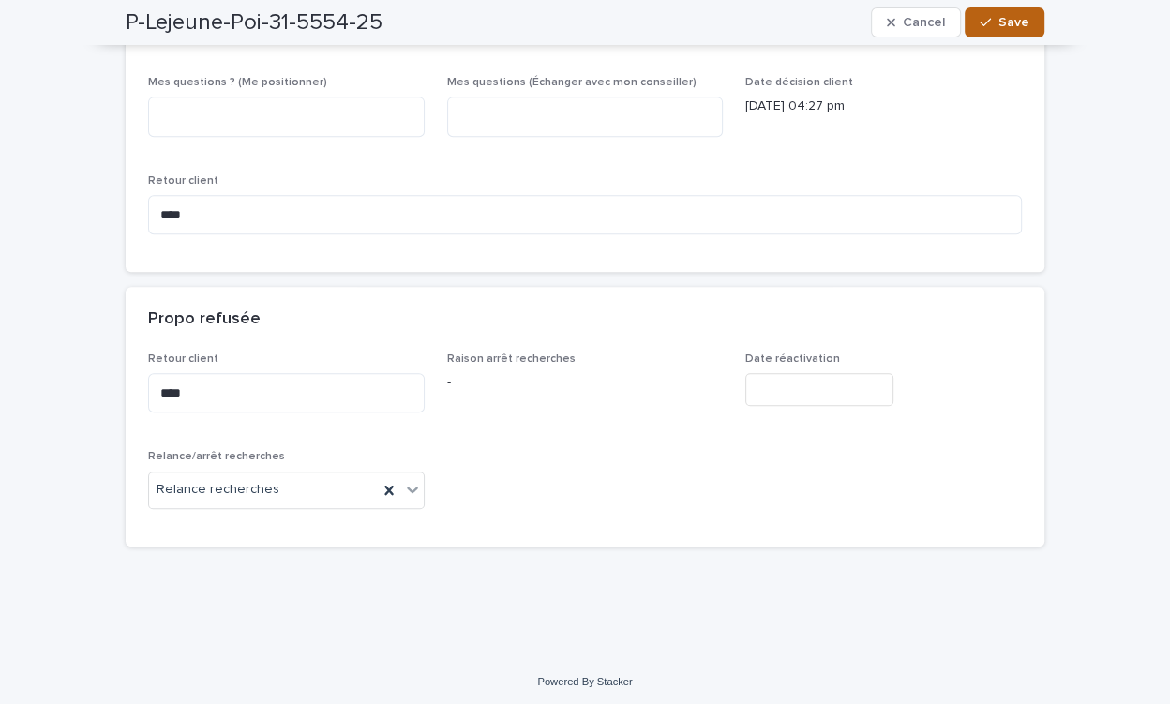
click at [1015, 18] on span "Save" at bounding box center [1013, 22] width 31 height 13
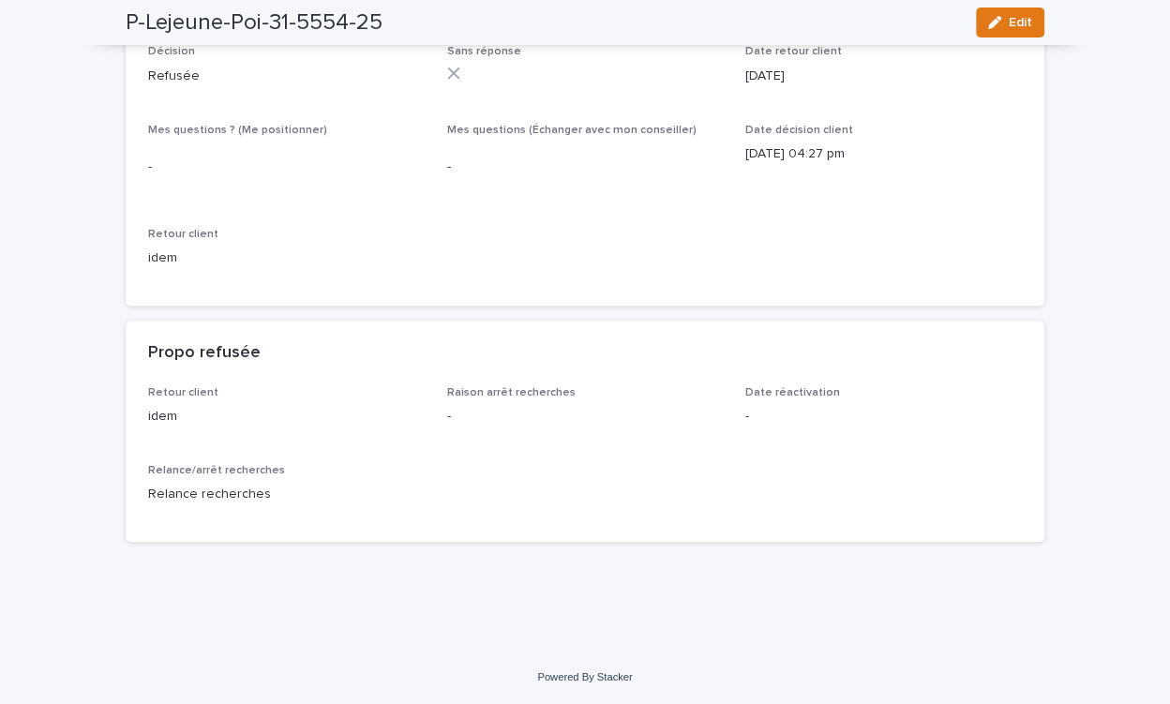
scroll to position [0, 0]
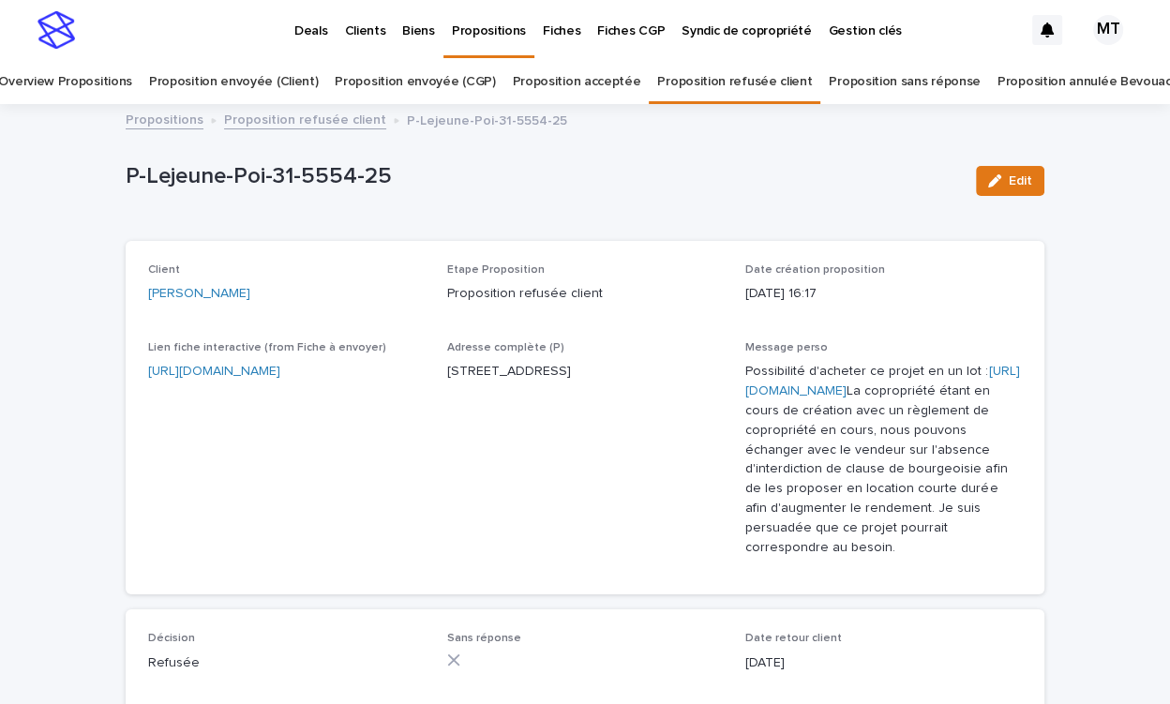
click at [335, 120] on link "Proposition refusée client" at bounding box center [305, 119] width 162 height 22
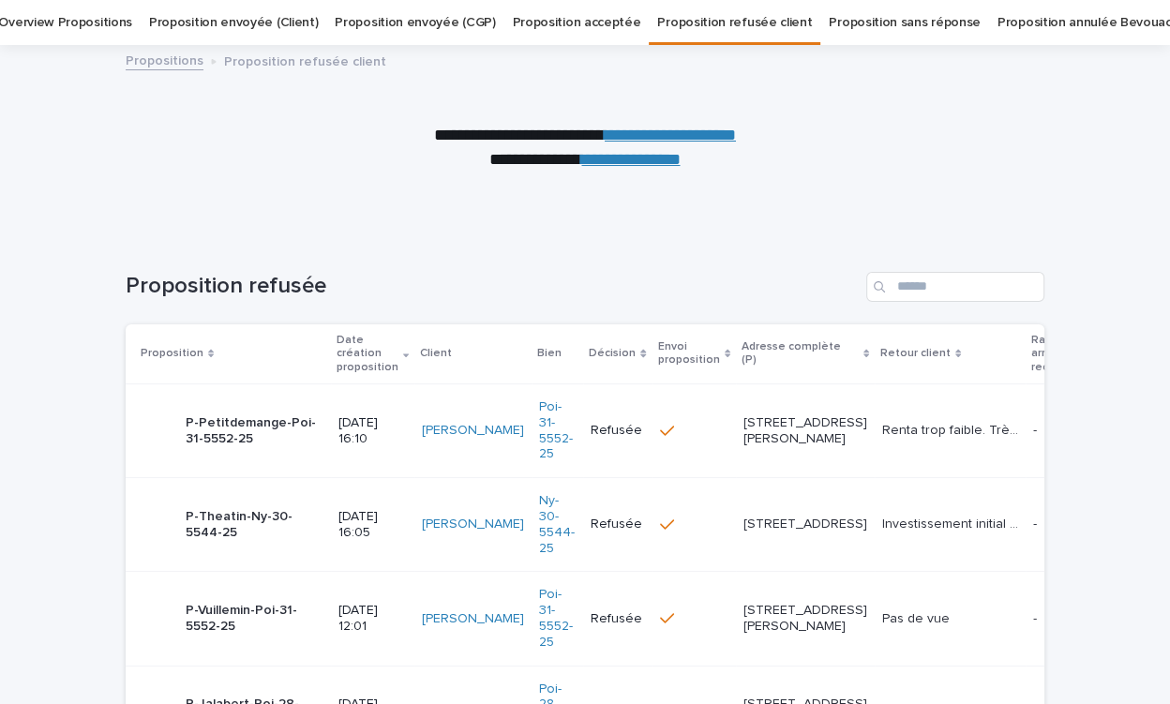
scroll to position [194, 0]
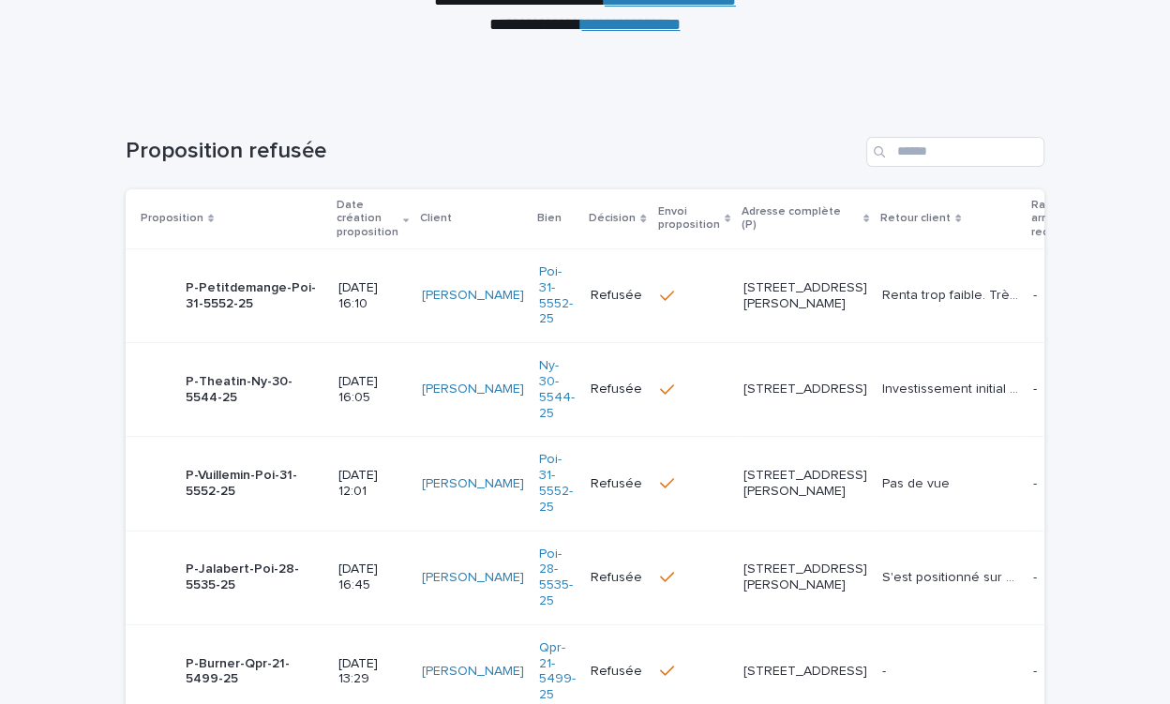
click at [882, 292] on p "Renta trop faible. Très loin de permettre auto financement Coût relatif des tra…" at bounding box center [952, 294] width 140 height 20
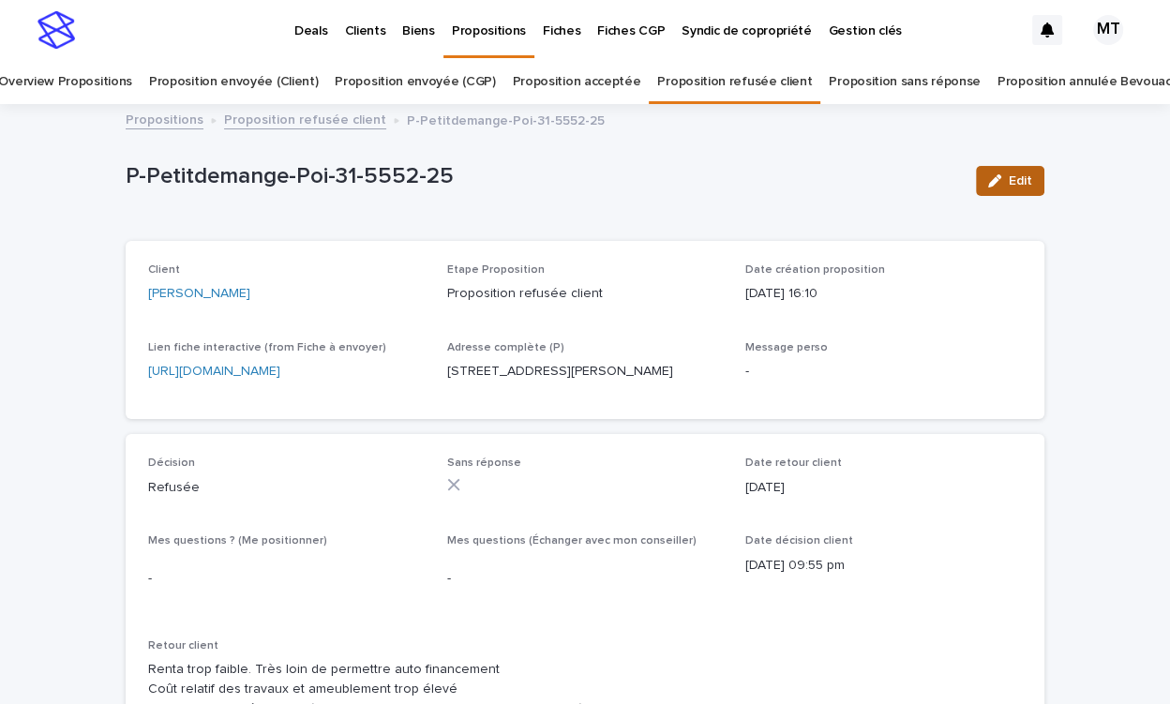
click at [1023, 181] on span "Edit" at bounding box center [1020, 180] width 23 height 13
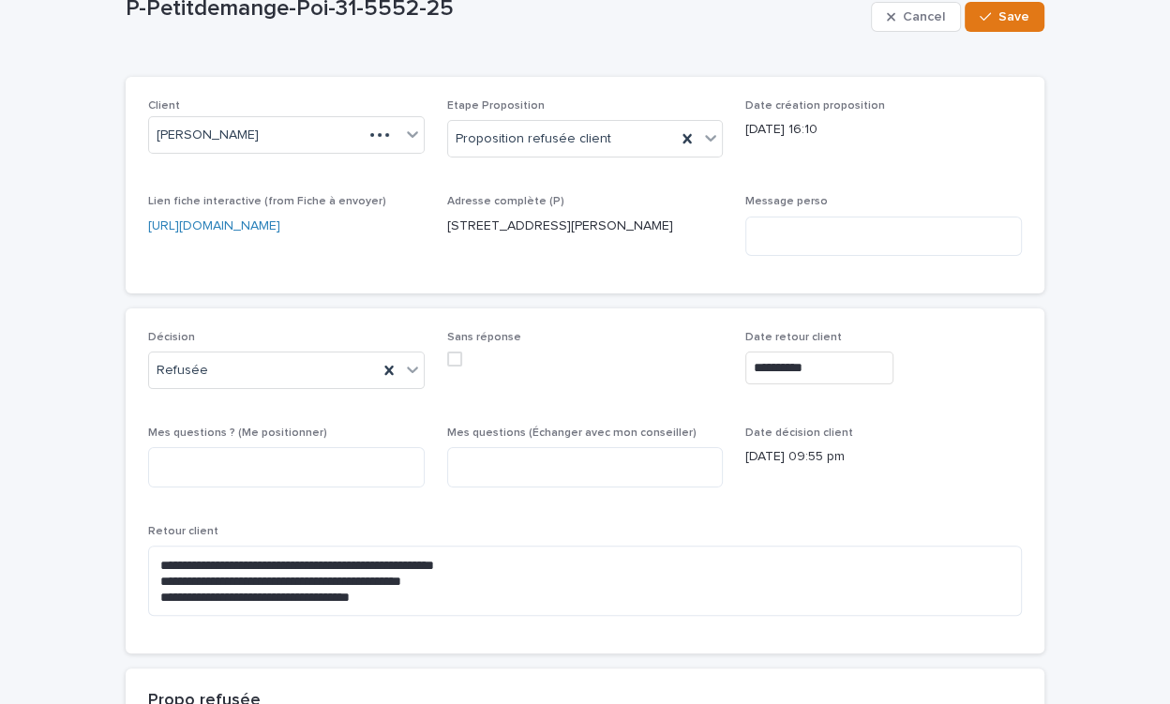
scroll to position [609, 0]
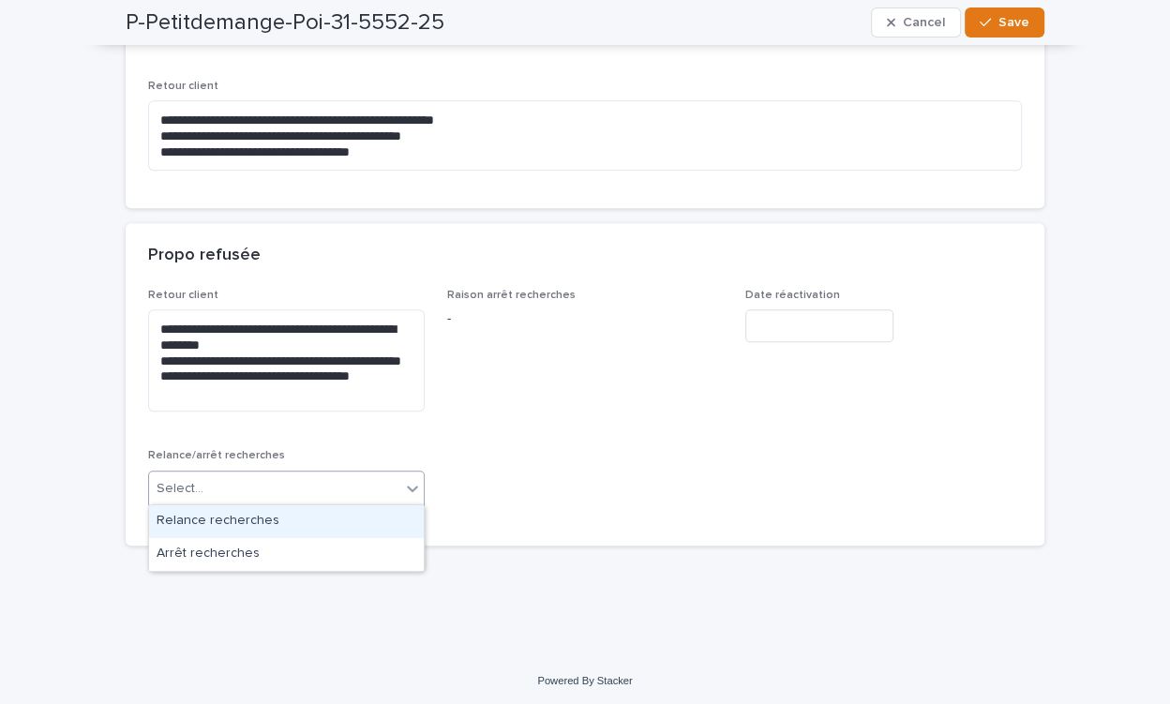
click at [304, 481] on div "Select..." at bounding box center [274, 488] width 251 height 31
click at [288, 521] on div "Relance recherches" at bounding box center [286, 521] width 275 height 33
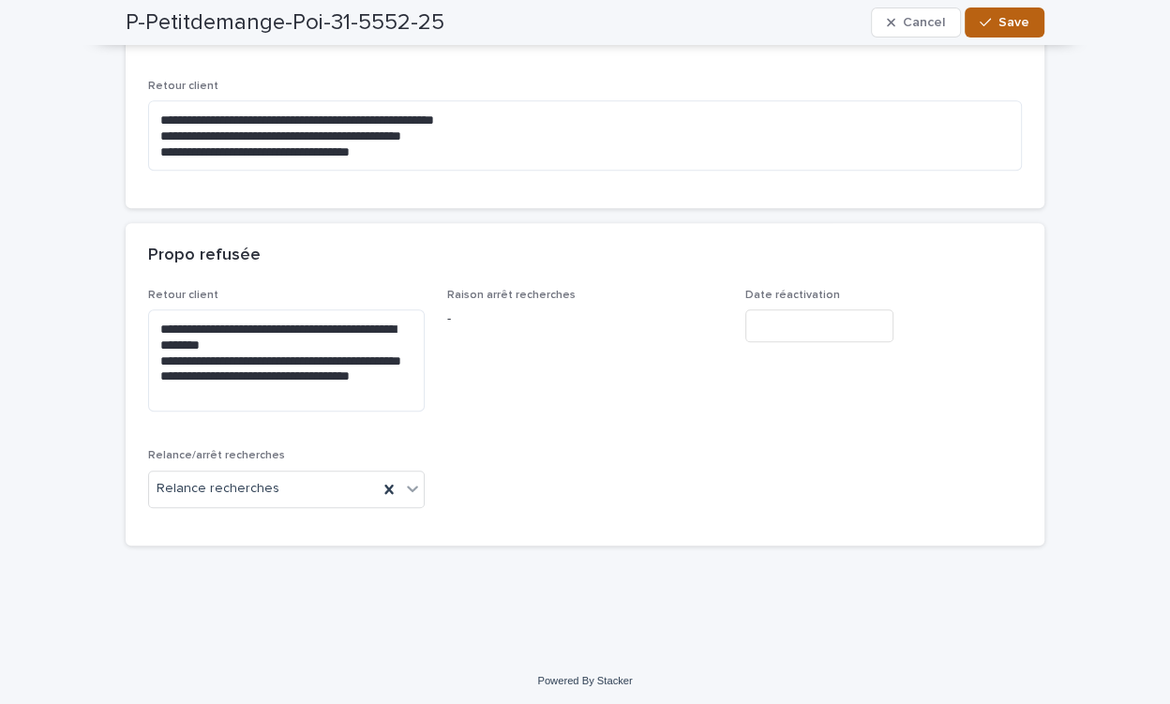
click at [1029, 21] on button "Save" at bounding box center [1005, 22] width 80 height 30
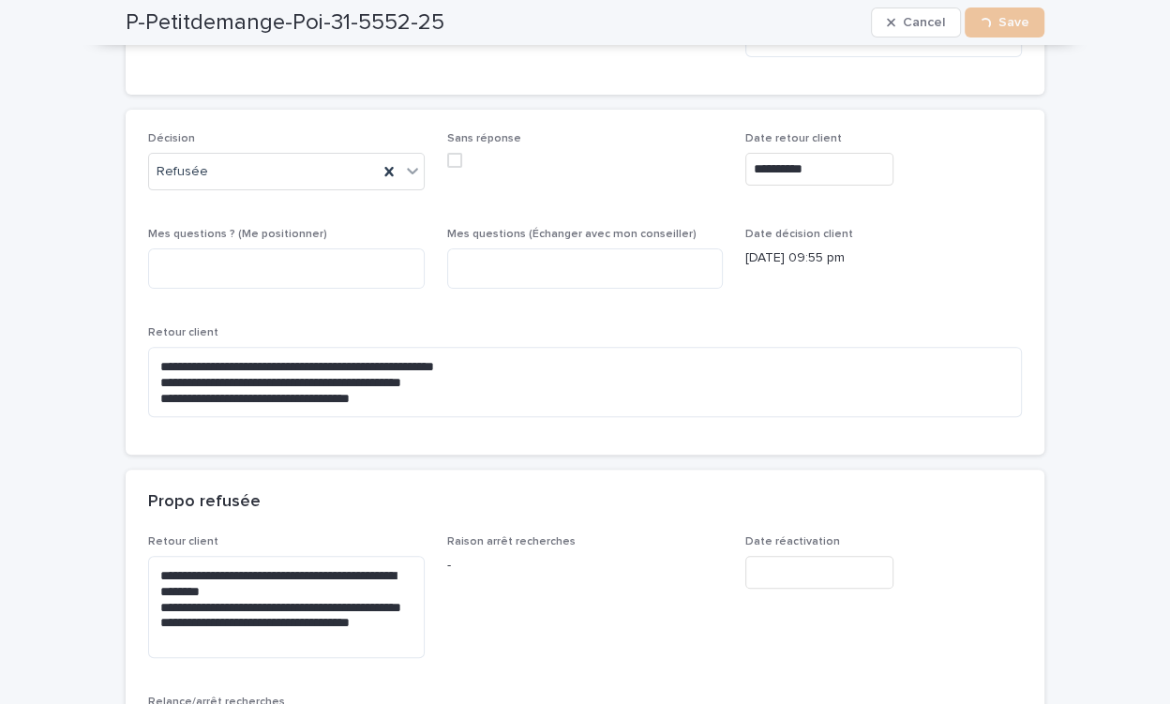
scroll to position [0, 0]
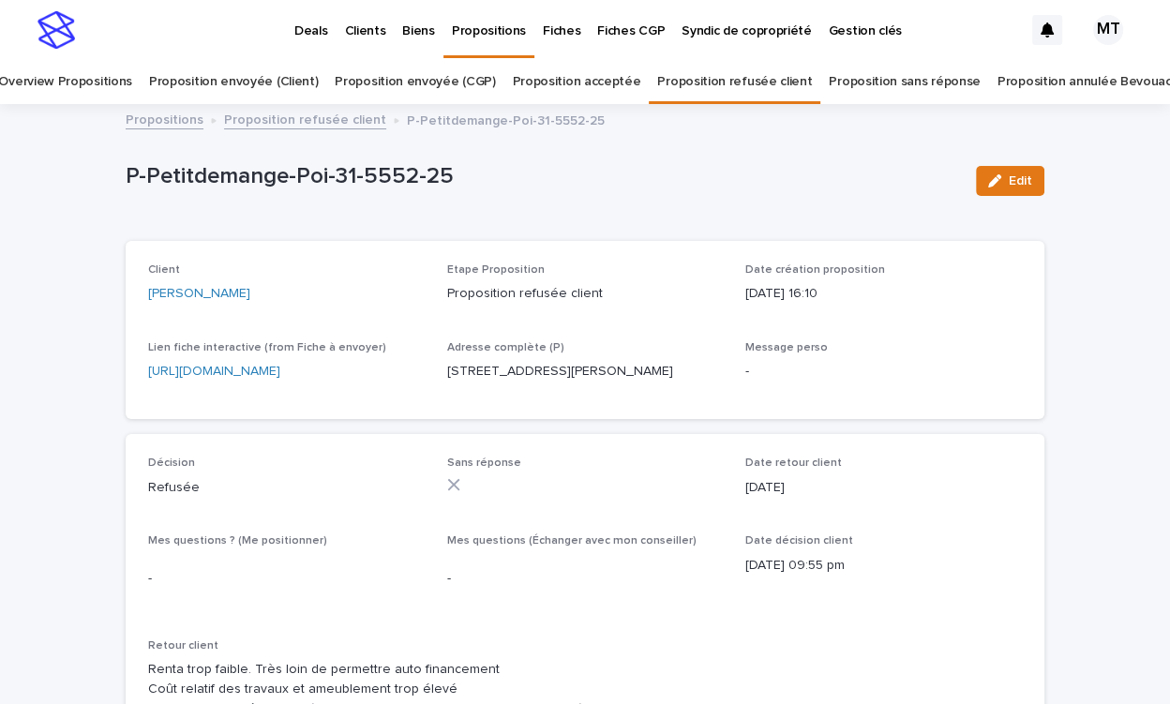
click at [321, 114] on link "Proposition refusée client" at bounding box center [305, 119] width 162 height 22
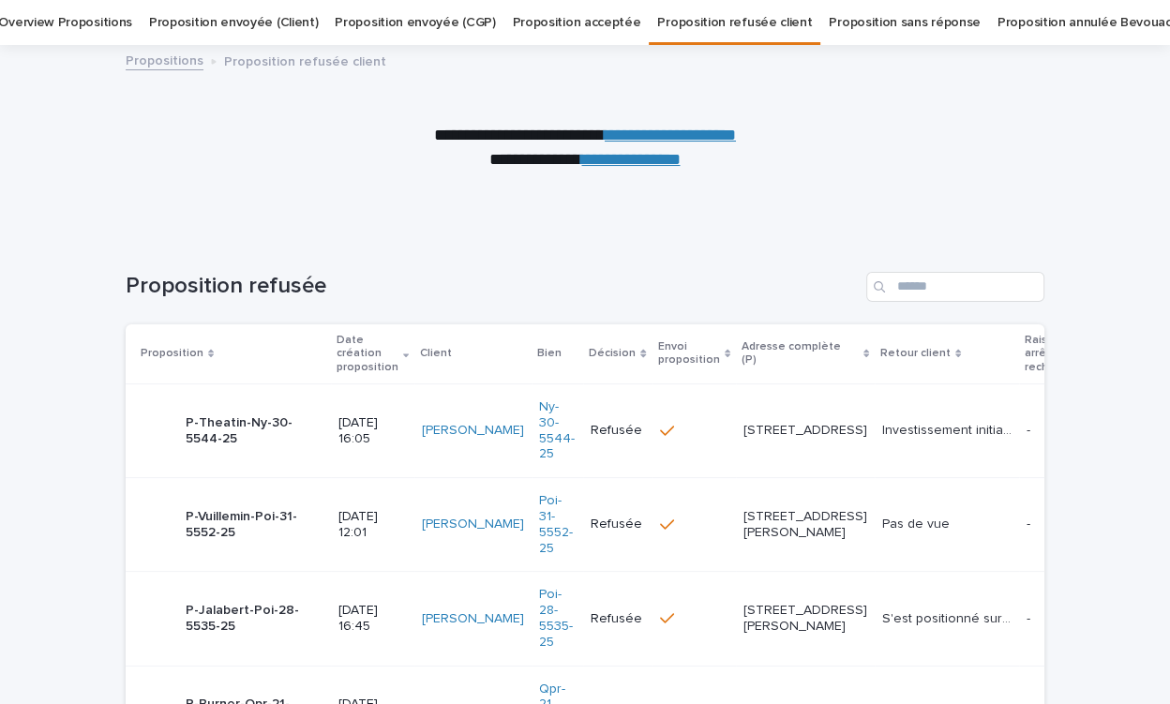
scroll to position [156, 0]
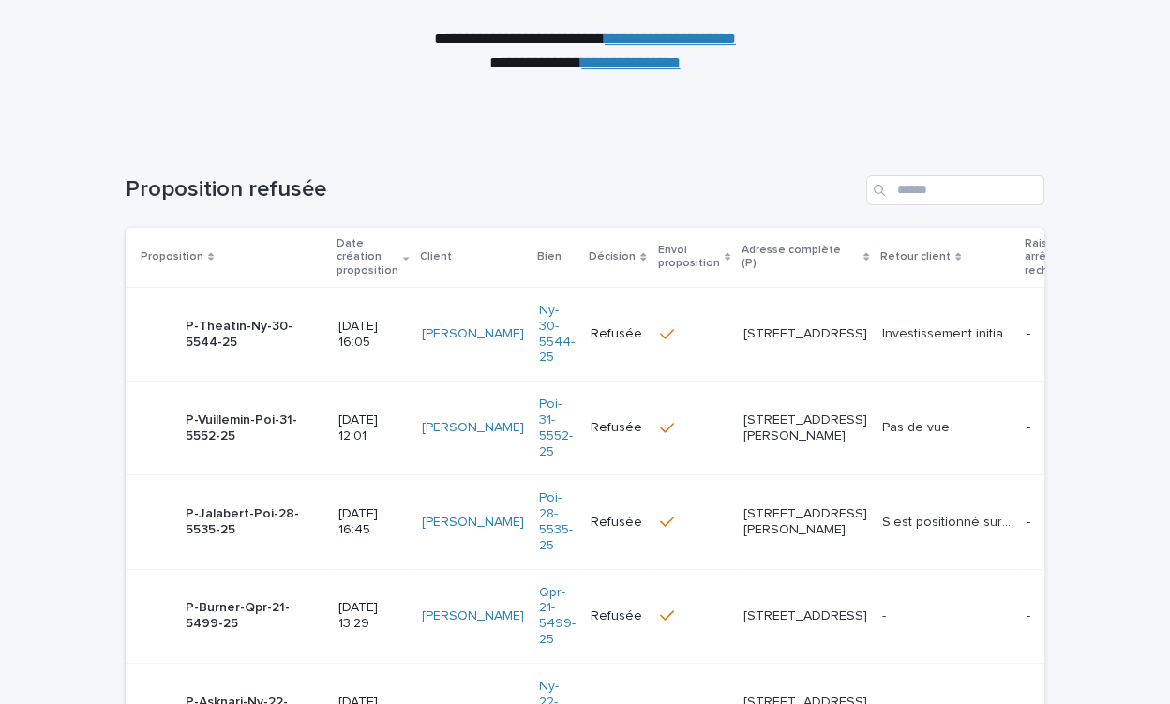
click at [882, 337] on p "Investissement initial trop important pour un effet de levier plus bas que les …" at bounding box center [948, 332] width 133 height 20
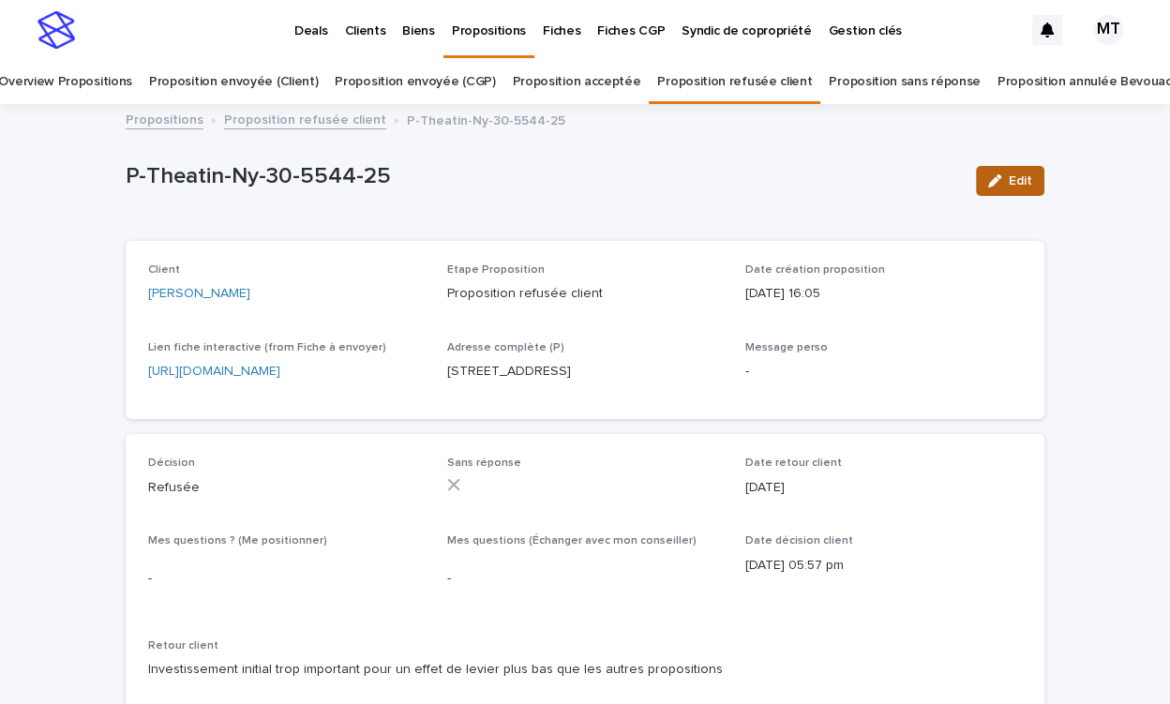
click at [1006, 186] on div "button" at bounding box center [998, 180] width 21 height 13
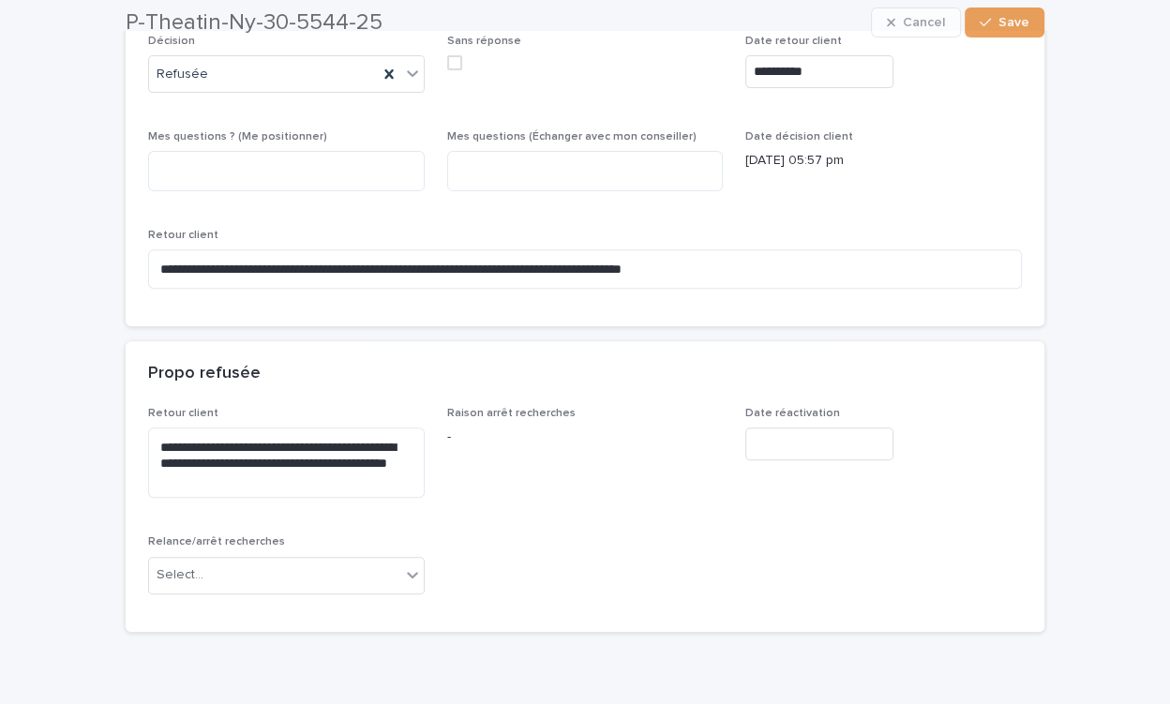
scroll to position [546, 0]
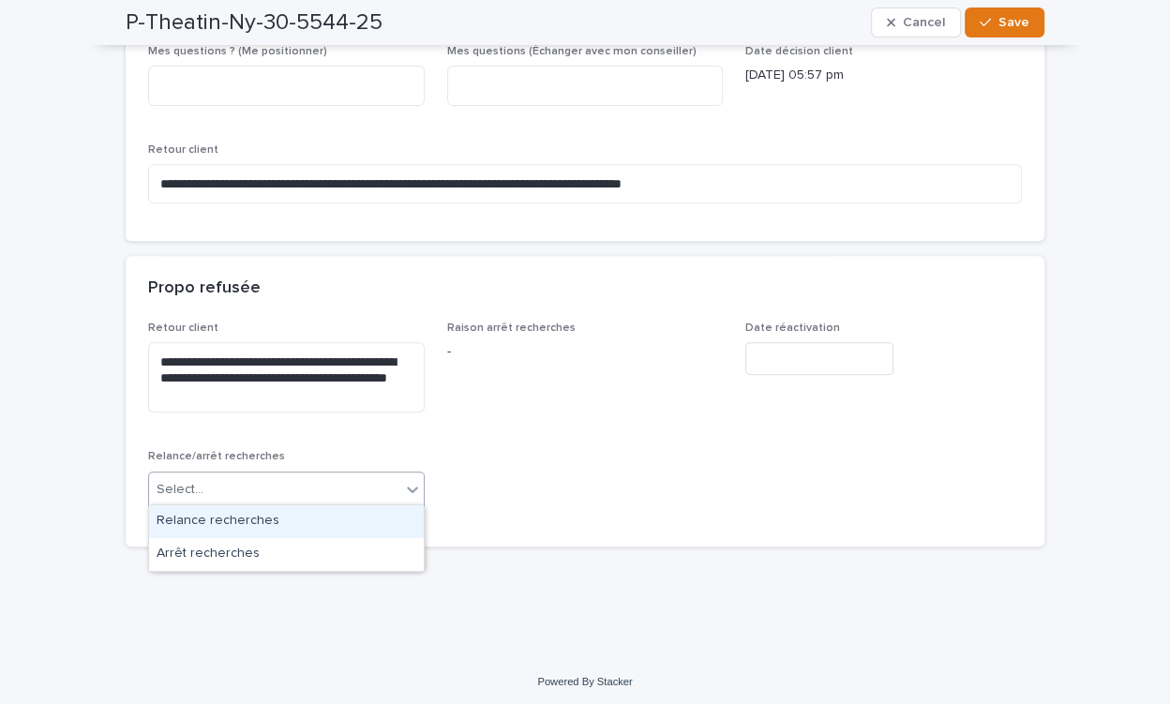
click at [307, 492] on div "Select..." at bounding box center [274, 489] width 251 height 31
click at [297, 526] on div "Relance recherches" at bounding box center [286, 521] width 275 height 33
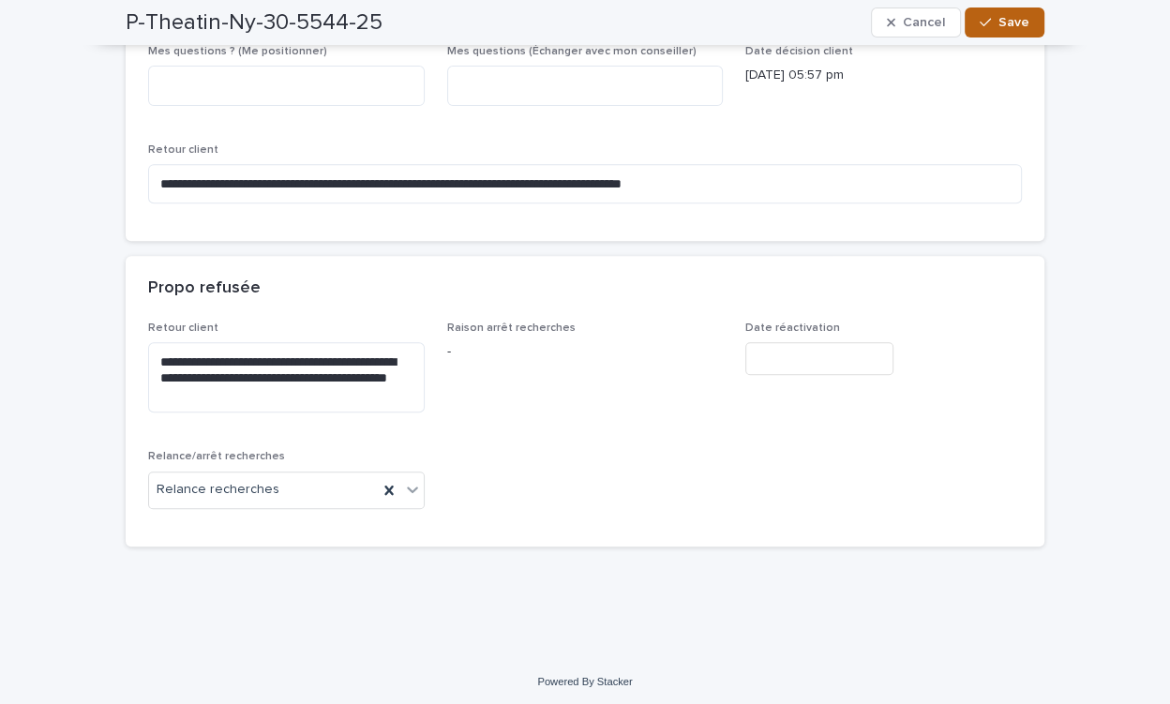
click at [1005, 33] on button "Save" at bounding box center [1005, 22] width 80 height 30
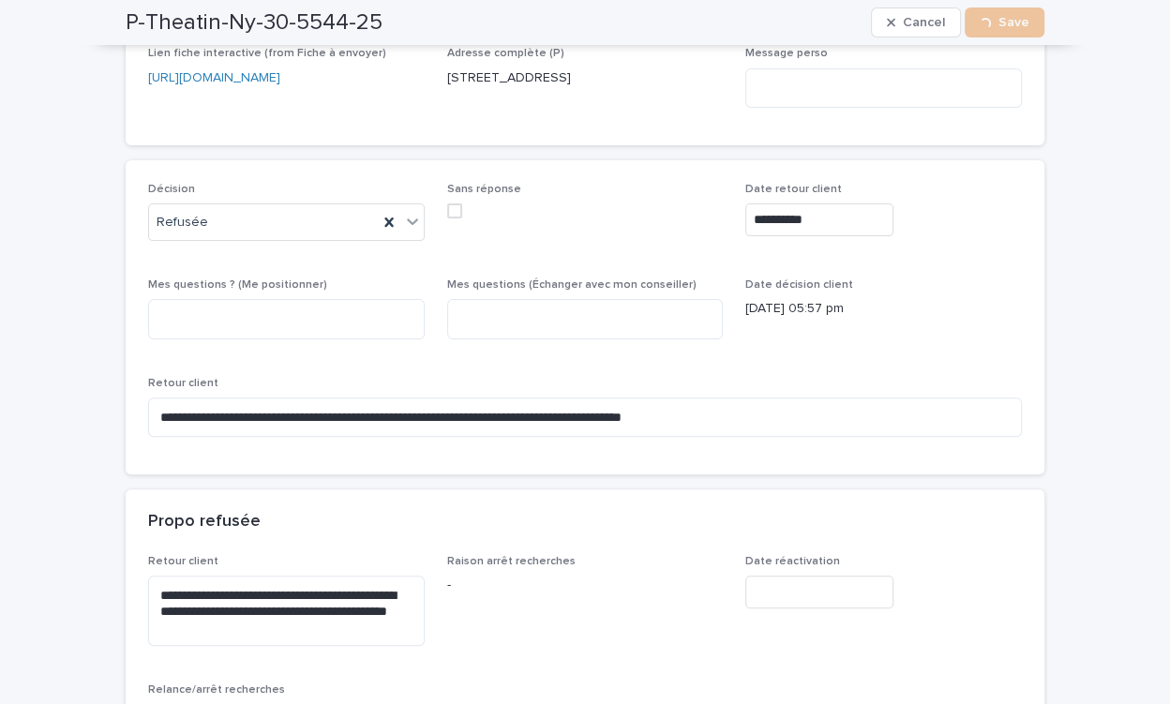
scroll to position [0, 0]
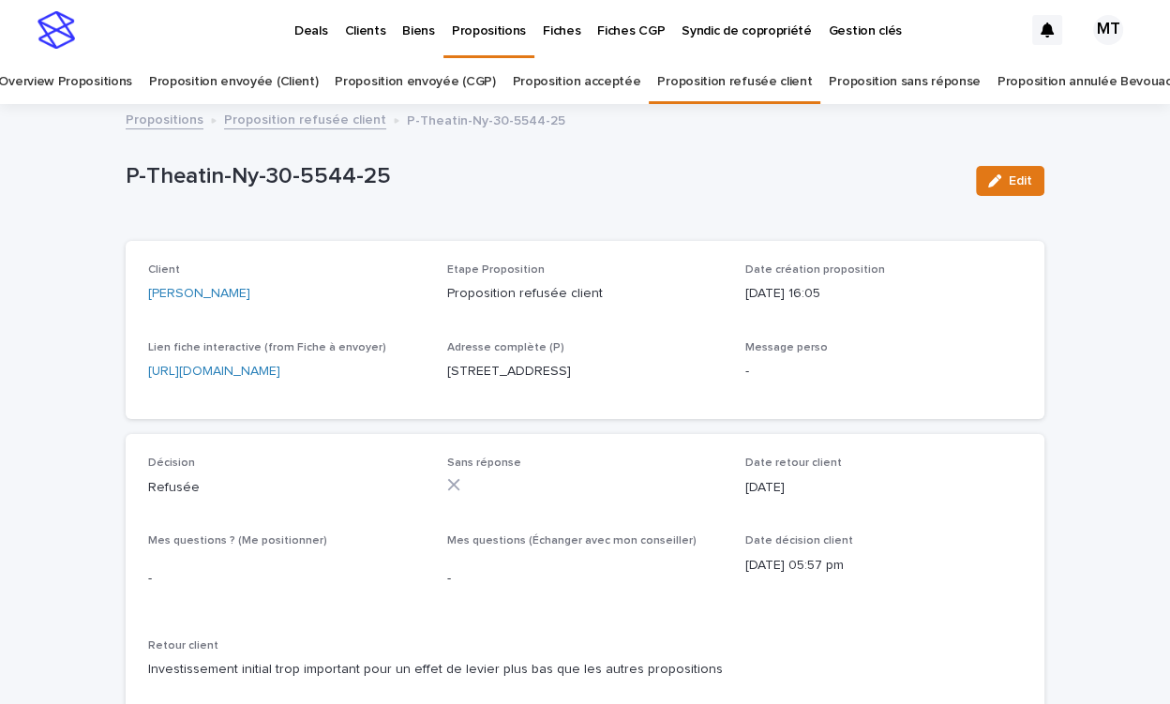
click at [332, 117] on link "Proposition refusée client" at bounding box center [305, 119] width 162 height 22
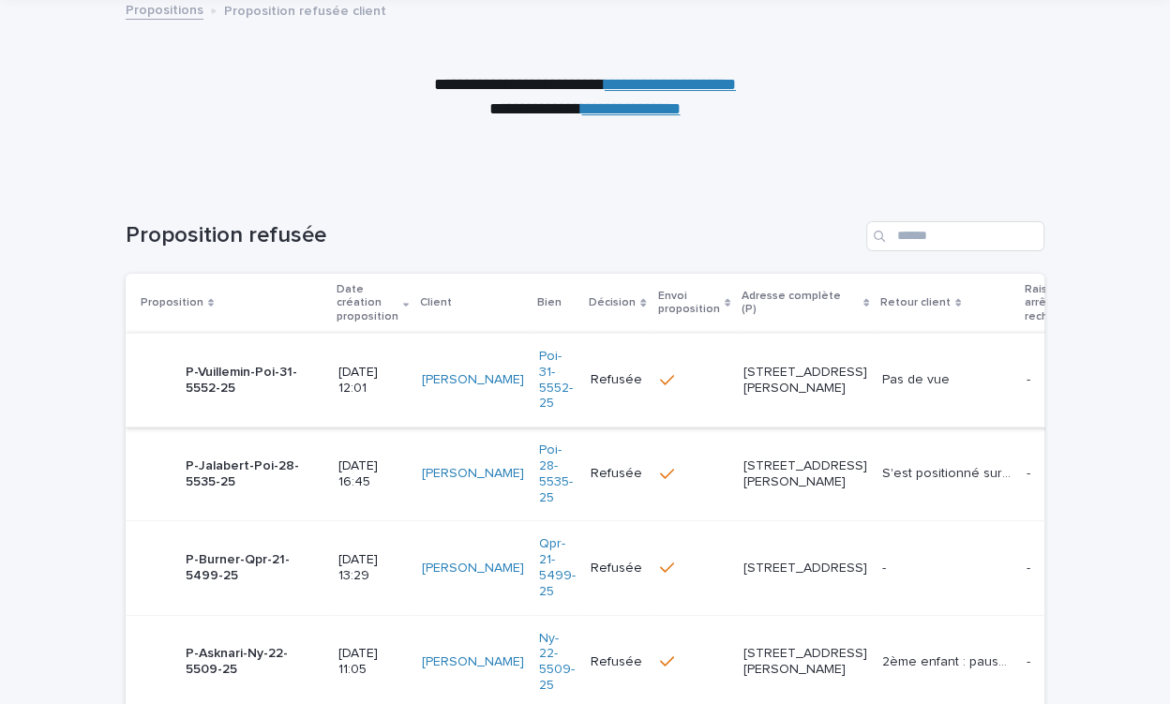
scroll to position [200, 0]
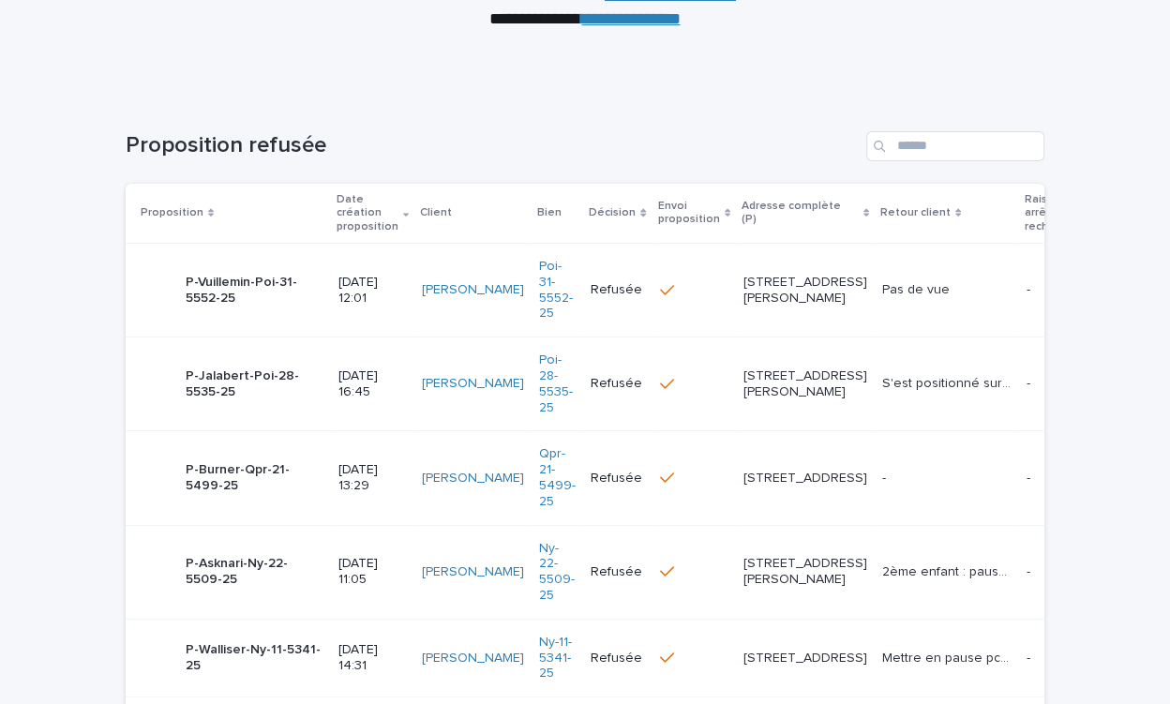
click at [1026, 287] on p at bounding box center [1059, 290] width 67 height 16
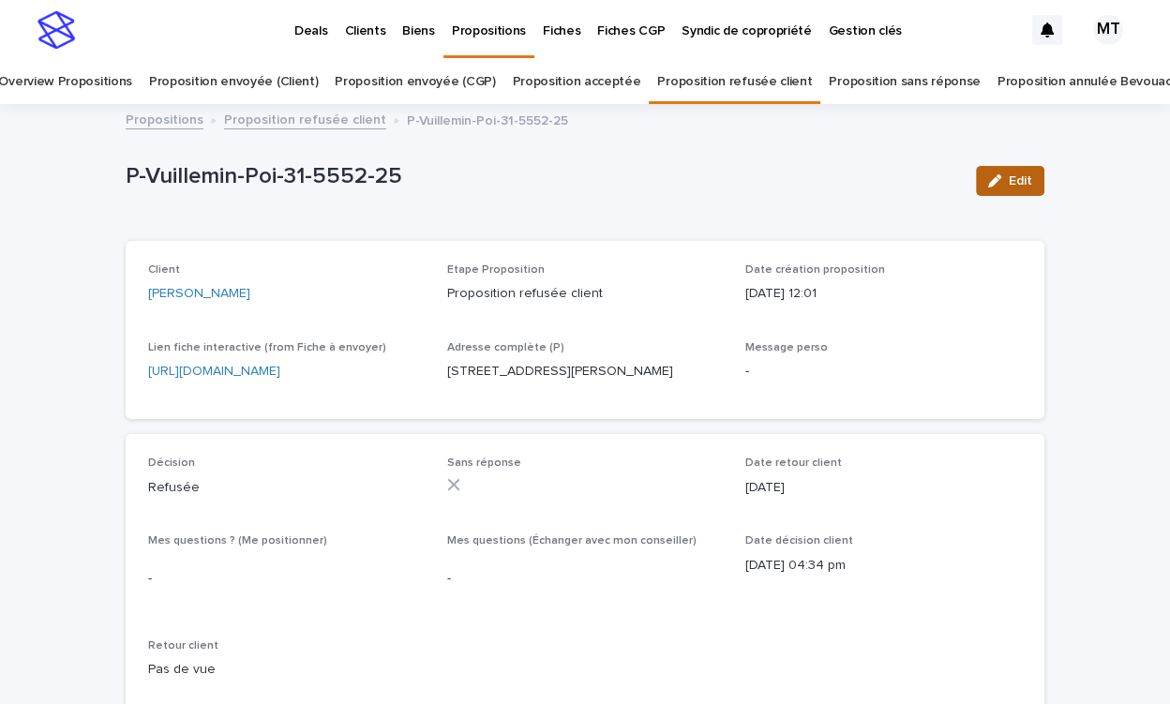
click at [1015, 186] on span "Edit" at bounding box center [1020, 180] width 23 height 13
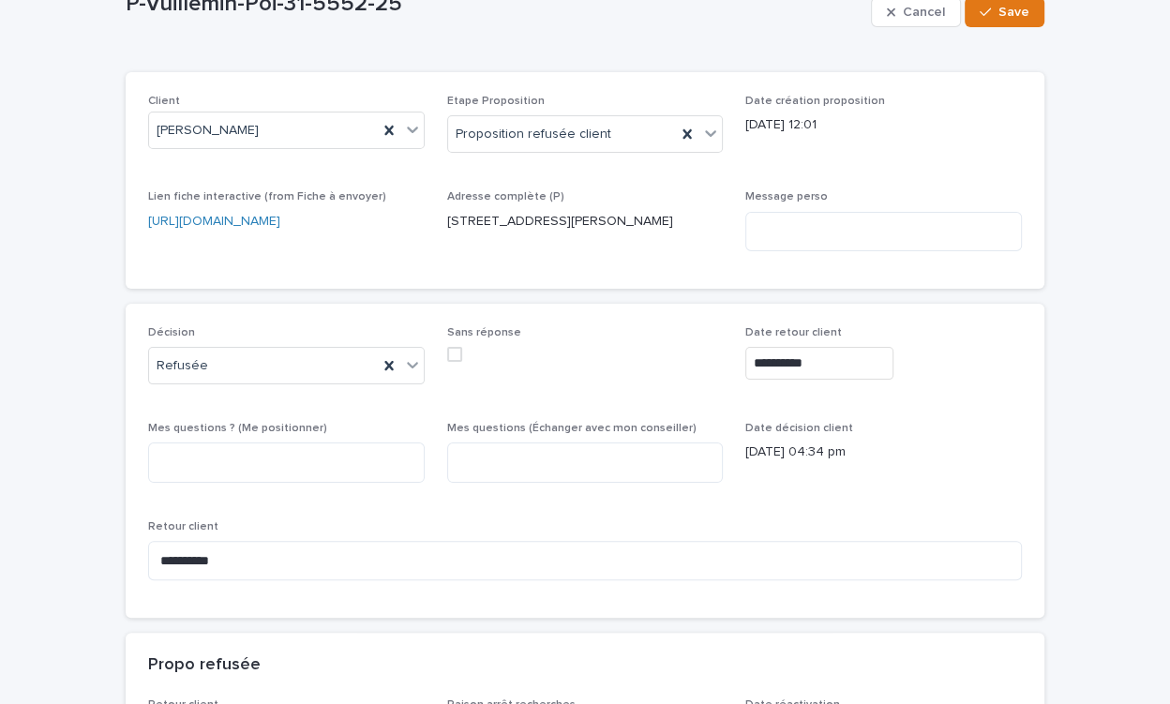
scroll to position [516, 0]
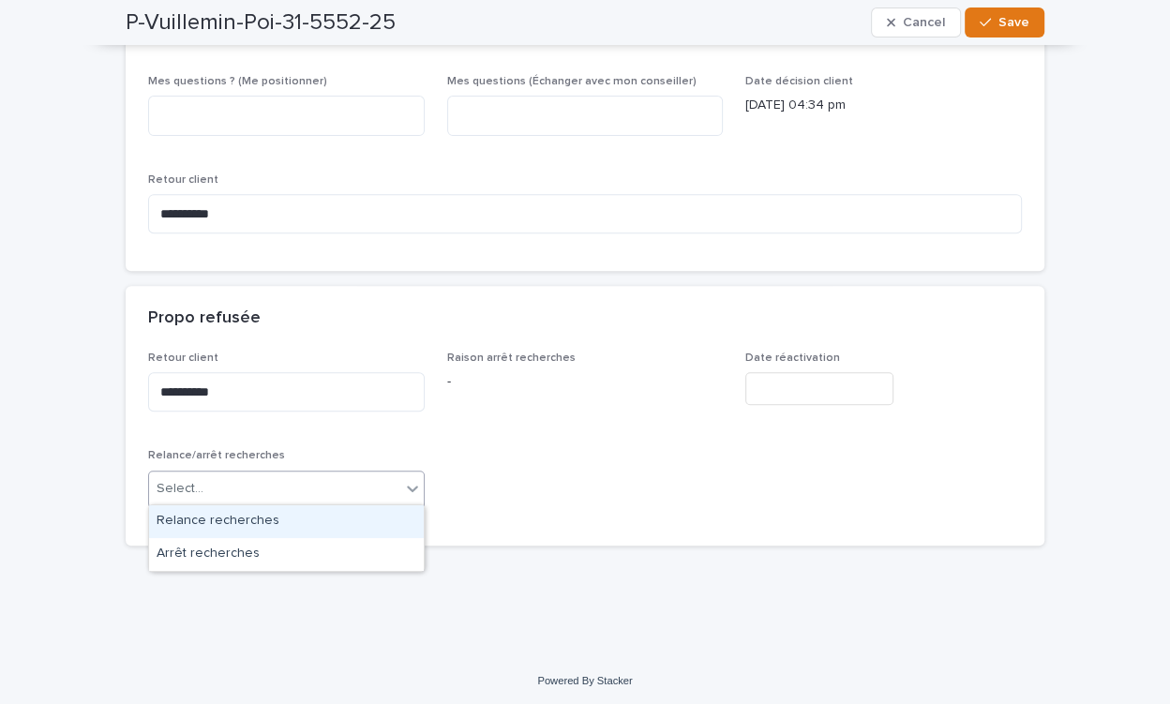
click at [226, 485] on div "Select..." at bounding box center [274, 488] width 251 height 31
click at [226, 520] on div "Relance recherches" at bounding box center [286, 521] width 275 height 33
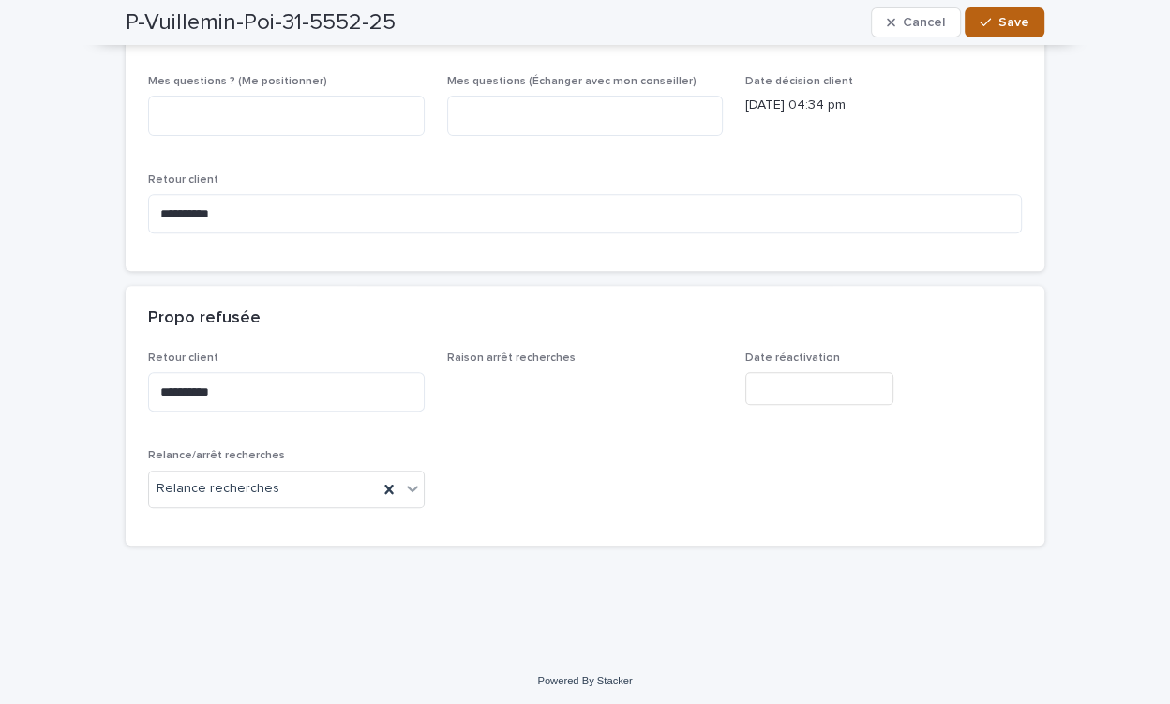
click at [999, 33] on button "Save" at bounding box center [1005, 22] width 80 height 30
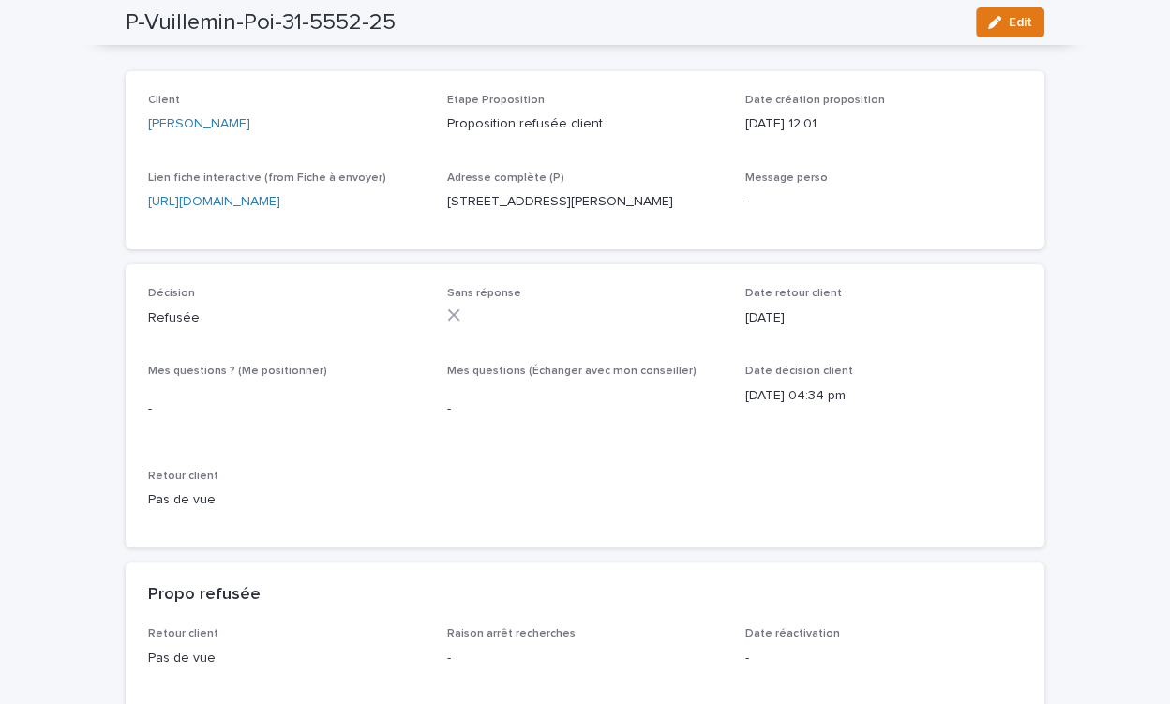
scroll to position [0, 0]
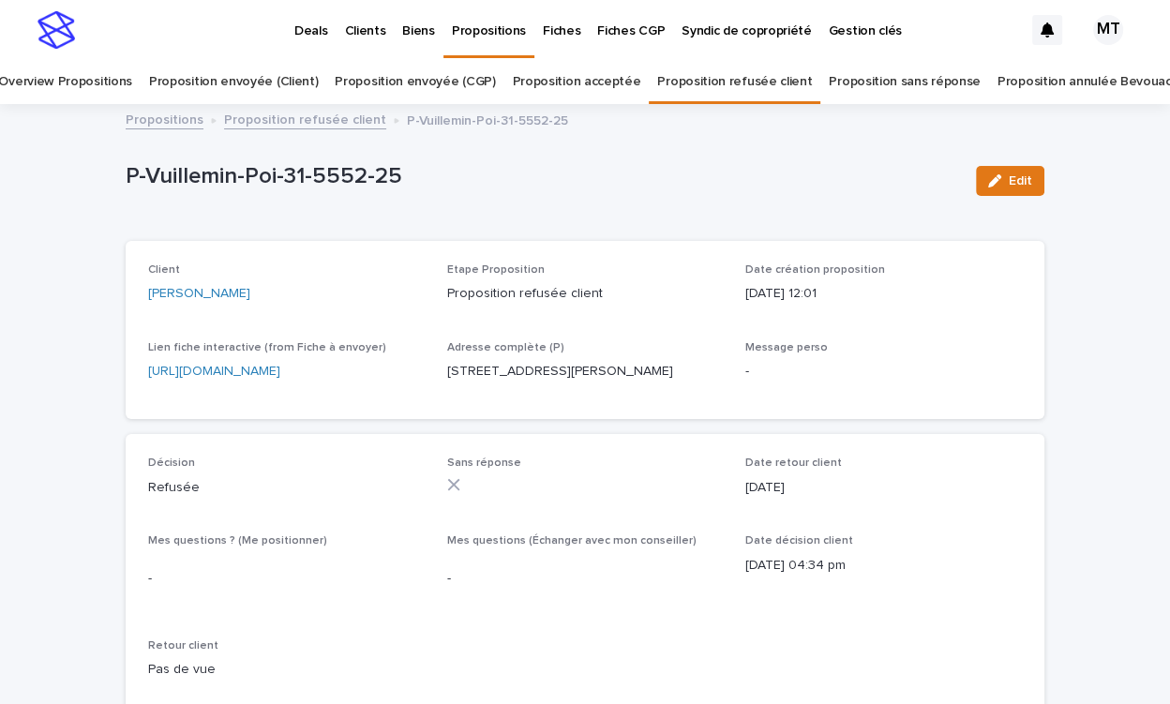
click at [342, 122] on link "Proposition refusée client" at bounding box center [305, 119] width 162 height 22
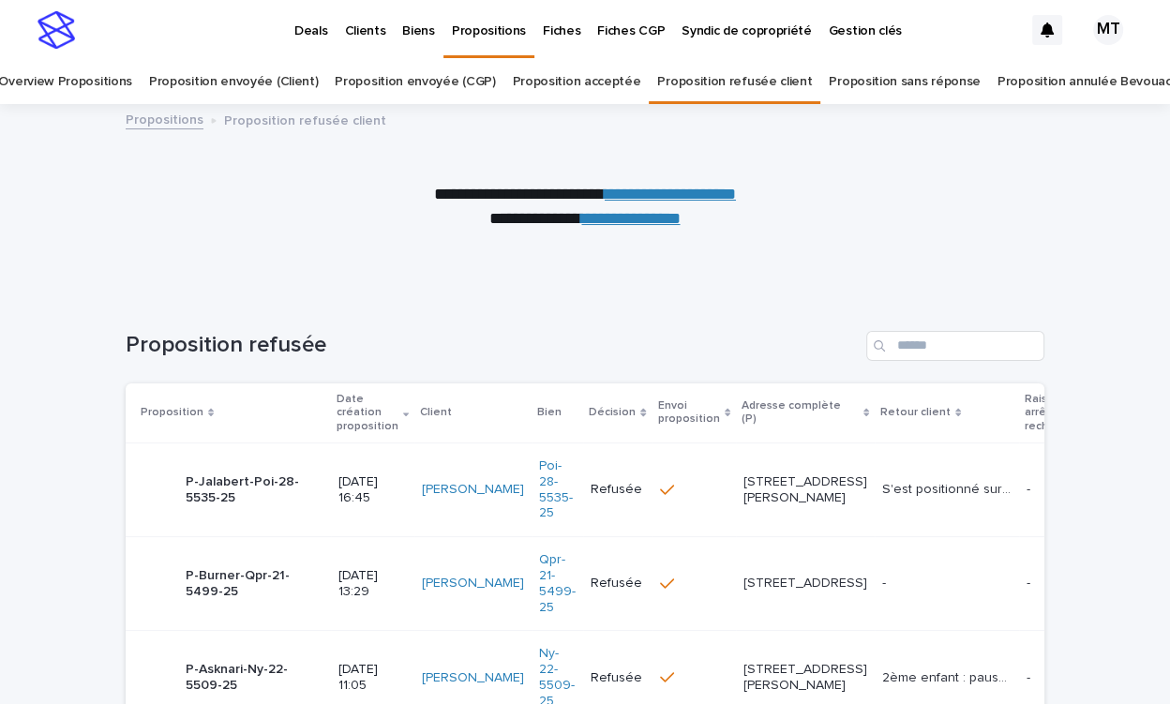
click at [168, 117] on link "Propositions" at bounding box center [165, 119] width 78 height 22
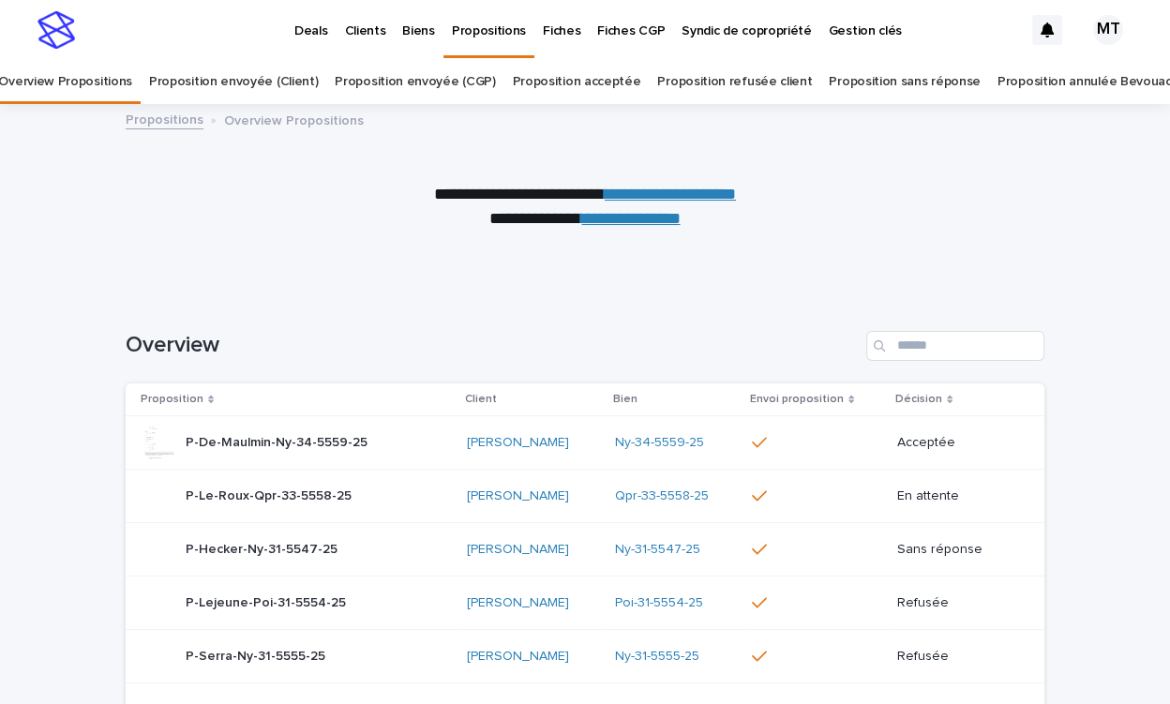
click at [359, 32] on p "Clients" at bounding box center [364, 19] width 41 height 39
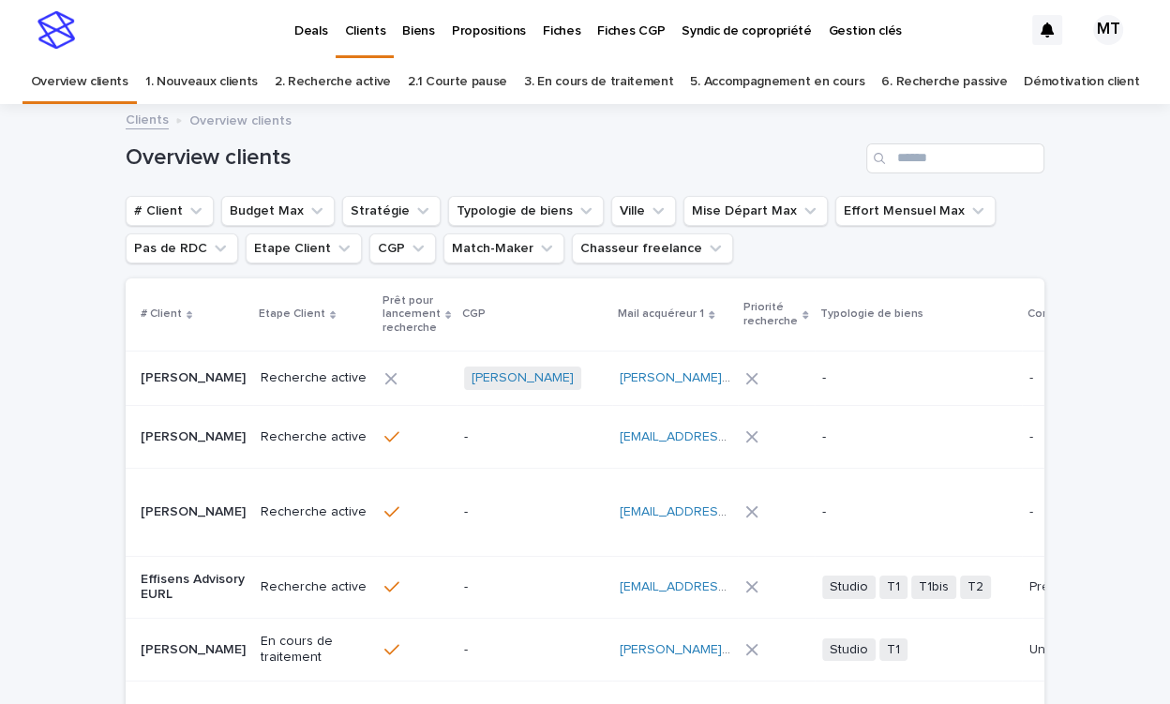
click at [382, 82] on link "2. Recherche active" at bounding box center [333, 82] width 116 height 44
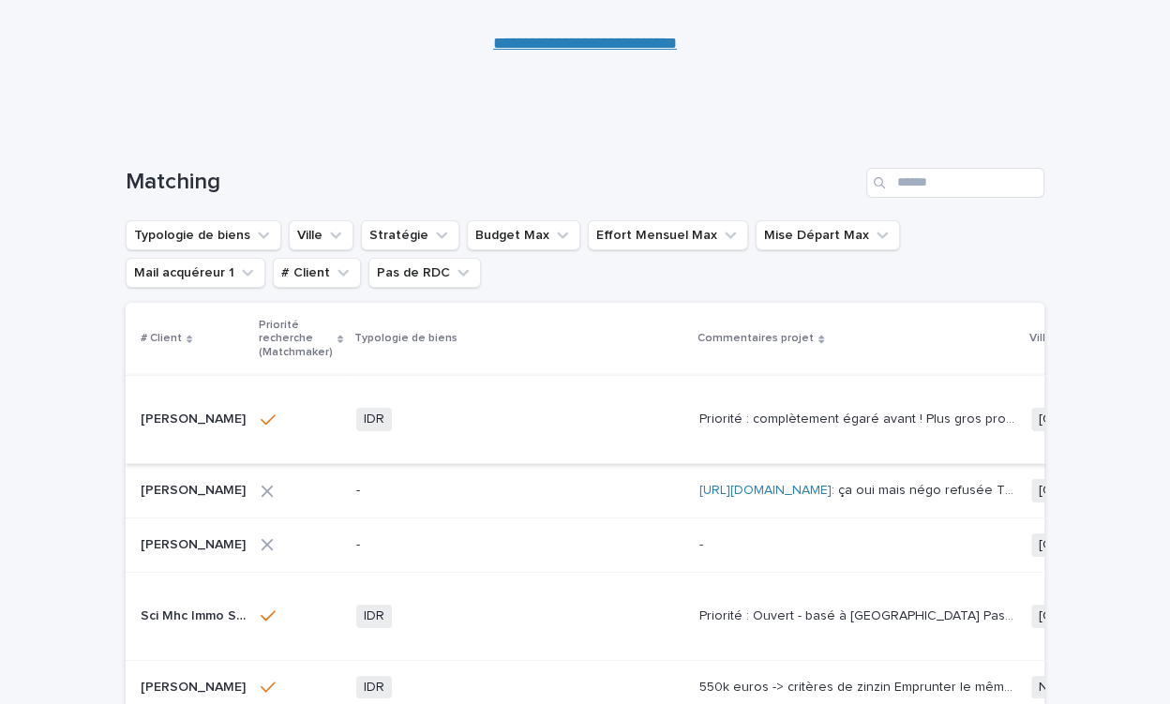
scroll to position [170, 0]
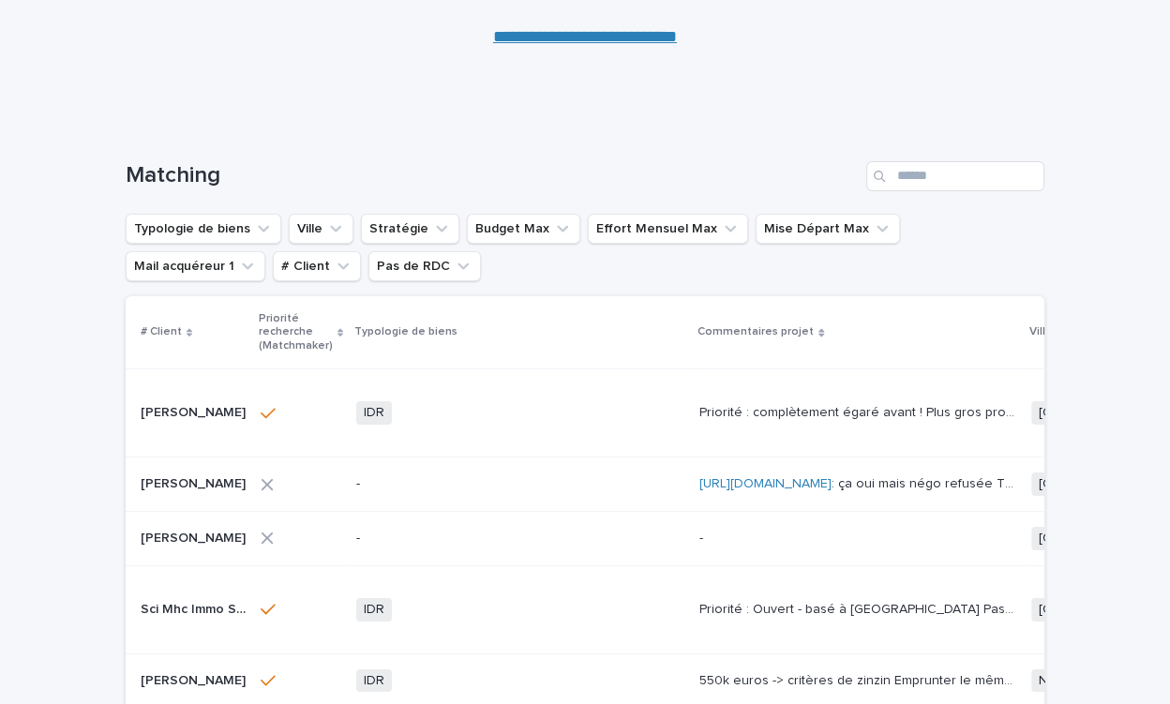
click at [267, 490] on icon at bounding box center [268, 484] width 12 height 12
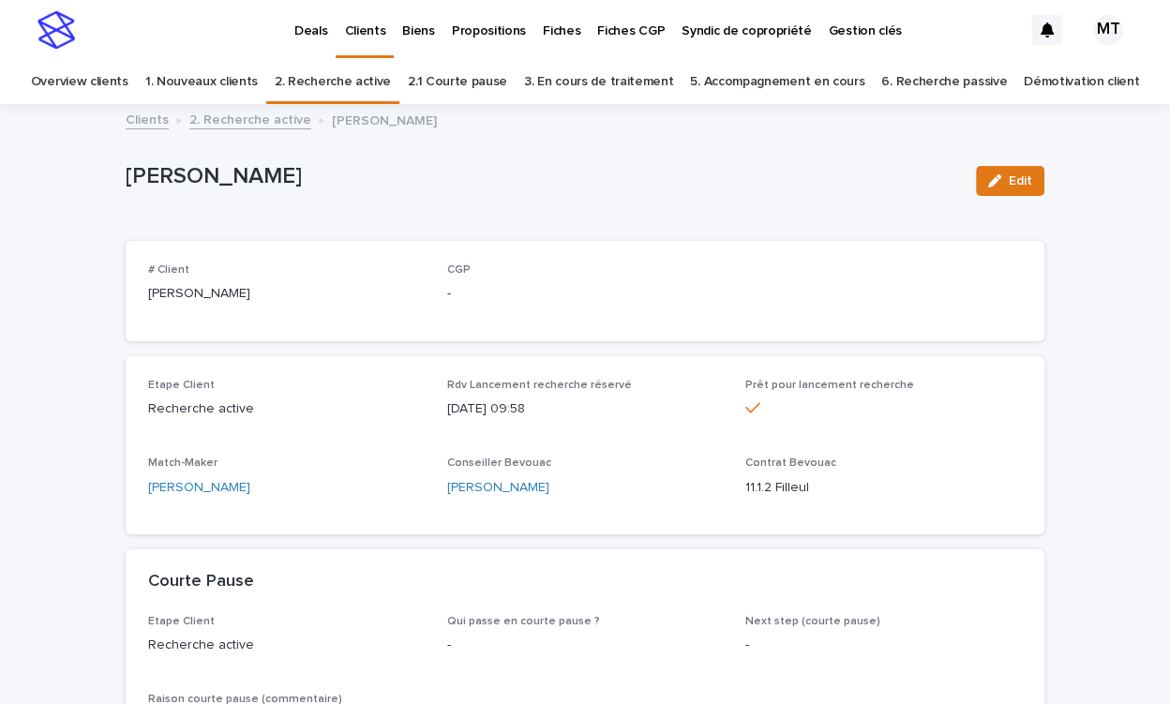
click at [293, 115] on link "2. Recherche active" at bounding box center [250, 119] width 122 height 22
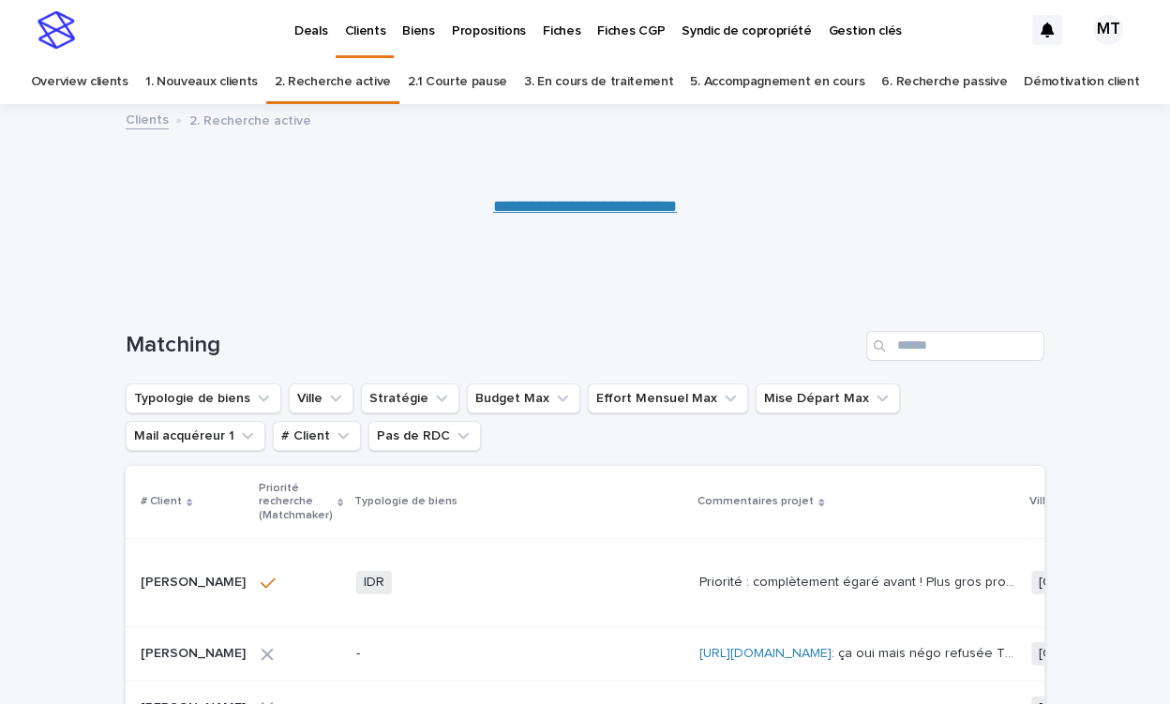
click at [128, 84] on link "Overview clients" at bounding box center [79, 82] width 97 height 44
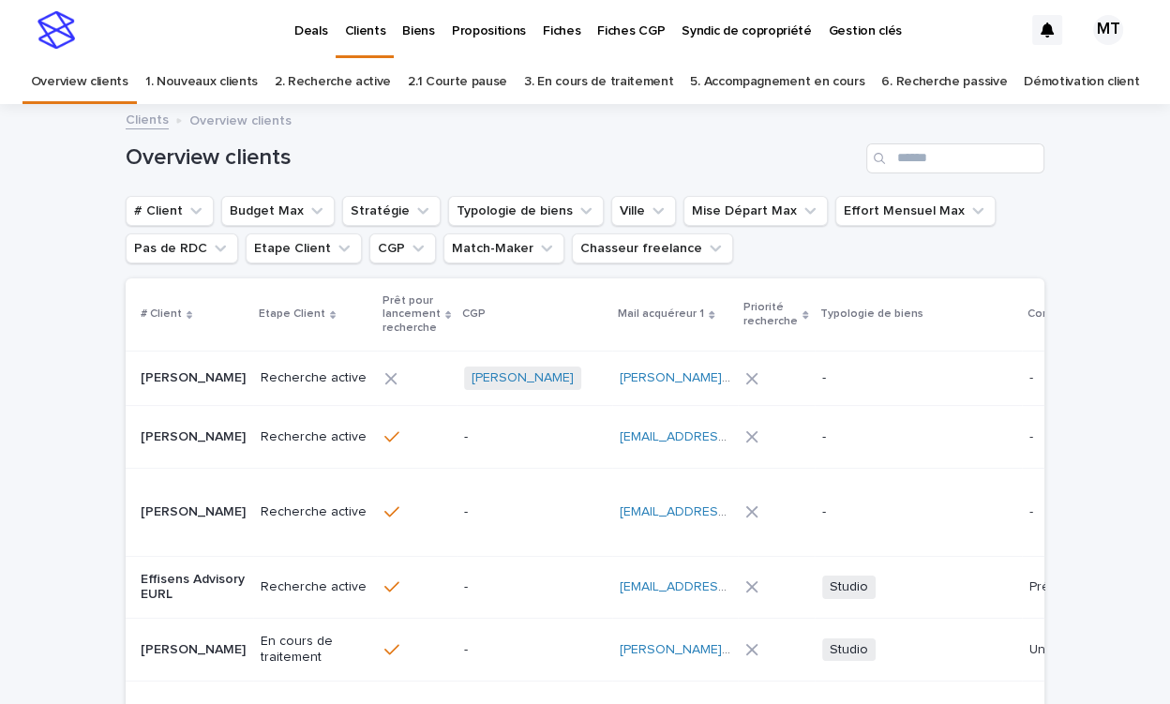
scroll to position [160, 0]
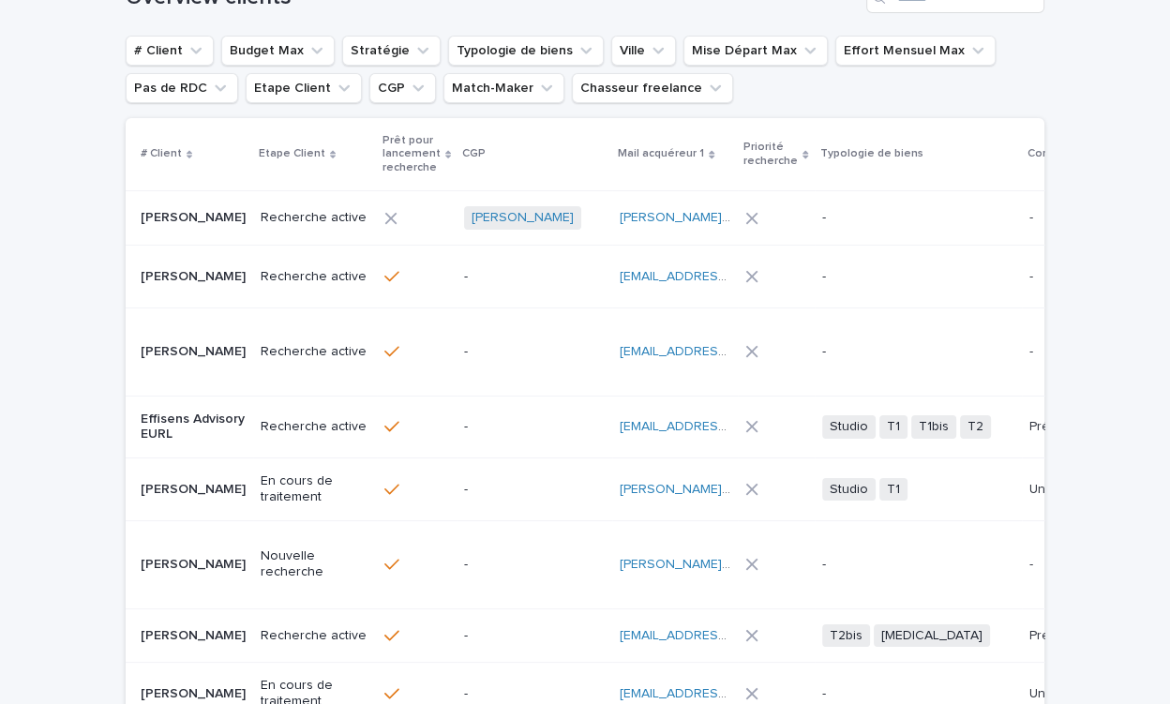
click at [934, 150] on div "Typologie de biens" at bounding box center [918, 153] width 196 height 21
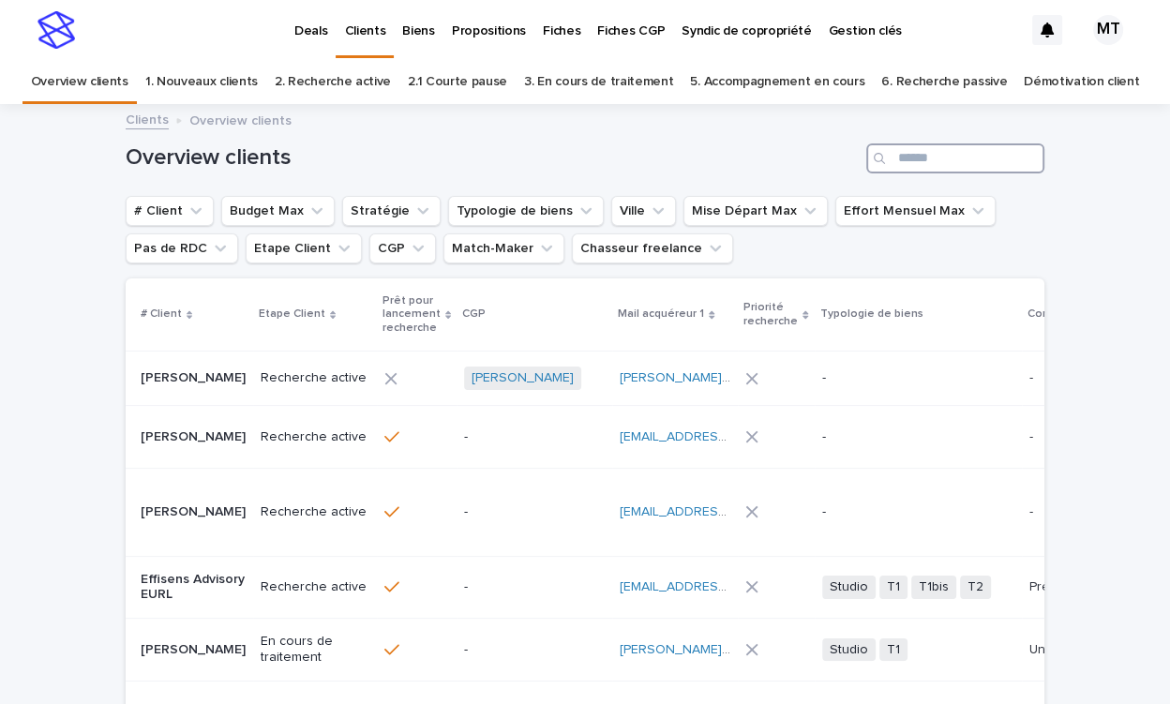
click at [930, 158] on input "Search" at bounding box center [955, 158] width 178 height 30
type input "*******"
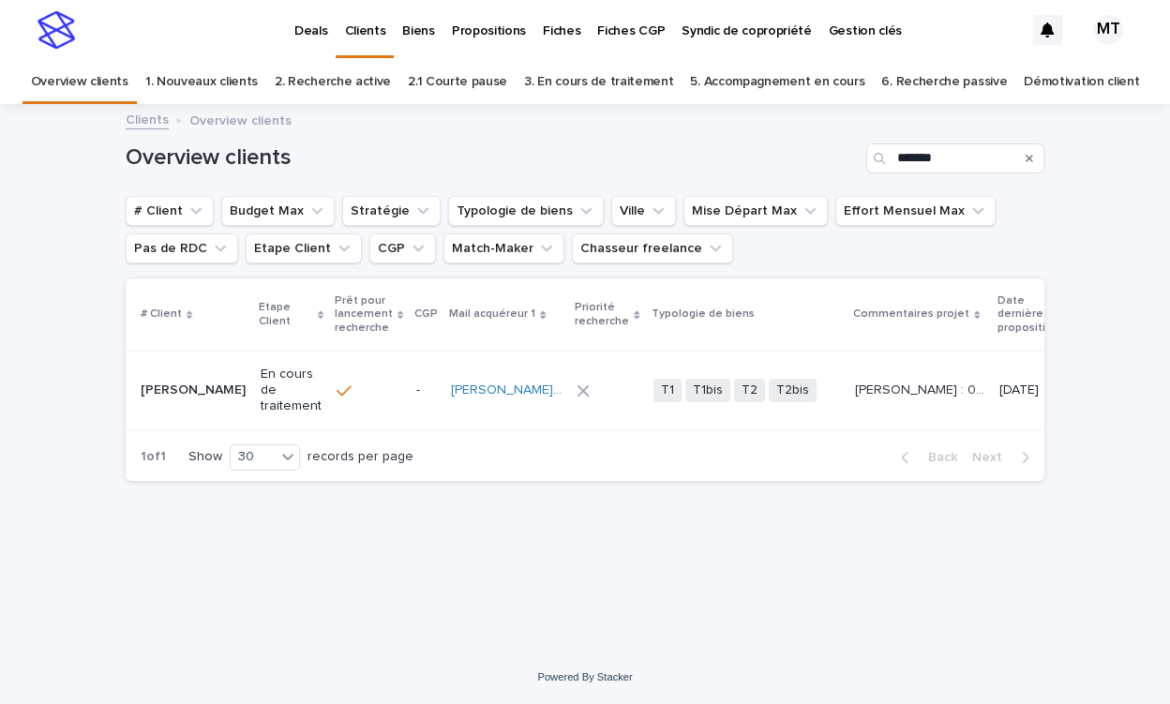
click at [280, 390] on p "En cours de traitement" at bounding box center [291, 390] width 61 height 47
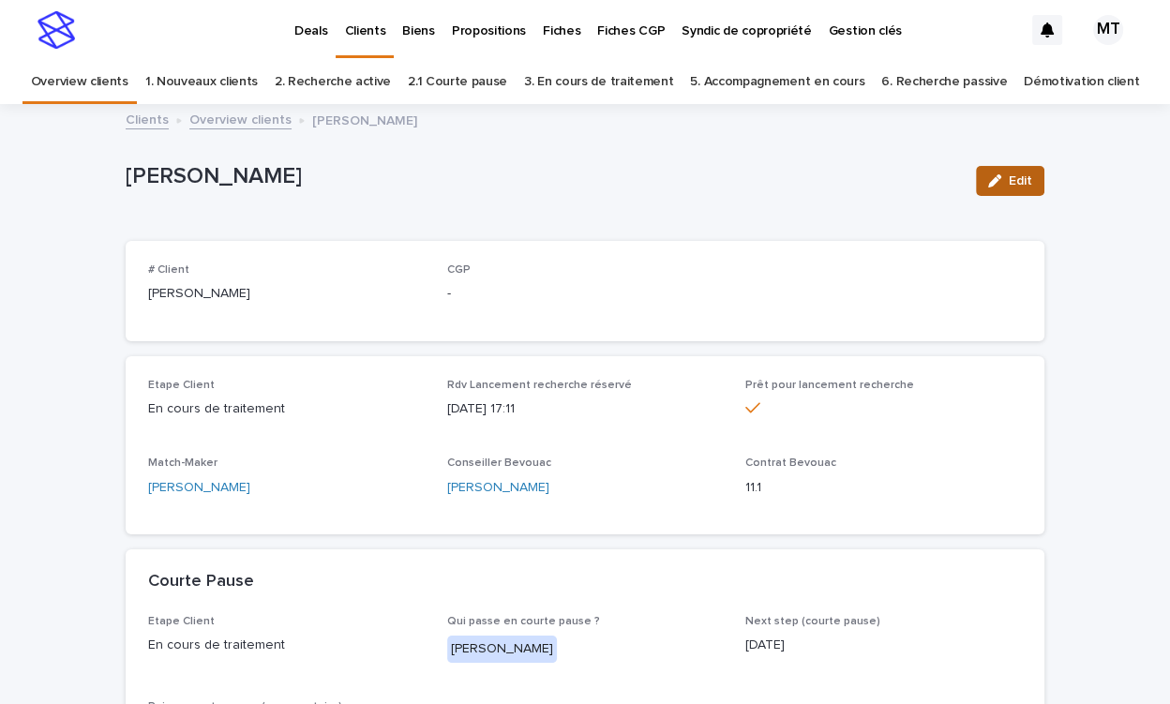
click at [1011, 182] on span "Edit" at bounding box center [1020, 180] width 23 height 13
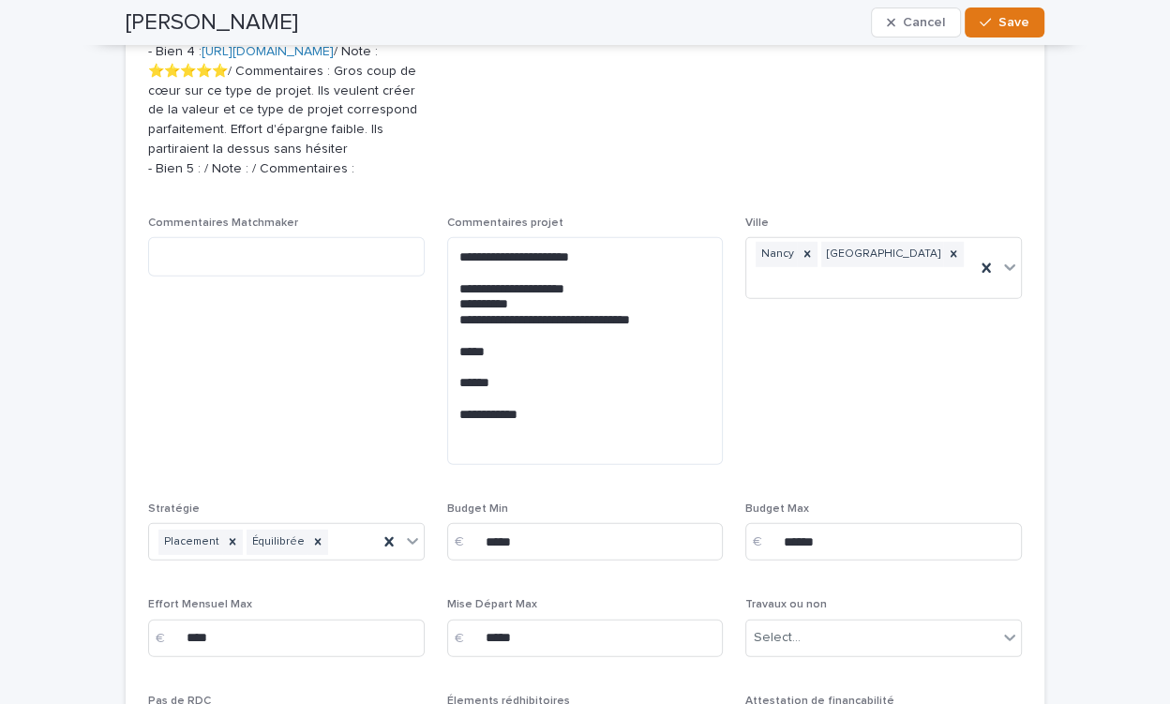
scroll to position [3979, 0]
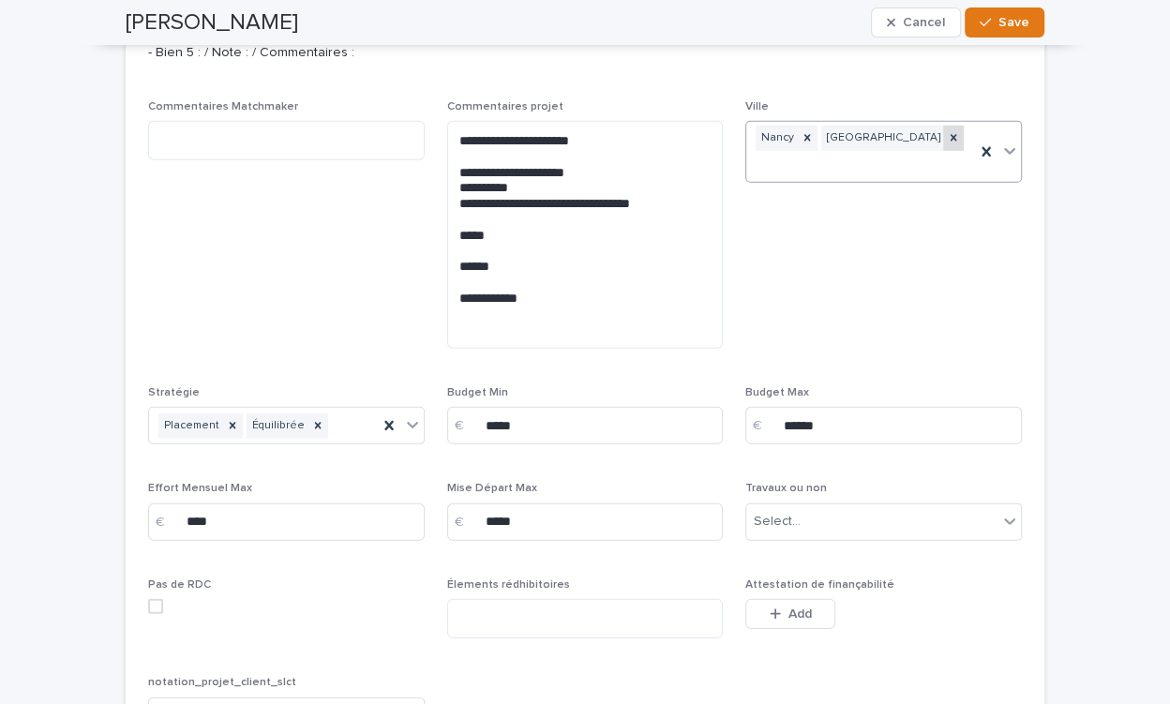
click at [947, 144] on icon at bounding box center [953, 137] width 13 height 13
click at [811, 153] on div at bounding box center [807, 139] width 21 height 25
click at [819, 156] on div "Select..." at bounding box center [871, 140] width 251 height 31
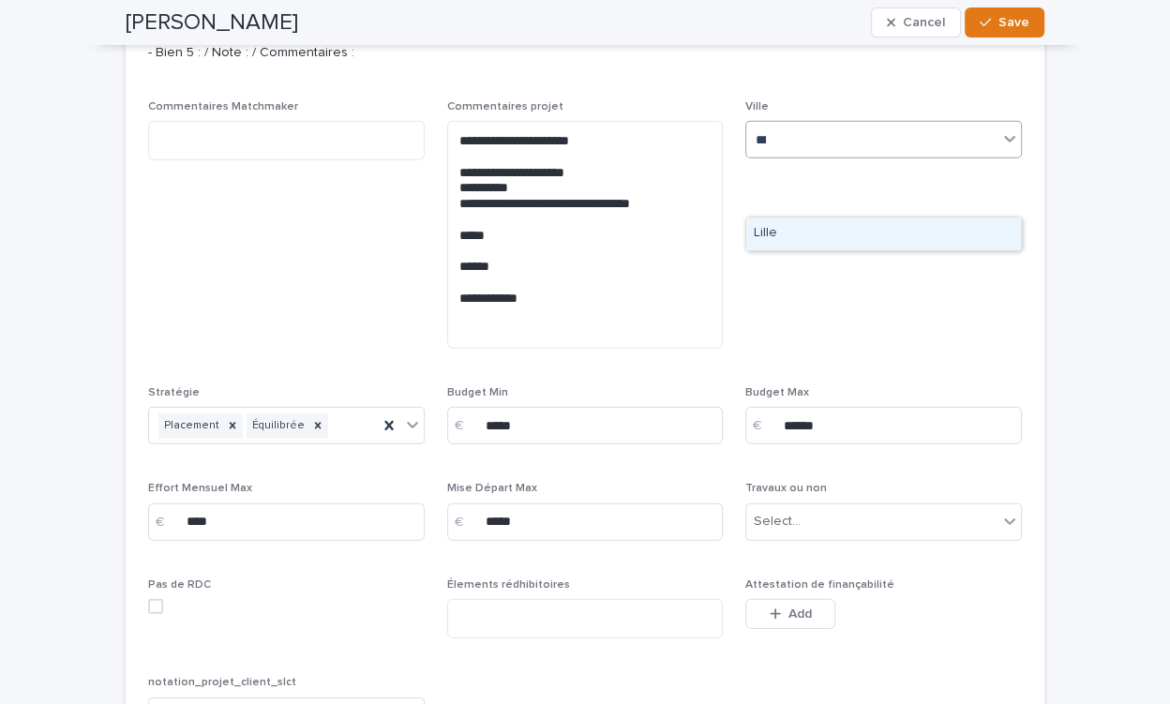
type input "*****"
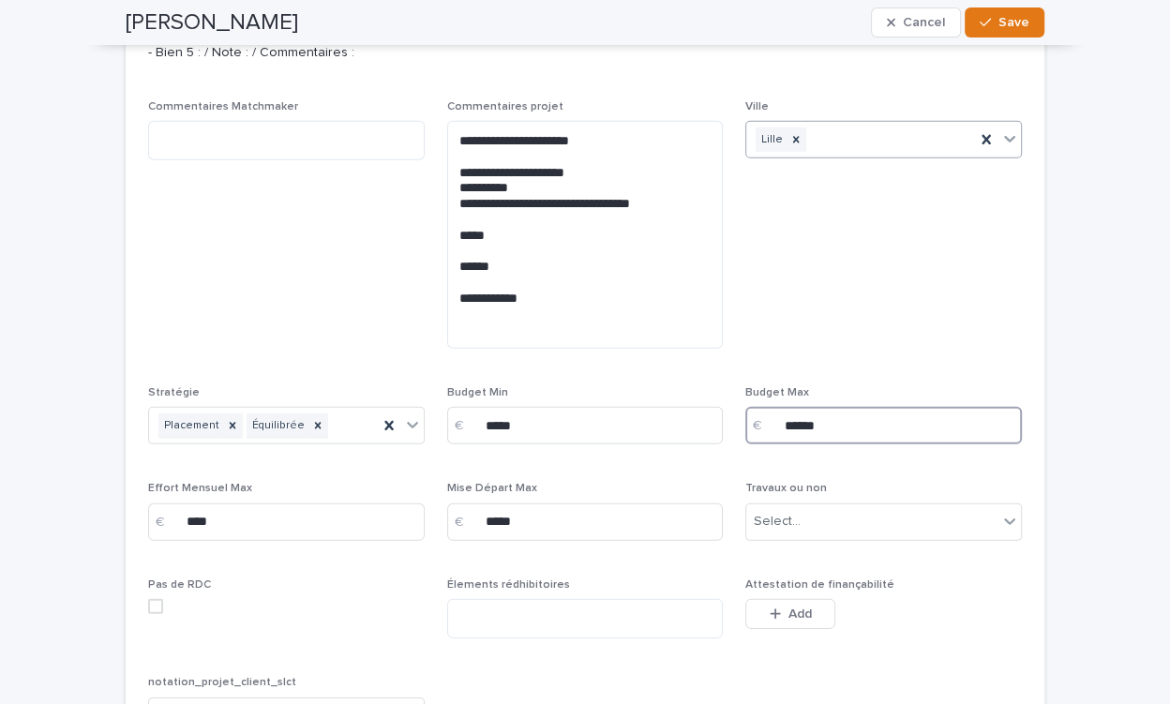
click at [795, 444] on input "******" at bounding box center [883, 425] width 277 height 37
type input "******"
click at [1018, 19] on span "Save" at bounding box center [1013, 22] width 31 height 13
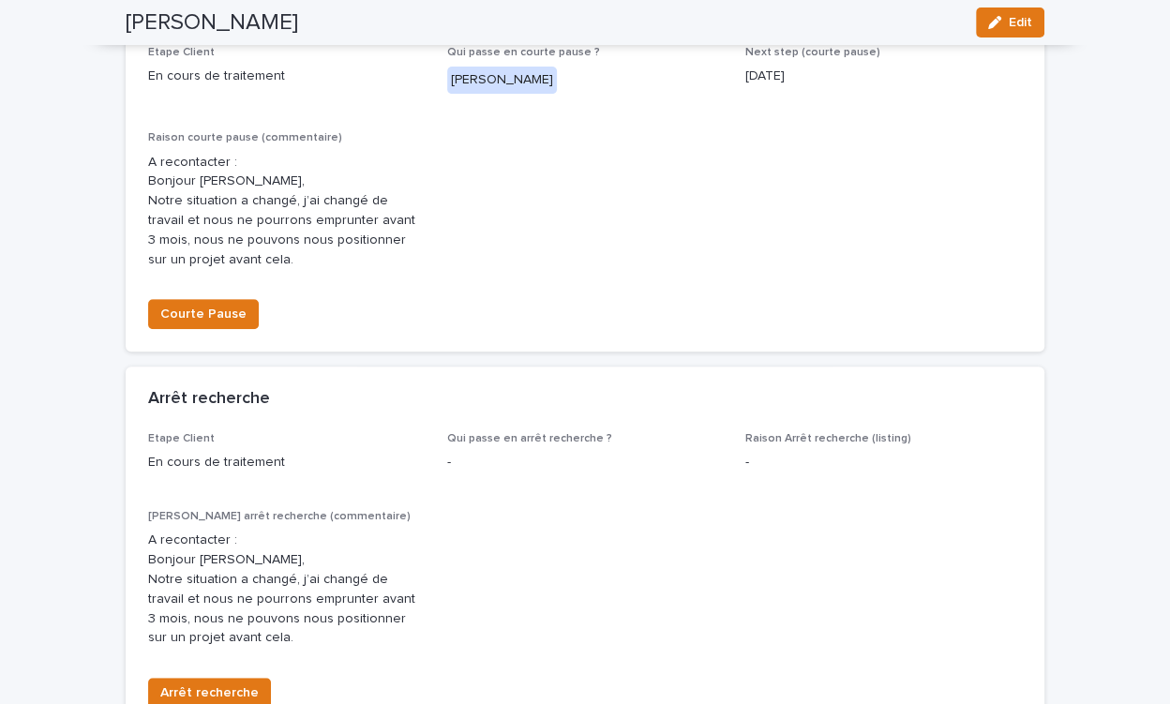
scroll to position [0, 0]
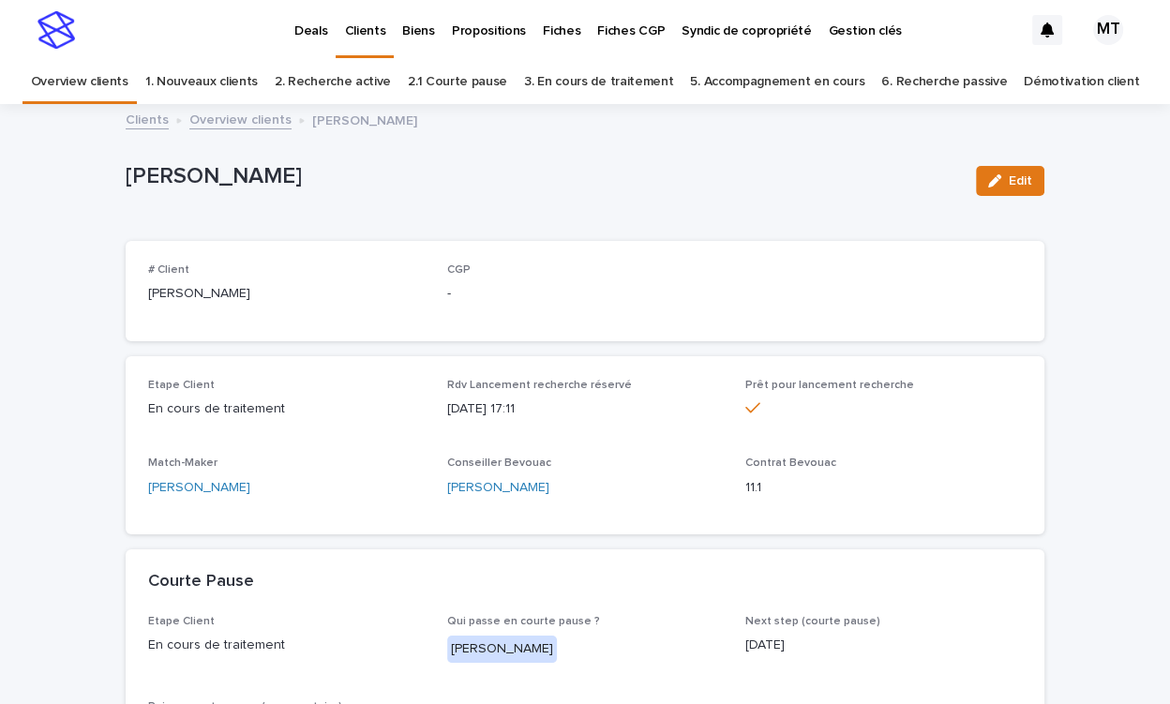
click at [472, 31] on p "Propositions" at bounding box center [489, 19] width 74 height 39
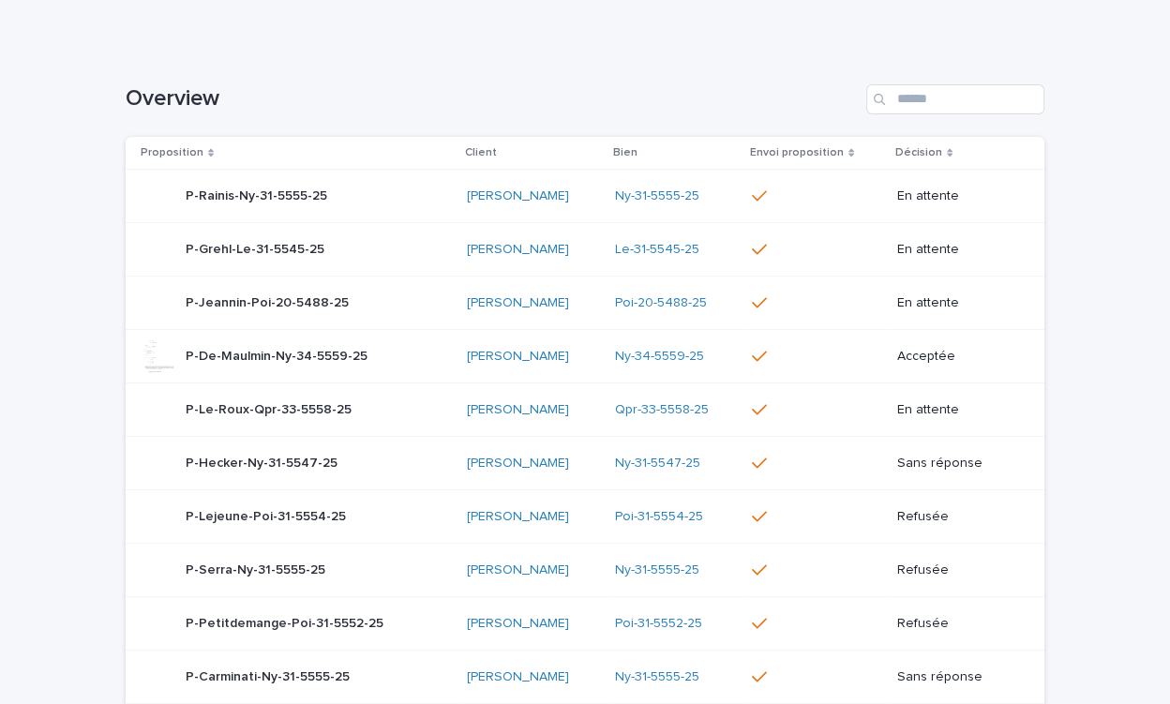
scroll to position [255, 0]
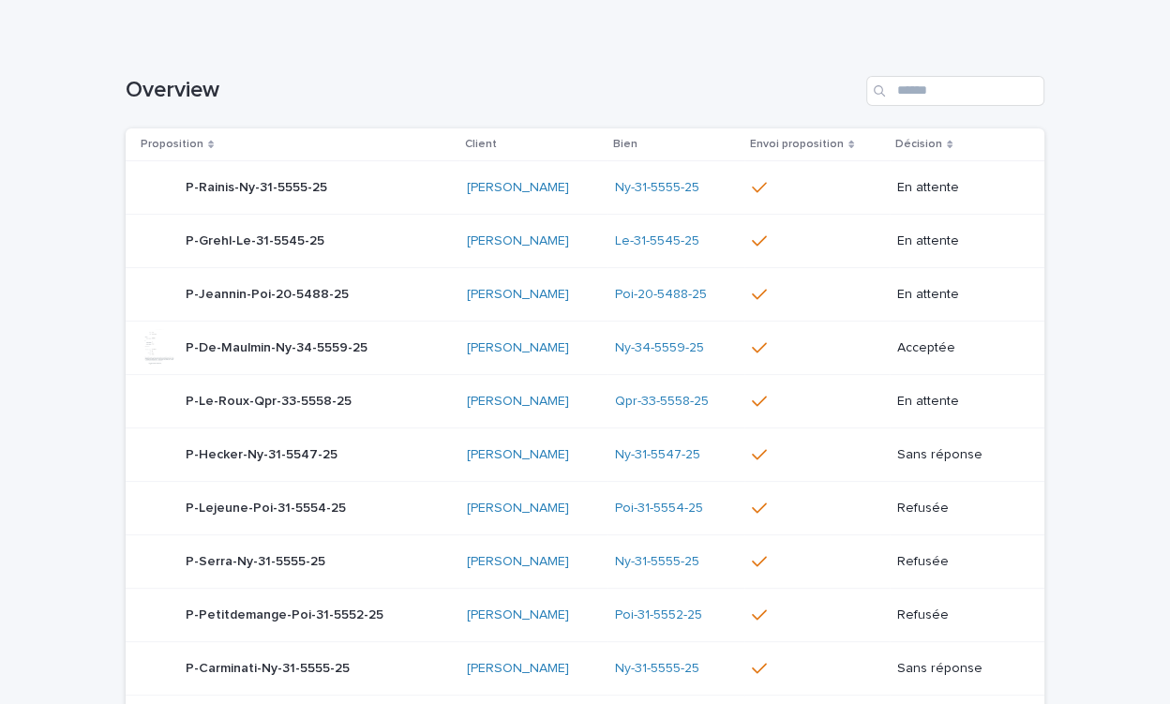
click at [360, 289] on div "P-Jeannin-Poi-20-5488-25 P-Jeannin-Poi-20-5488-25" at bounding box center [296, 294] width 311 height 37
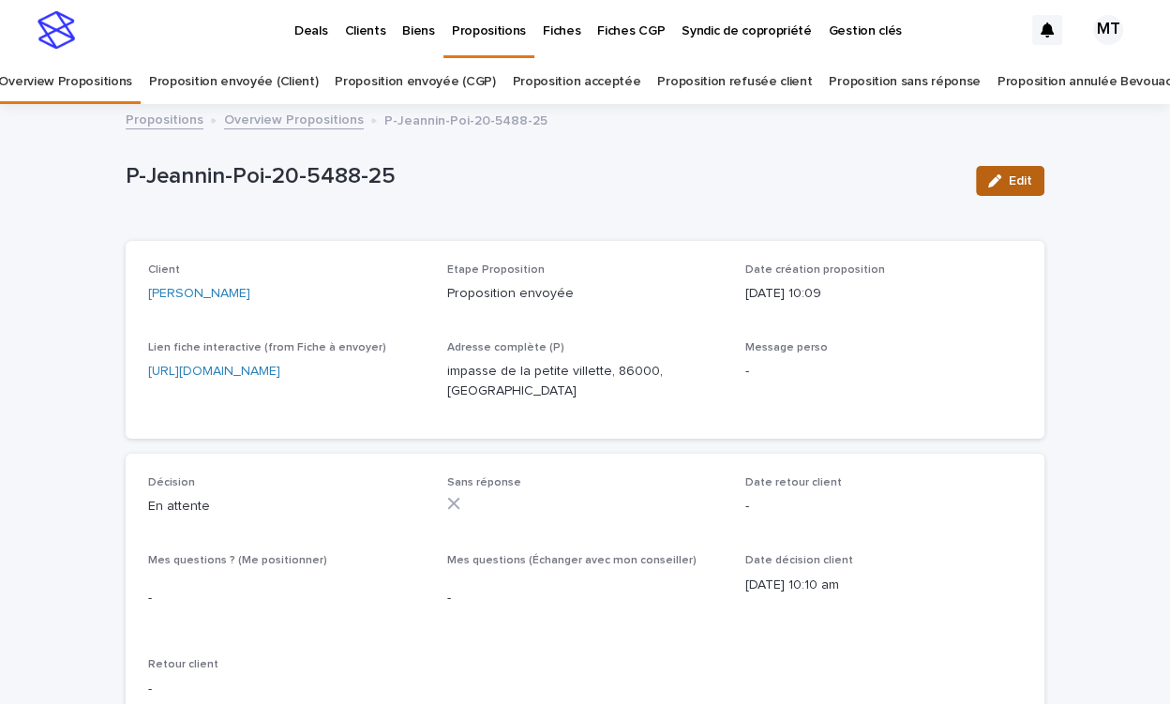
click at [1014, 185] on span "Edit" at bounding box center [1020, 180] width 23 height 13
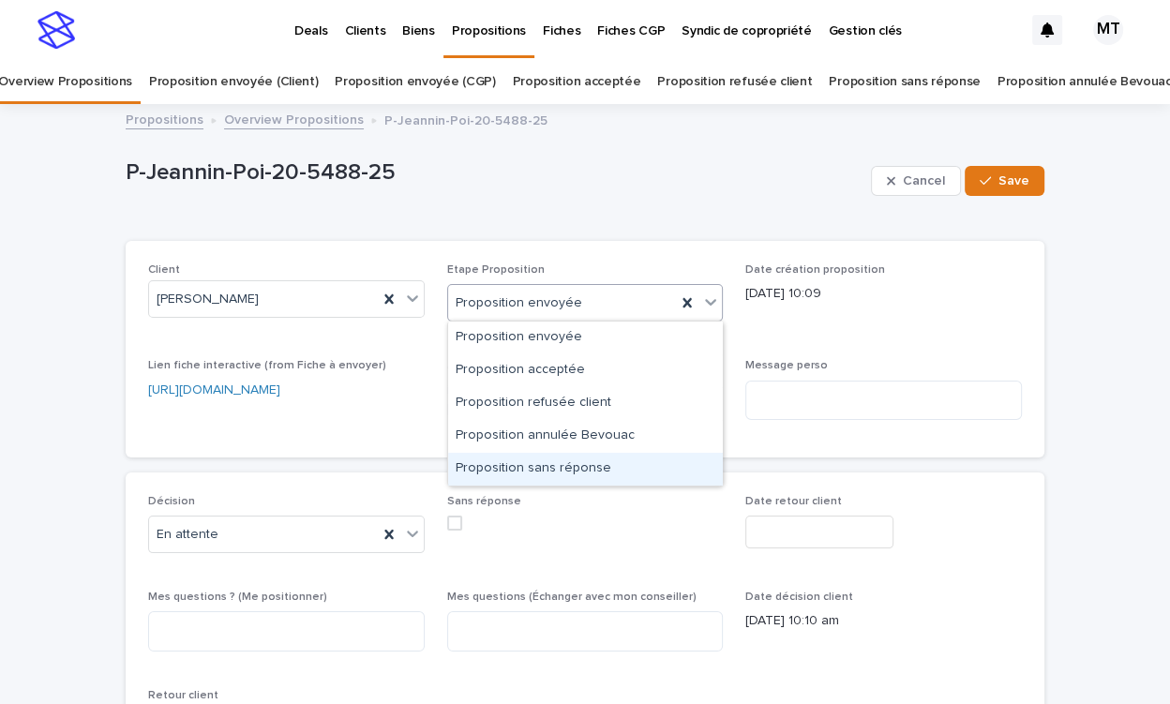
click at [528, 458] on div "Proposition sans réponse" at bounding box center [585, 469] width 275 height 33
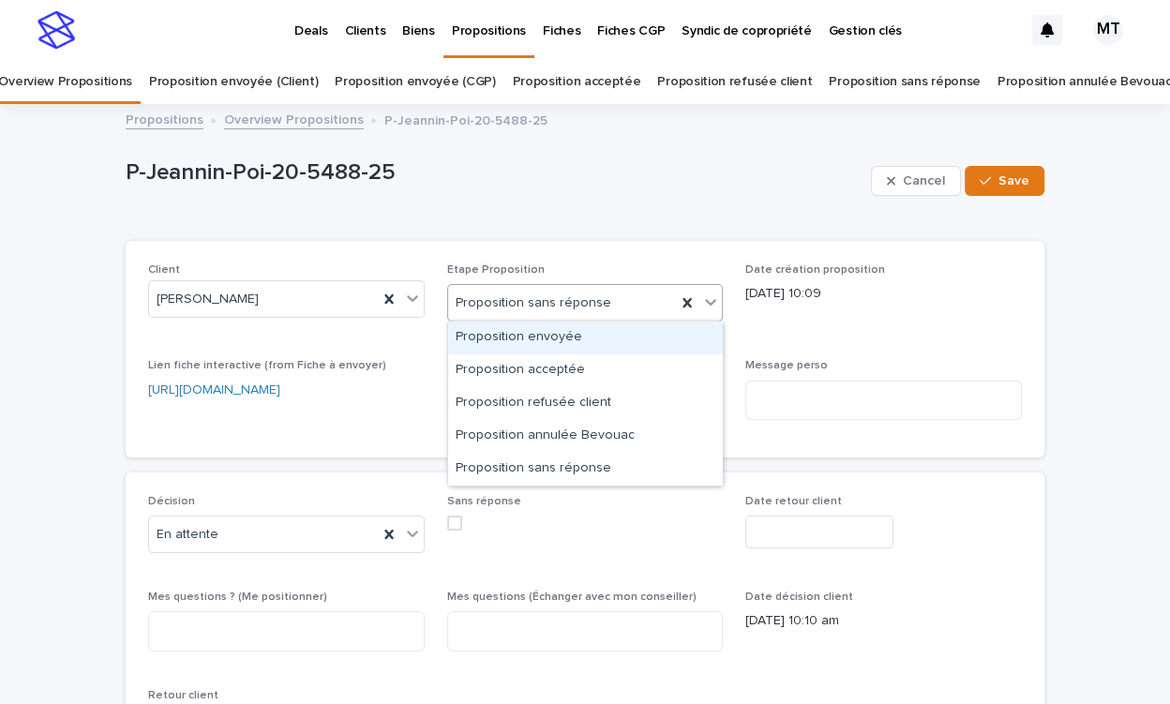
click at [571, 307] on span "Proposition sans réponse" at bounding box center [534, 303] width 156 height 20
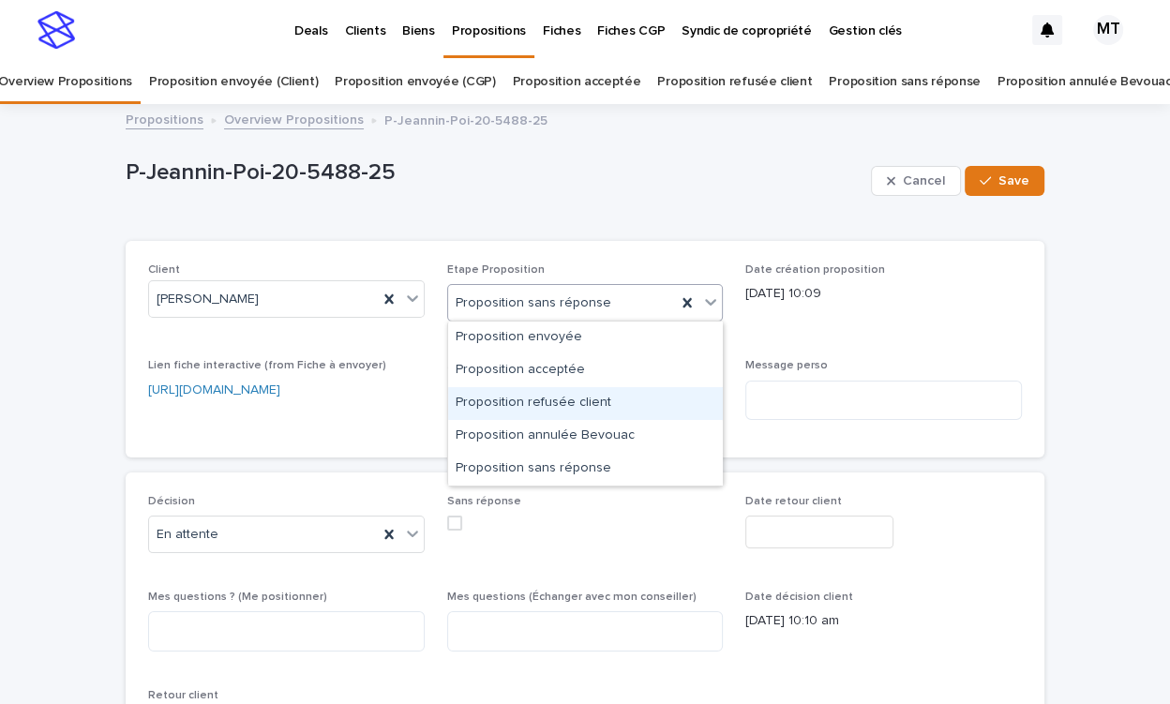
click at [532, 405] on div "Proposition refusée client" at bounding box center [585, 403] width 275 height 33
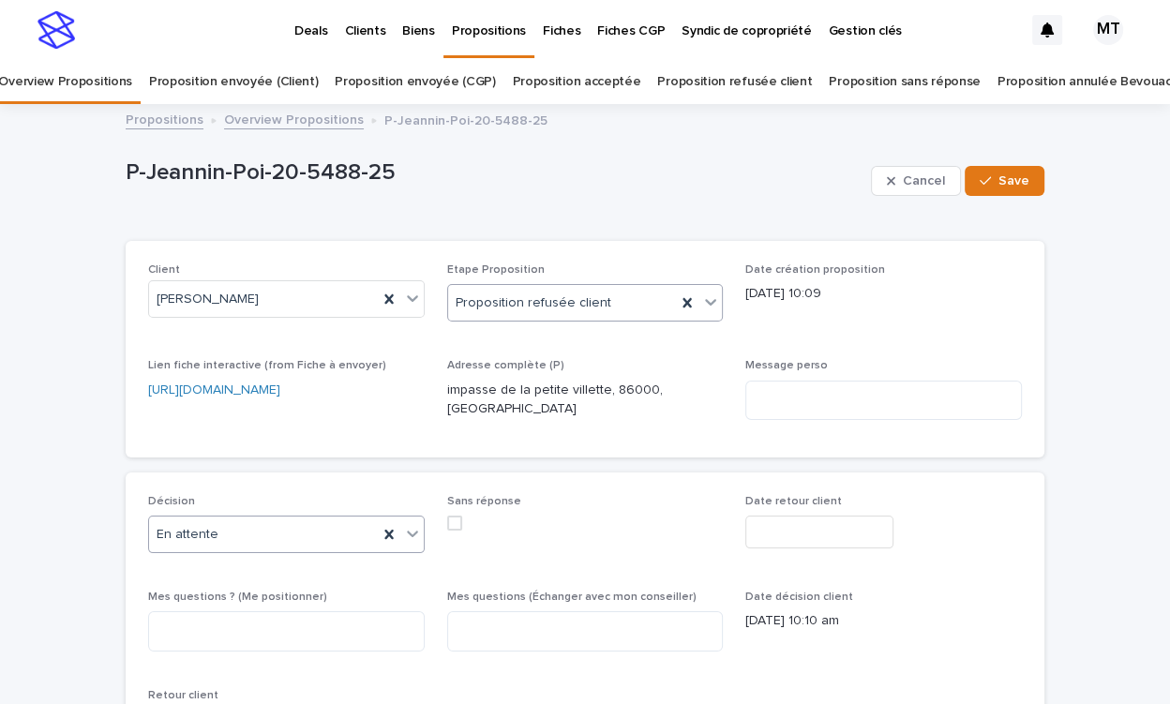
click at [268, 533] on div "En attente" at bounding box center [263, 534] width 229 height 31
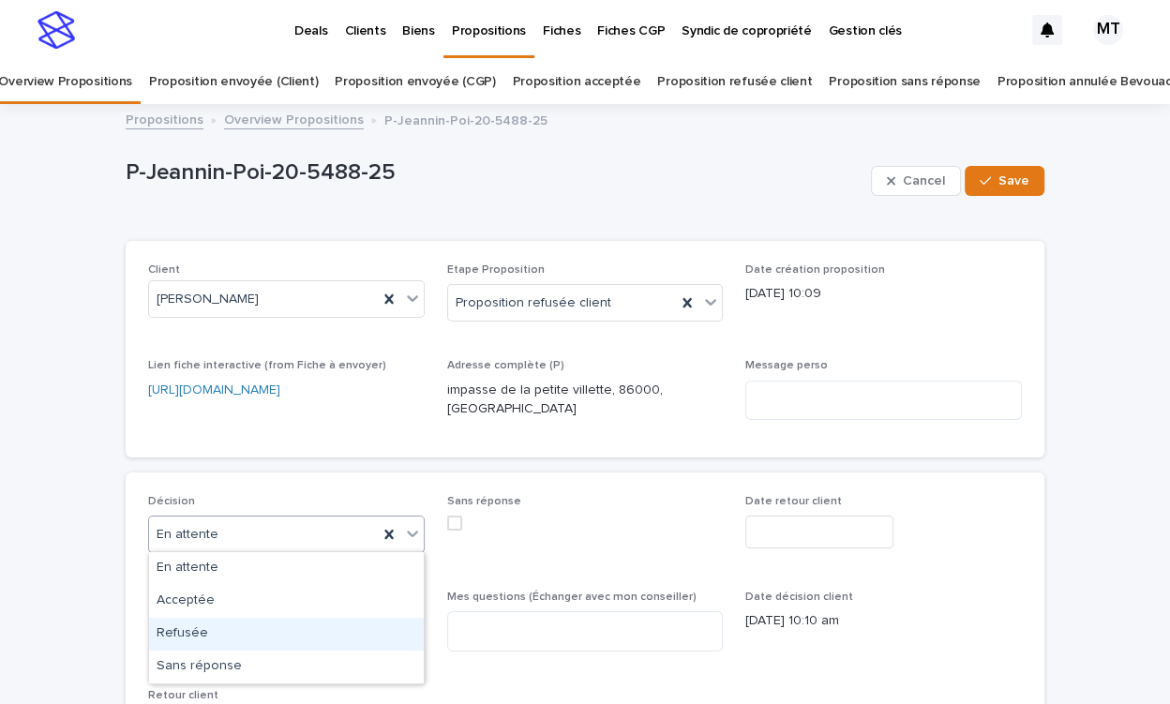
click at [262, 629] on div "Refusée" at bounding box center [286, 634] width 275 height 33
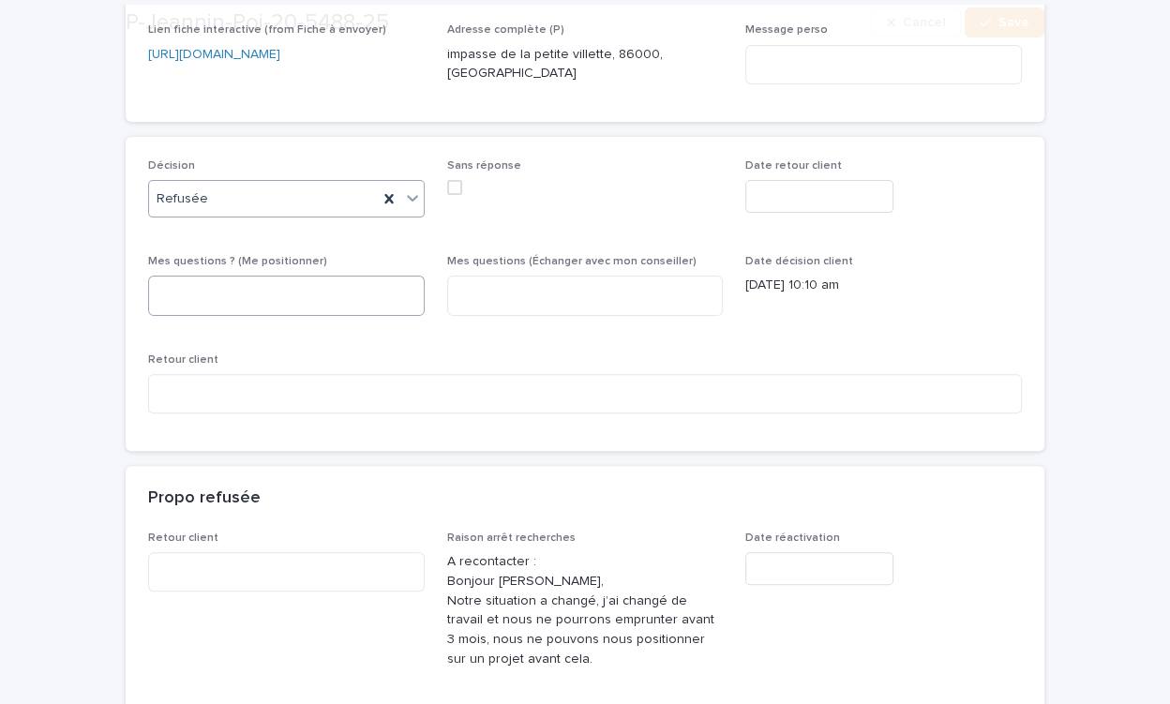
scroll to position [592, 0]
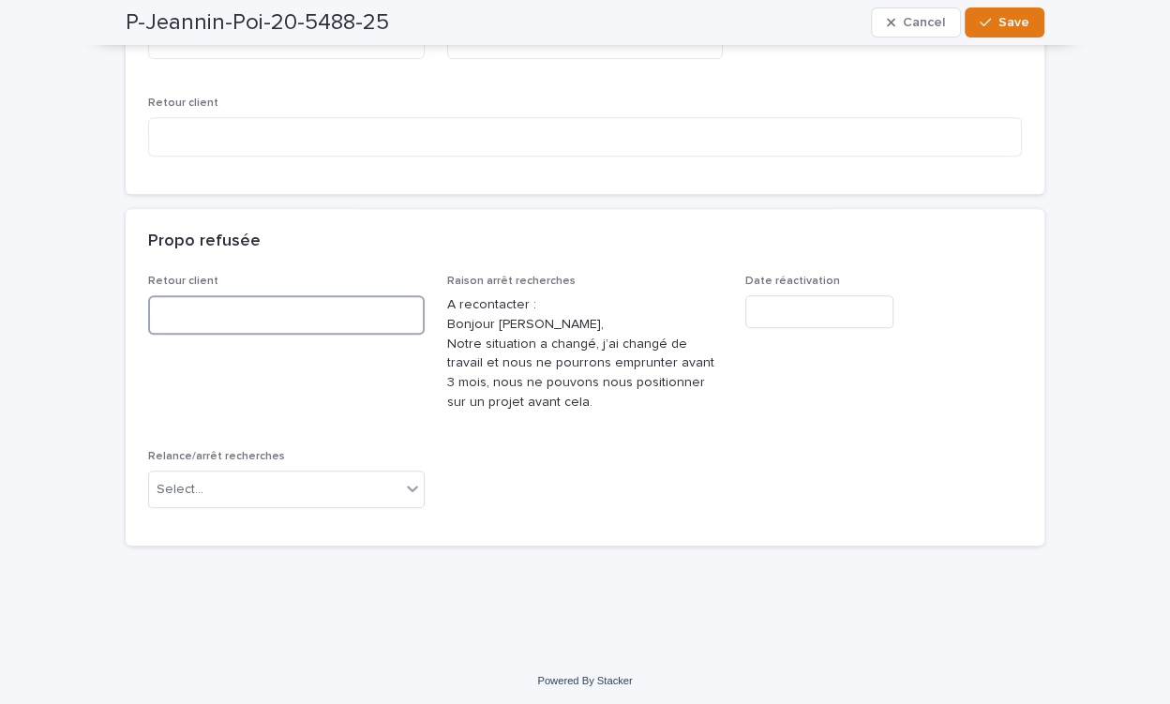
click at [257, 320] on textarea at bounding box center [286, 314] width 277 height 39
type textarea "**********"
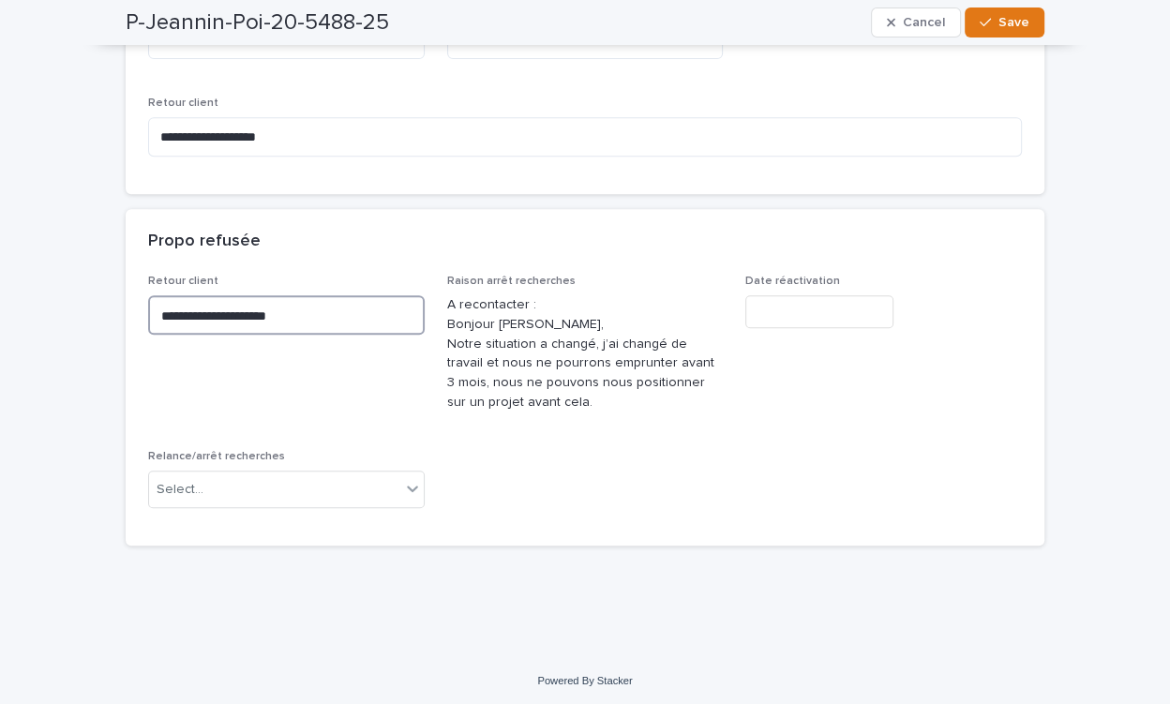
type textarea "**********"
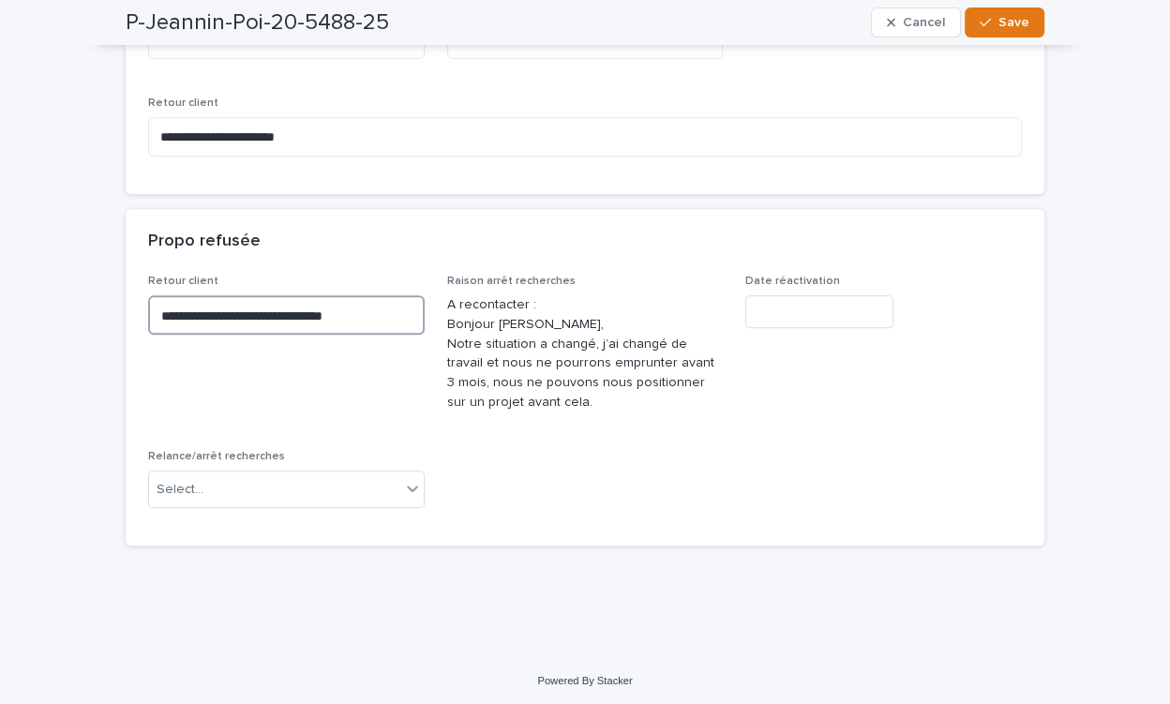
type textarea "**********"
click at [210, 481] on div "Select..." at bounding box center [274, 489] width 251 height 31
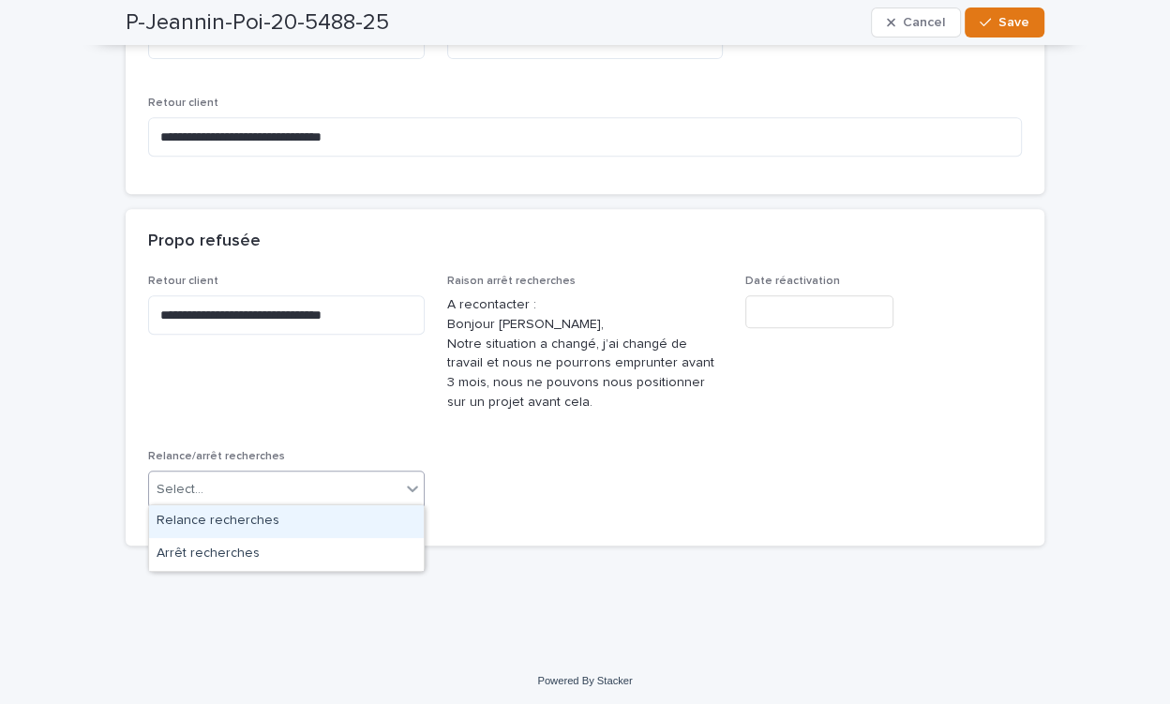
click at [210, 524] on div "Relance recherches" at bounding box center [286, 521] width 275 height 33
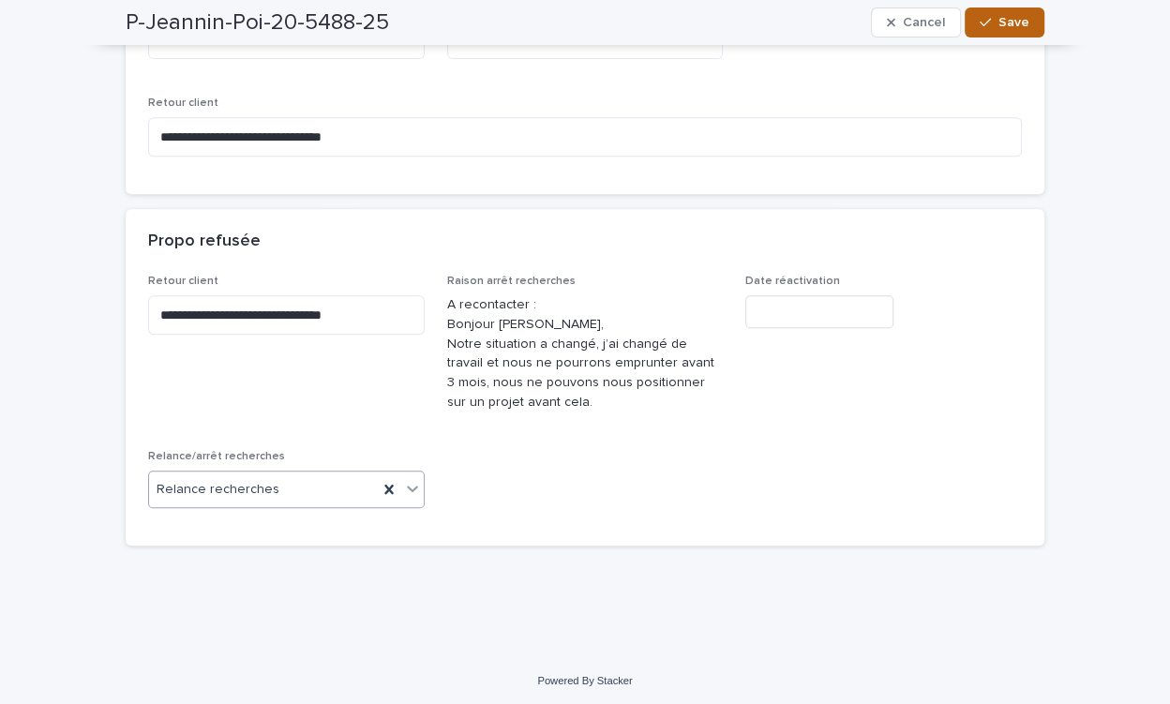
click at [1002, 18] on span "Save" at bounding box center [1013, 22] width 31 height 13
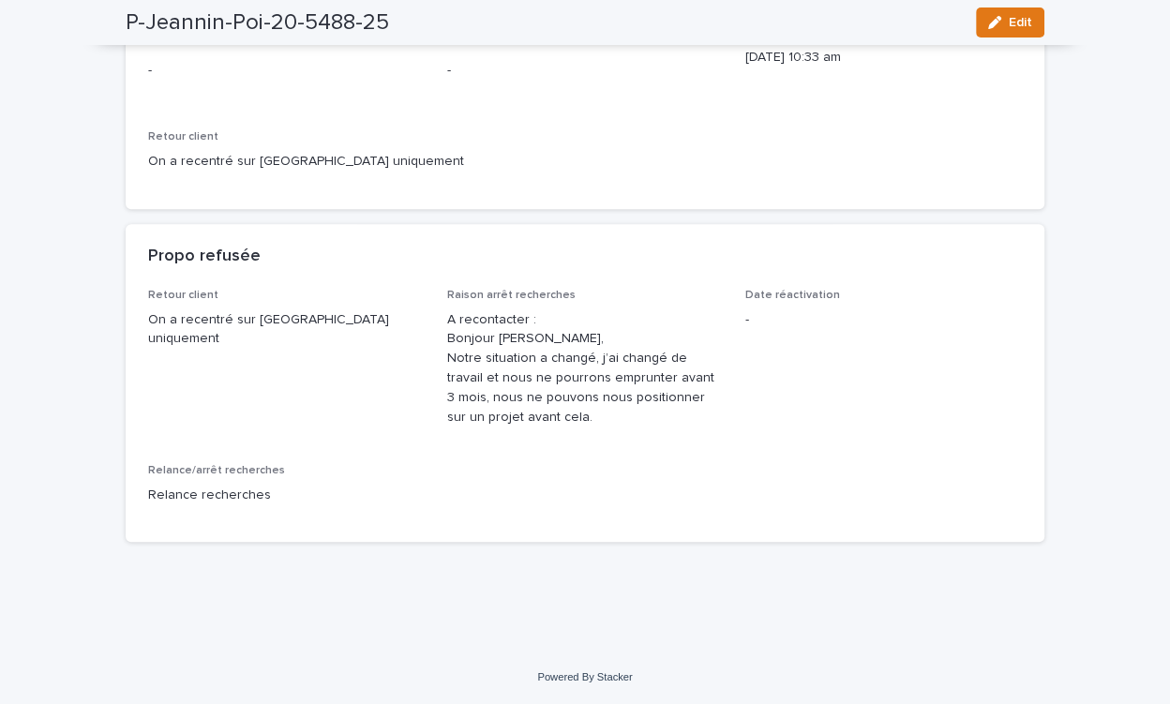
scroll to position [0, 0]
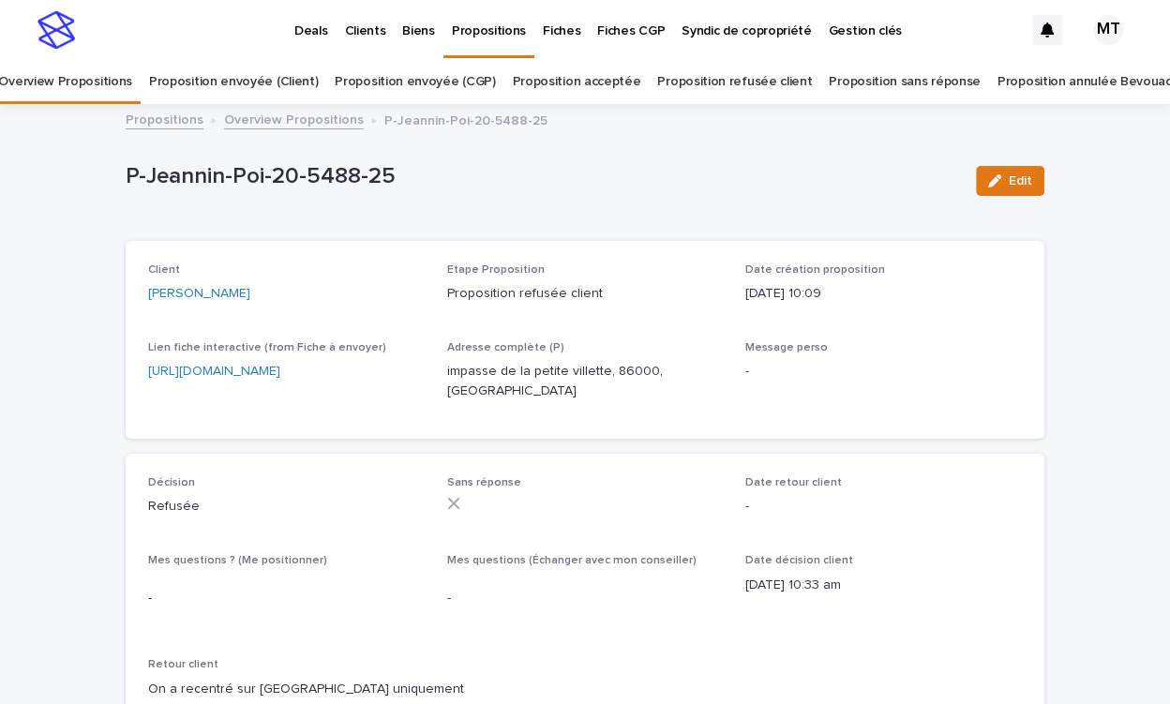
click at [367, 33] on p "Clients" at bounding box center [364, 19] width 41 height 39
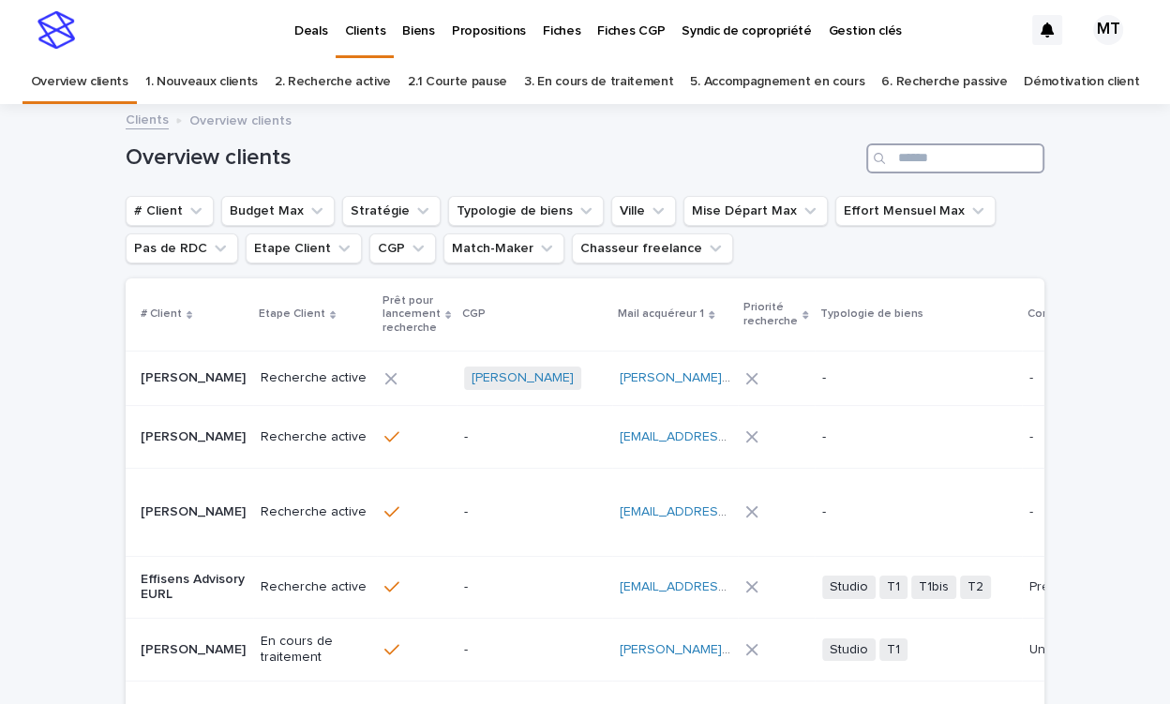
click at [964, 160] on input "Search" at bounding box center [955, 158] width 178 height 30
type input "*****"
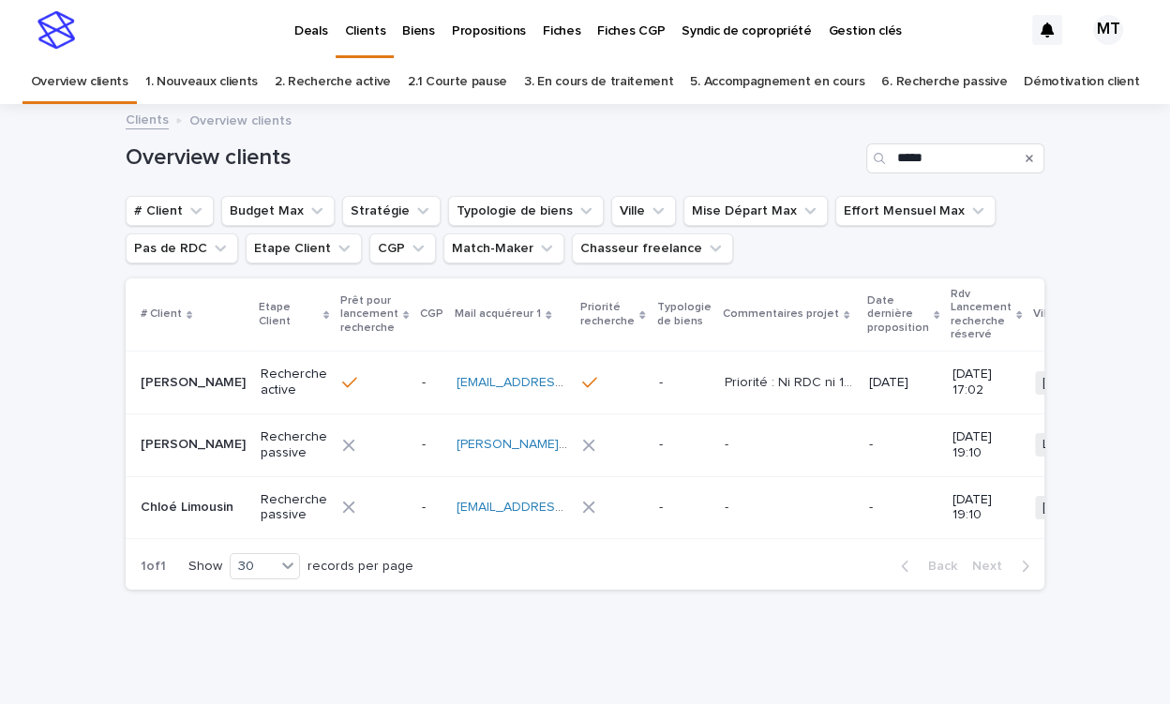
click at [253, 382] on td "Recherche active" at bounding box center [294, 383] width 82 height 63
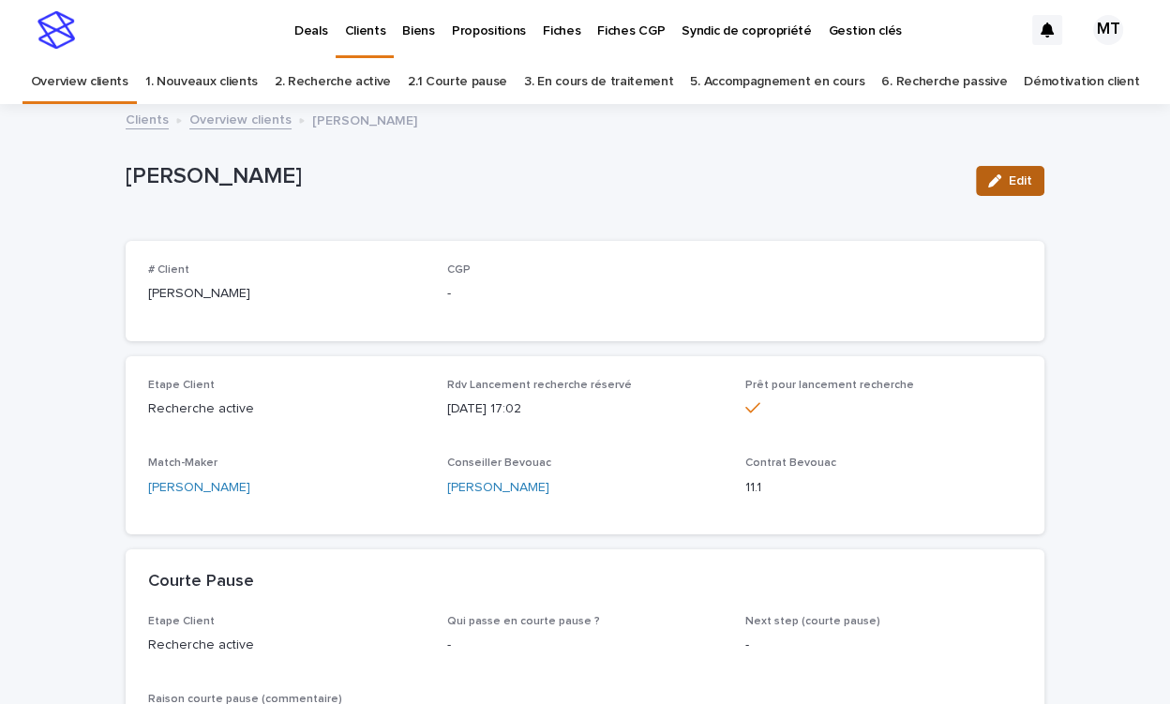
click at [1040, 173] on button "Edit" at bounding box center [1010, 181] width 68 height 30
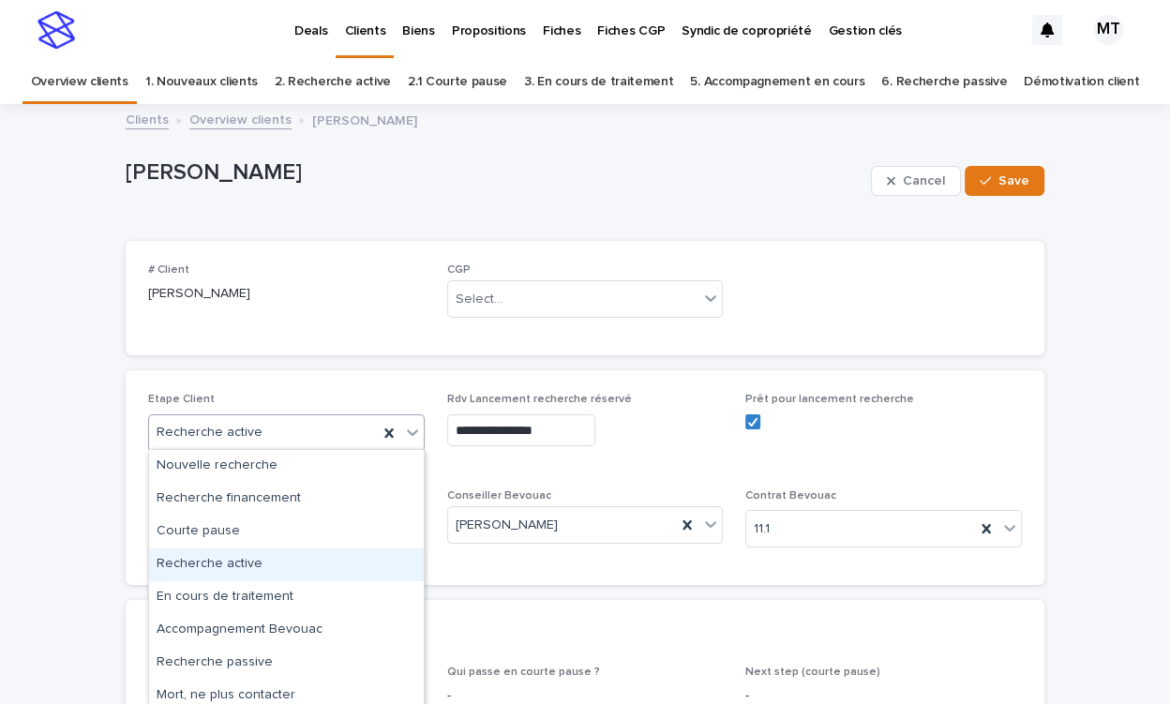
scroll to position [73, 0]
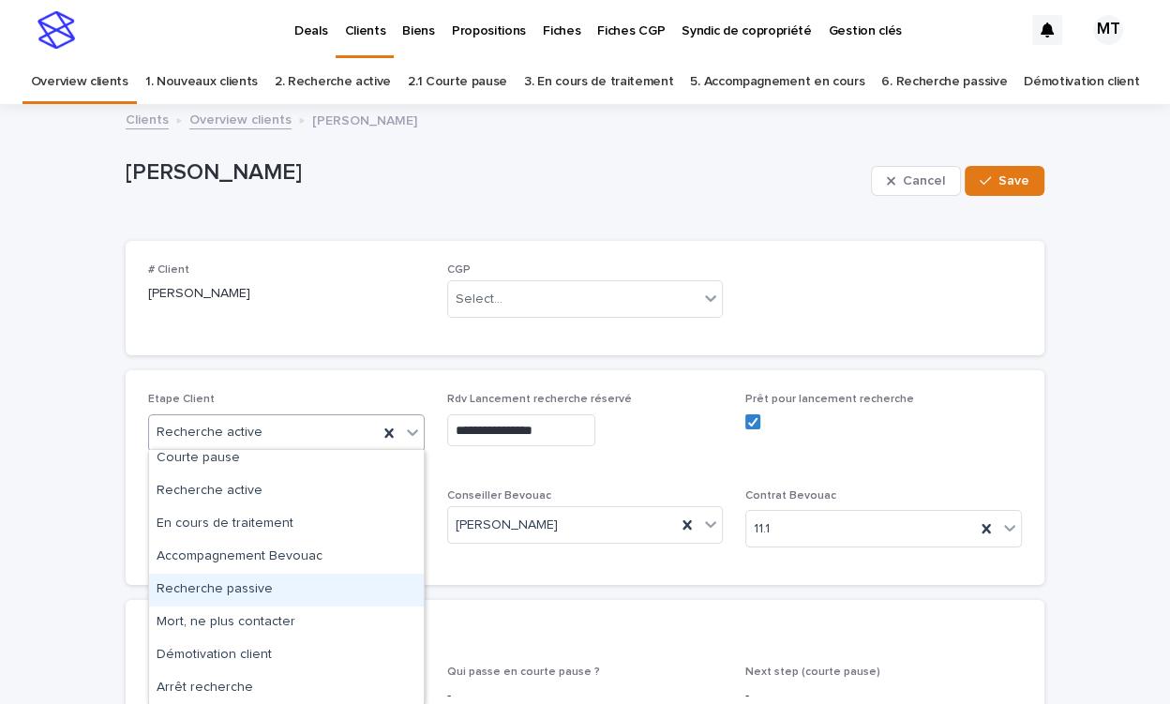
click at [223, 590] on div "Recherche passive" at bounding box center [286, 590] width 275 height 33
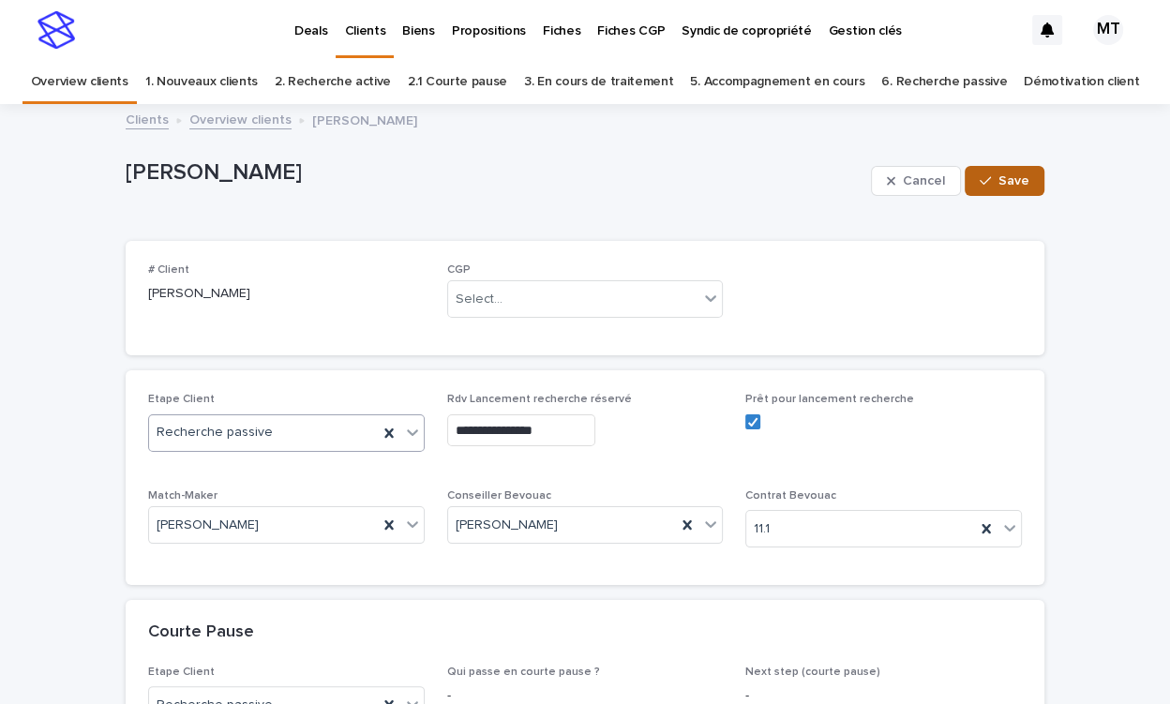
click at [1026, 179] on span "Save" at bounding box center [1013, 180] width 31 height 13
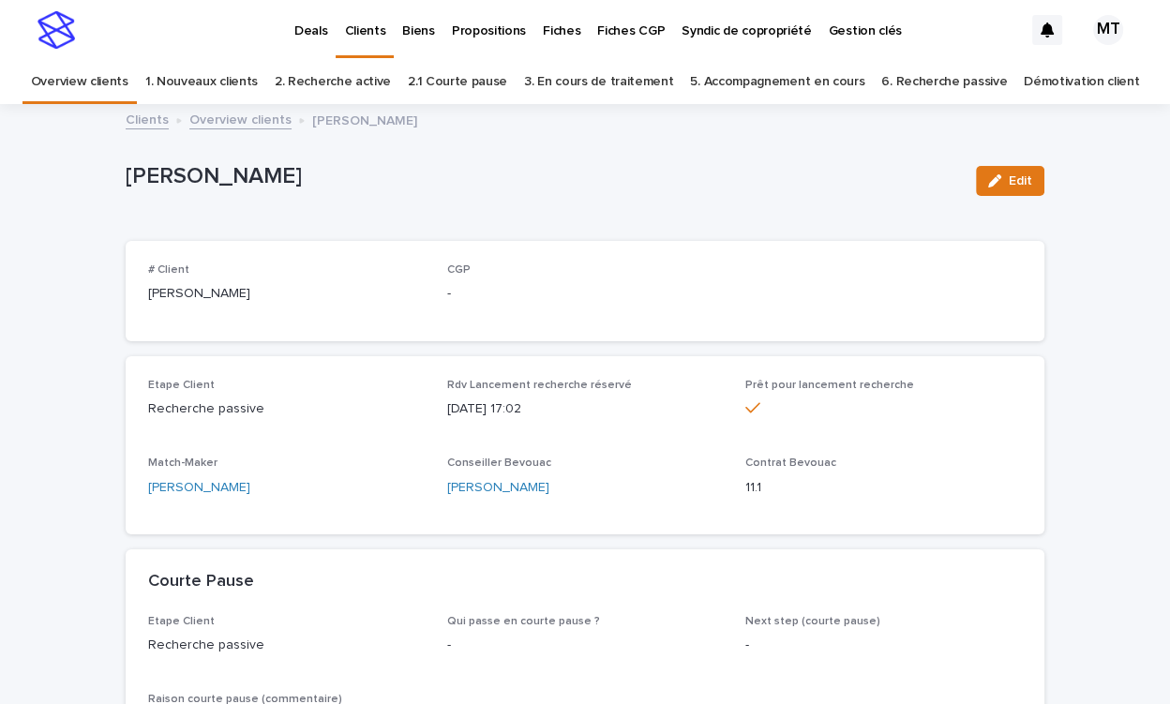
click at [249, 112] on link "Overview clients" at bounding box center [240, 119] width 102 height 22
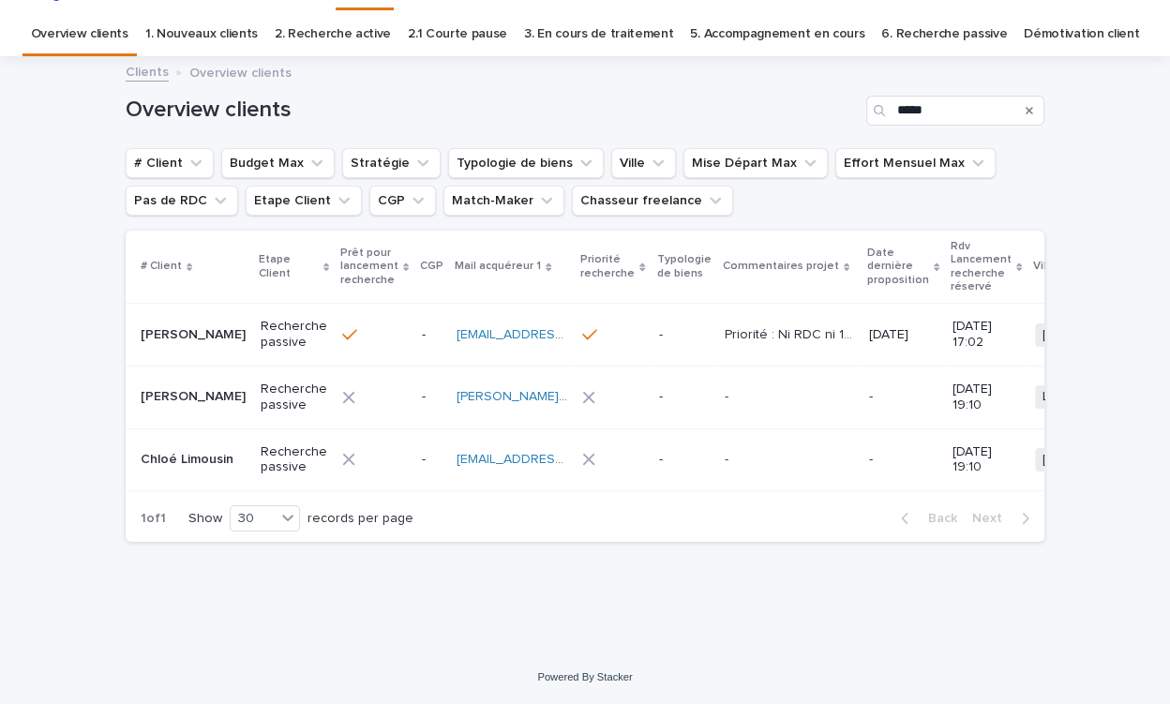
scroll to position [59, 0]
click at [952, 96] on input "*****" at bounding box center [955, 111] width 178 height 30
type input "*******"
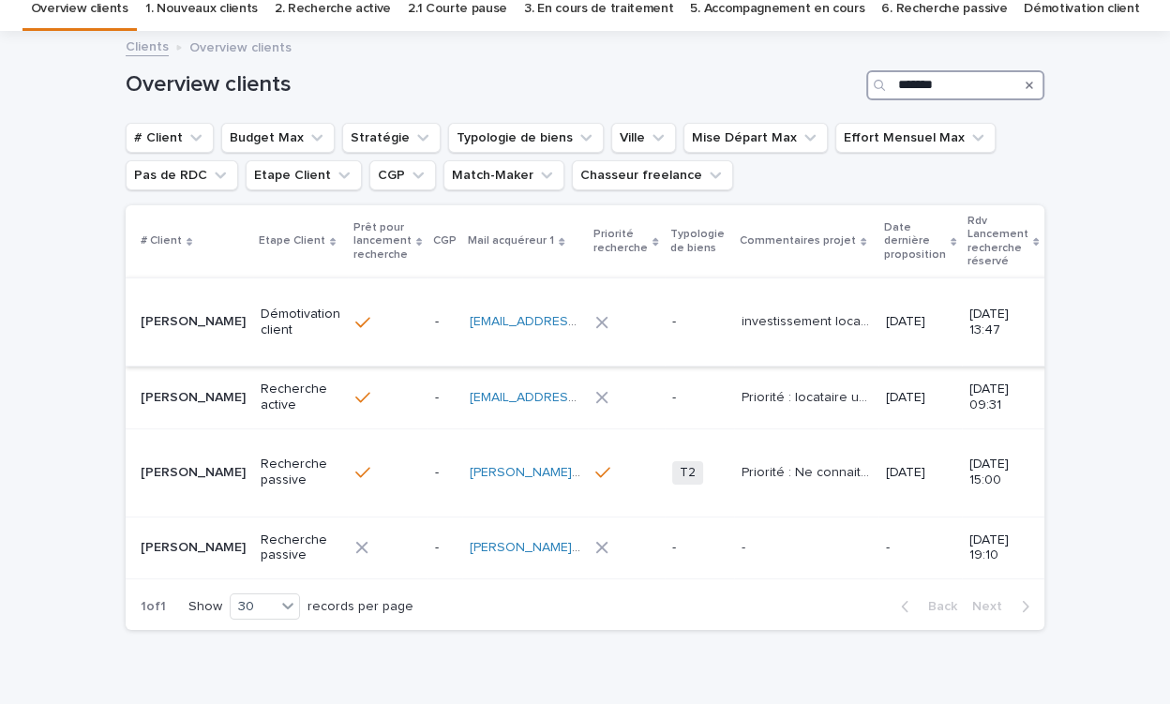
scroll to position [76, 0]
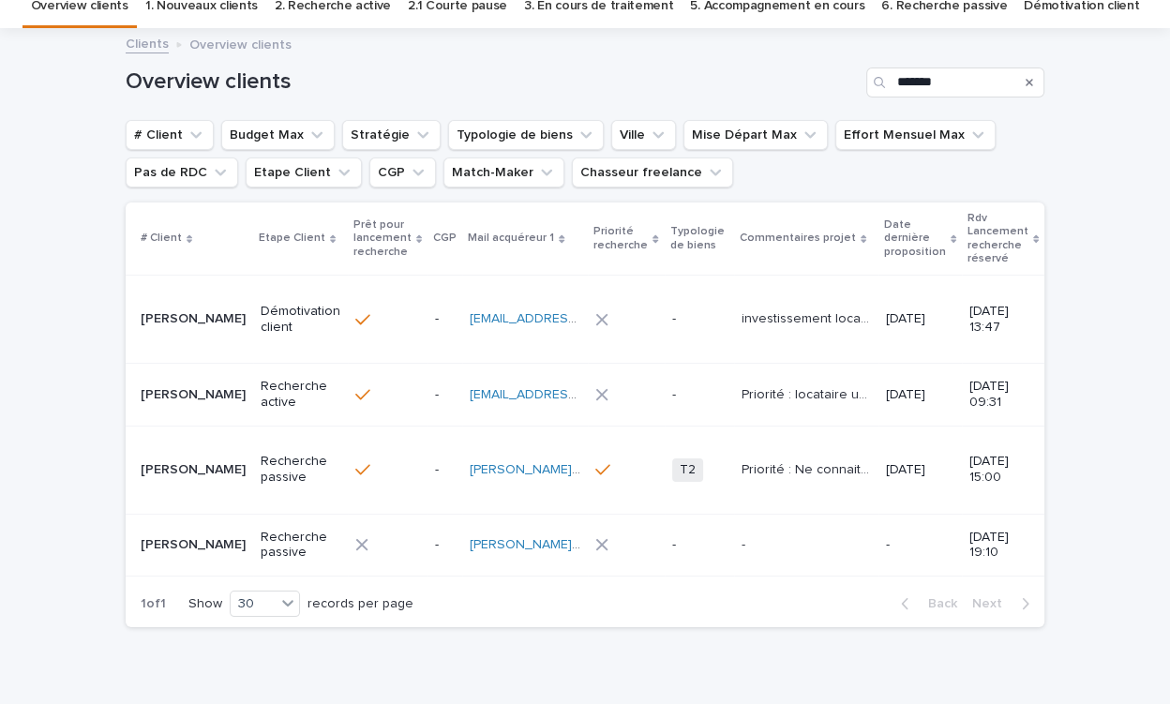
click at [277, 393] on p "Recherche active" at bounding box center [301, 395] width 80 height 32
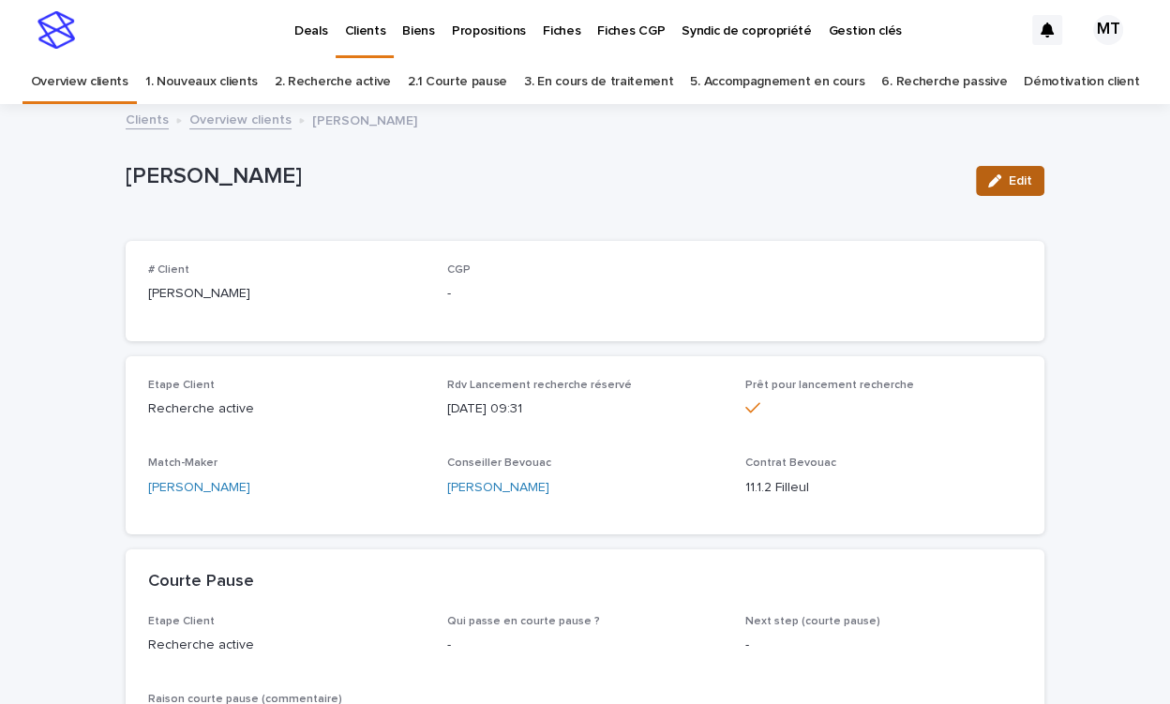
click at [1016, 185] on span "Edit" at bounding box center [1020, 180] width 23 height 13
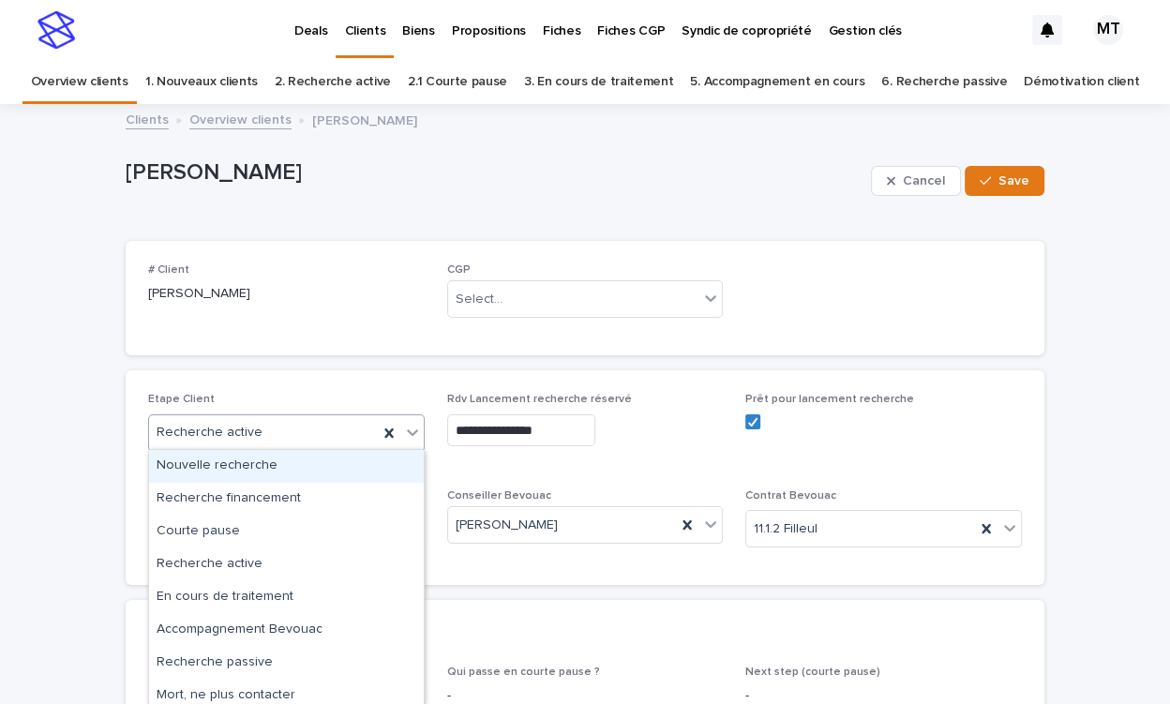
click at [259, 435] on div "Recherche active" at bounding box center [263, 432] width 229 height 31
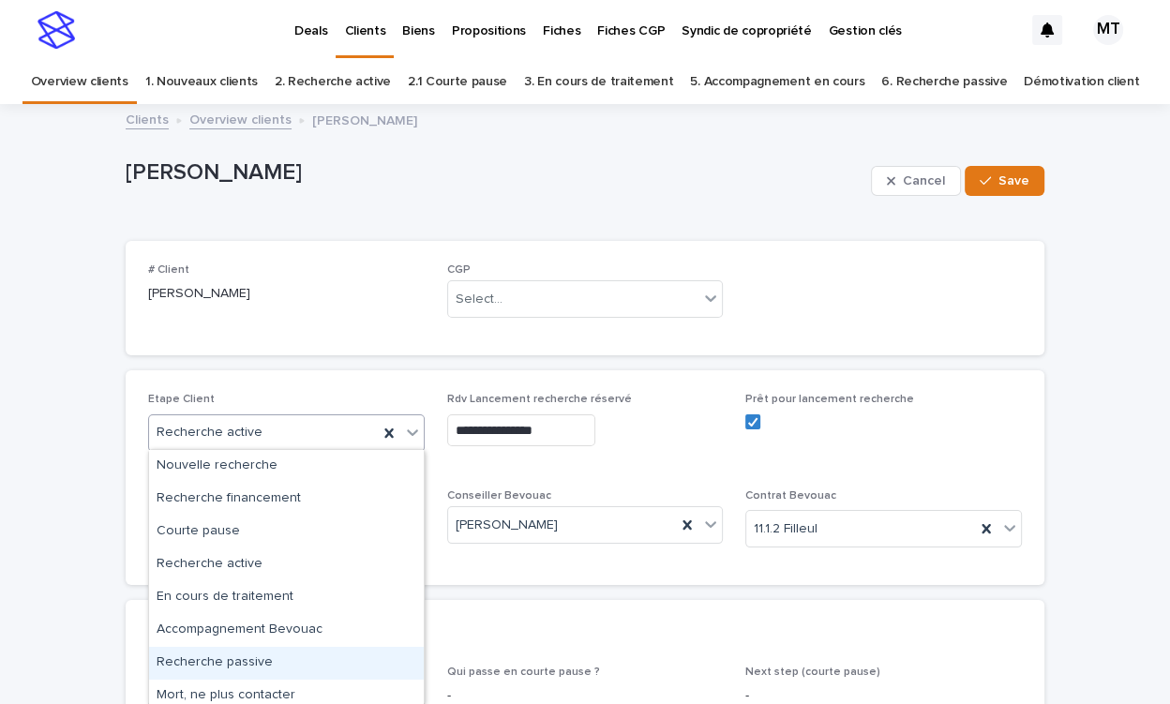
click at [218, 650] on div "Recherche passive" at bounding box center [286, 663] width 275 height 33
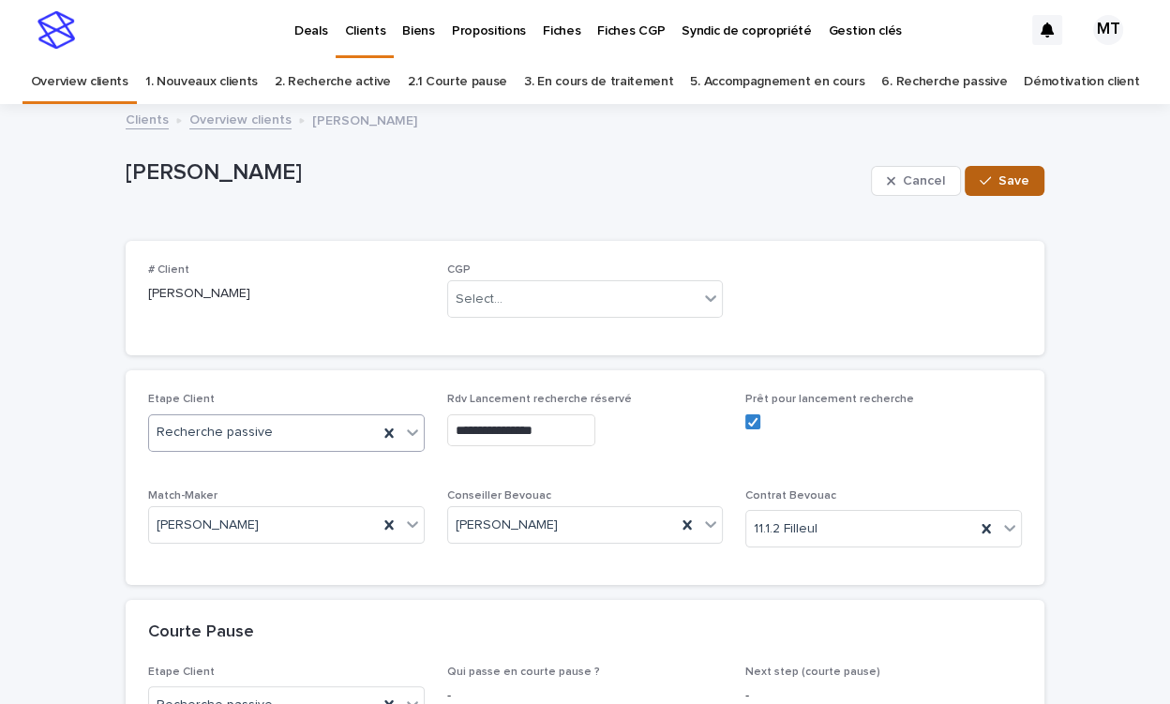
drag, startPoint x: 1023, startPoint y: 169, endPoint x: 992, endPoint y: 168, distance: 30.9
click at [1023, 169] on button "Save" at bounding box center [1005, 181] width 80 height 30
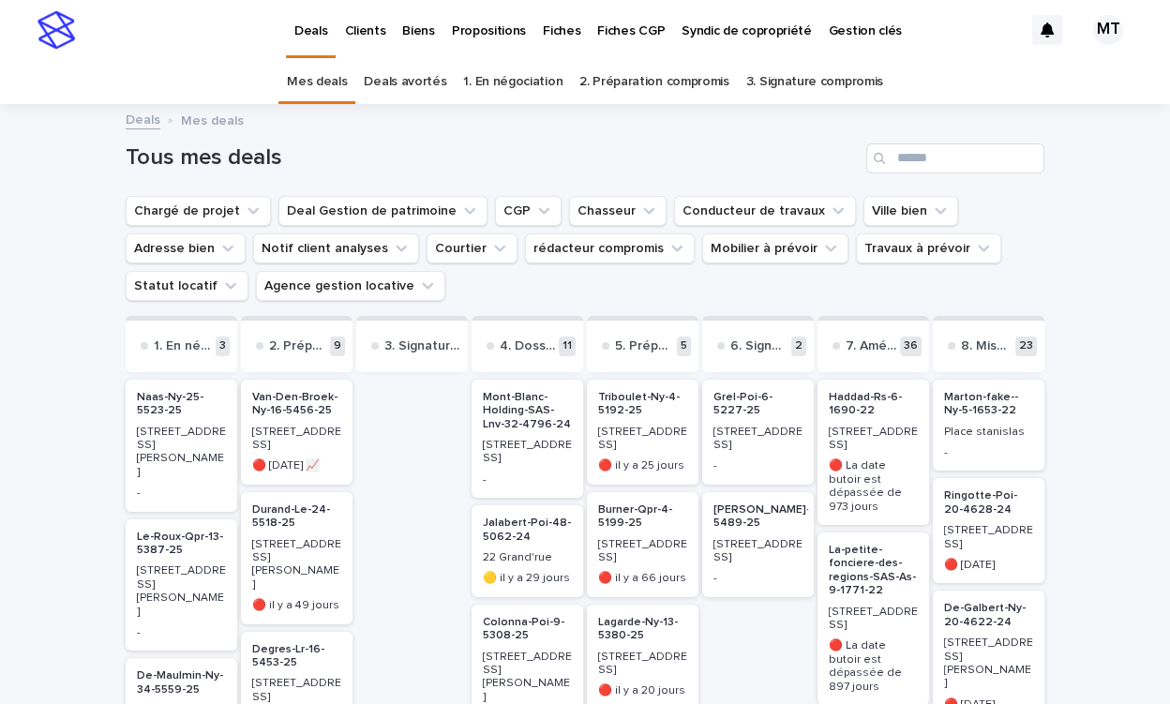
click at [421, 27] on p "Biens" at bounding box center [418, 19] width 32 height 39
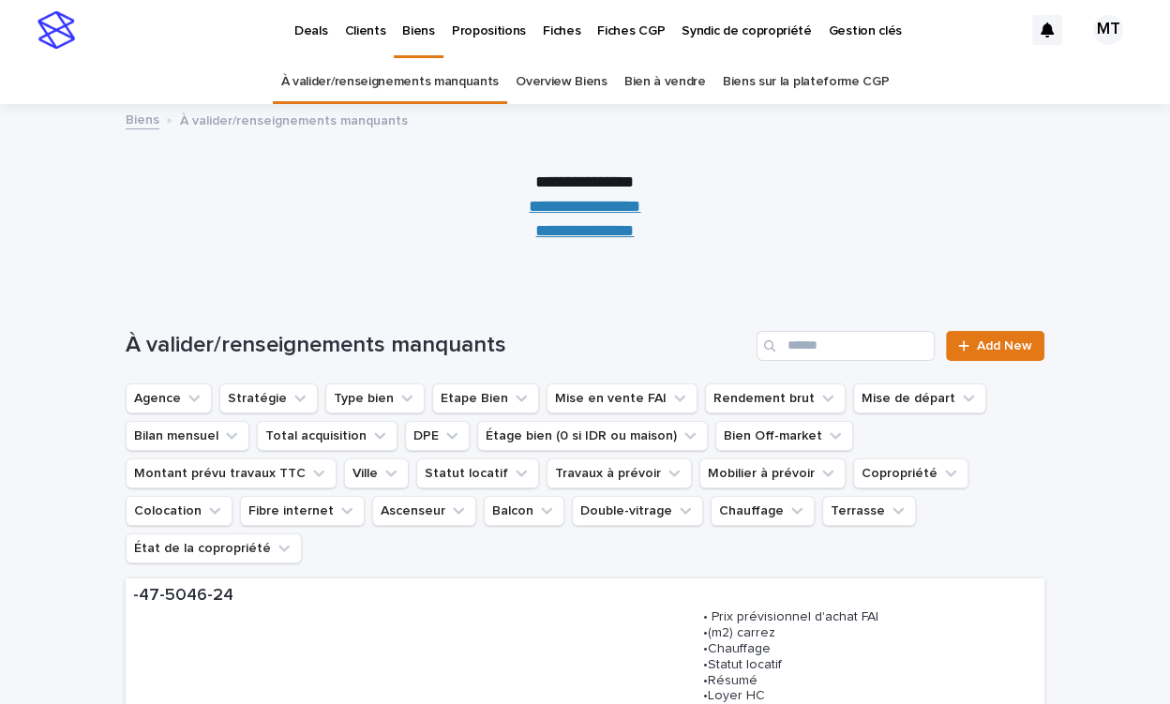
click at [575, 82] on link "Overview Biens" at bounding box center [562, 82] width 92 height 44
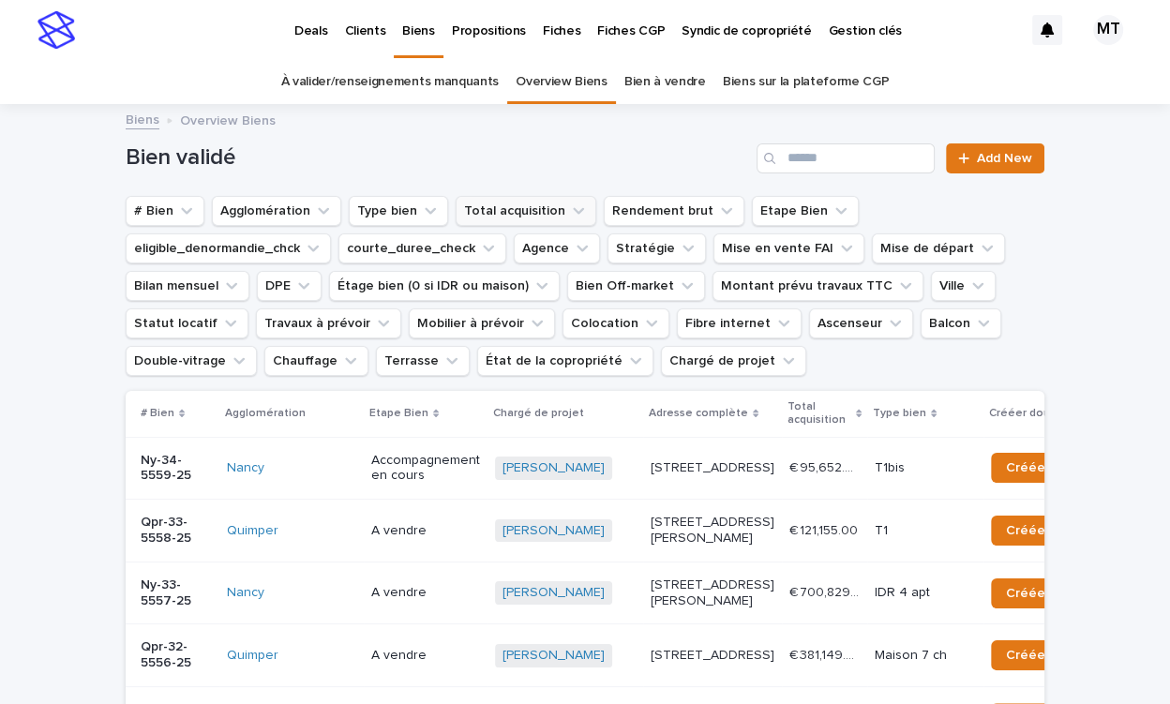
click at [555, 210] on button "Total acquisition" at bounding box center [526, 211] width 141 height 30
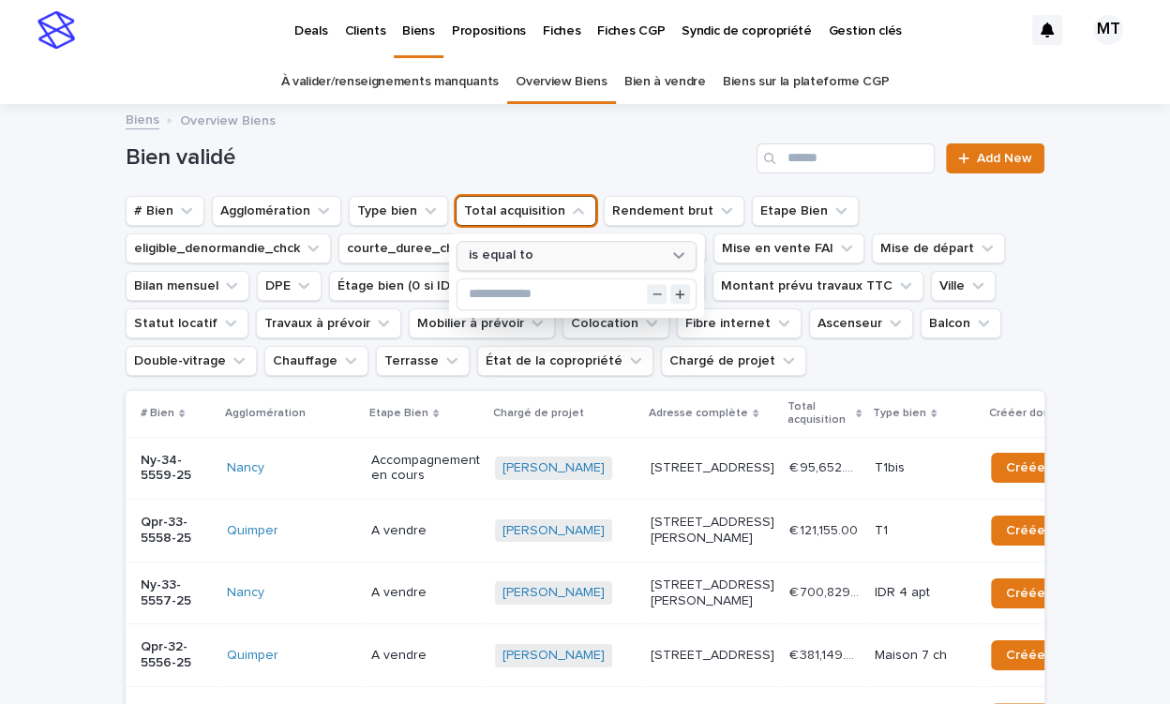
click at [532, 257] on div "is equal to" at bounding box center [564, 257] width 207 height 20
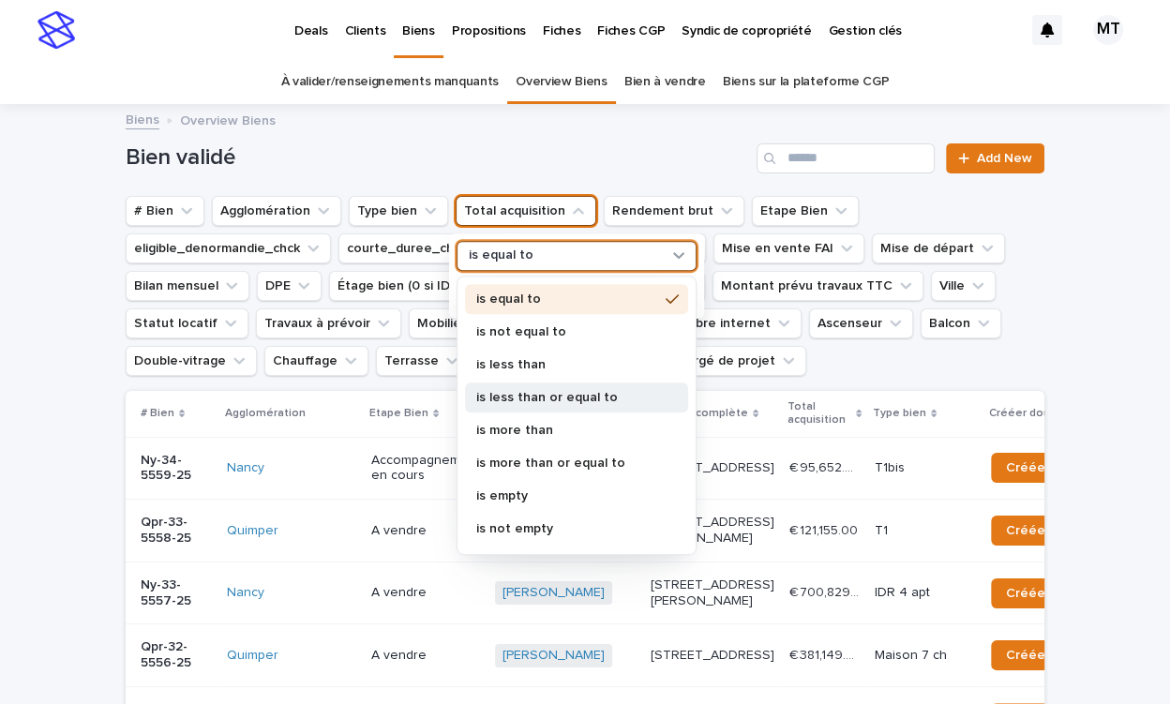
click at [518, 392] on p "is less than or equal to" at bounding box center [567, 397] width 182 height 13
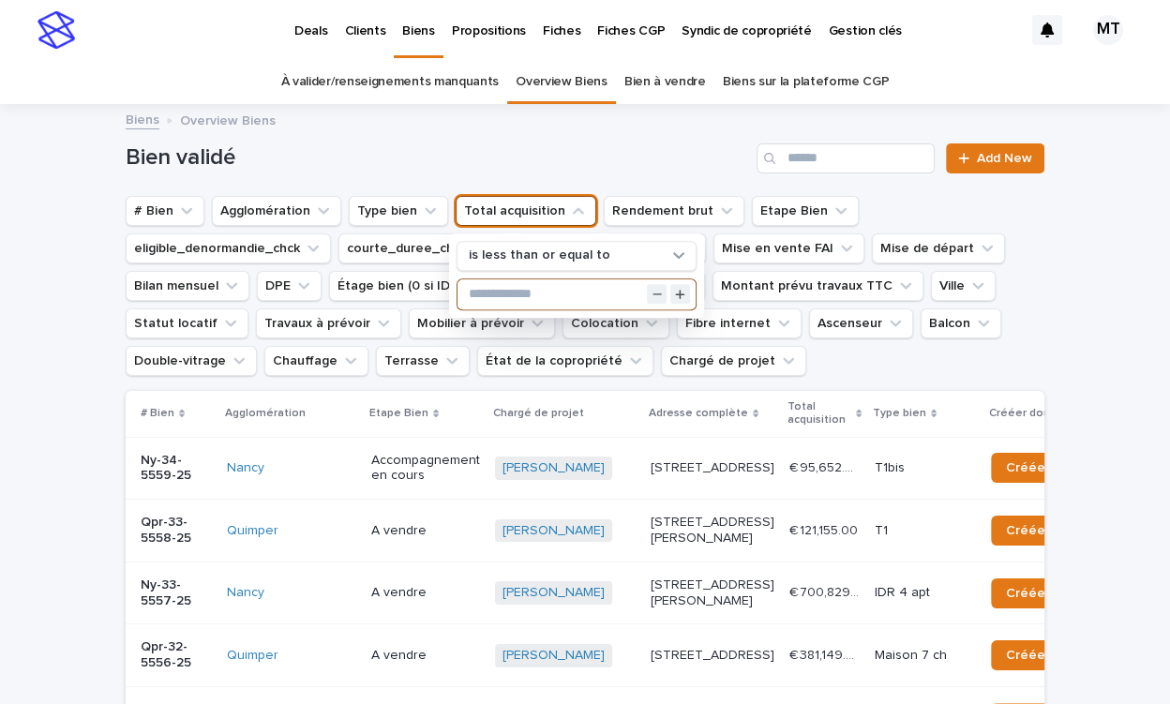
click at [515, 284] on input "text" at bounding box center [576, 294] width 238 height 30
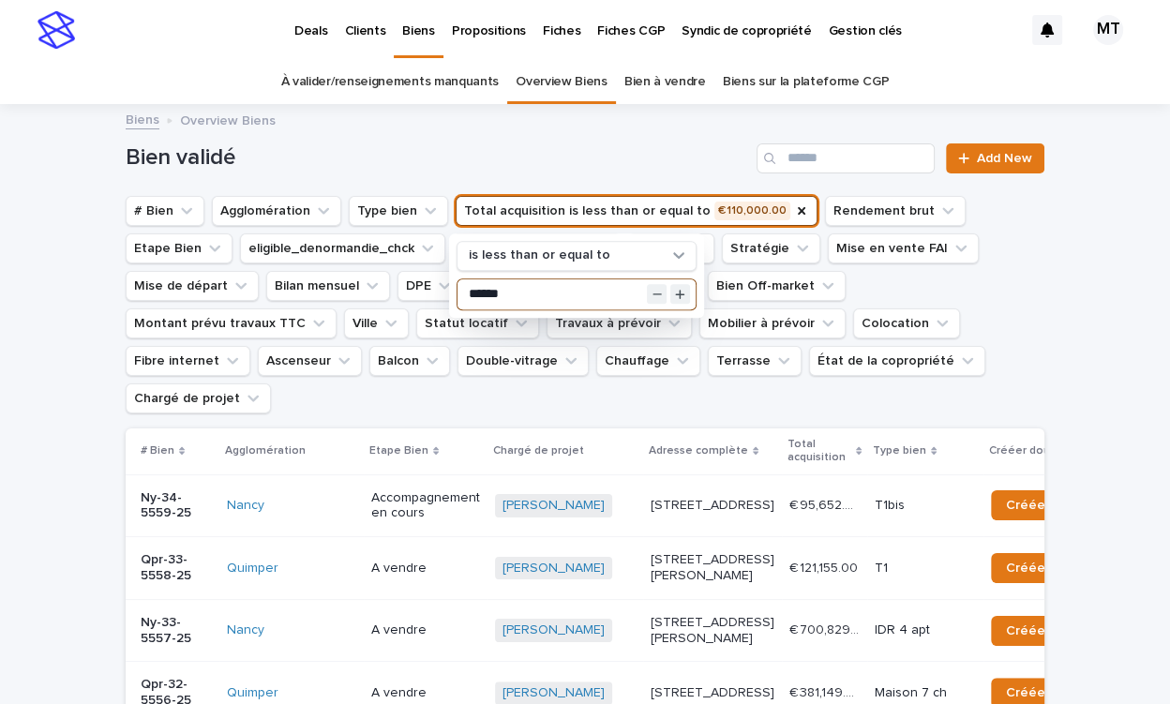
type input "******"
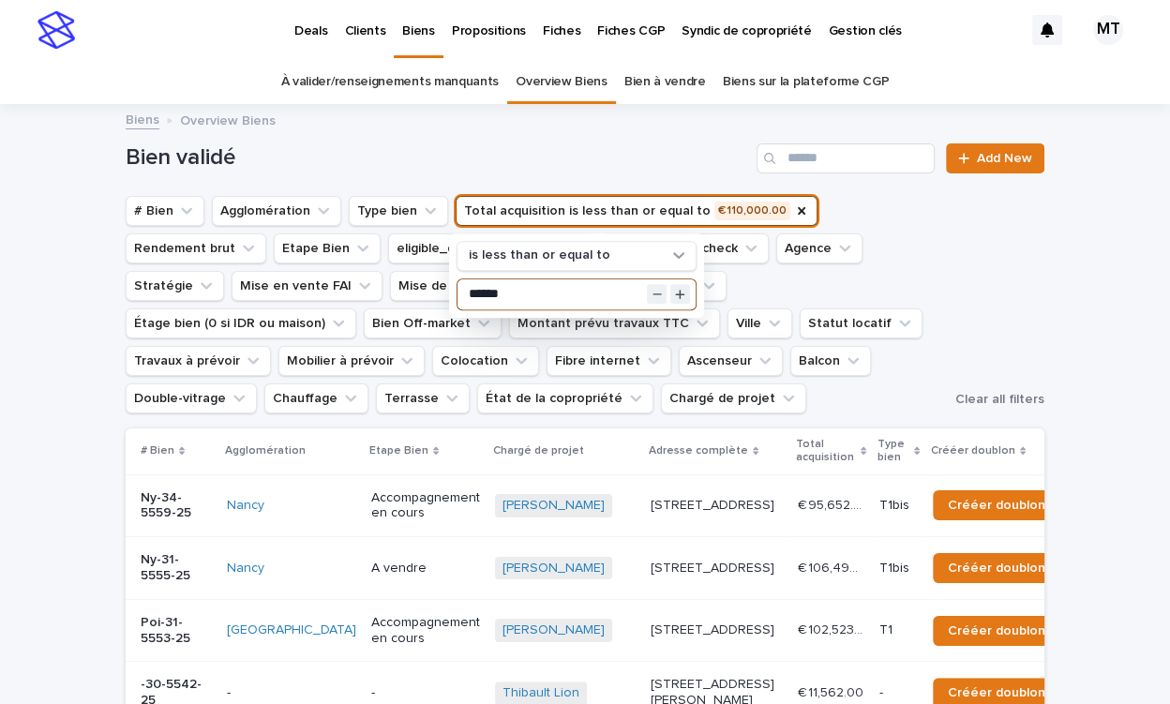
scroll to position [2, 0]
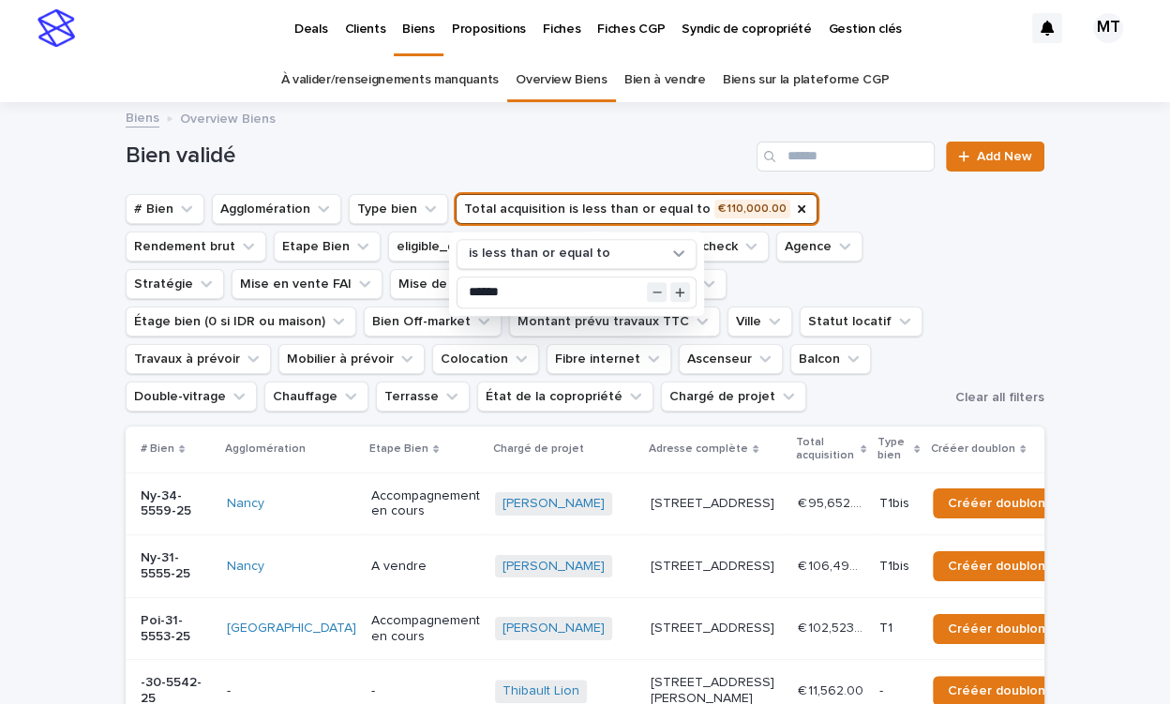
click at [656, 75] on link "Bien à vendre" at bounding box center [665, 80] width 82 height 44
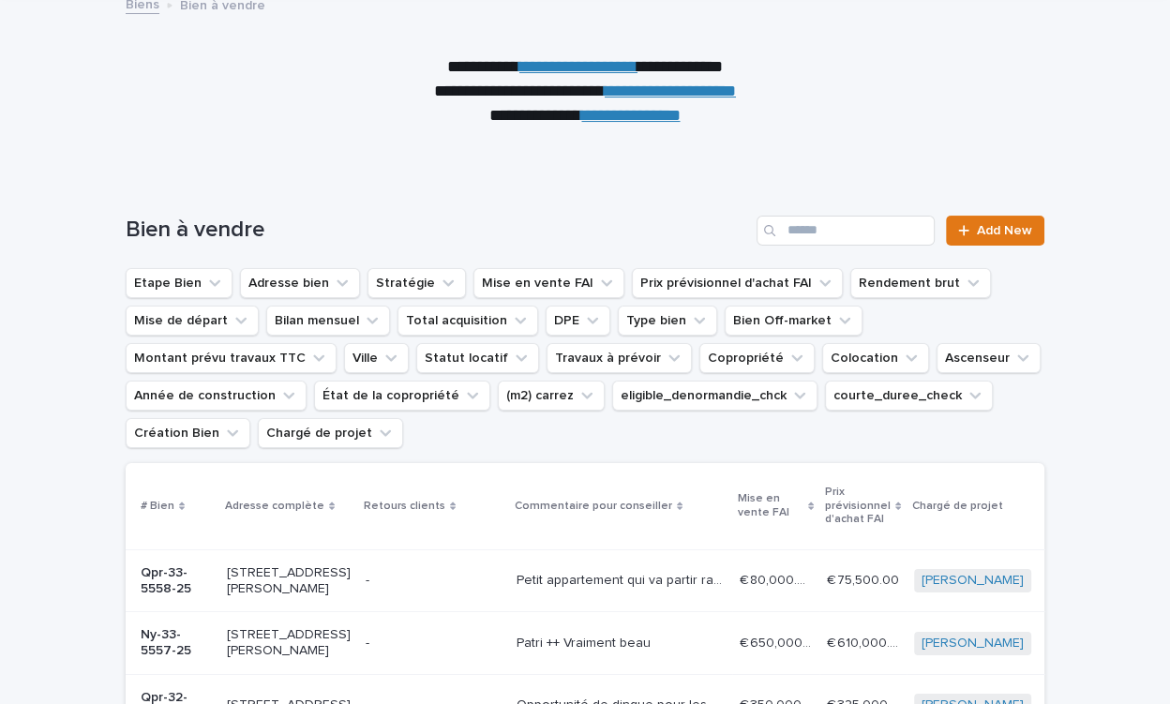
scroll to position [136, 0]
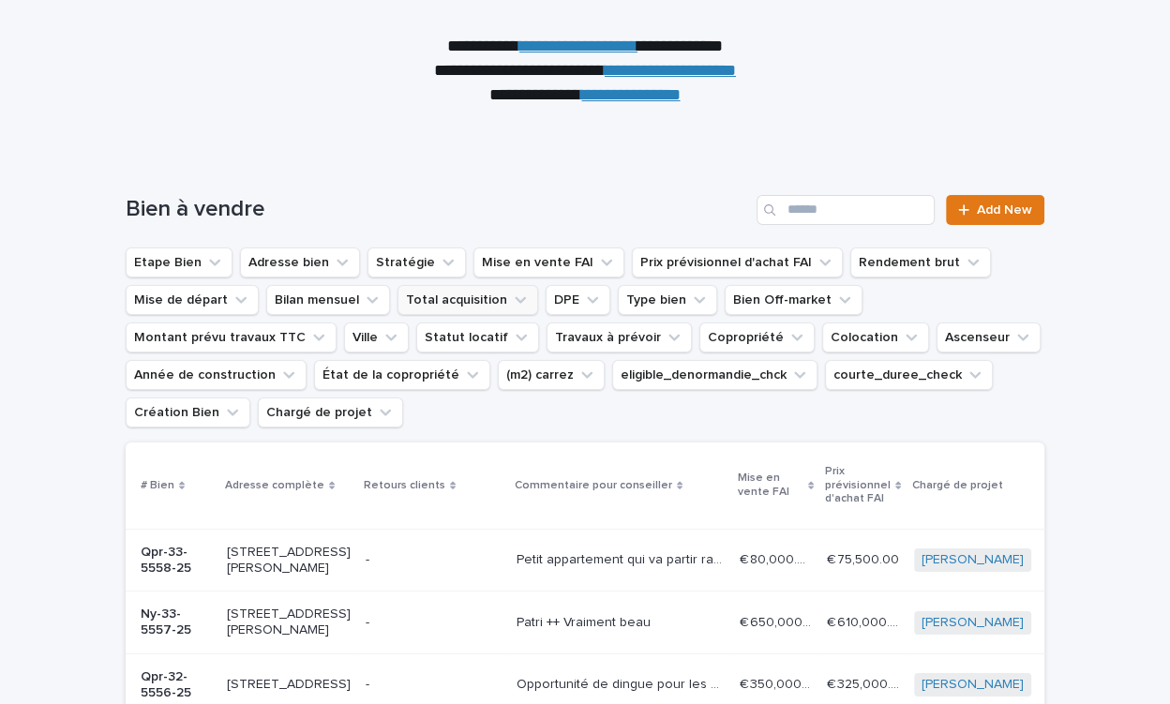
click at [475, 299] on button "Total acquisition" at bounding box center [467, 300] width 141 height 30
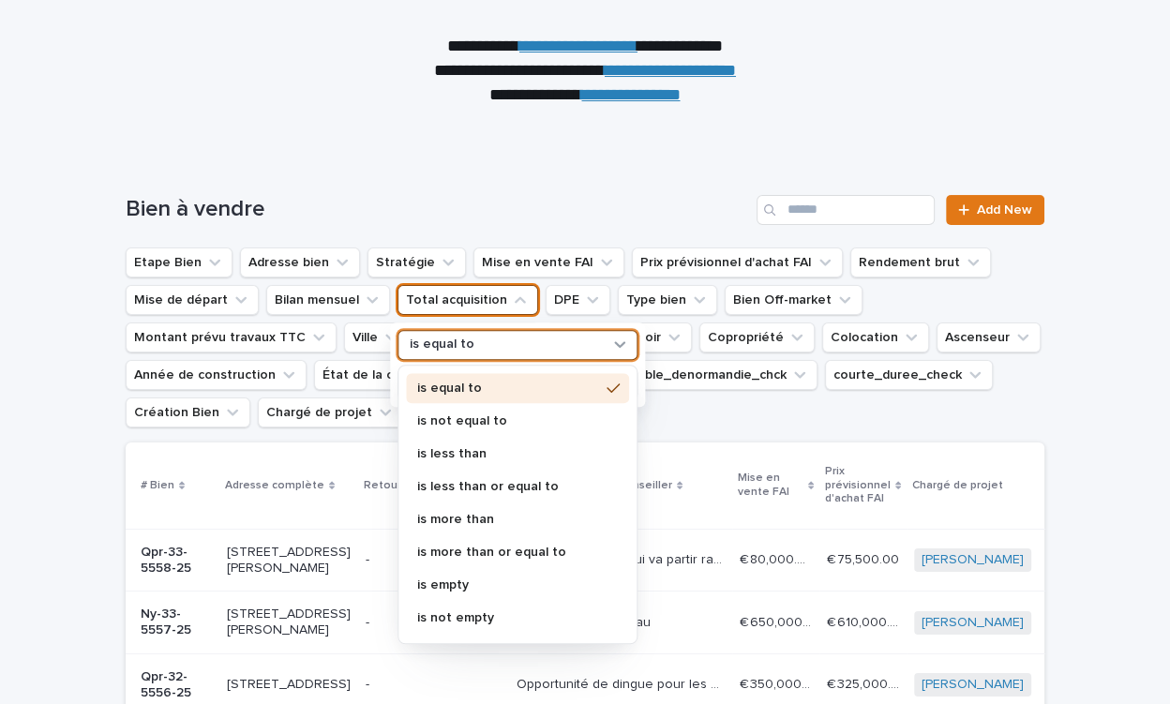
click at [495, 349] on div "is equal to" at bounding box center [505, 346] width 207 height 20
click at [464, 486] on p "is less than or equal to" at bounding box center [508, 486] width 182 height 13
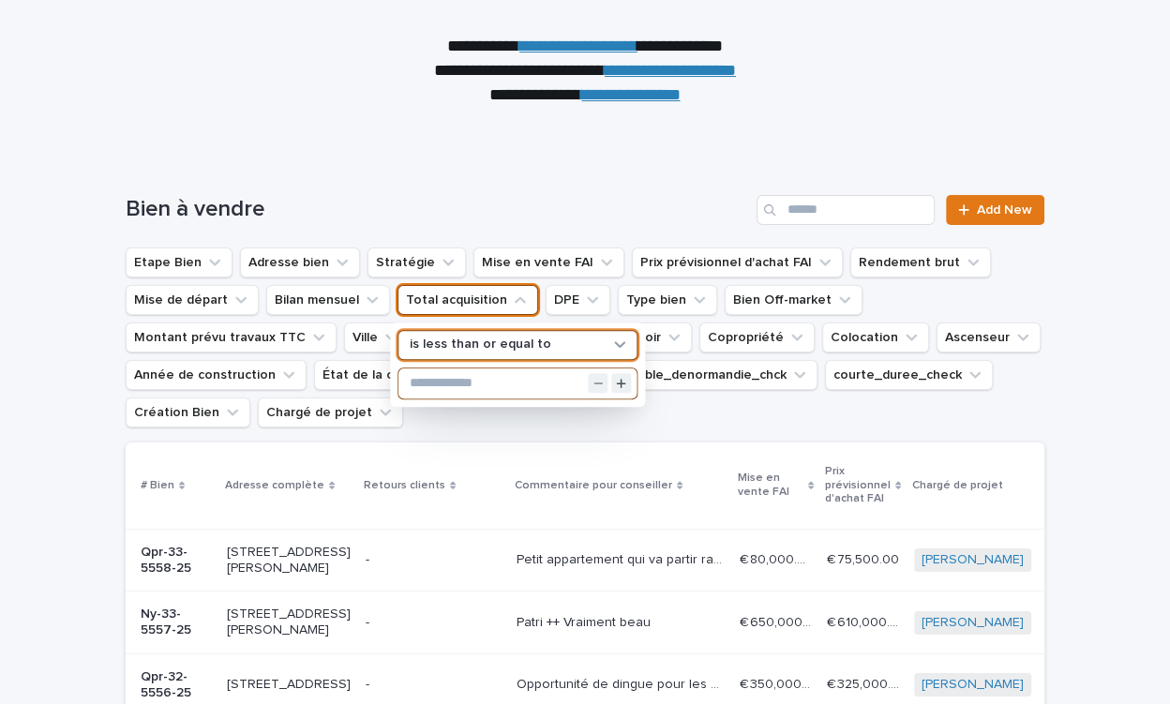
click at [451, 371] on input "text" at bounding box center [517, 383] width 238 height 30
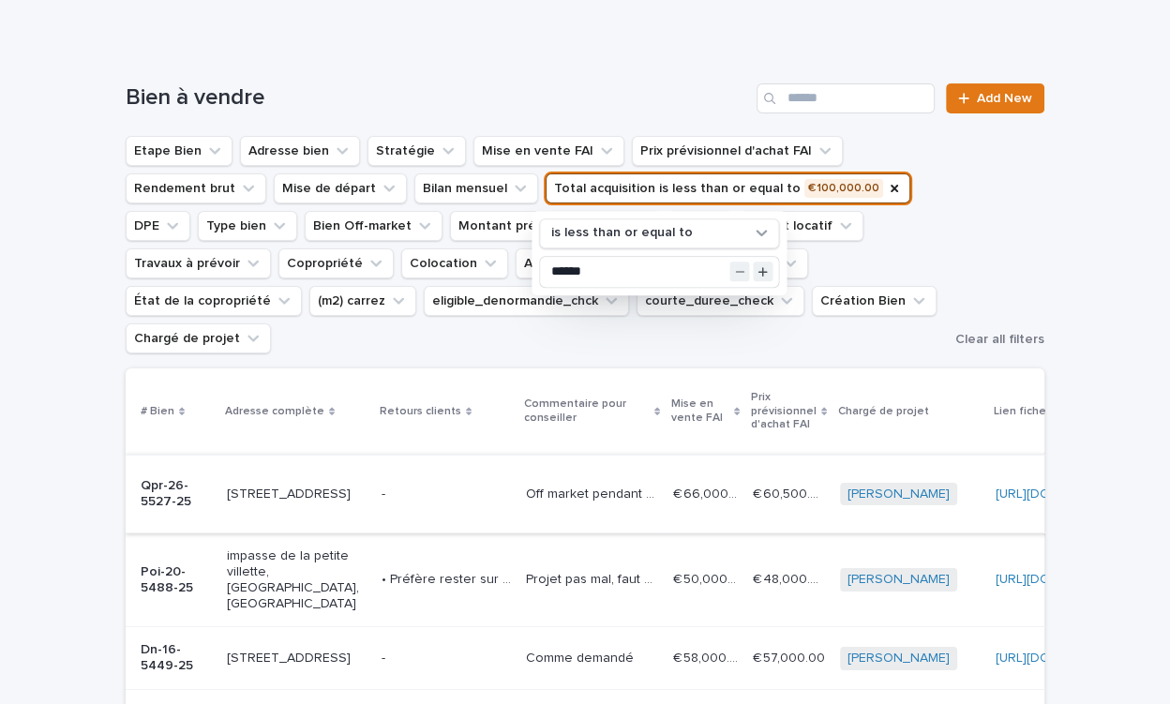
scroll to position [151, 0]
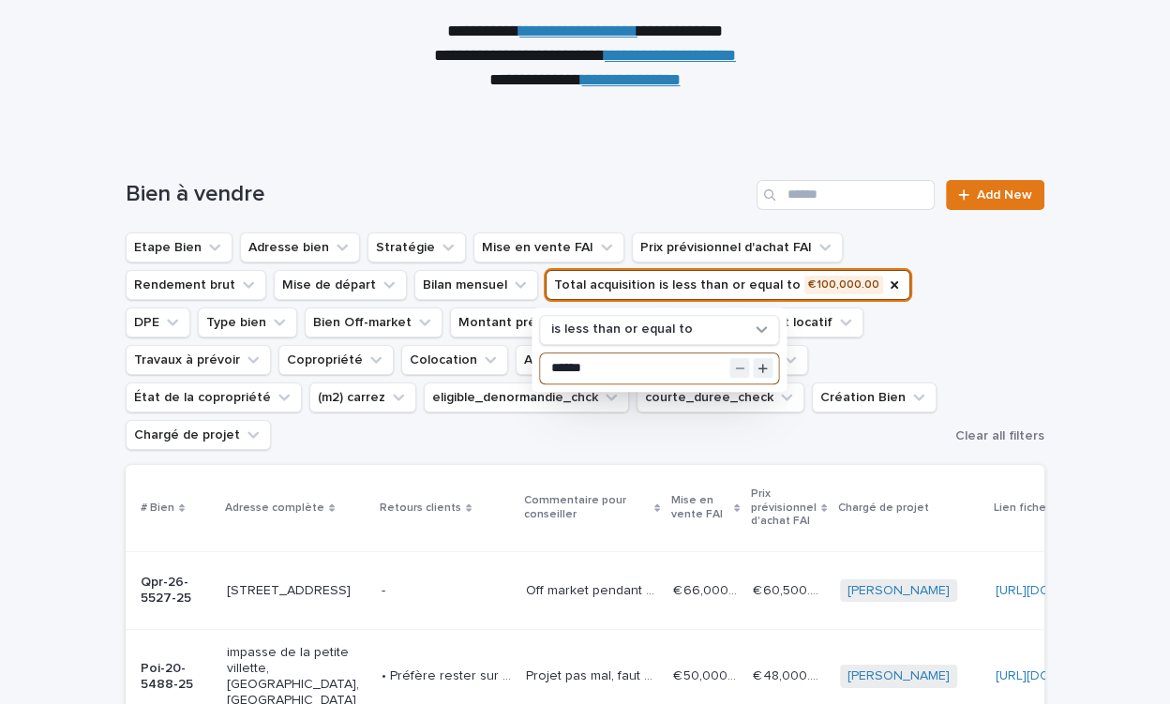
click at [566, 365] on input "******" at bounding box center [659, 368] width 238 height 30
type input "******"
click at [1004, 277] on div "Etape Bien Adresse bien Stratégie Mise en vente FAI Prix prévisionnel d'achat F…" at bounding box center [585, 340] width 919 height 217
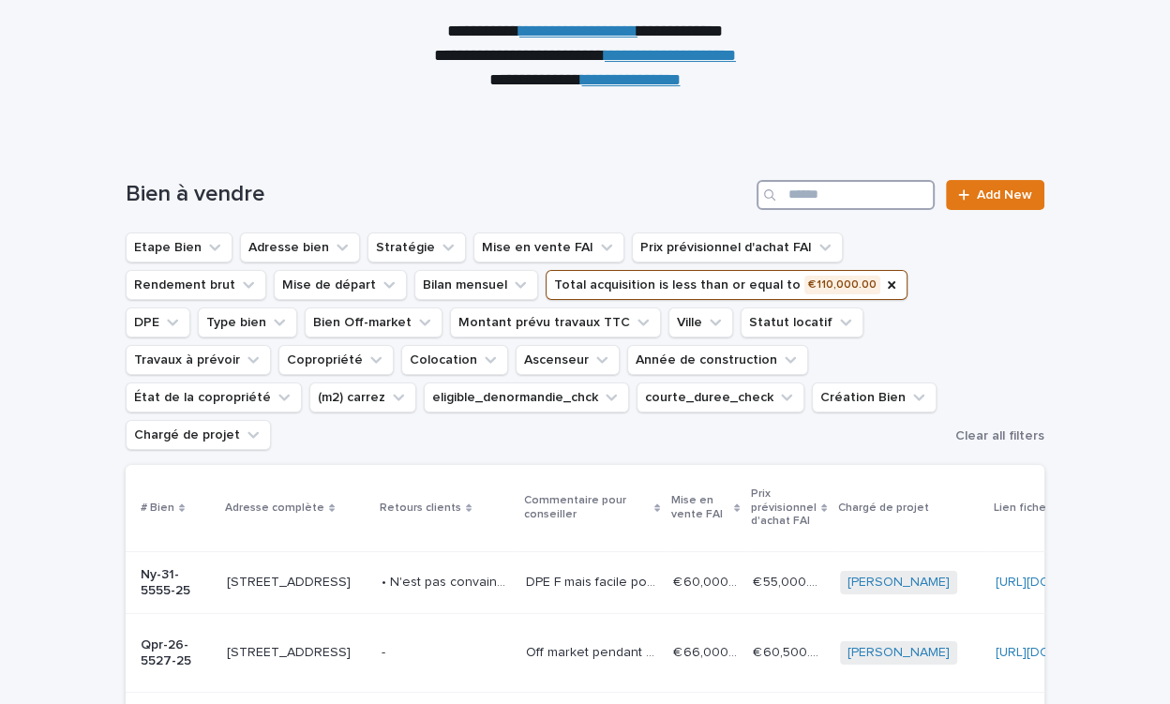
click at [835, 210] on input "Search" at bounding box center [845, 195] width 178 height 30
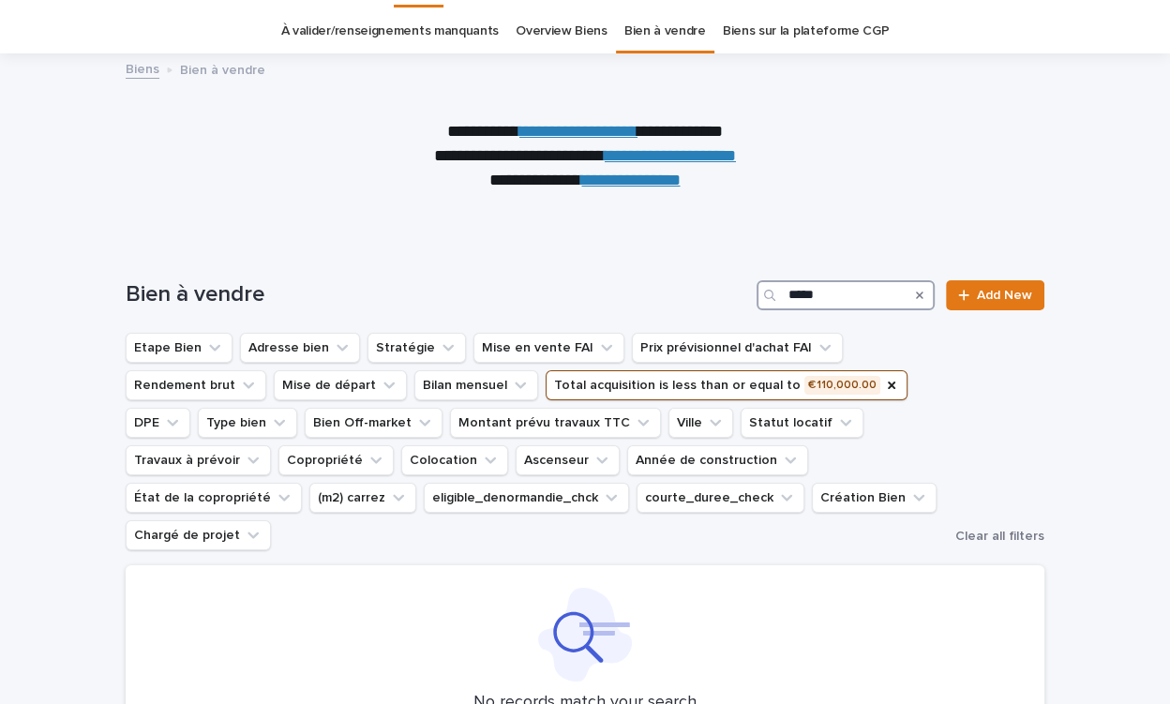
scroll to position [71, 0]
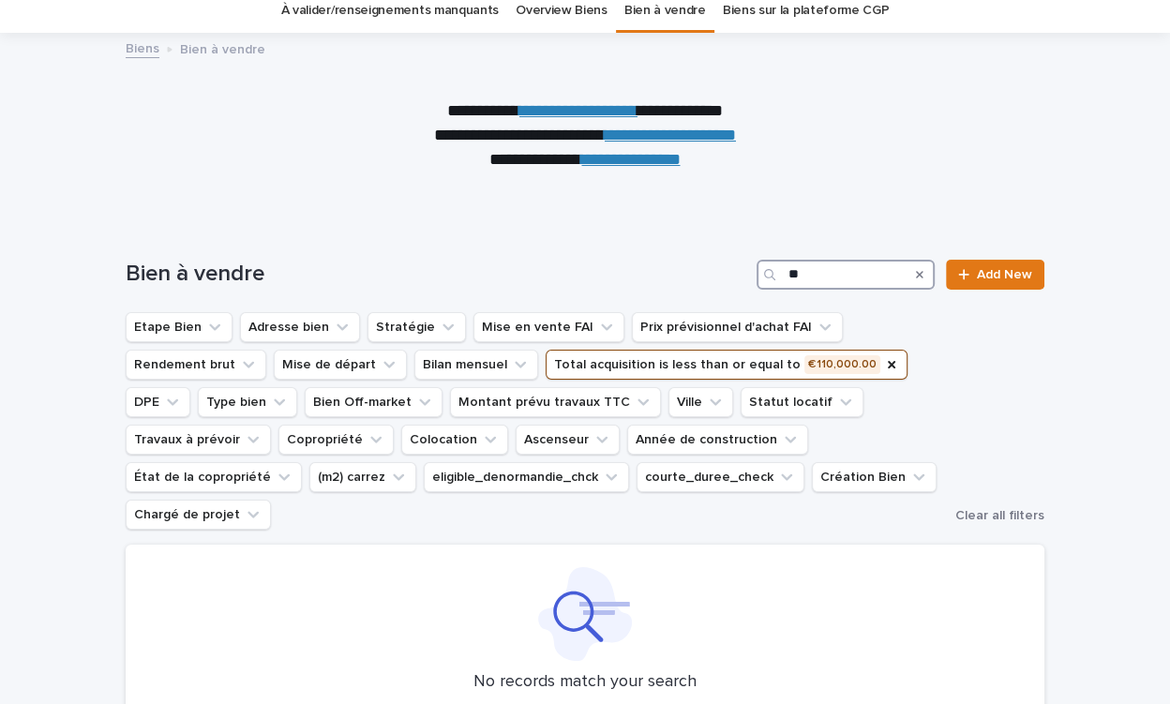
type input "*"
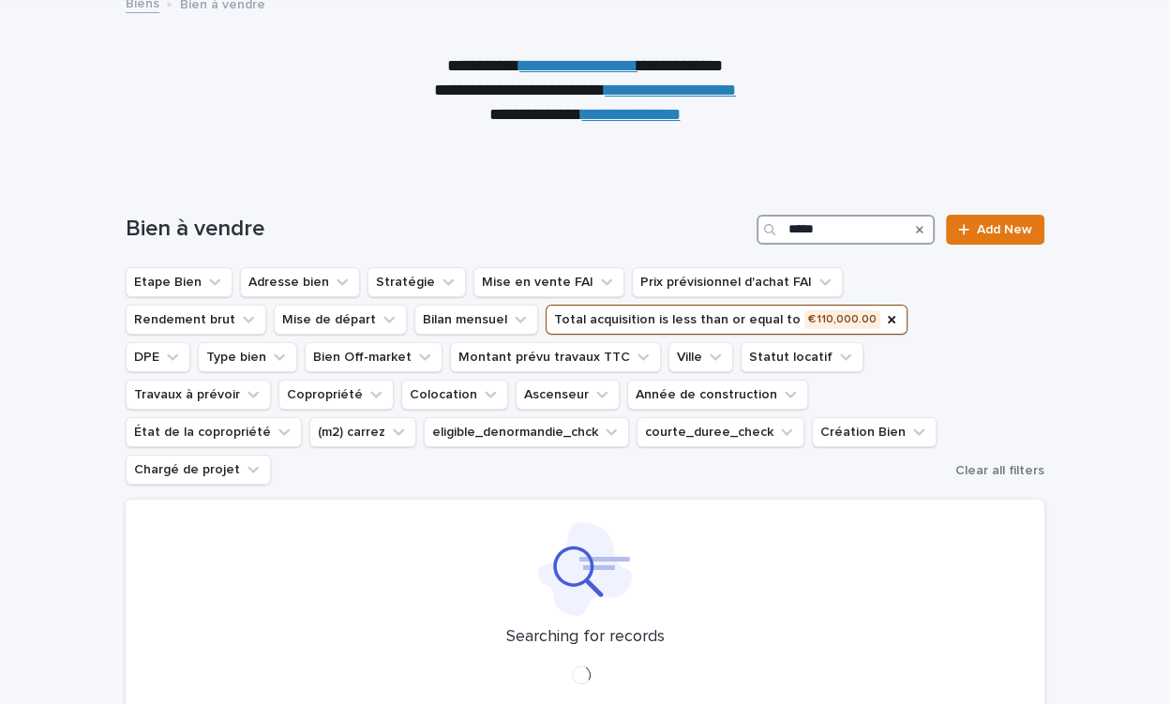
scroll to position [131, 0]
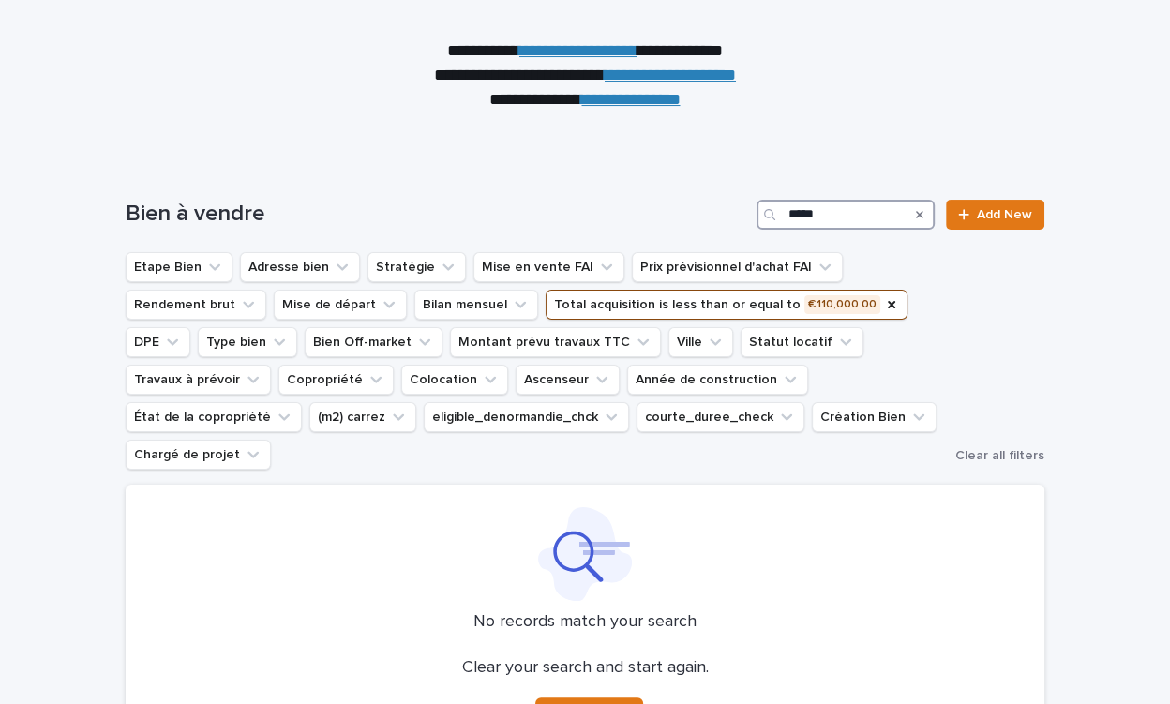
type input "*****"
click at [746, 304] on button "Total acquisition is less than or equal to € 110,000.00" at bounding box center [727, 305] width 362 height 30
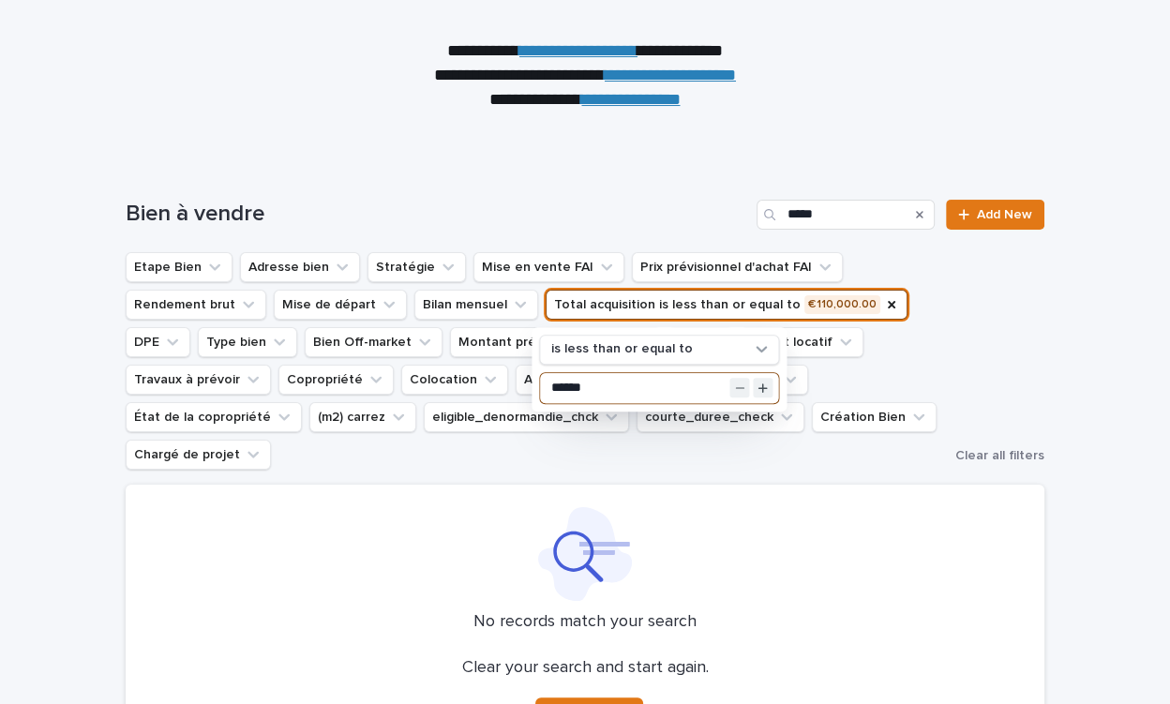
click at [562, 385] on input "******" at bounding box center [659, 388] width 238 height 30
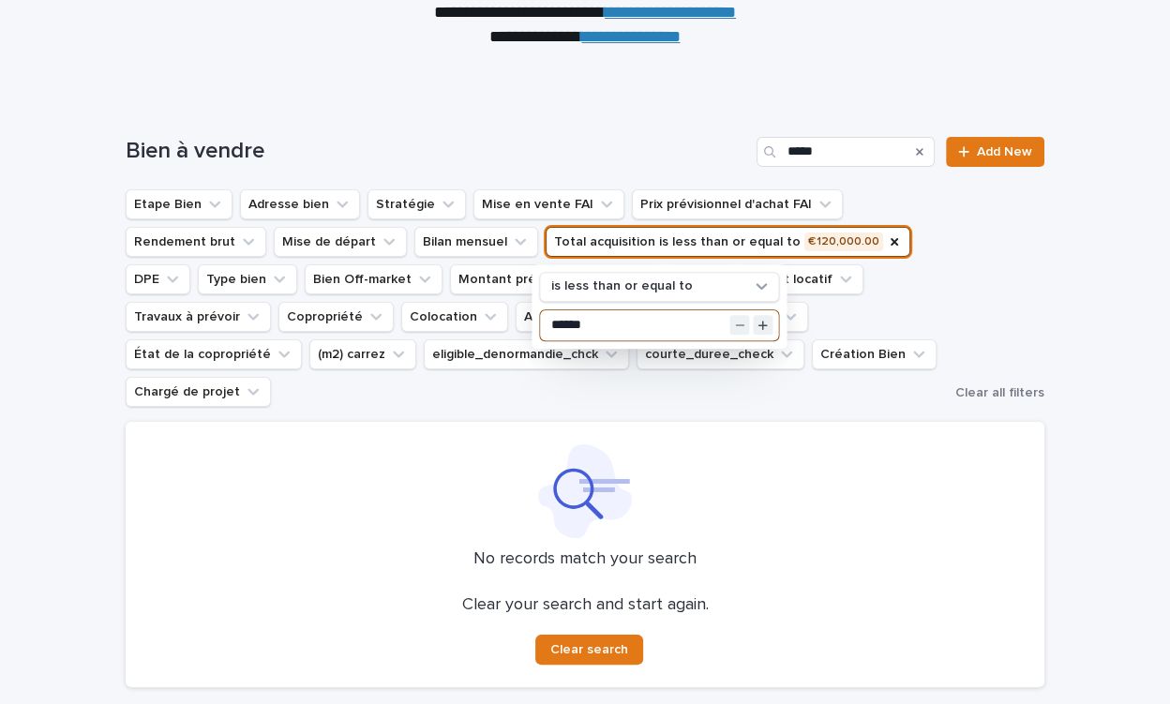
scroll to position [202, 0]
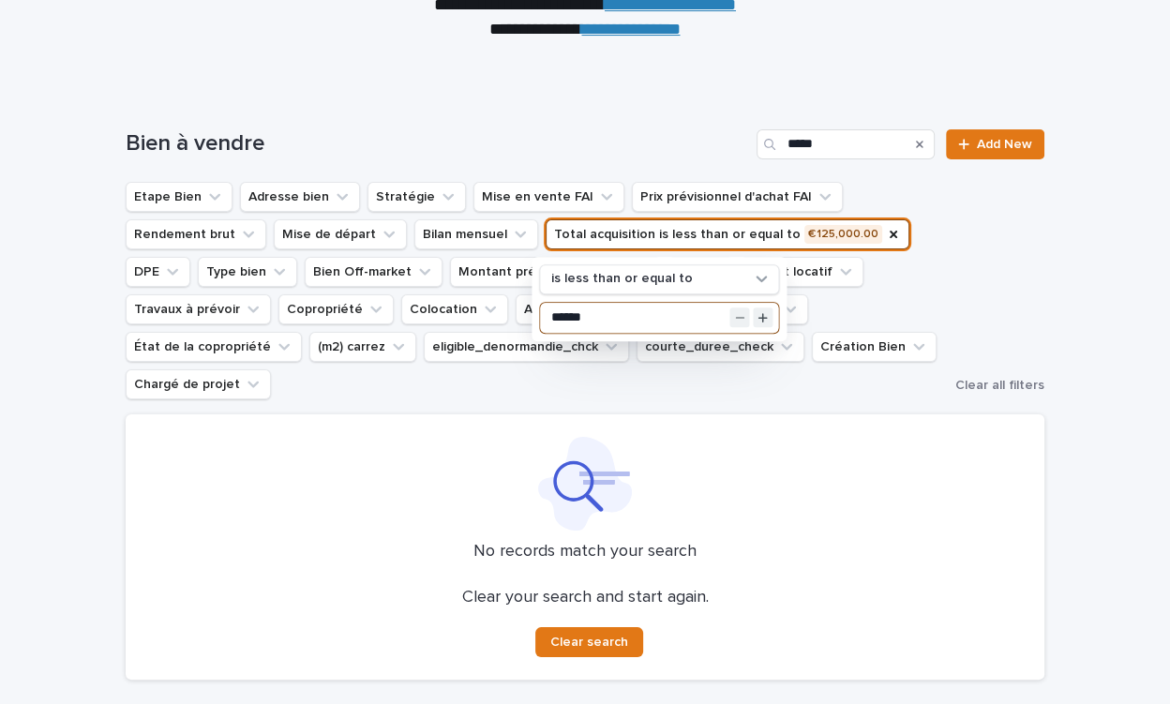
type input "******"
click at [1055, 276] on div "Loading... Saving… Loading... Saving… Bien à vendre ***** Add New Etape Bien Ad…" at bounding box center [585, 440] width 1170 height 696
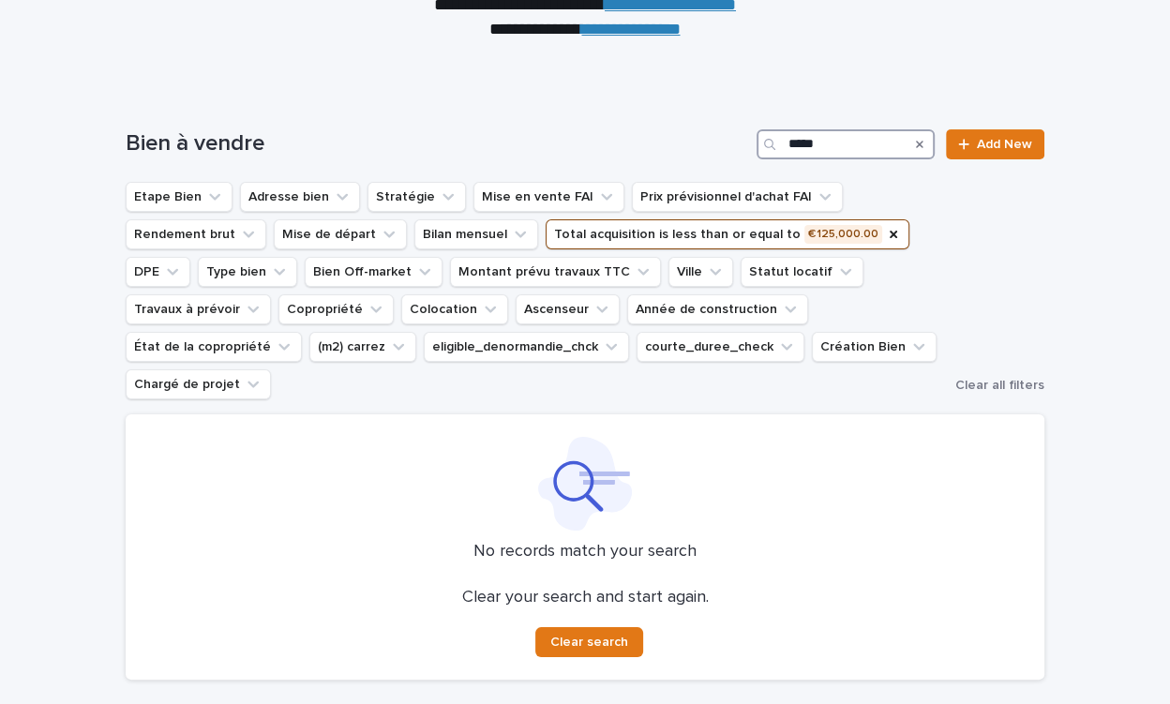
click at [830, 137] on input "*****" at bounding box center [845, 144] width 178 height 30
click at [831, 138] on input "*****" at bounding box center [845, 144] width 178 height 30
click at [474, 142] on h1 "Bien à vendre" at bounding box center [437, 143] width 623 height 27
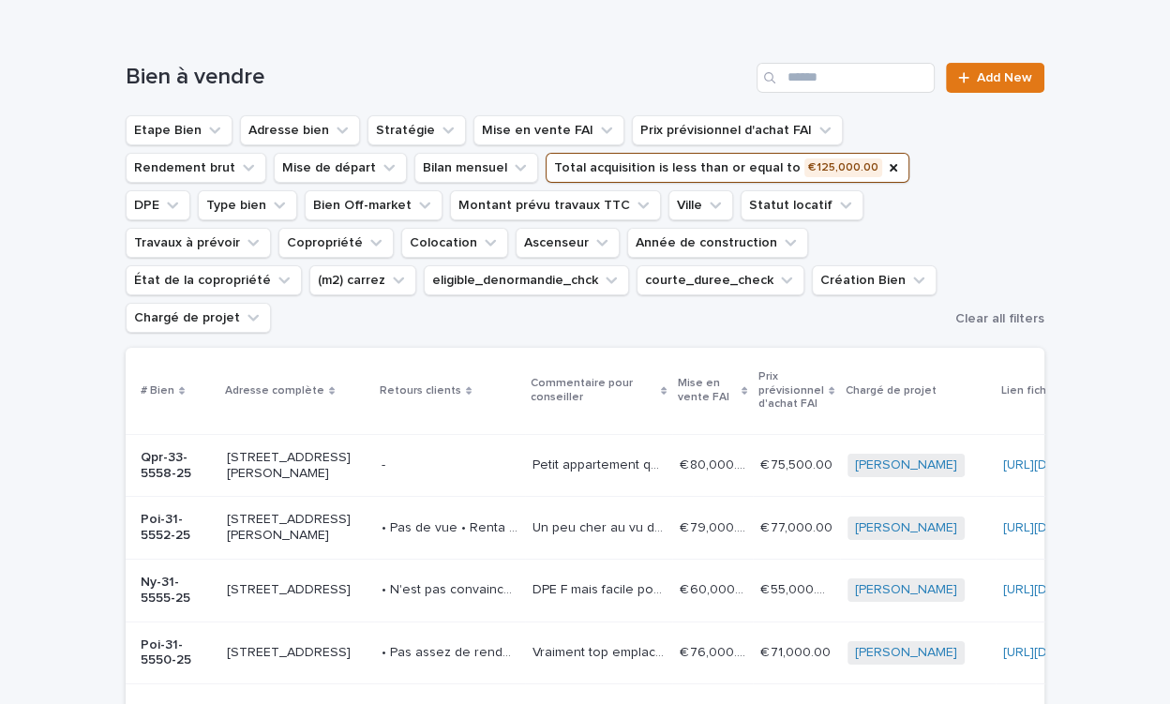
scroll to position [230, 0]
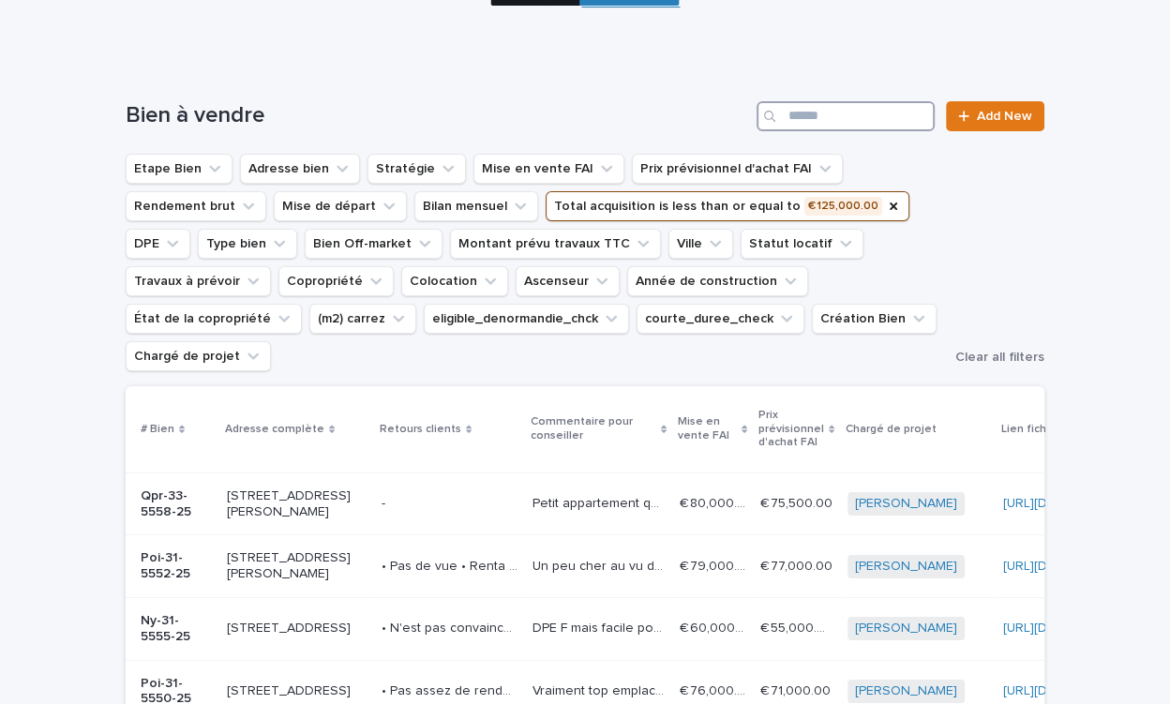
click at [871, 109] on input "Search" at bounding box center [845, 116] width 178 height 30
click at [886, 202] on icon "Total acquisition" at bounding box center [893, 206] width 15 height 15
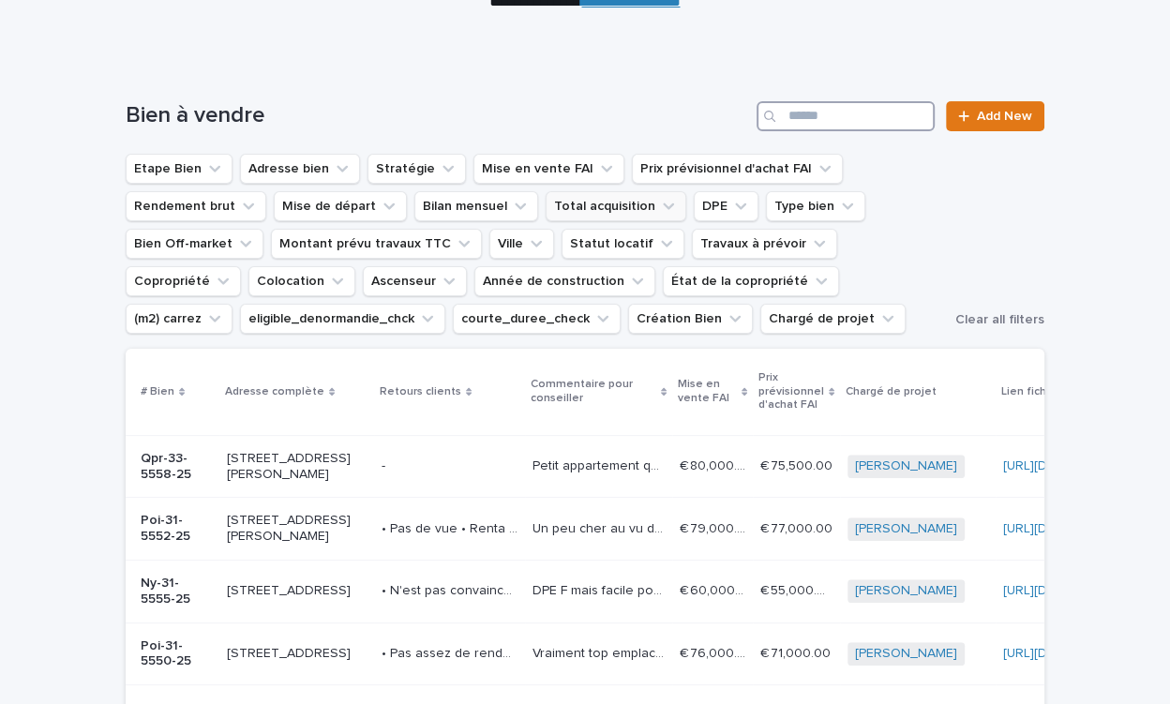
click at [850, 111] on input "Search" at bounding box center [845, 116] width 178 height 30
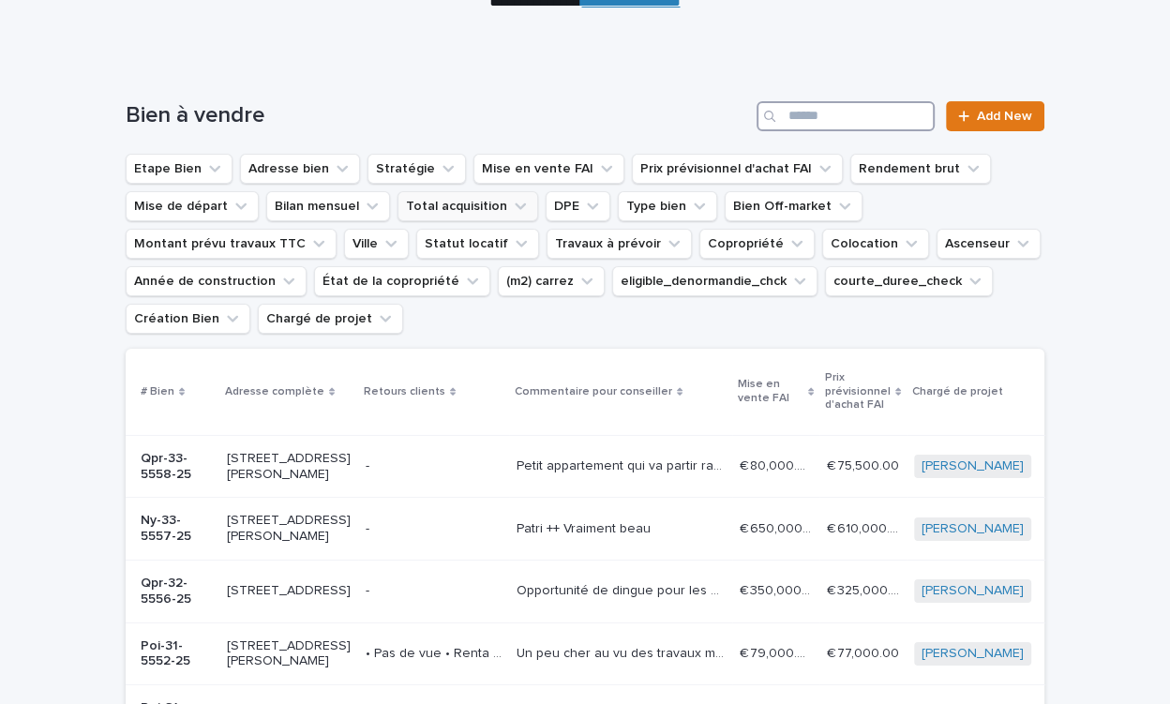
click at [850, 111] on input "Search" at bounding box center [845, 116] width 178 height 30
click at [823, 121] on input "Search" at bounding box center [845, 116] width 178 height 30
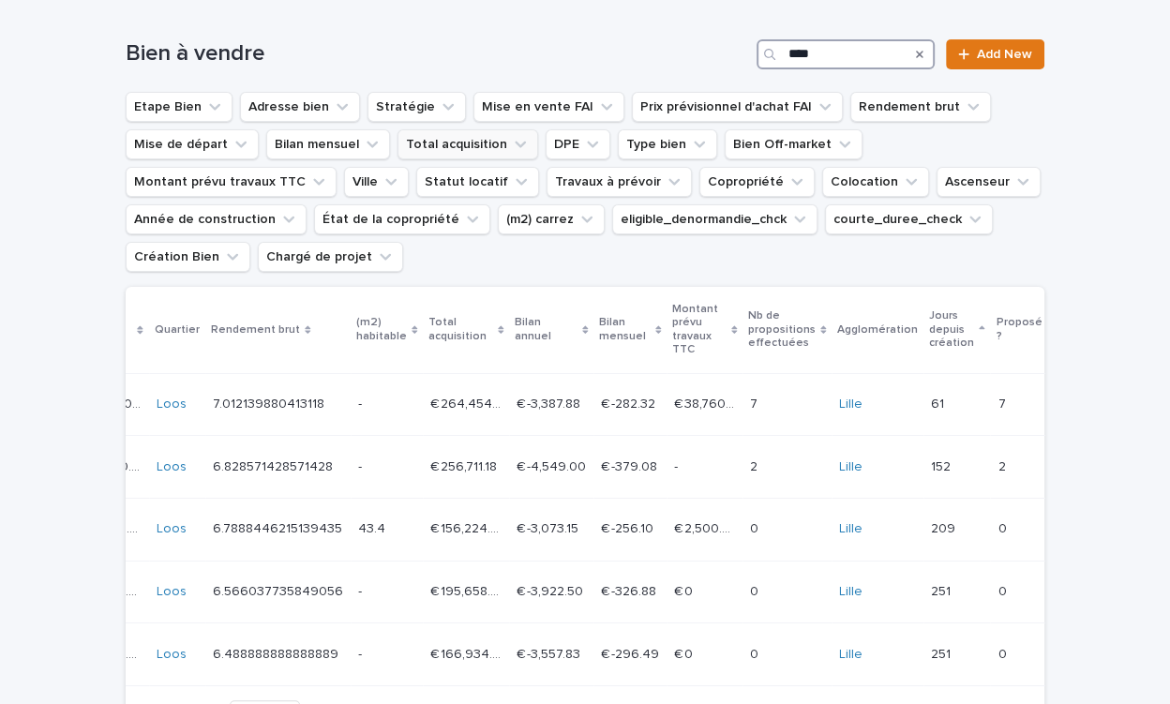
scroll to position [244, 0]
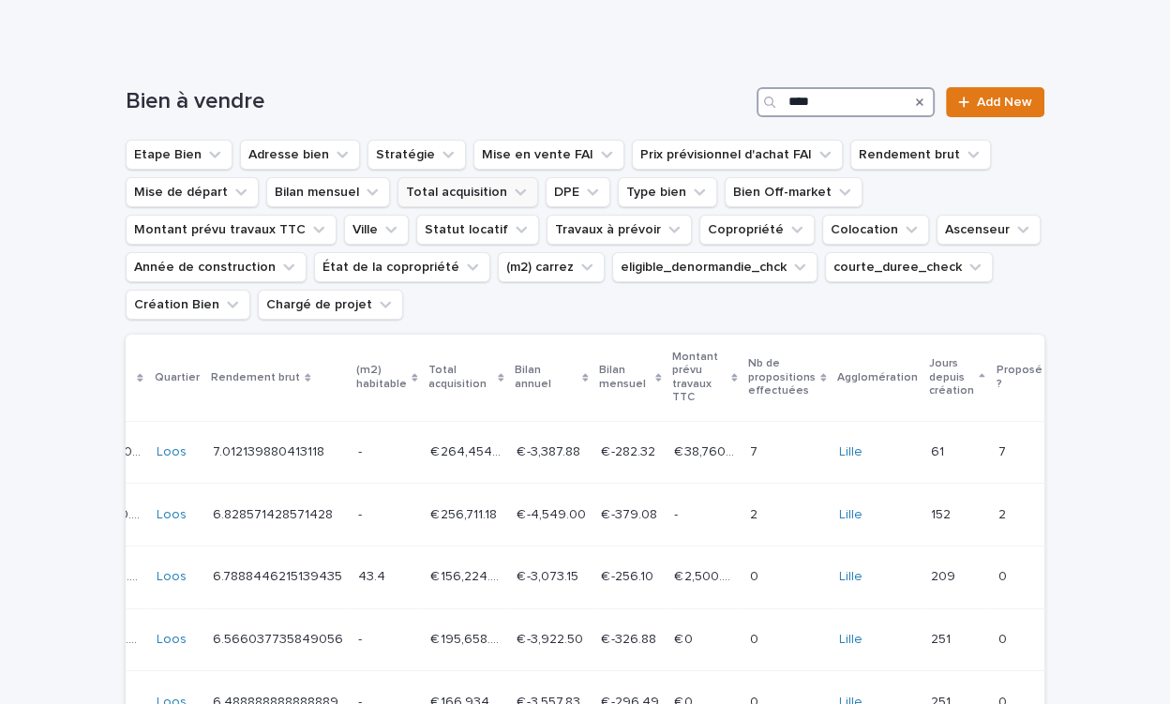
click at [823, 105] on input "****" at bounding box center [845, 102] width 178 height 30
type input "*****"
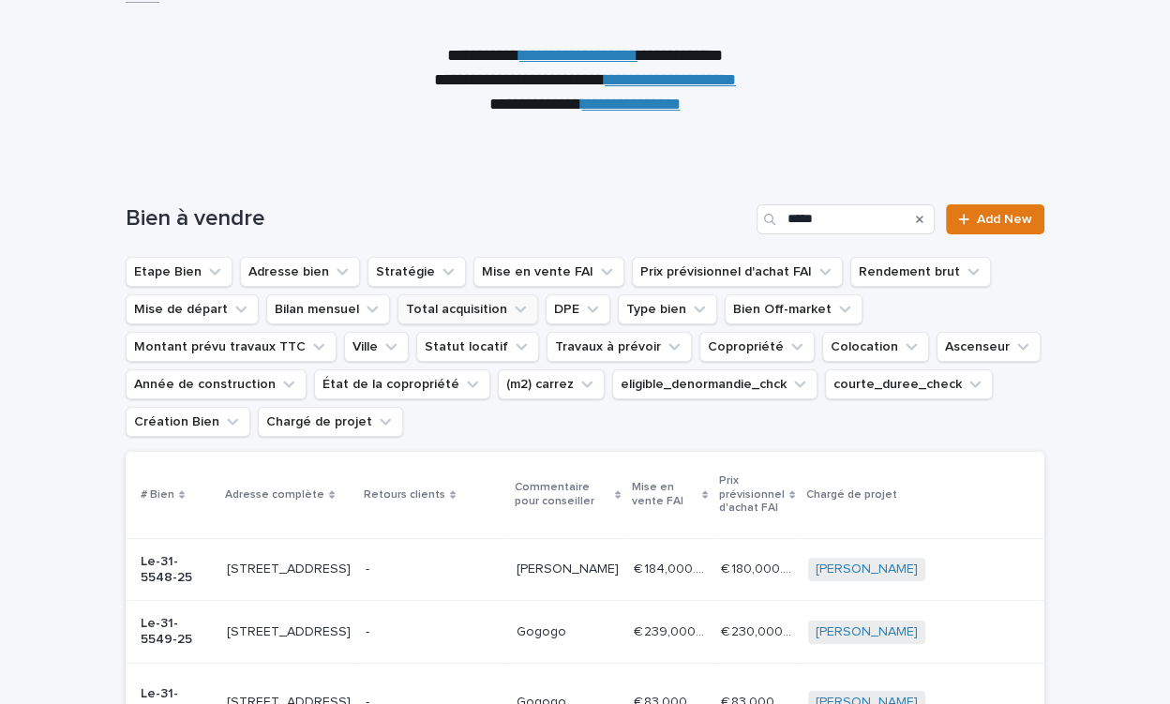
scroll to position [123, 0]
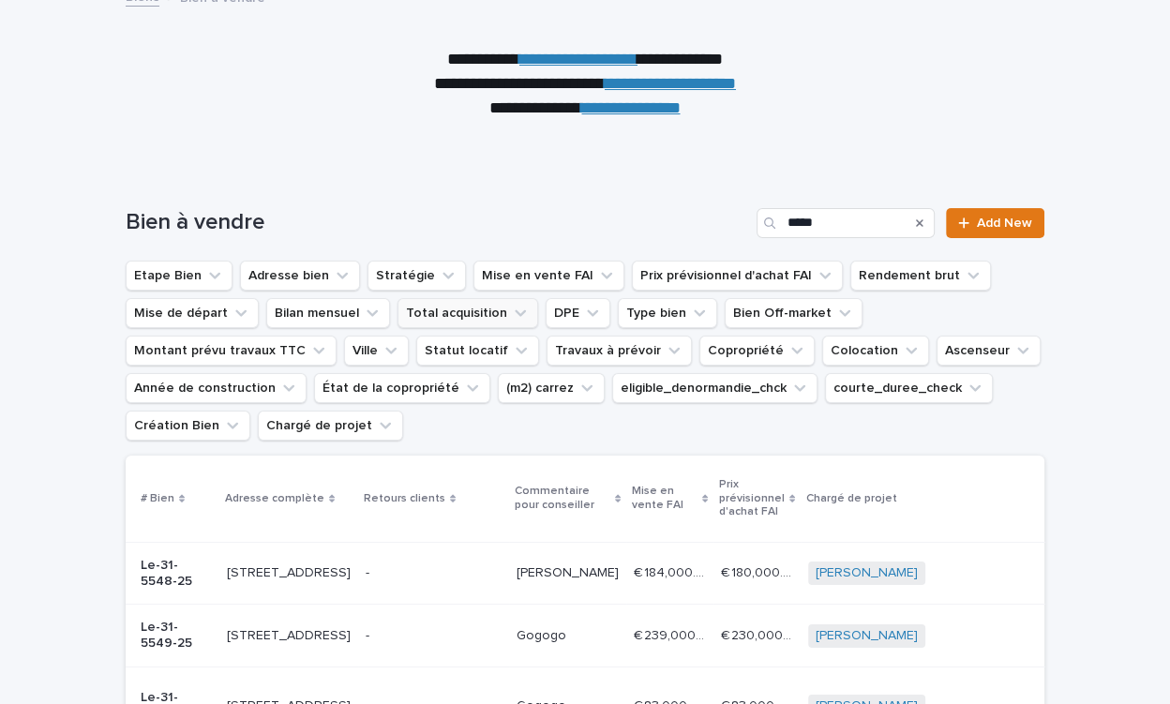
click at [917, 223] on div "Search" at bounding box center [920, 223] width 30 height 30
click at [920, 225] on icon "Search" at bounding box center [919, 222] width 7 height 11
click at [451, 317] on button "Total acquisition" at bounding box center [467, 313] width 141 height 30
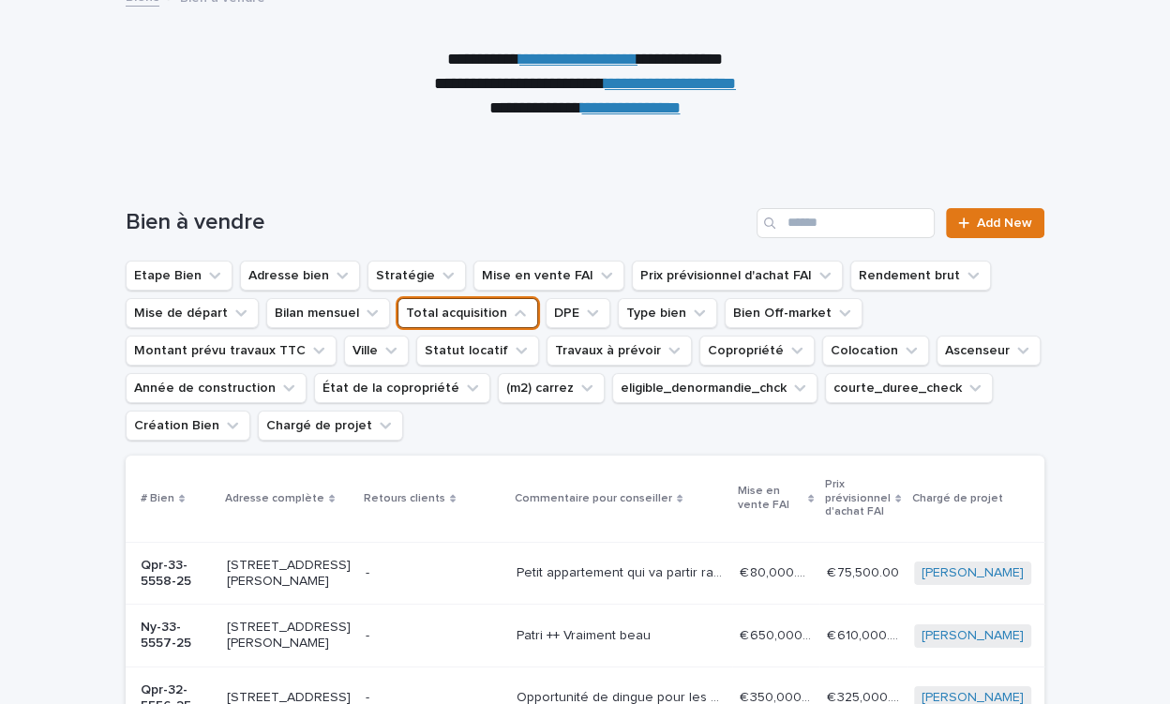
click at [451, 317] on button "Total acquisition" at bounding box center [467, 313] width 141 height 30
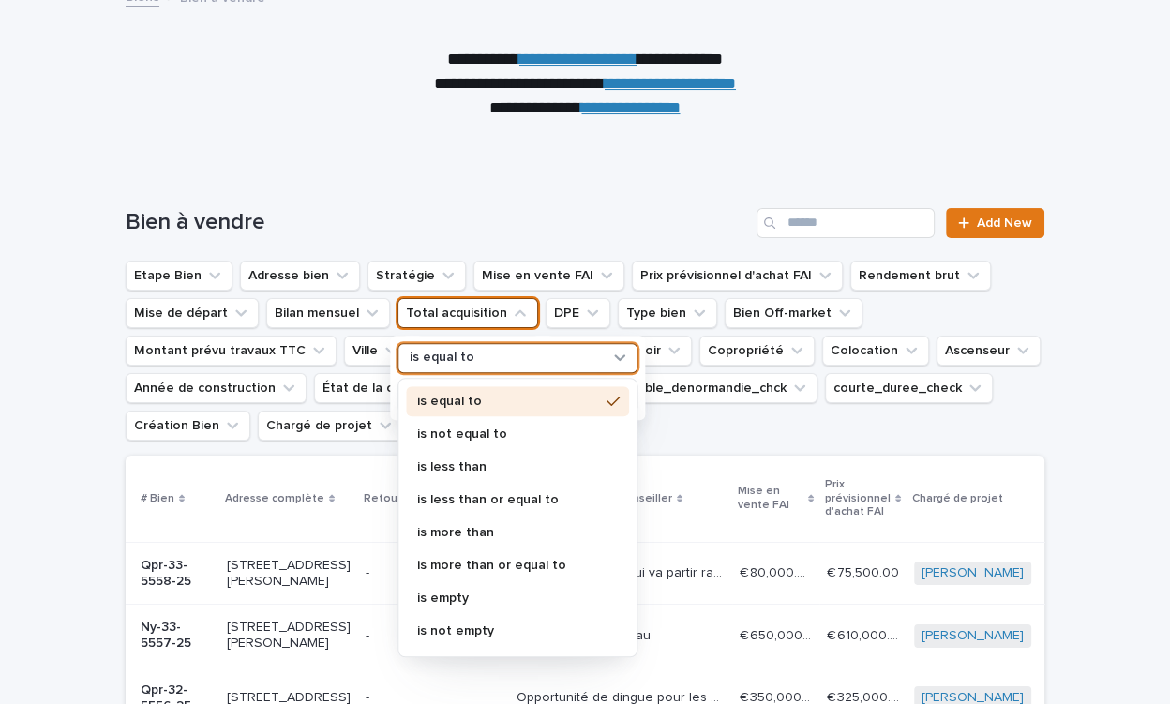
click at [480, 356] on div "is equal to" at bounding box center [505, 359] width 207 height 20
click at [486, 494] on p "is less than or equal to" at bounding box center [508, 499] width 182 height 13
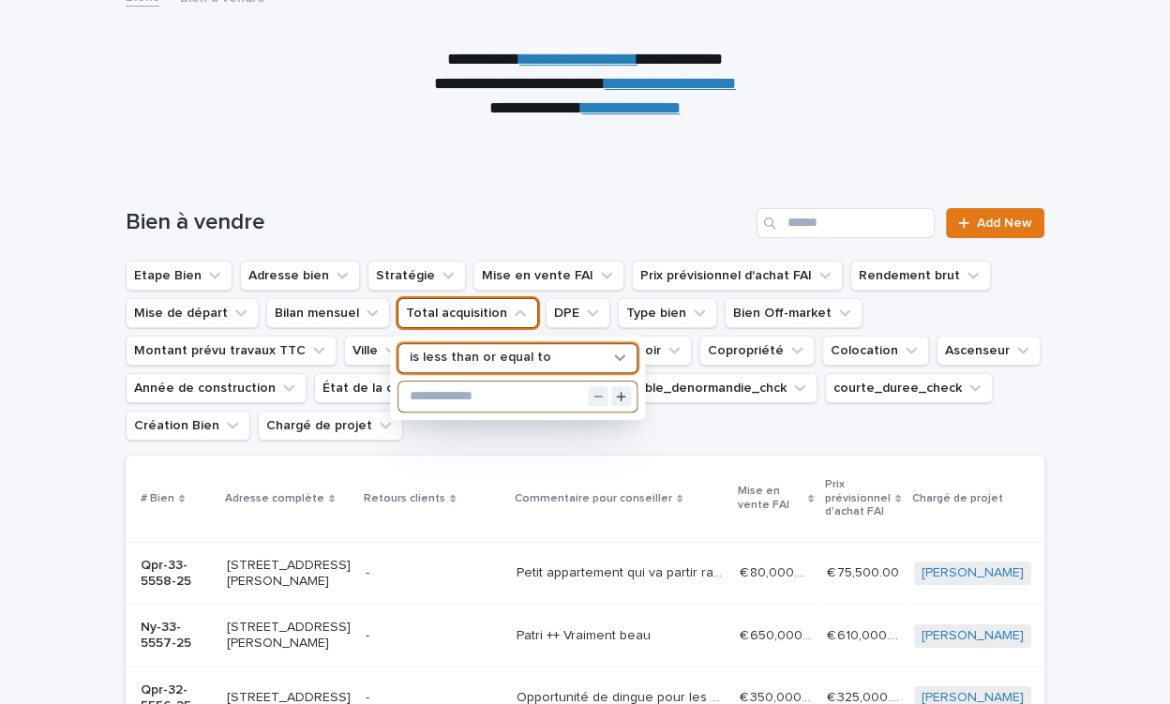
click at [483, 398] on input "text" at bounding box center [517, 397] width 238 height 30
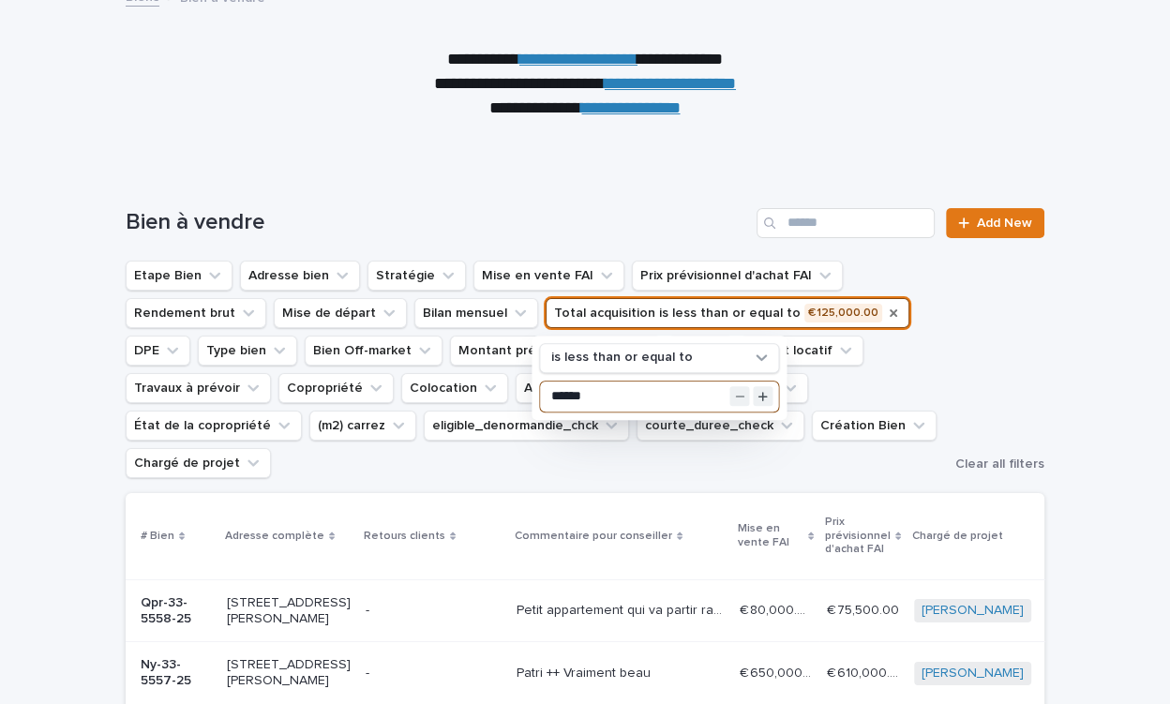
type input "******"
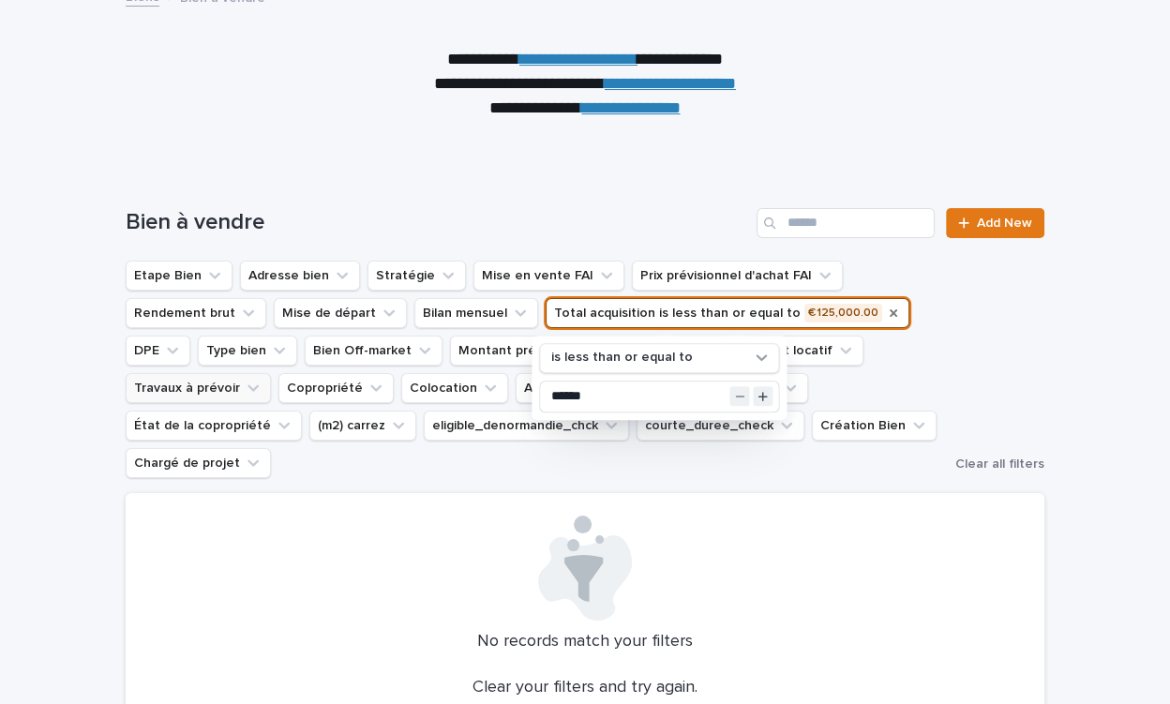
click at [271, 373] on button "Travaux à prévoir" at bounding box center [198, 388] width 145 height 30
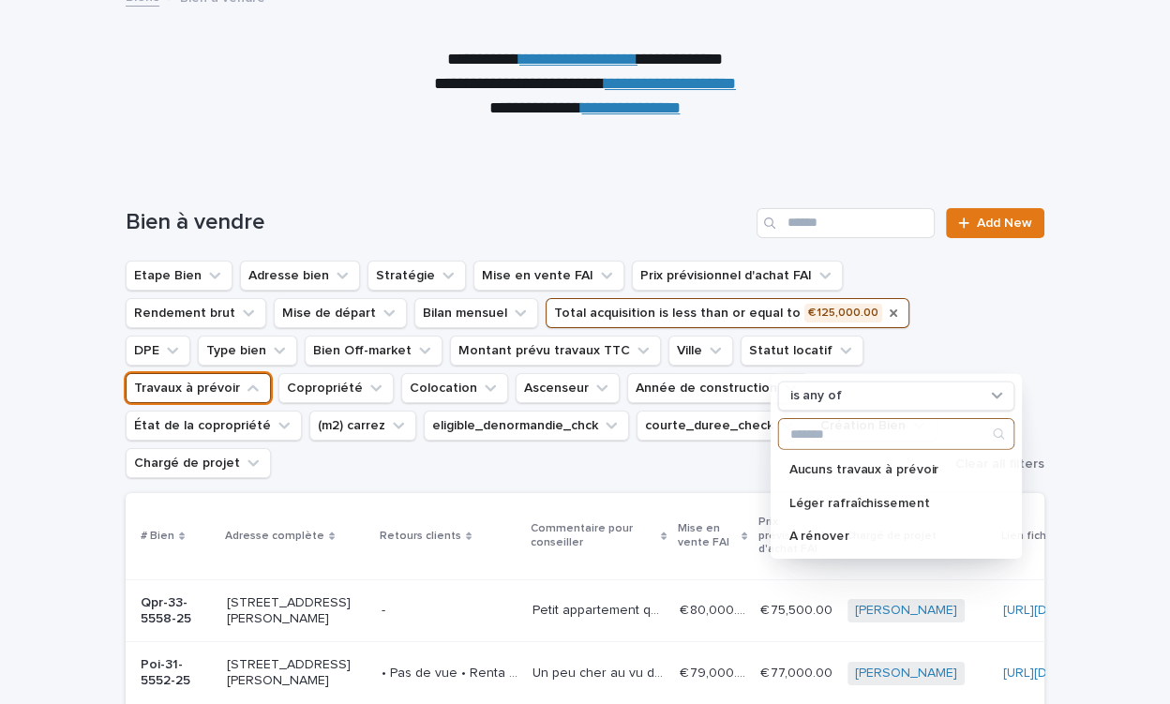
scroll to position [190, 0]
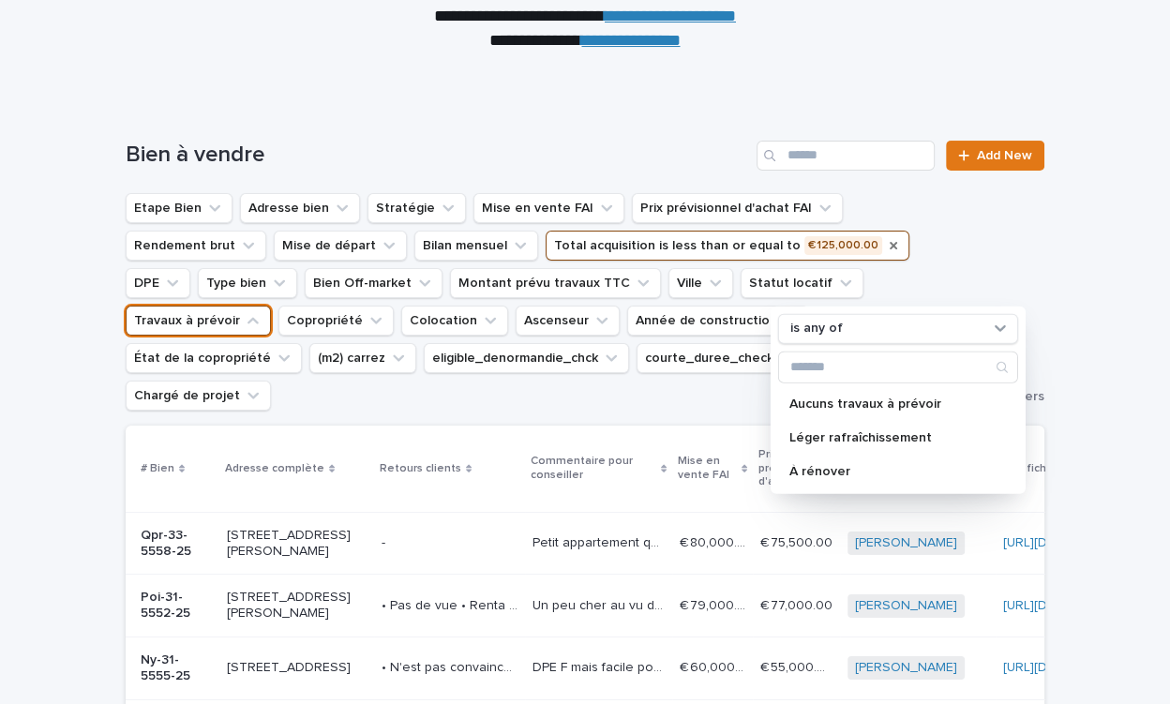
click at [995, 268] on div "Etape Bien Adresse bien Stratégie Mise en vente FAI Prix prévisionnel d'achat F…" at bounding box center [585, 301] width 919 height 217
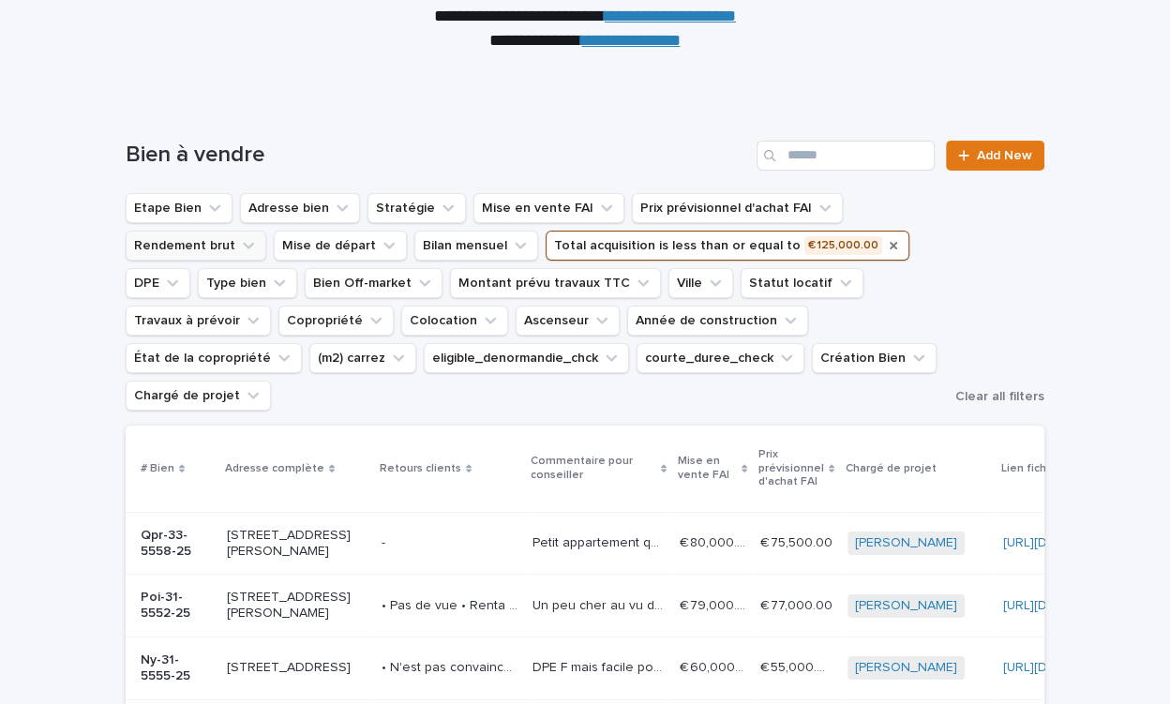
click at [243, 236] on icon "Rendement brut" at bounding box center [248, 245] width 19 height 19
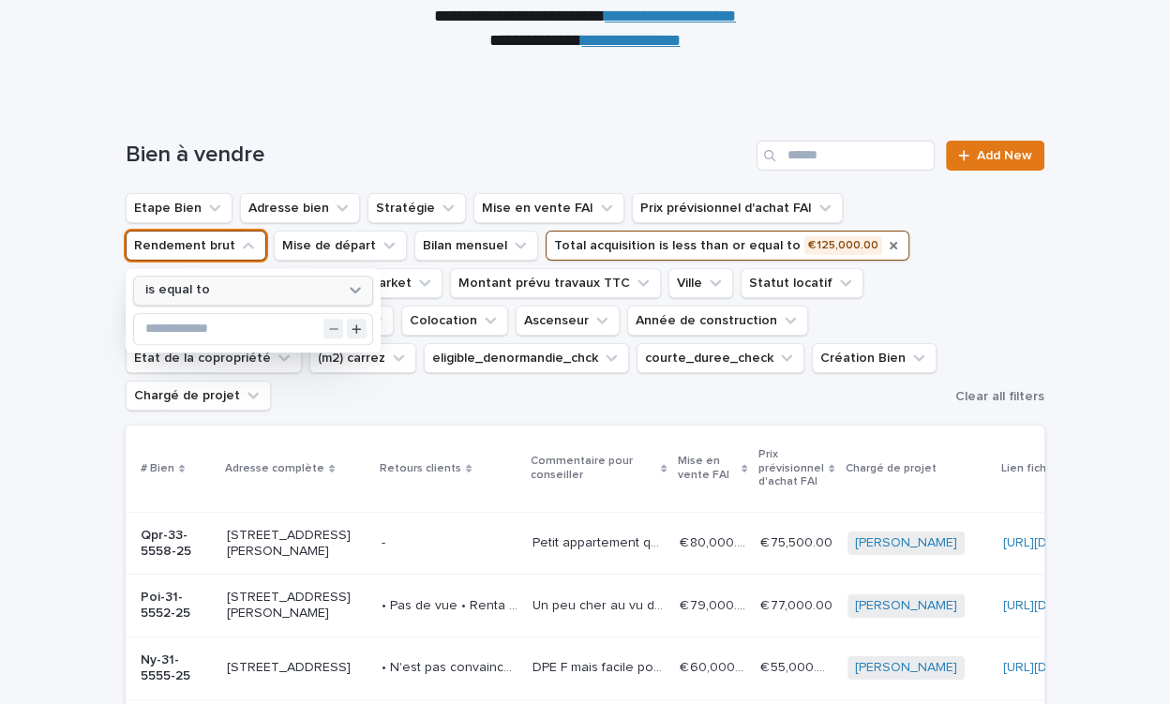
click at [248, 283] on div "is equal to" at bounding box center [241, 291] width 207 height 20
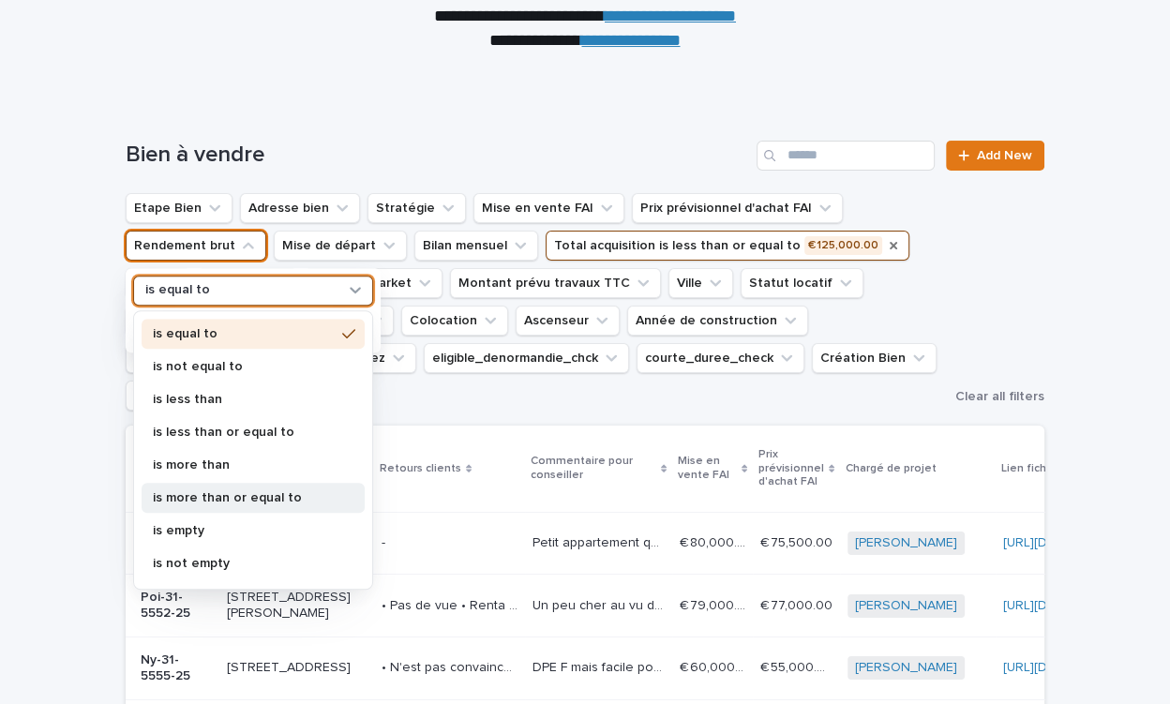
click at [215, 493] on p "is more than or equal to" at bounding box center [244, 497] width 182 height 13
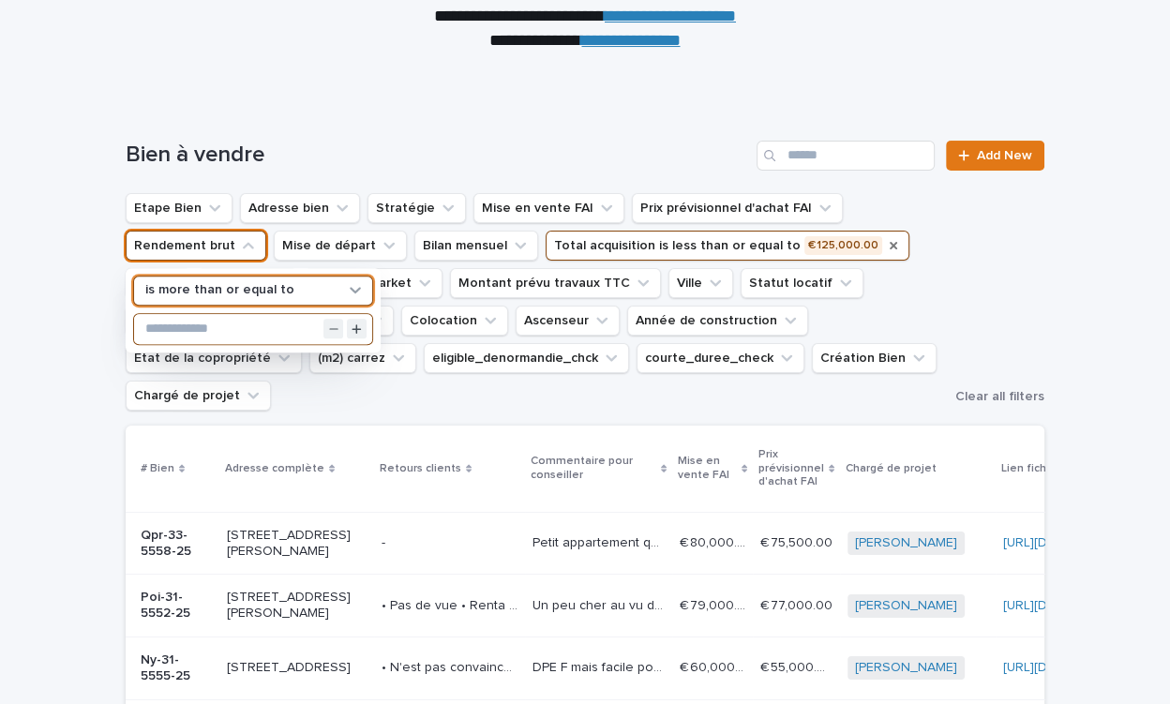
click at [219, 332] on input "text" at bounding box center [253, 329] width 238 height 30
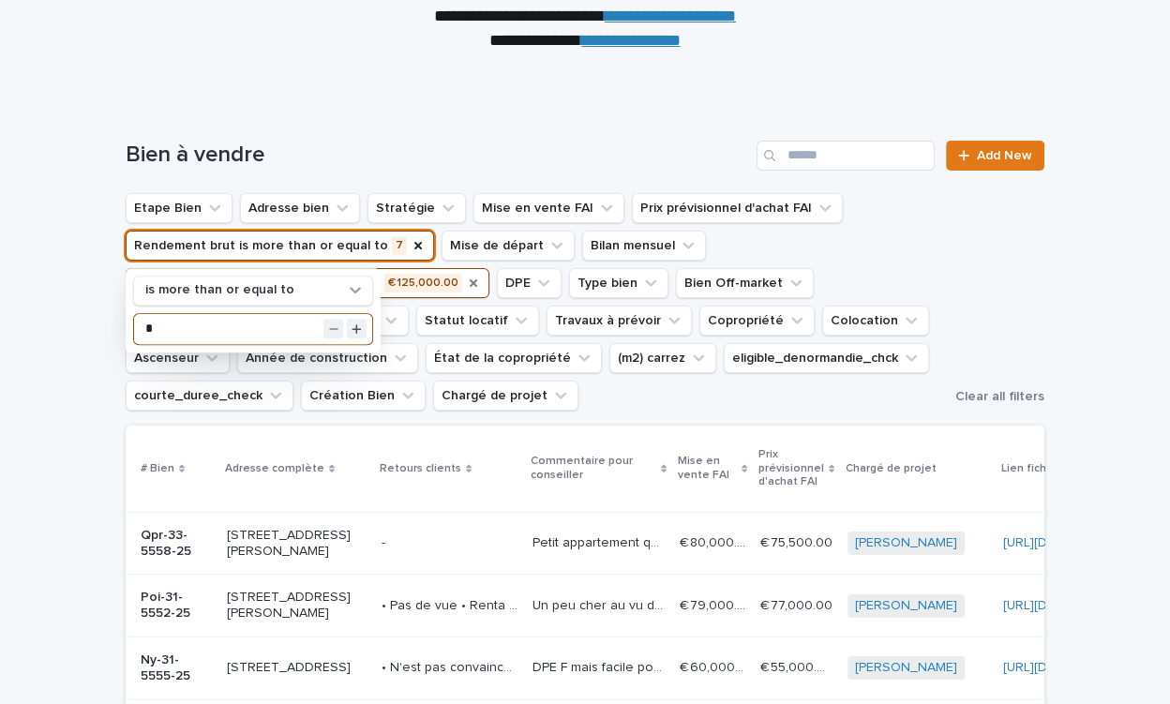
type input "*"
click at [966, 280] on div "Etape Bien Adresse bien Stratégie Mise en vente FAI Prix prévisionnel d'achat F…" at bounding box center [585, 301] width 919 height 217
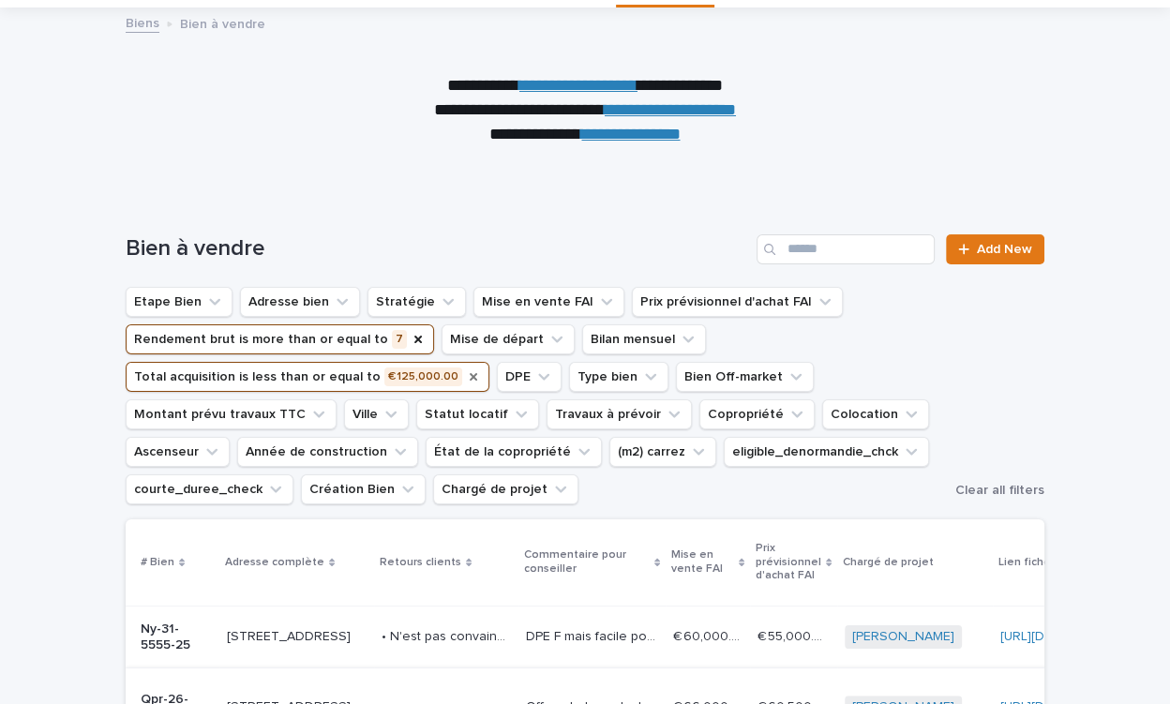
scroll to position [86, 0]
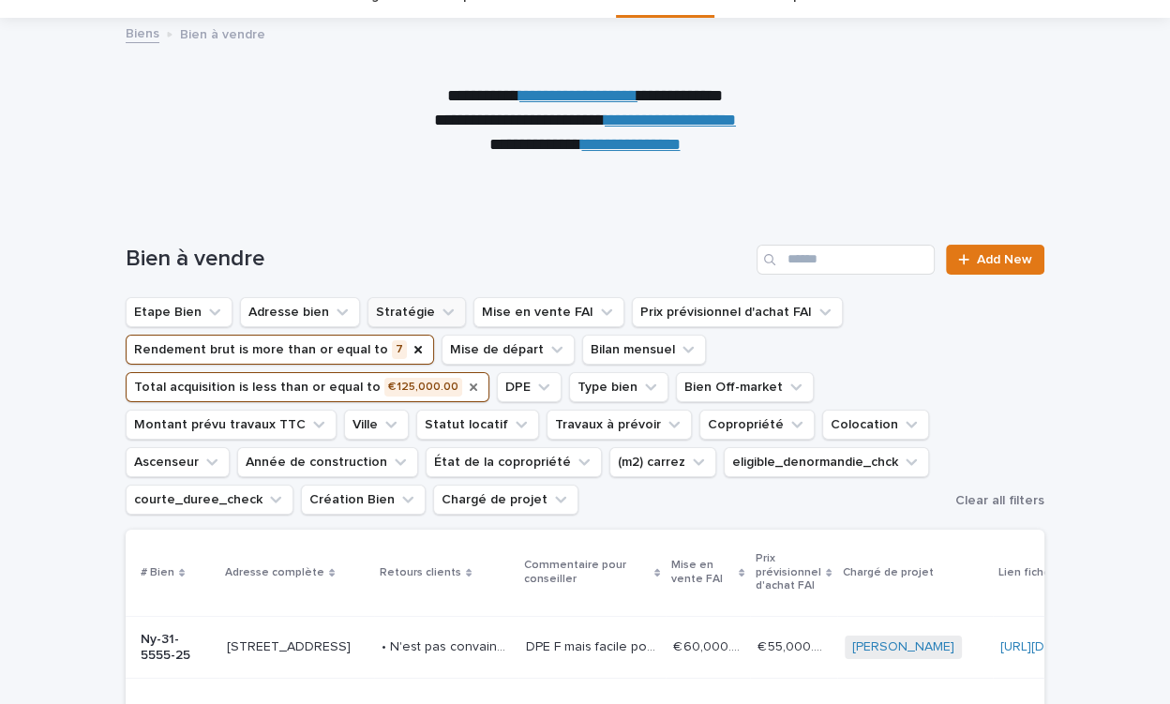
click at [420, 306] on button "Stratégie" at bounding box center [416, 312] width 98 height 30
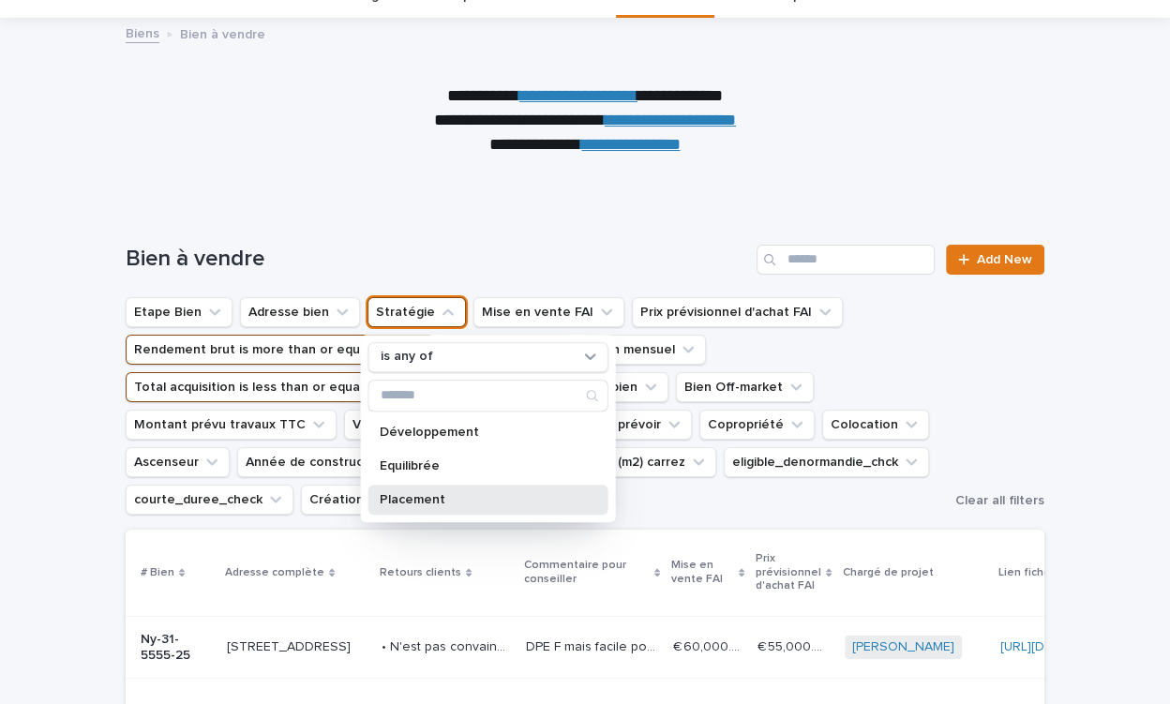
click at [393, 502] on p "Placement" at bounding box center [479, 499] width 199 height 13
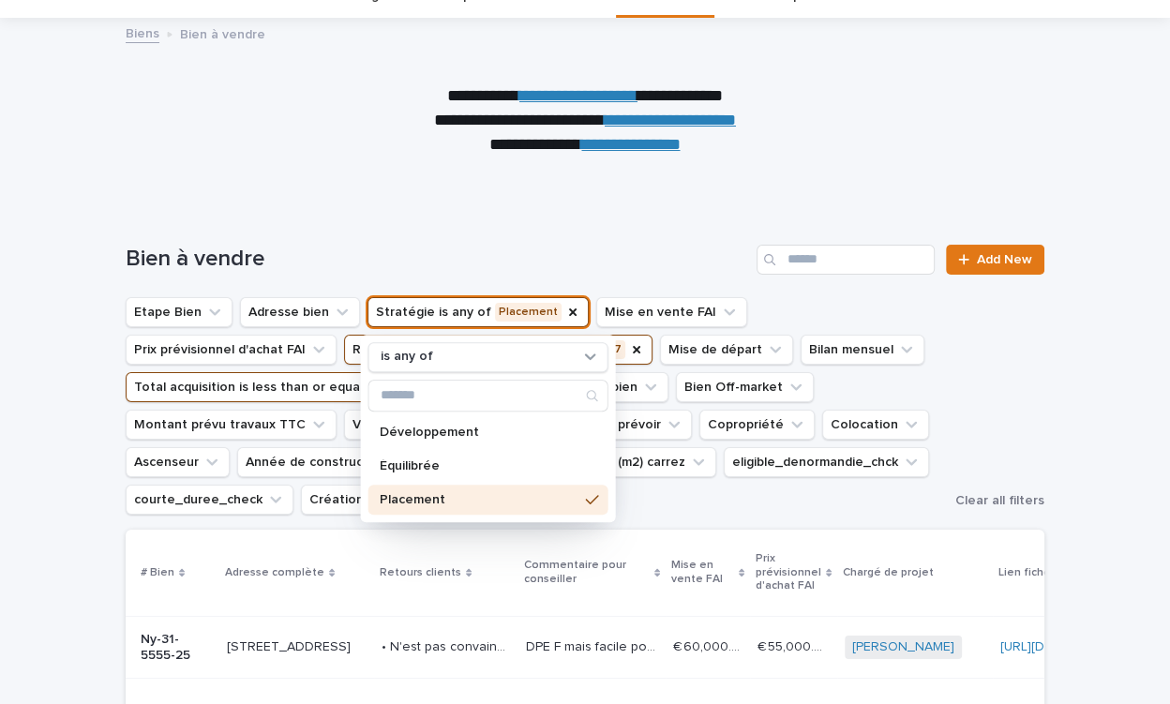
click at [920, 361] on ul "Etape Bien Adresse bien Stratégie is any of Placement is any of Développement É…" at bounding box center [537, 405] width 830 height 225
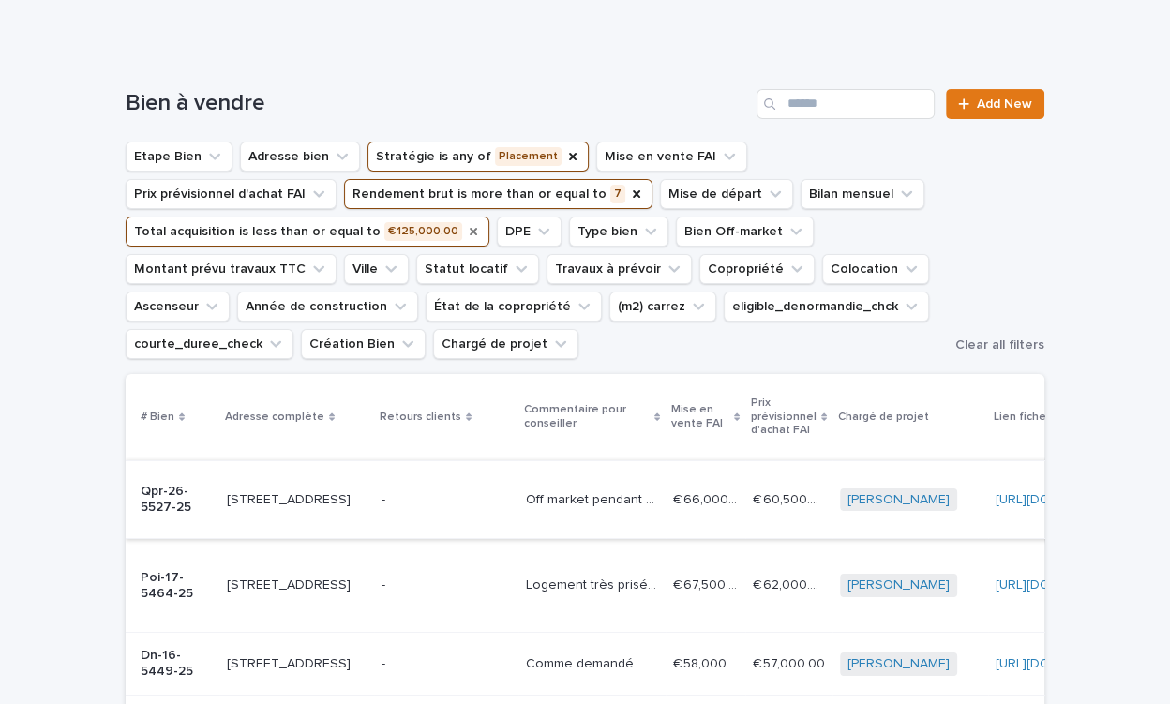
scroll to position [222, 0]
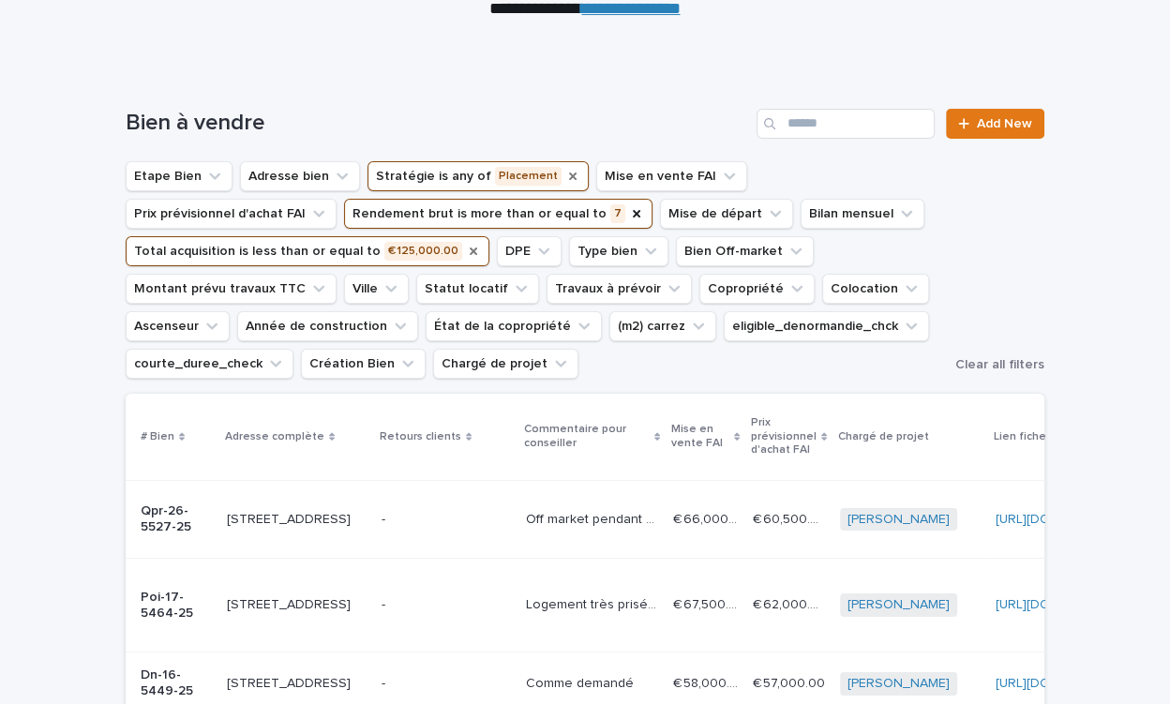
click at [569, 177] on icon "Stratégie" at bounding box center [572, 175] width 7 height 7
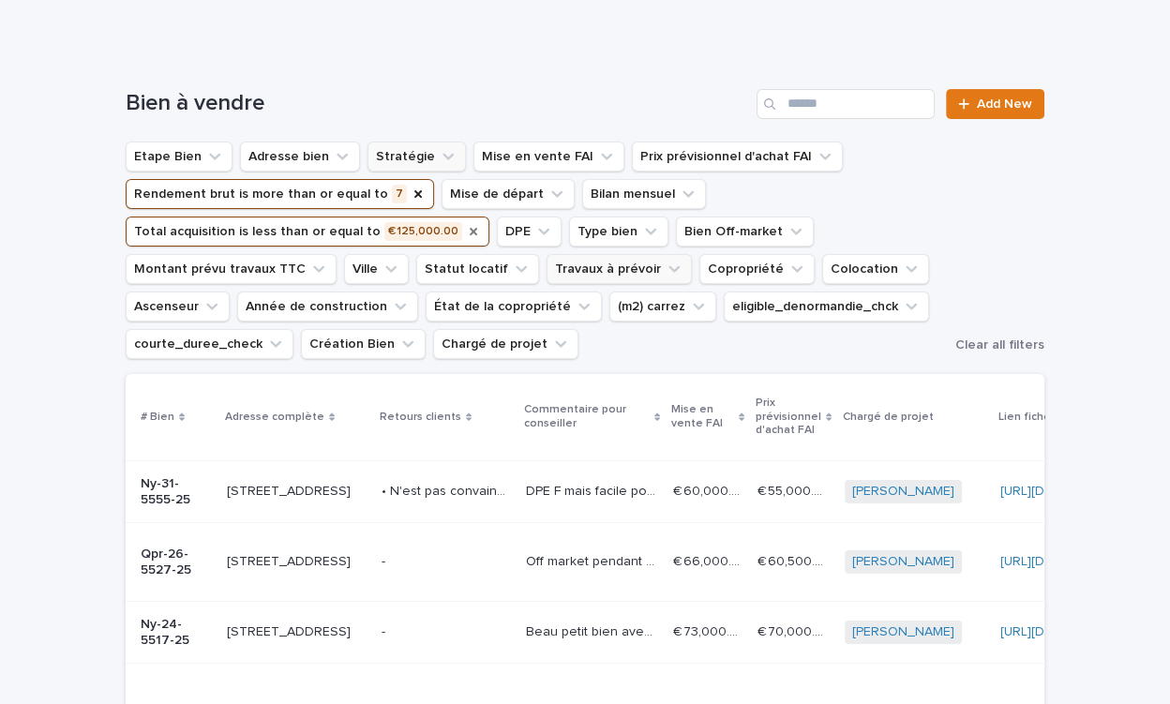
scroll to position [223, 0]
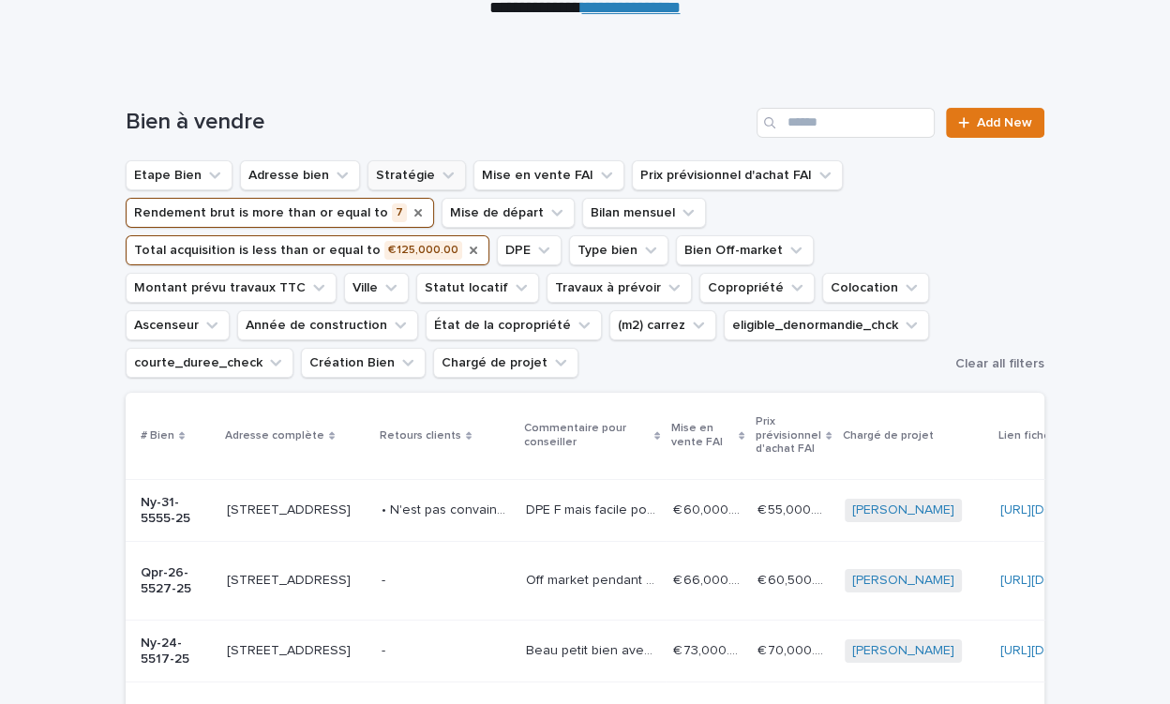
click at [411, 210] on icon "Rendement brut" at bounding box center [418, 212] width 15 height 15
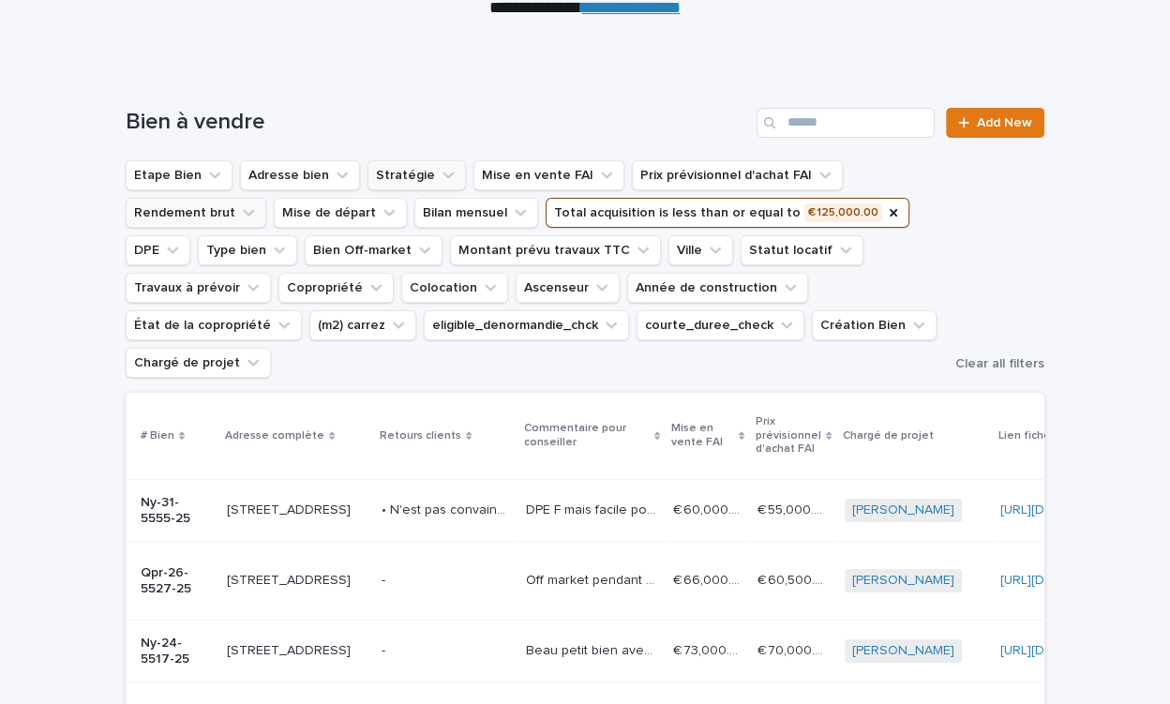
click at [886, 210] on icon "Total acquisition" at bounding box center [893, 212] width 15 height 15
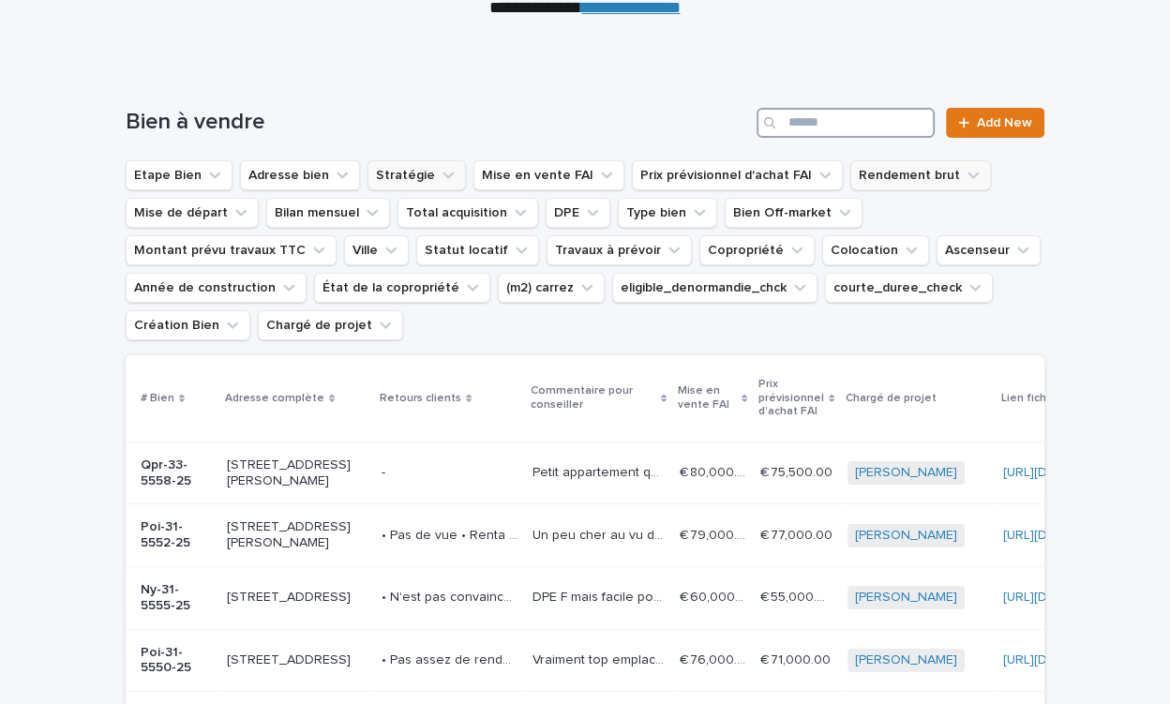
click at [834, 119] on input "Search" at bounding box center [845, 123] width 178 height 30
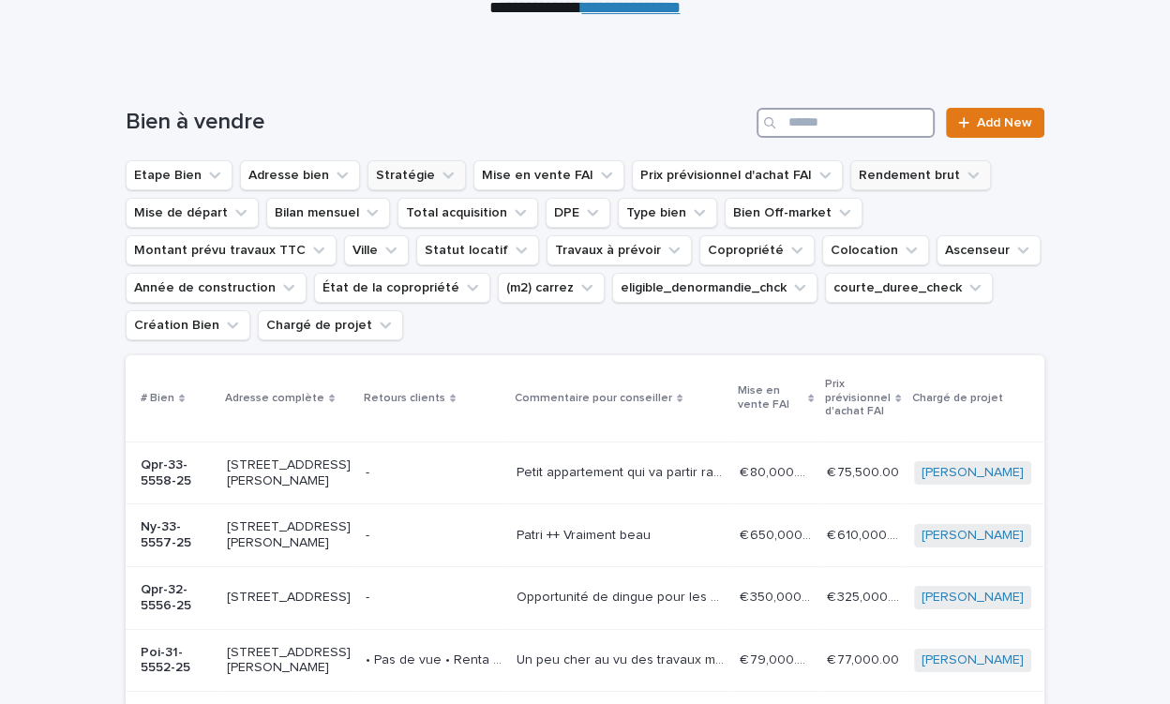
click at [829, 123] on input "Search" at bounding box center [845, 123] width 178 height 30
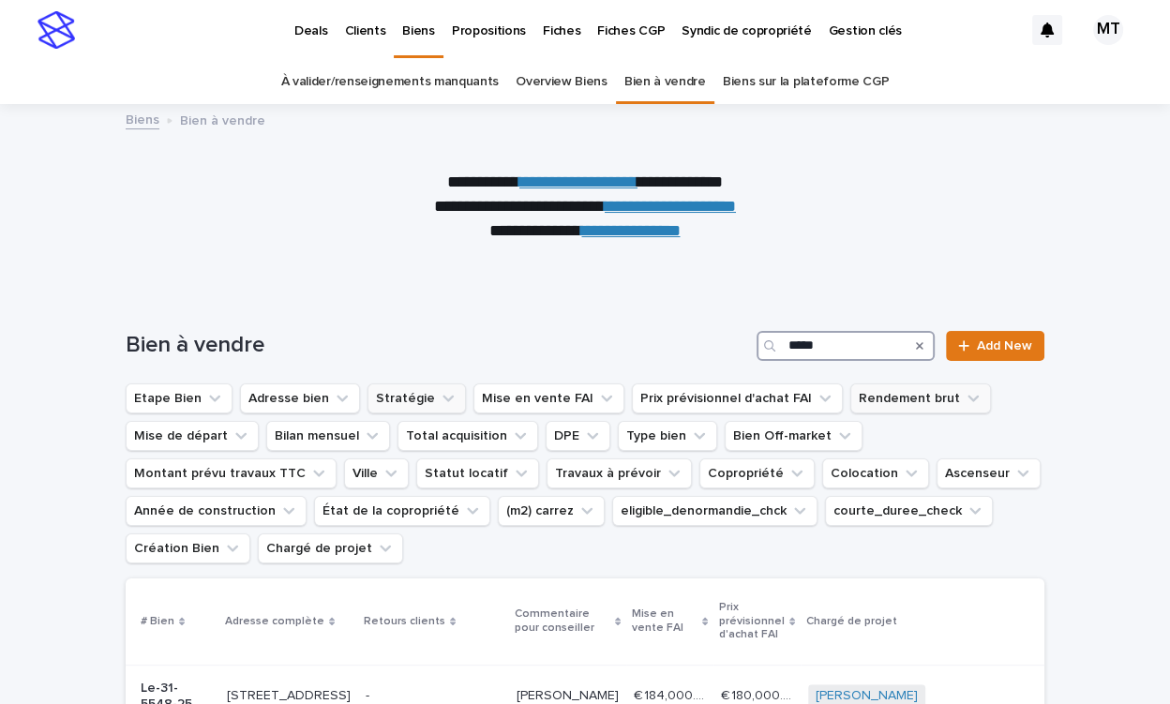
click at [854, 348] on input "*****" at bounding box center [845, 346] width 178 height 30
type input "*****"
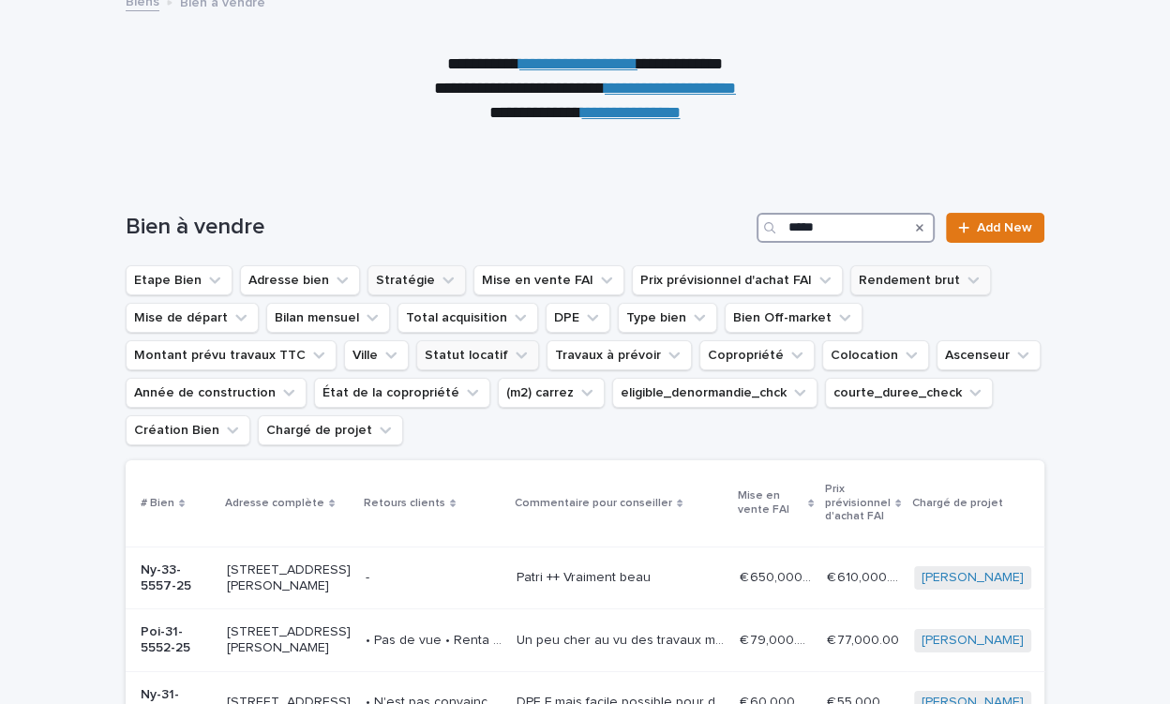
scroll to position [199, 0]
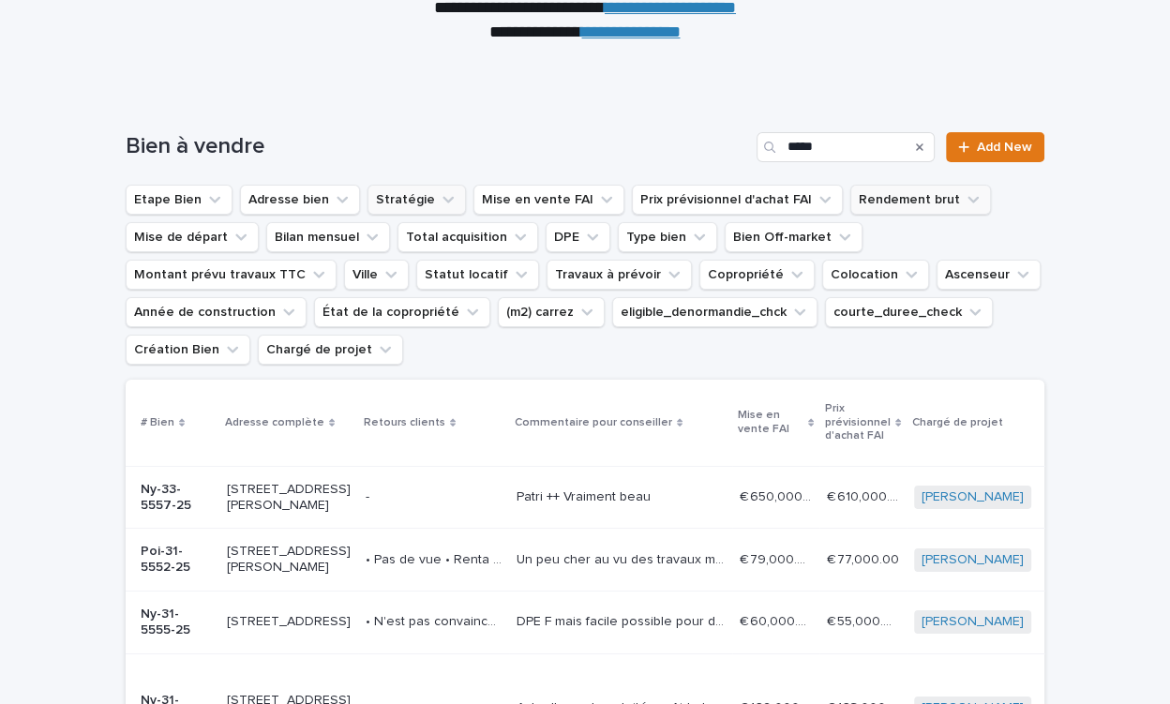
click at [412, 198] on button "Stratégie" at bounding box center [416, 200] width 98 height 30
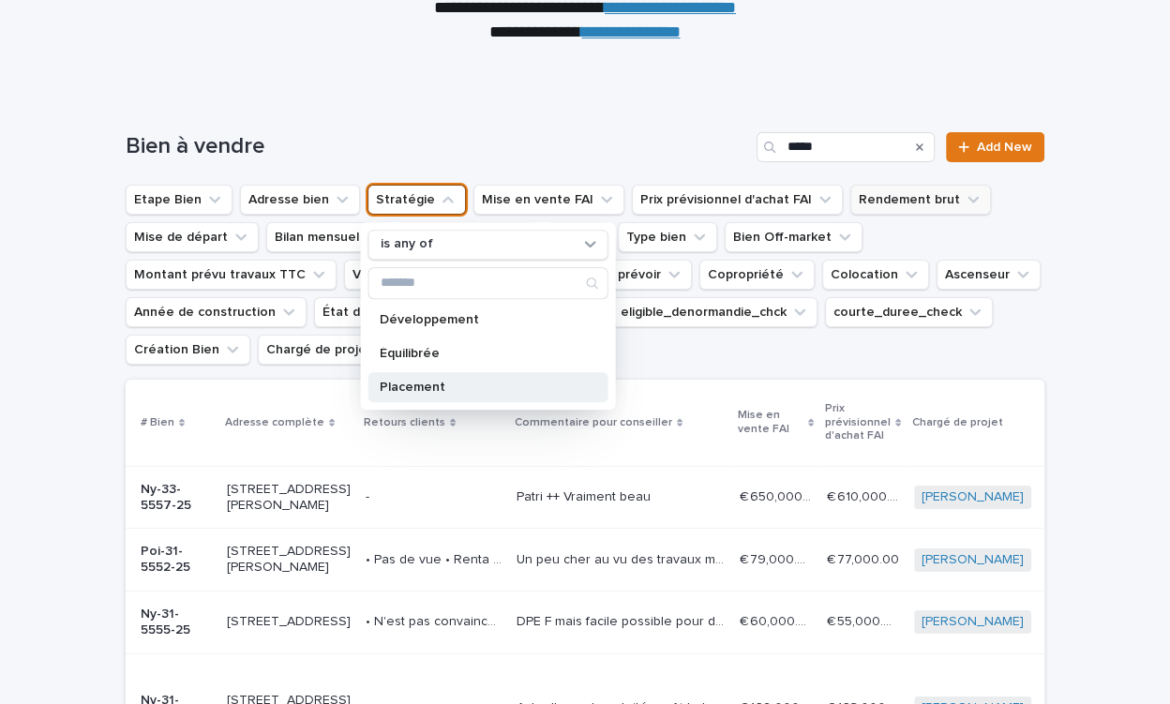
click at [397, 373] on div "Placement" at bounding box center [488, 387] width 240 height 30
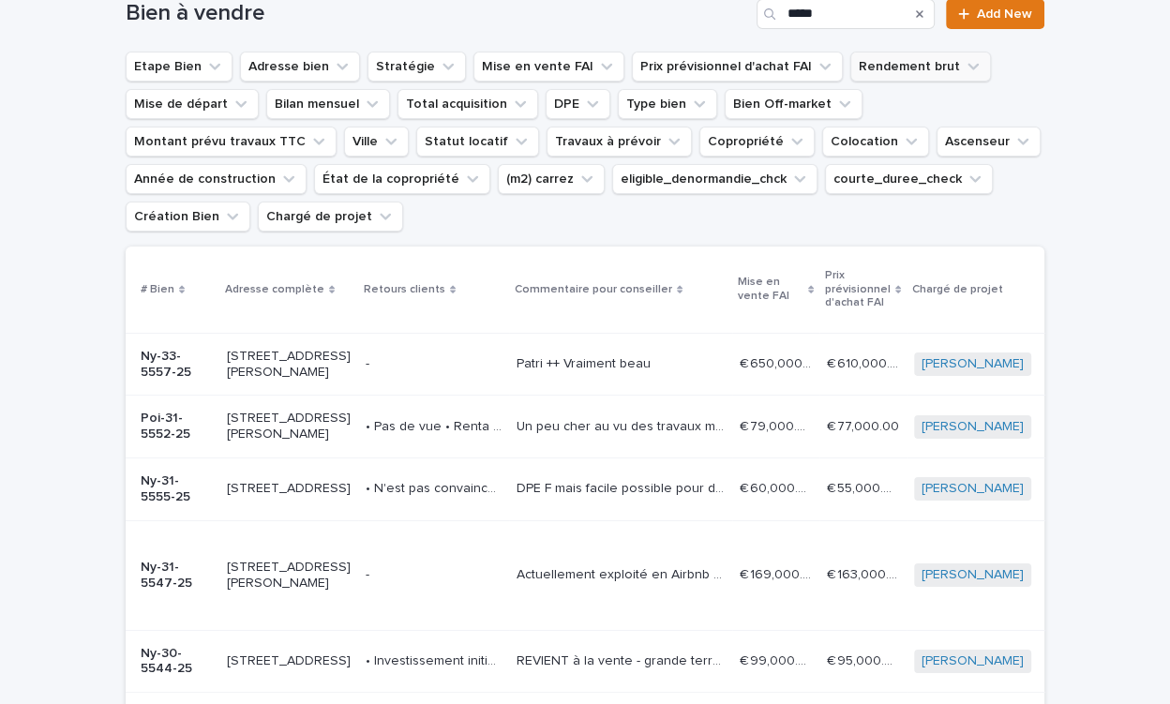
scroll to position [295, 0]
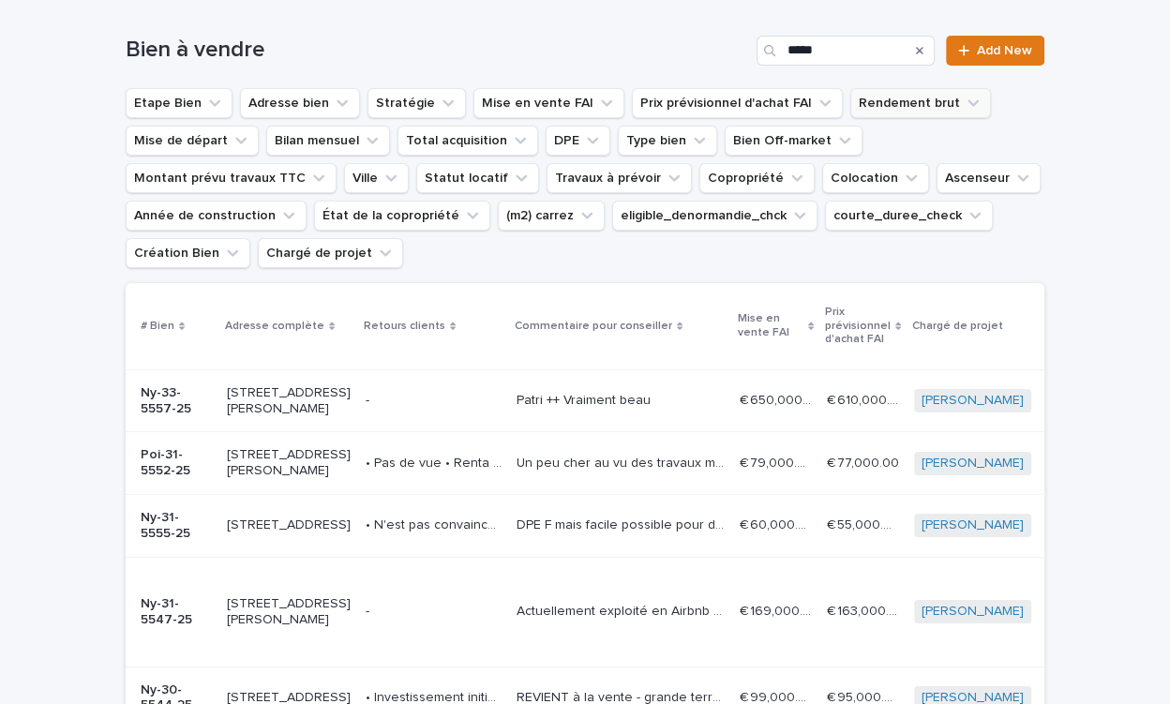
click at [921, 53] on icon "Search" at bounding box center [919, 50] width 7 height 11
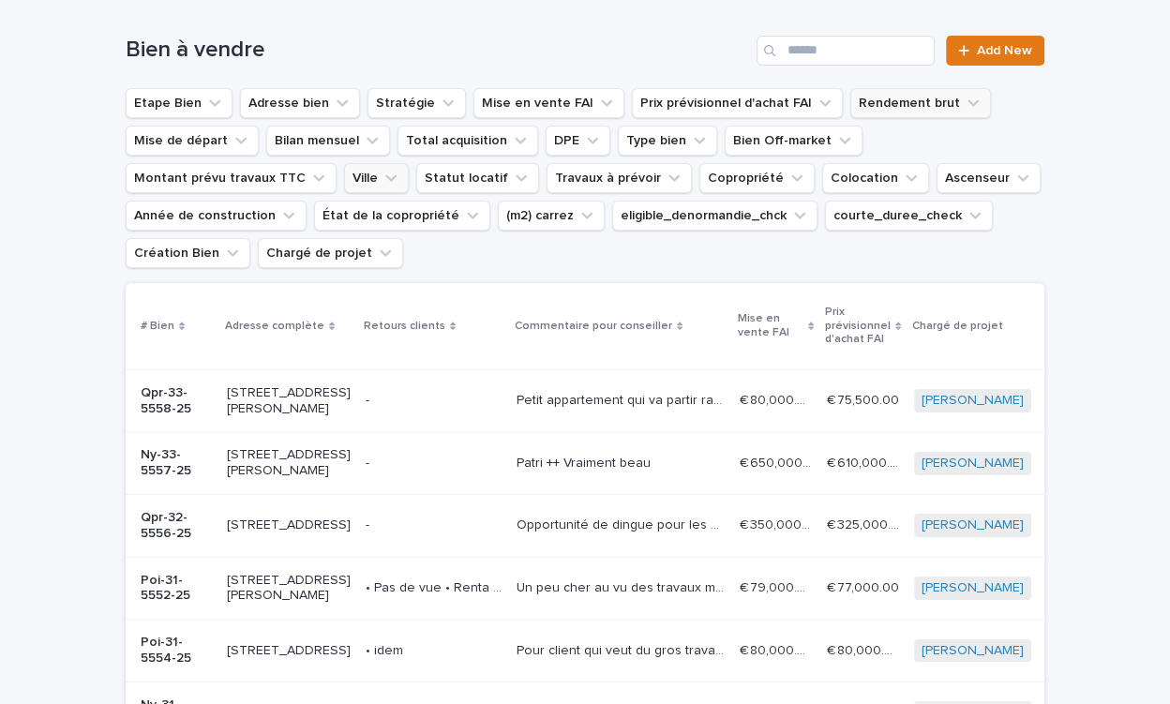
click at [382, 177] on icon "Ville" at bounding box center [391, 178] width 19 height 19
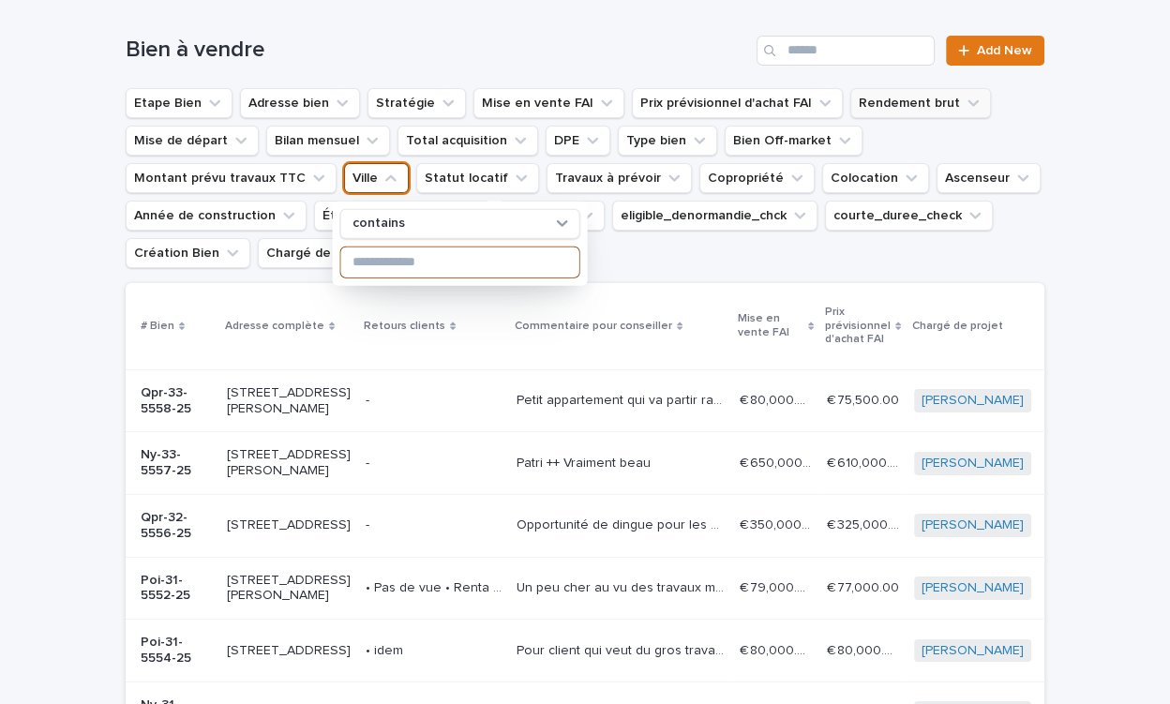
click at [394, 270] on input at bounding box center [460, 262] width 238 height 30
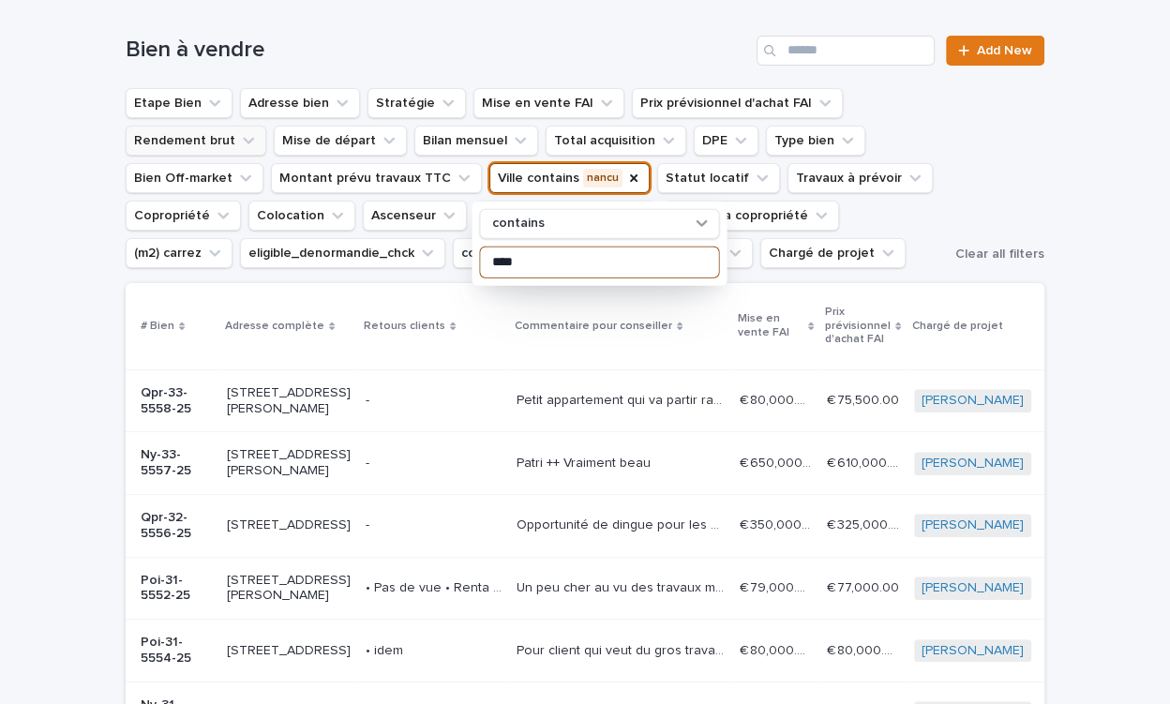
type input "*****"
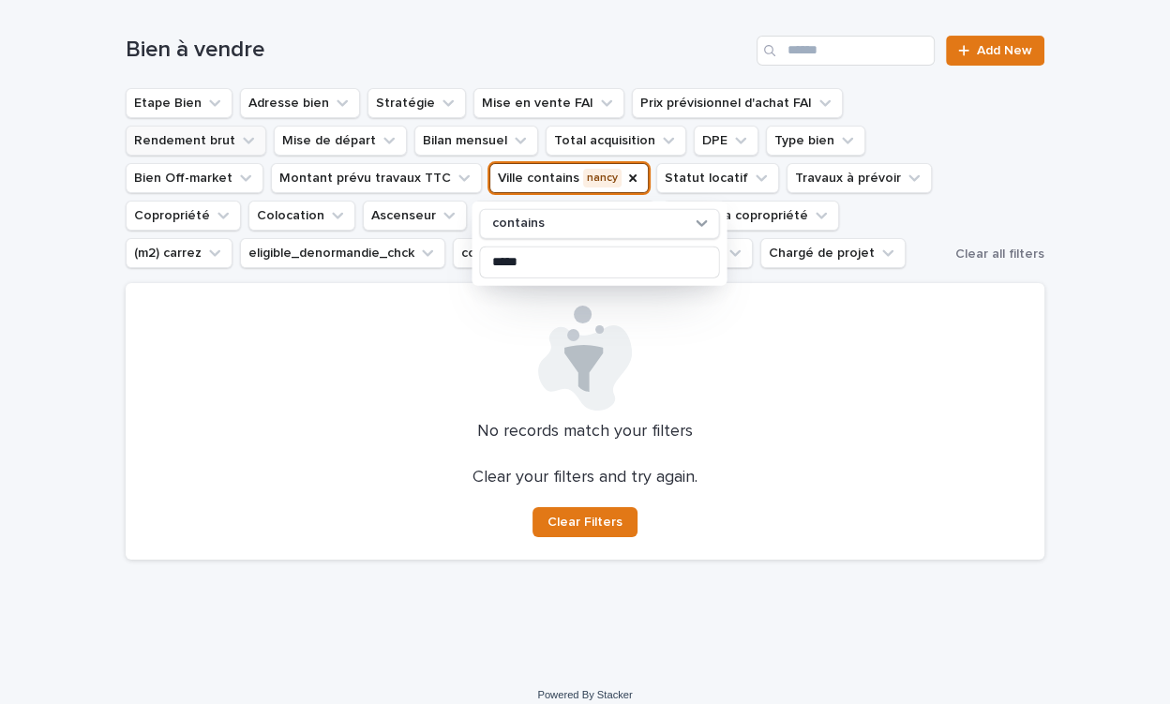
click at [984, 145] on div "Etape Bien Adresse bien Stratégie Mise en vente FAI Prix prévisionnel d'achat F…" at bounding box center [585, 178] width 919 height 180
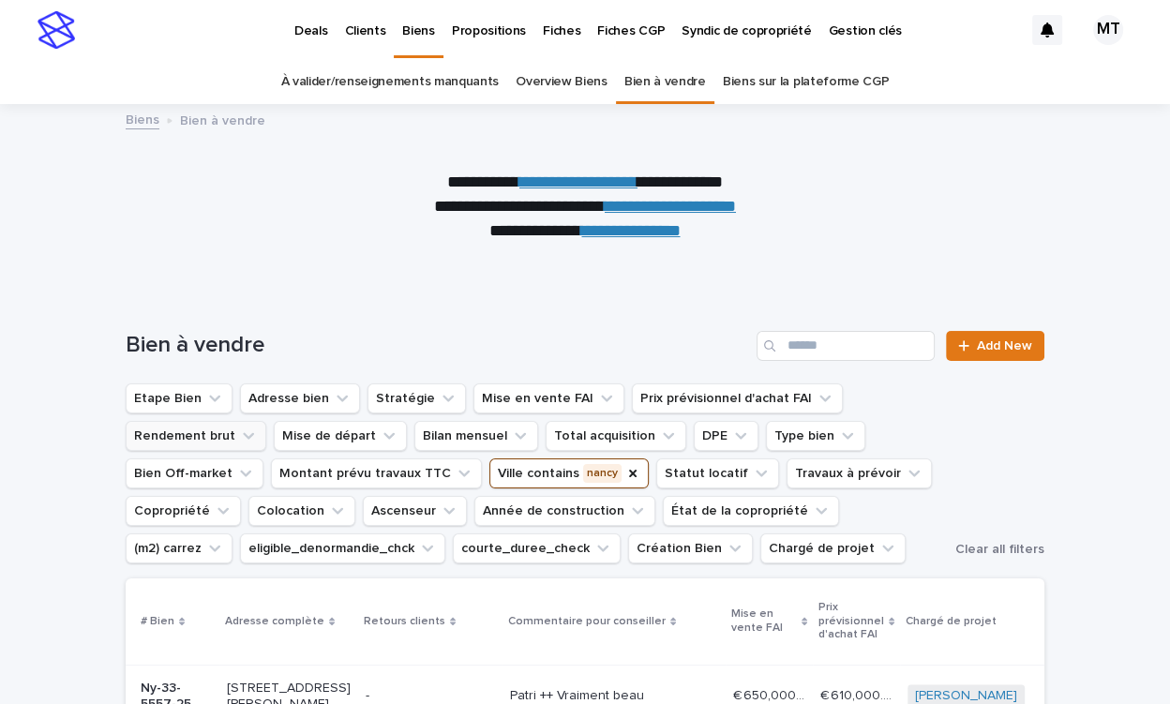
click at [557, 485] on button "Ville contains [GEOGRAPHIC_DATA]" at bounding box center [568, 473] width 159 height 30
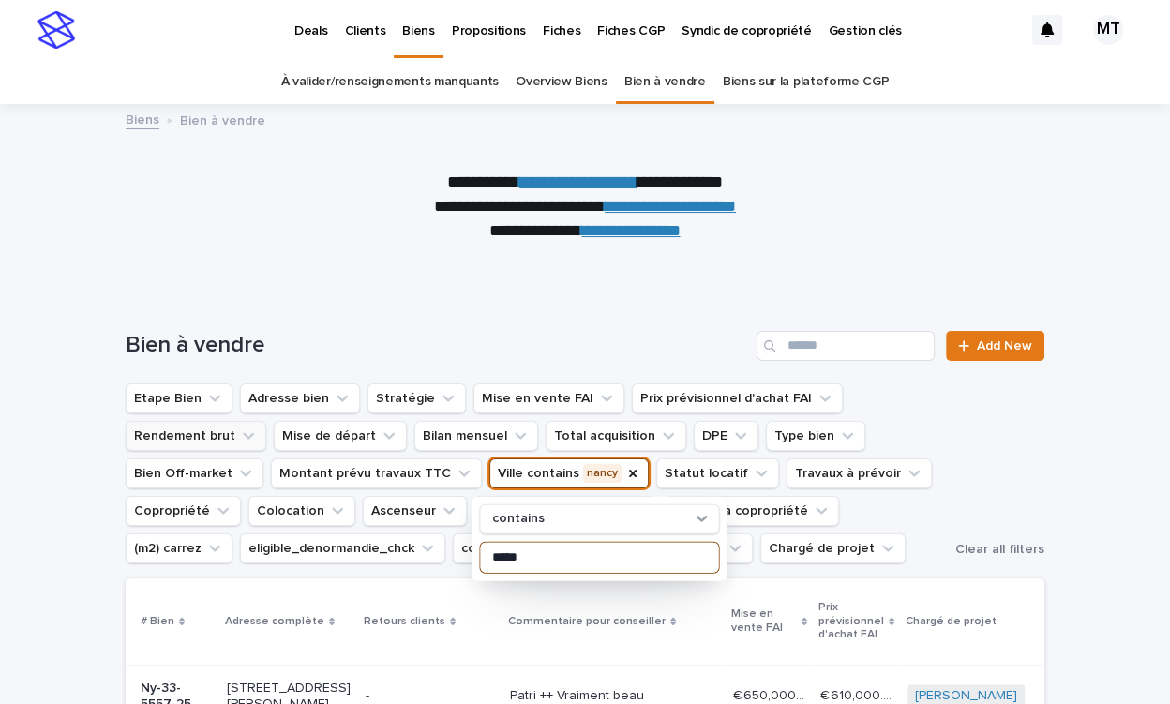
click at [547, 554] on input "*****" at bounding box center [599, 557] width 238 height 30
click at [547, 555] on input "*****" at bounding box center [599, 557] width 238 height 30
type input "*****"
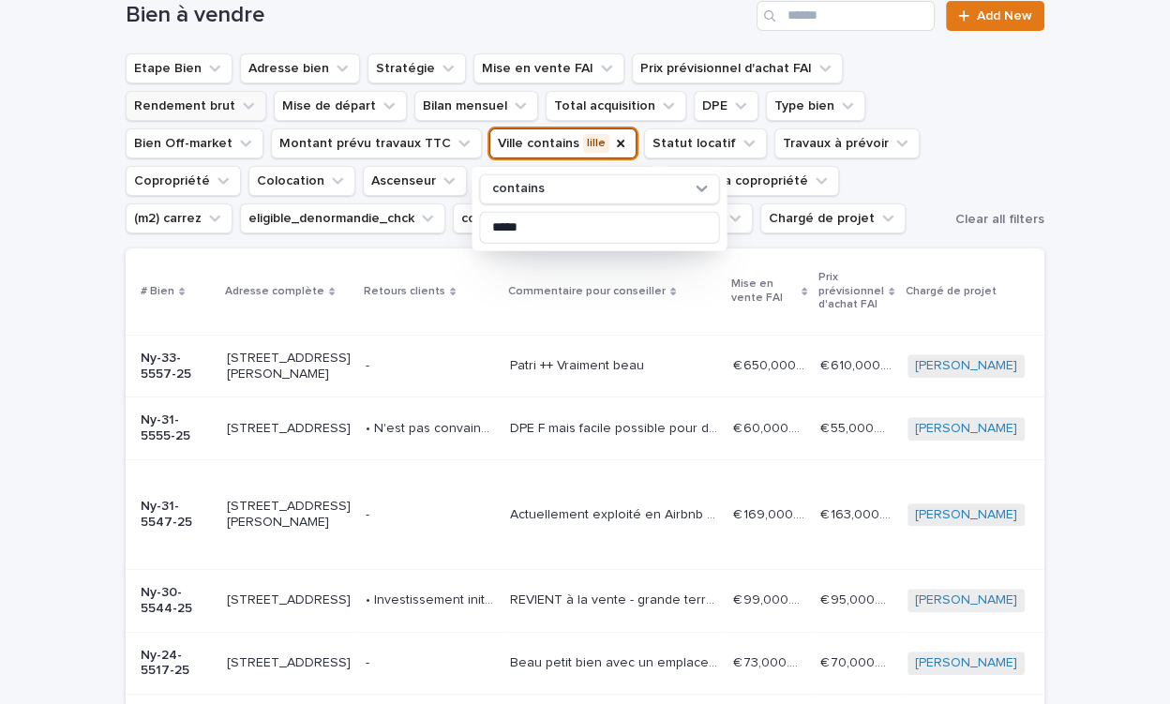
click at [1007, 131] on div "Etape Bien Adresse bien Stratégie Mise en vente FAI Prix prévisionnel d'achat F…" at bounding box center [585, 143] width 919 height 180
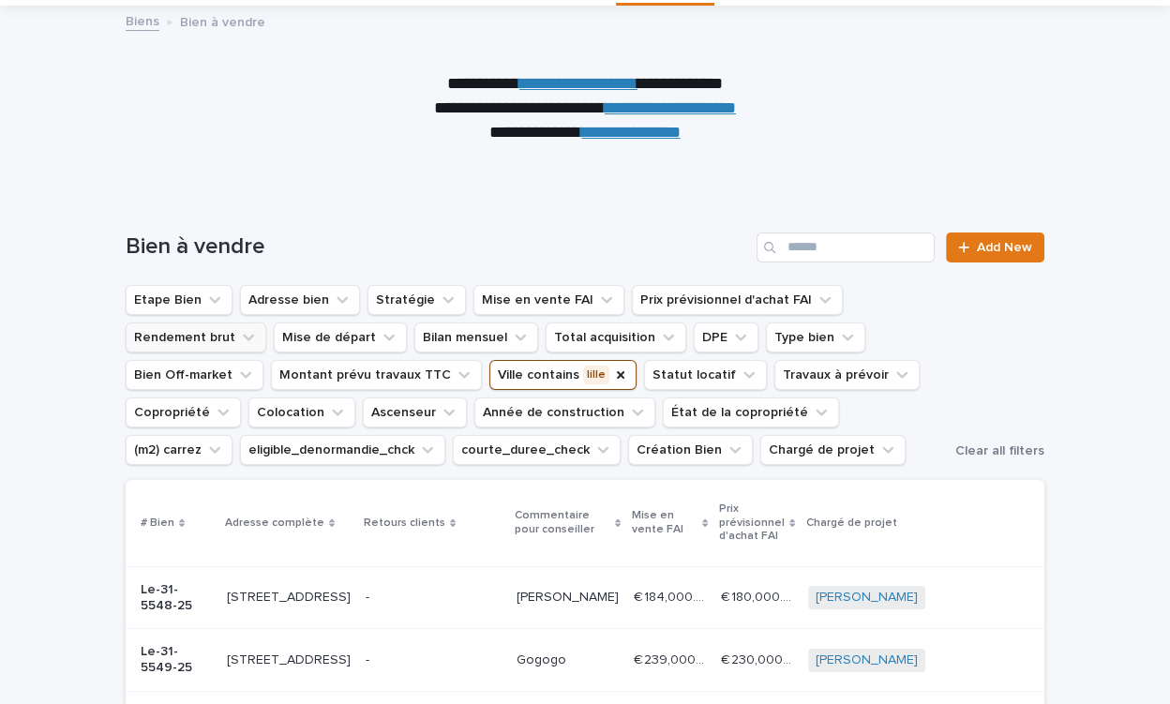
scroll to position [146, 0]
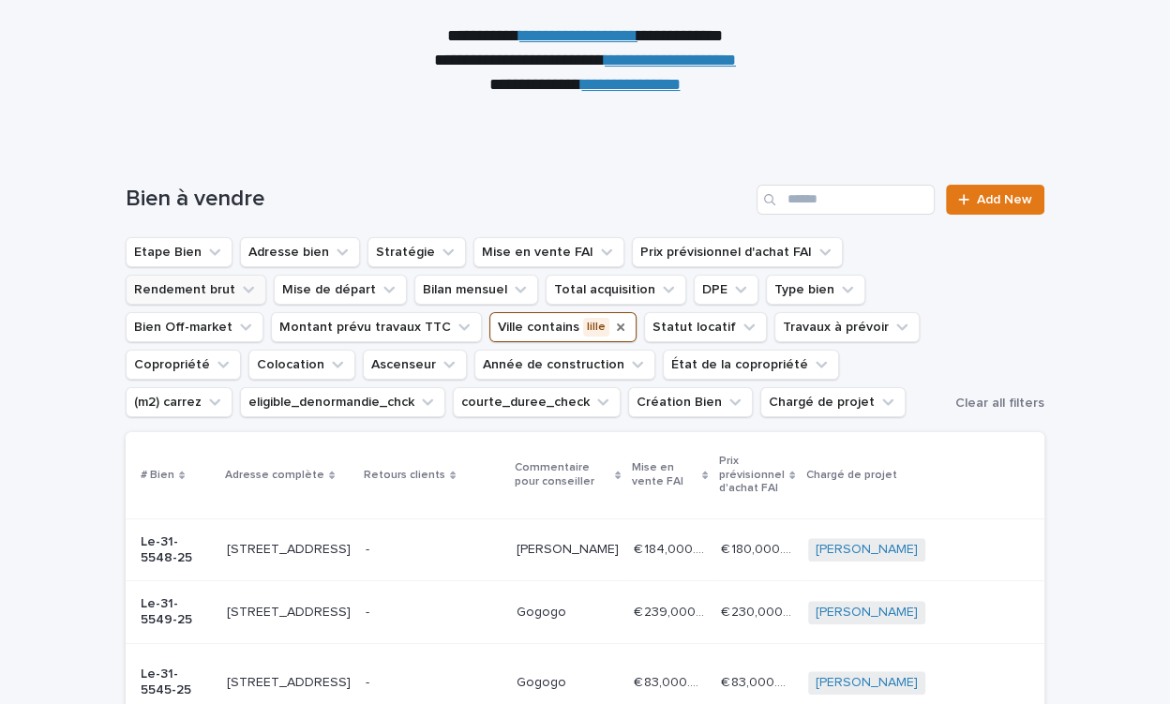
click at [613, 325] on icon "Ville" at bounding box center [620, 327] width 15 height 15
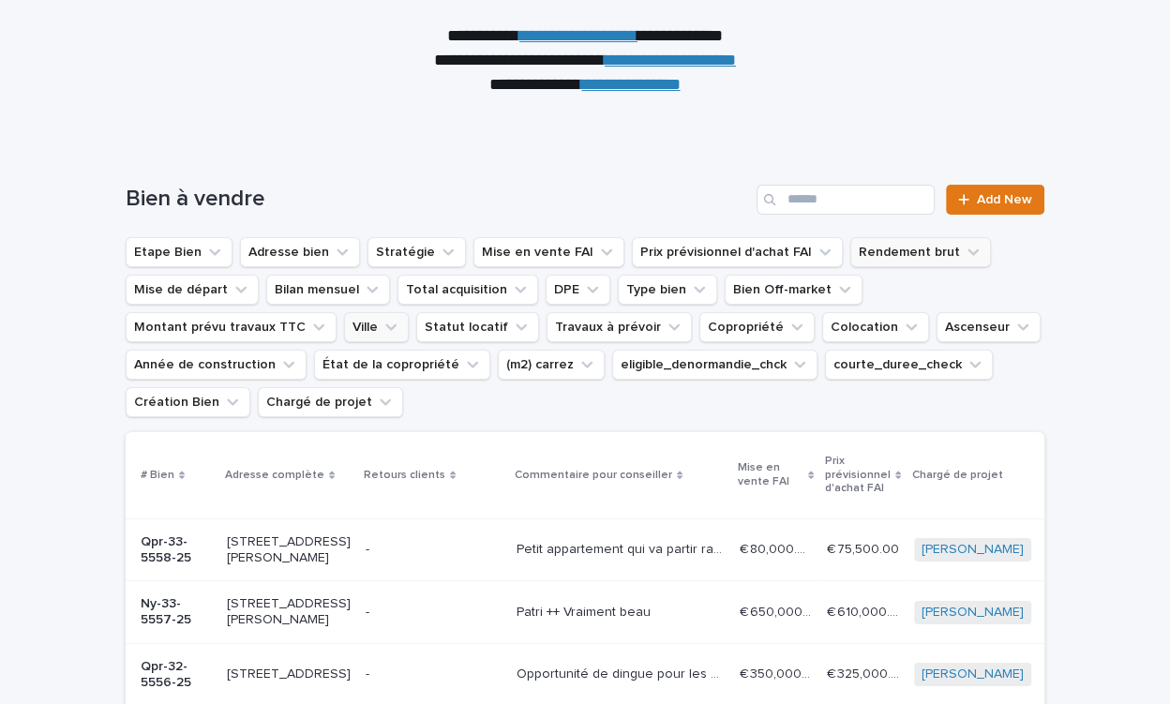
scroll to position [292, 0]
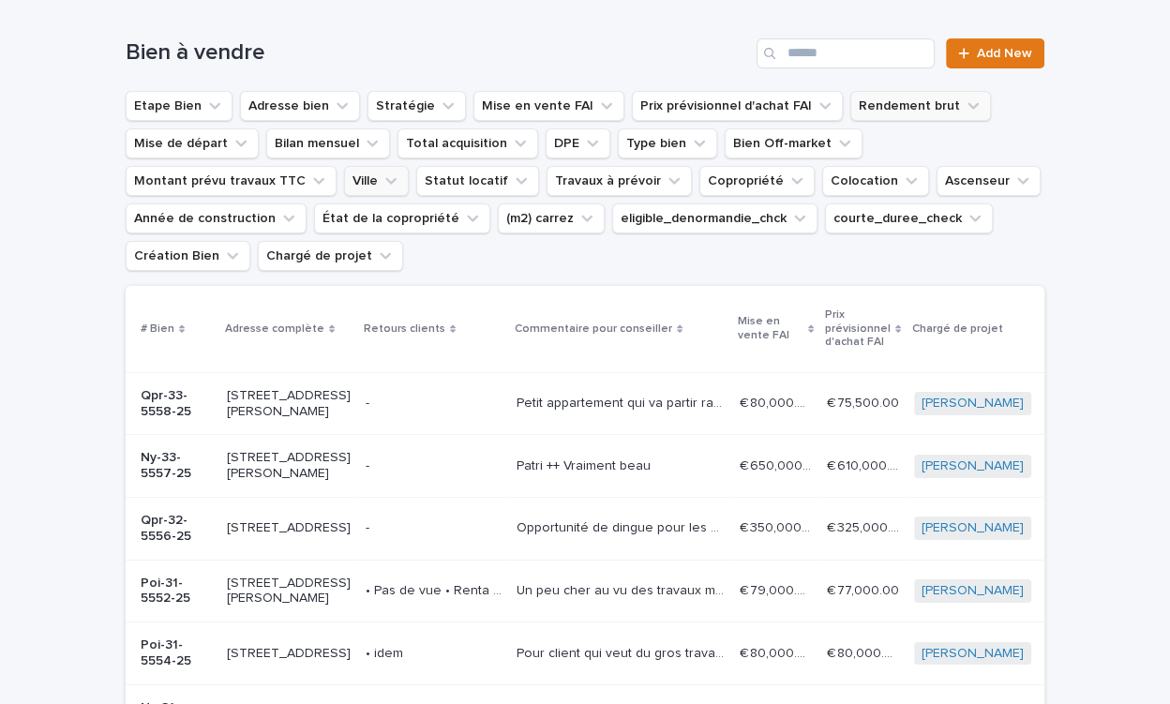
click at [887, 96] on button "Rendement brut" at bounding box center [920, 106] width 141 height 30
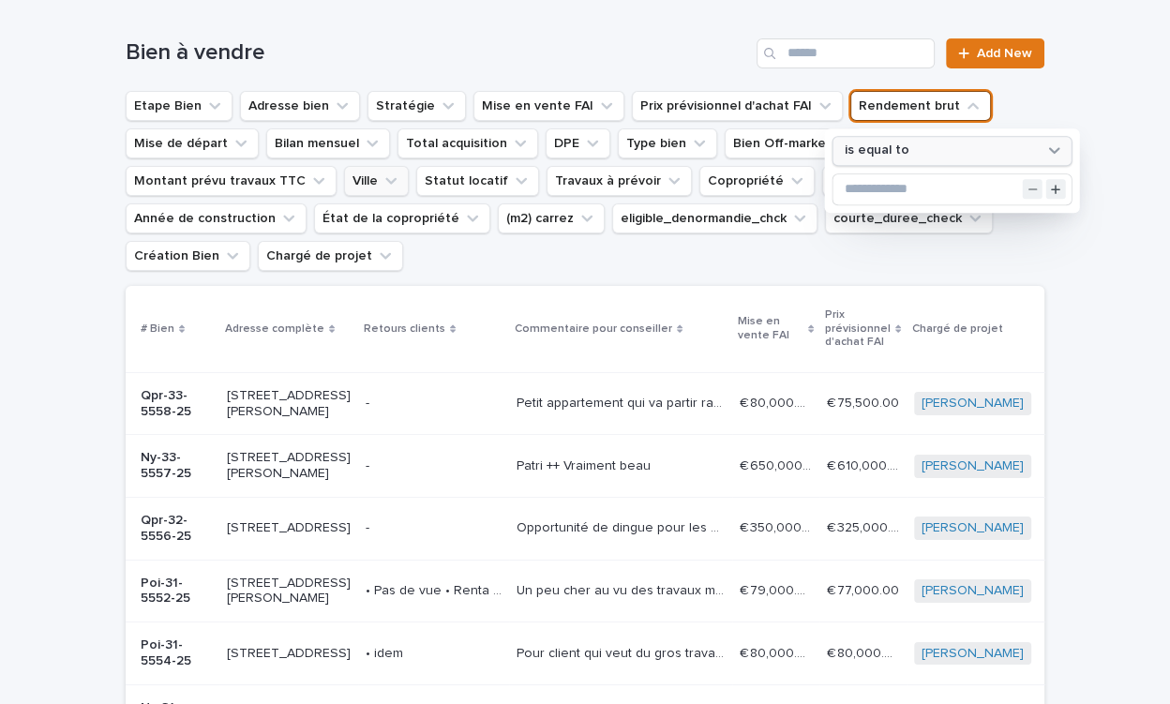
click at [898, 159] on div "is equal to" at bounding box center [952, 151] width 240 height 30
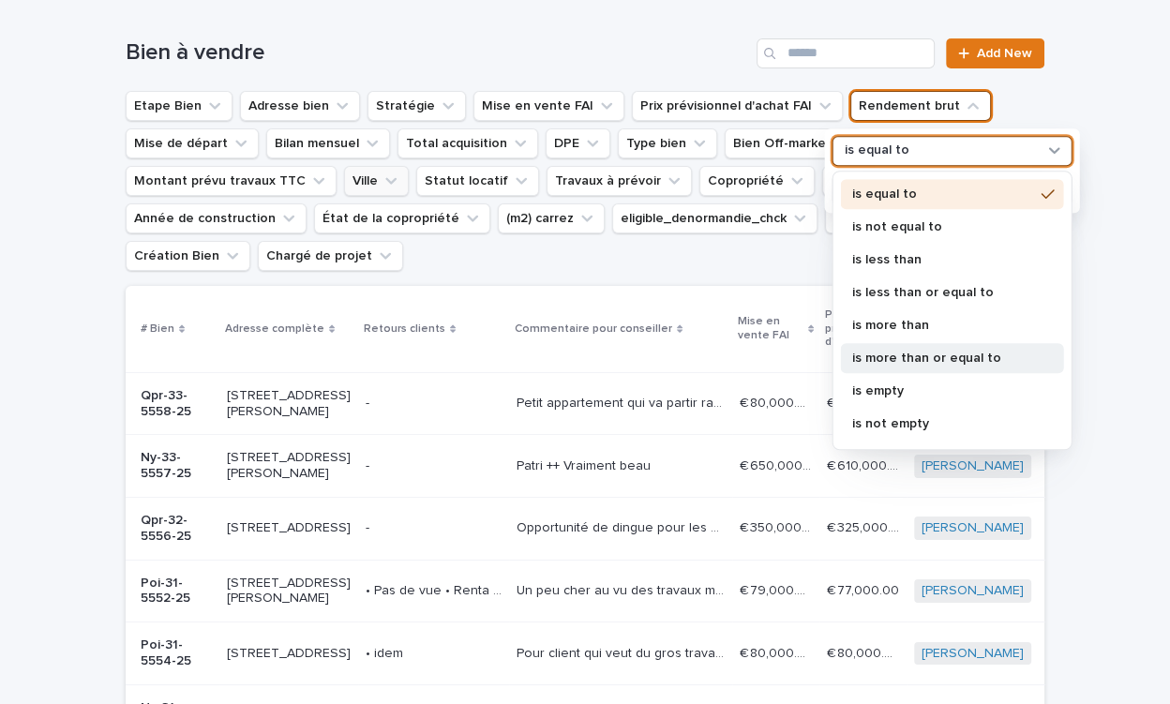
click at [867, 352] on p "is more than or equal to" at bounding box center [943, 358] width 182 height 13
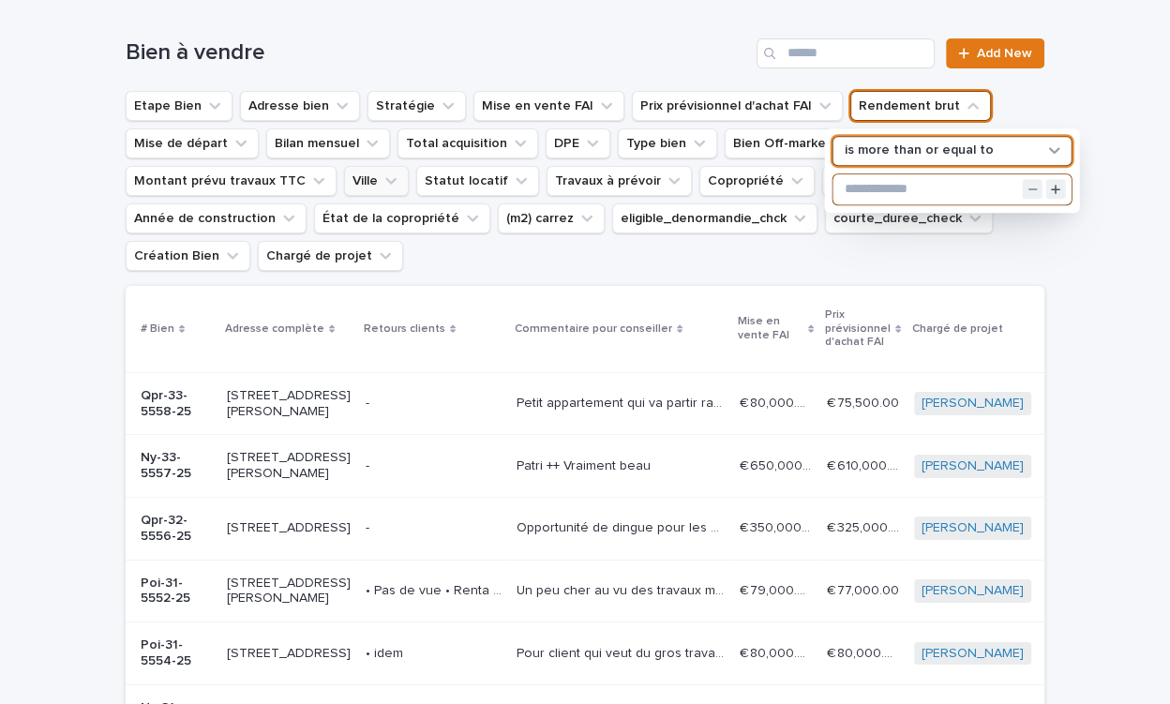
click at [891, 196] on input "text" at bounding box center [952, 189] width 238 height 30
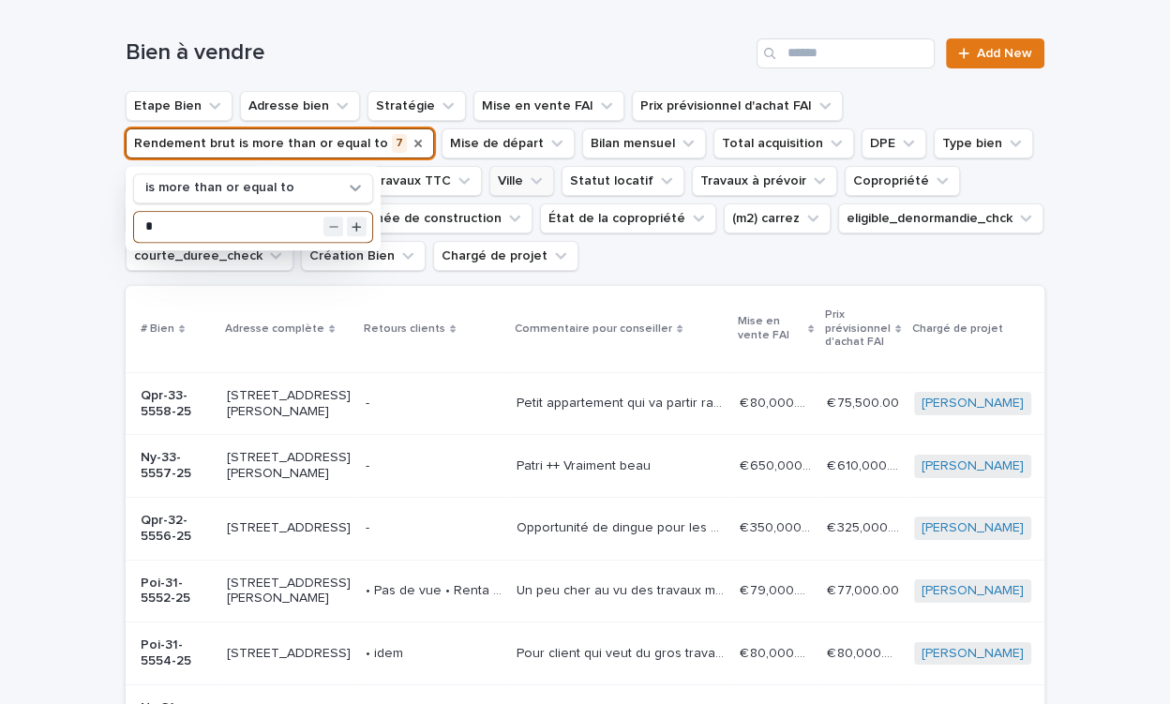
type input "*"
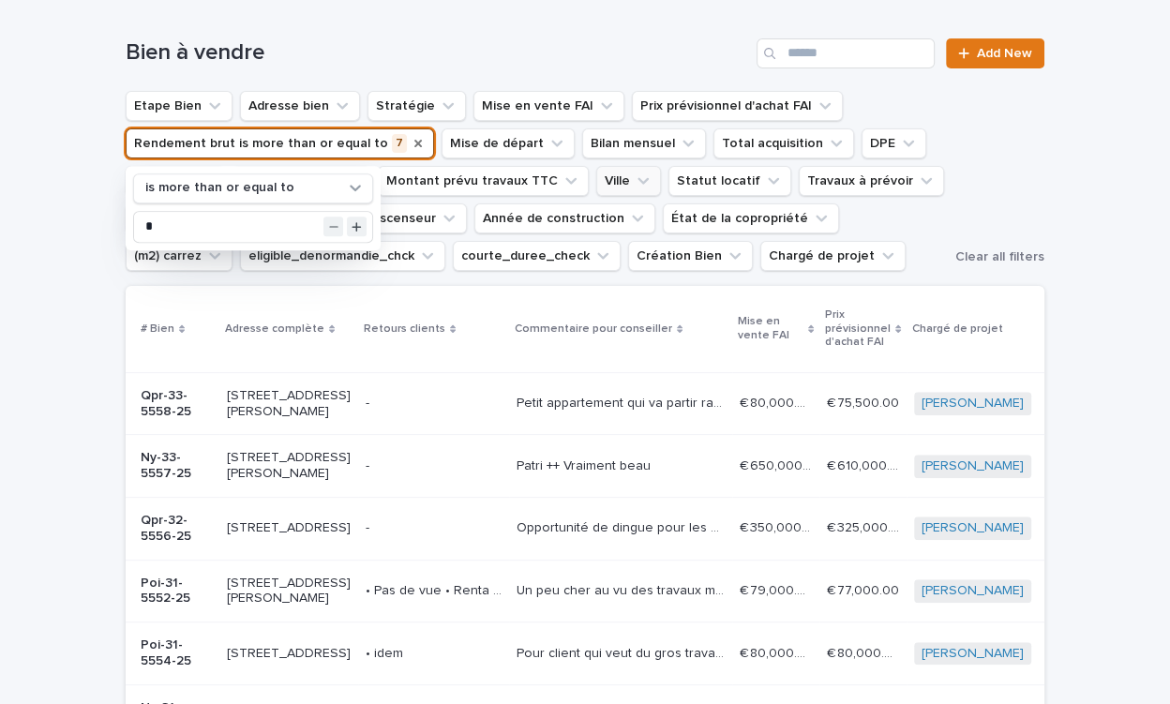
click at [1025, 215] on div "Etape Bien Adresse bien Stratégie Mise en vente FAI Prix prévisionnel d'achat F…" at bounding box center [585, 181] width 919 height 180
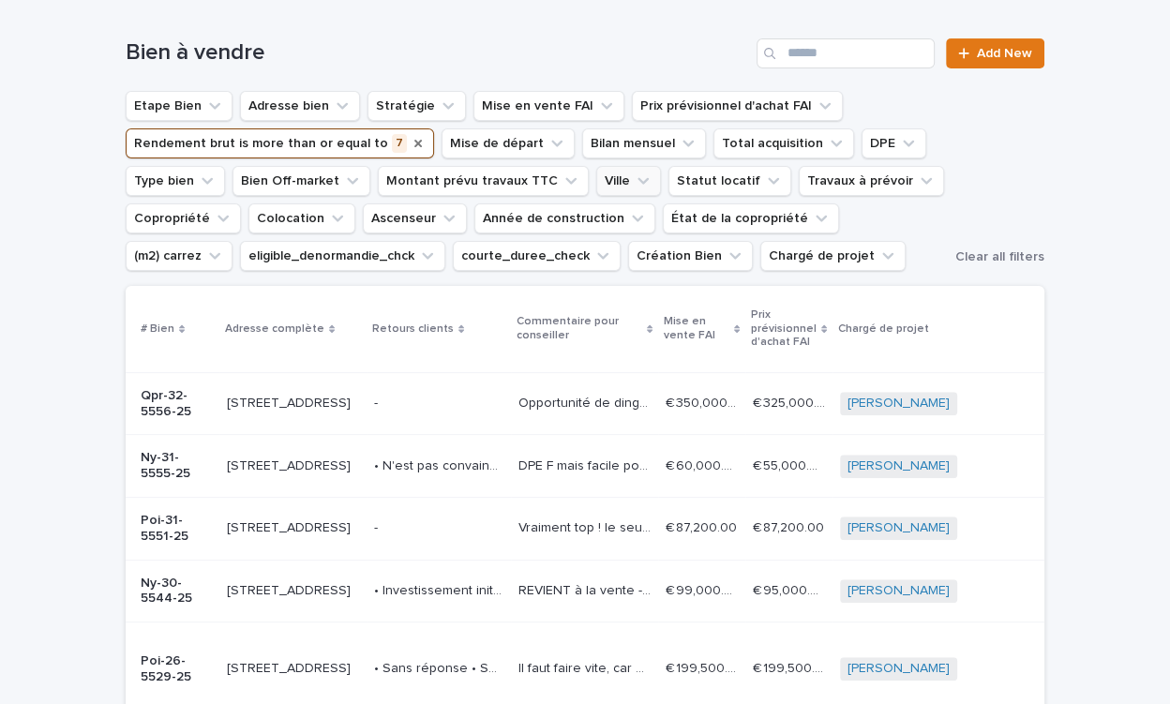
click at [439, 101] on icon "Stratégie" at bounding box center [448, 106] width 19 height 19
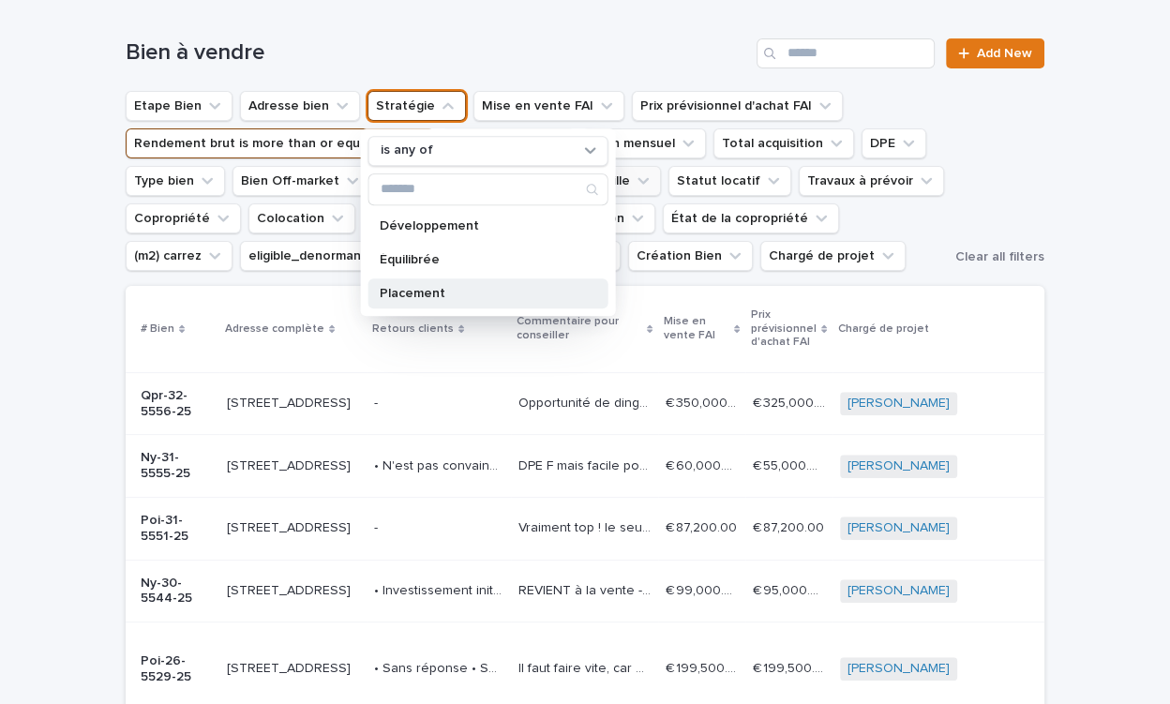
click at [430, 294] on p "Placement" at bounding box center [479, 293] width 199 height 13
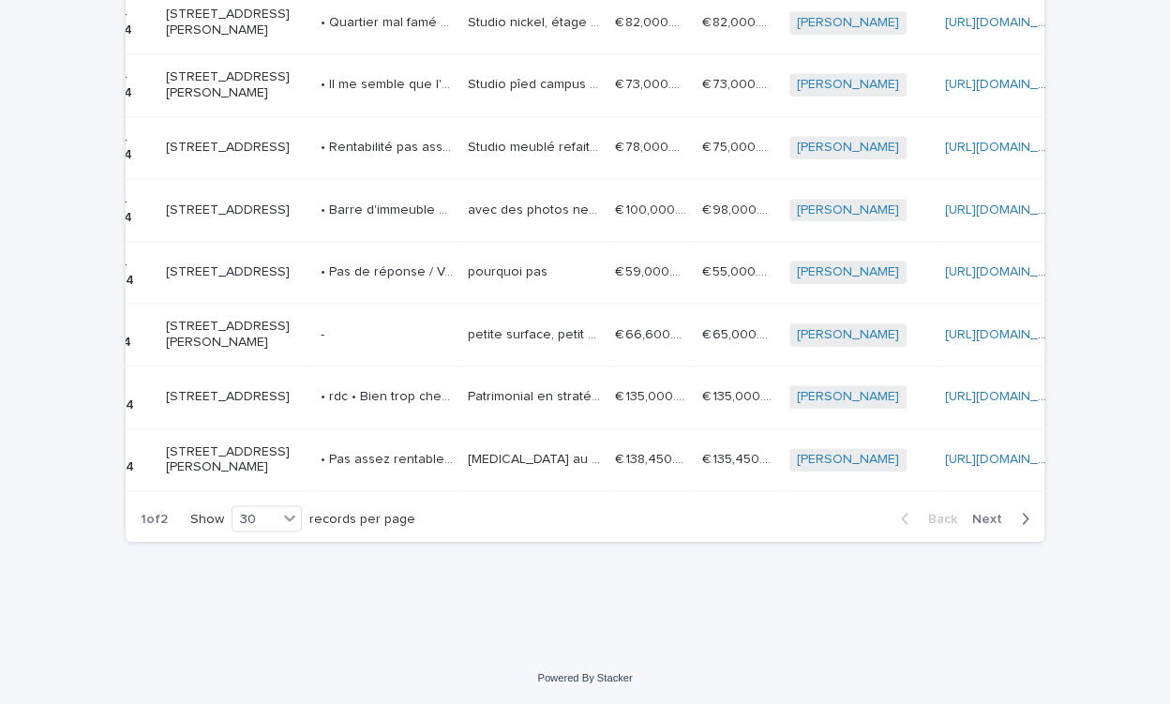
scroll to position [2210, 0]
